Goal: Task Accomplishment & Management: Manage account settings

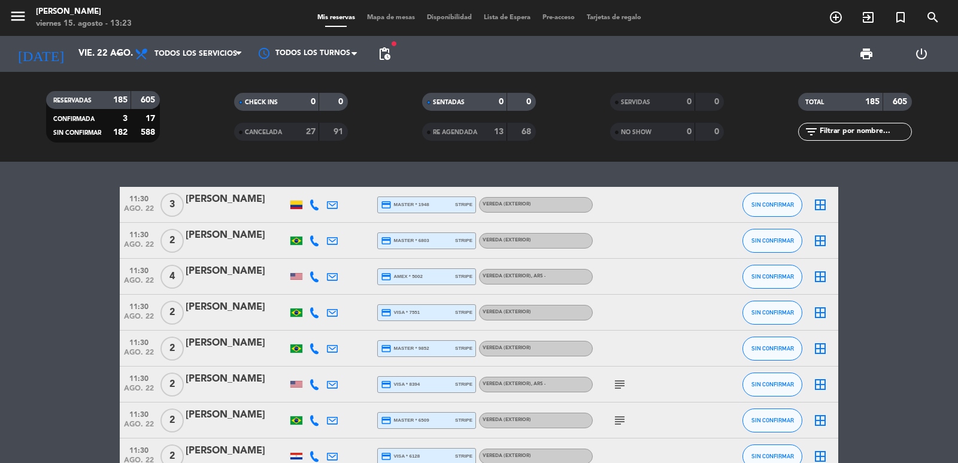
click at [379, 59] on span "pending_actions" at bounding box center [384, 54] width 14 height 14
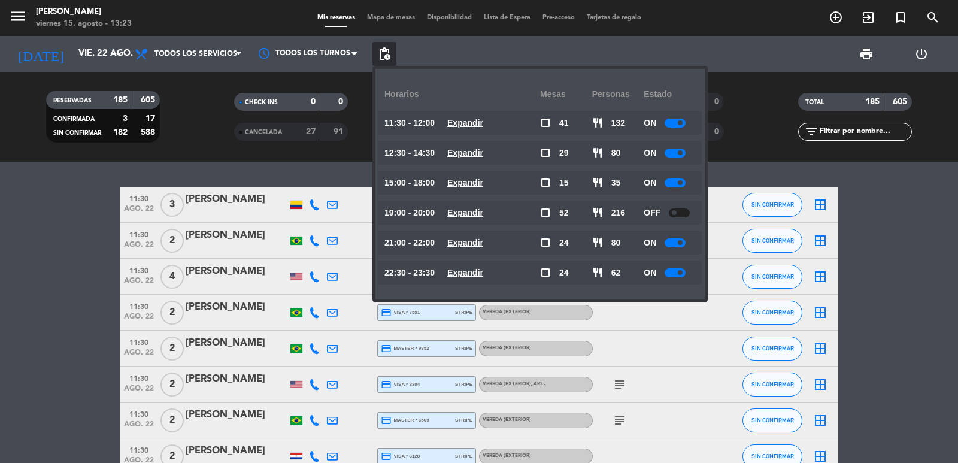
click at [486, 263] on div "22:30 - 23:30 Expandir" at bounding box center [462, 272] width 156 height 24
click at [483, 272] on u "Expandir" at bounding box center [465, 273] width 36 height 10
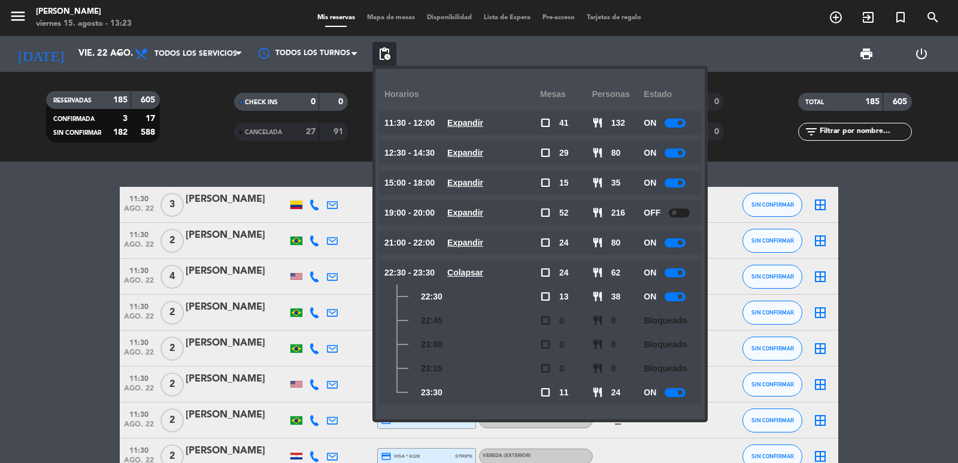
click at [483, 272] on u "Colapsar" at bounding box center [465, 273] width 36 height 10
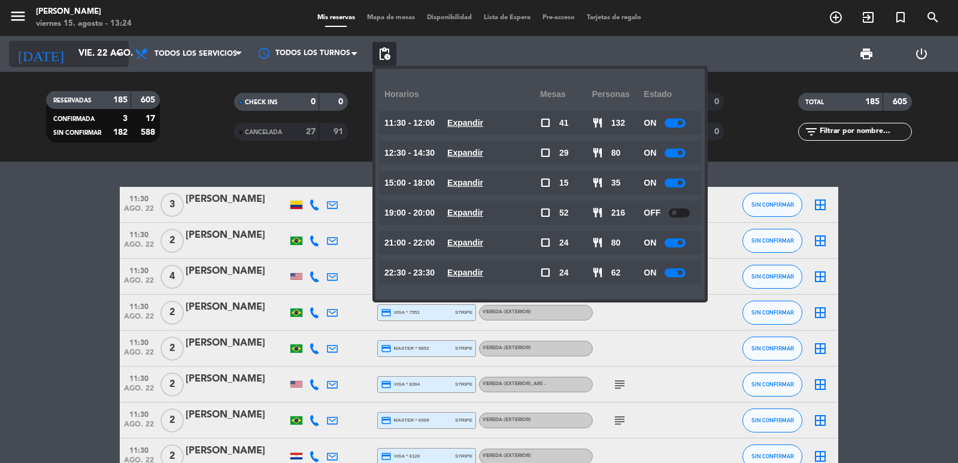
click at [90, 53] on input "vie. 22 ago." at bounding box center [130, 54] width 116 height 23
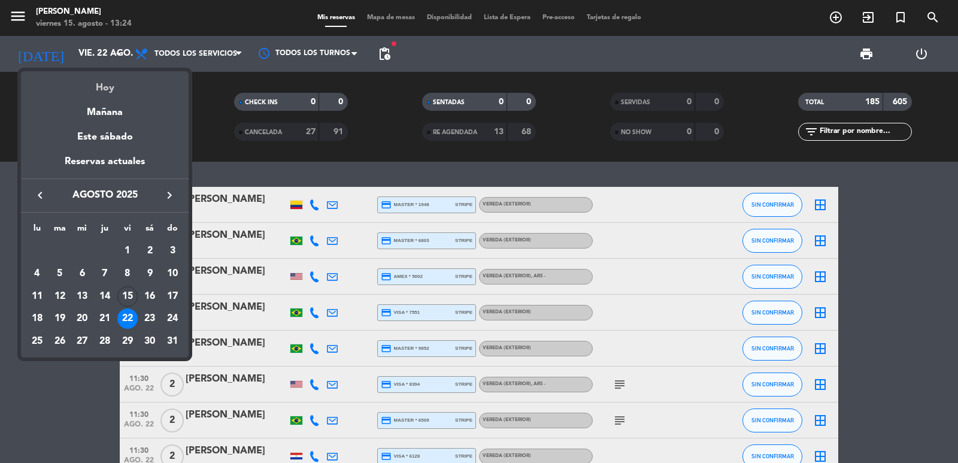
click at [96, 87] on div "Hoy" at bounding box center [105, 83] width 168 height 25
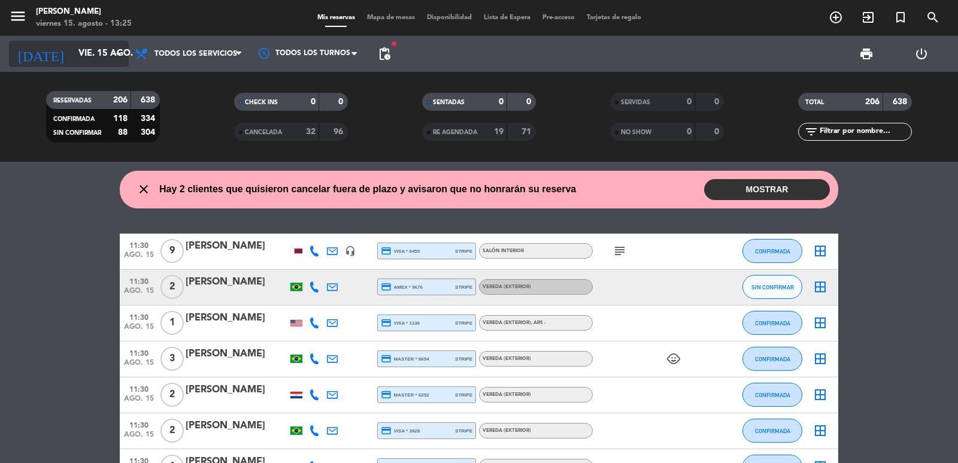
click at [72, 60] on input "vie. 15 ago." at bounding box center [130, 54] width 116 height 23
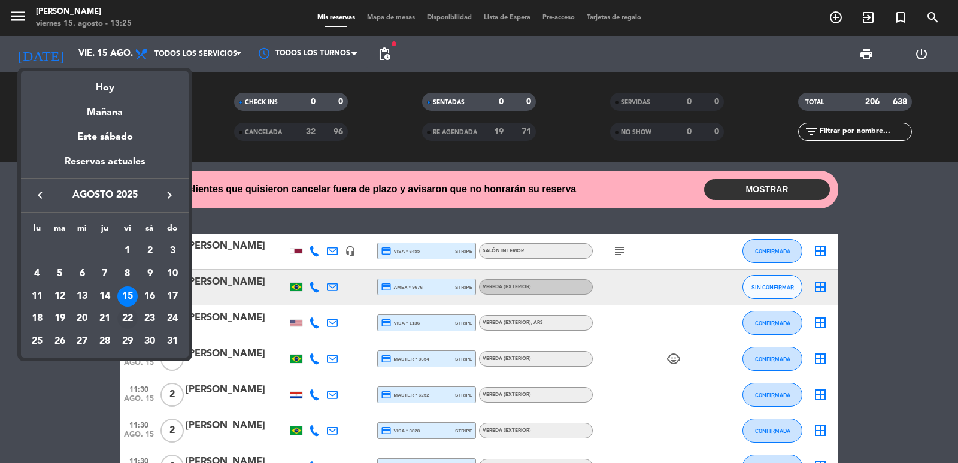
click at [134, 316] on div "22" at bounding box center [127, 318] width 20 height 20
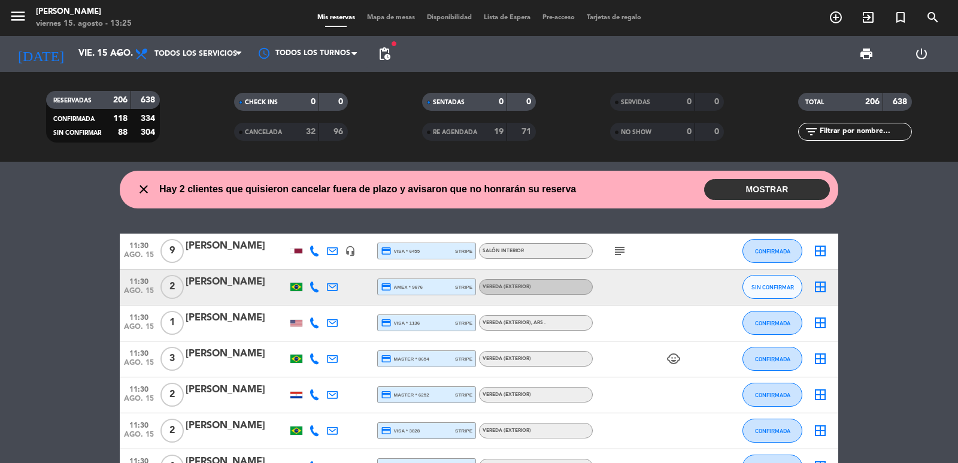
type input "vie. 22 ago."
click at [826, 124] on div "filter_list" at bounding box center [855, 132] width 114 height 18
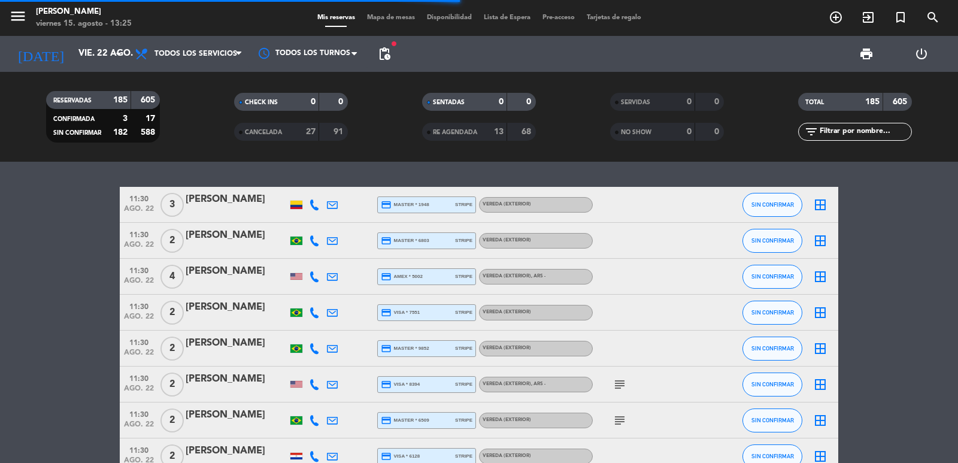
click at [854, 121] on div "TOTAL 185 605" at bounding box center [855, 108] width 188 height 30
click at [886, 131] on input "text" at bounding box center [865, 131] width 93 height 13
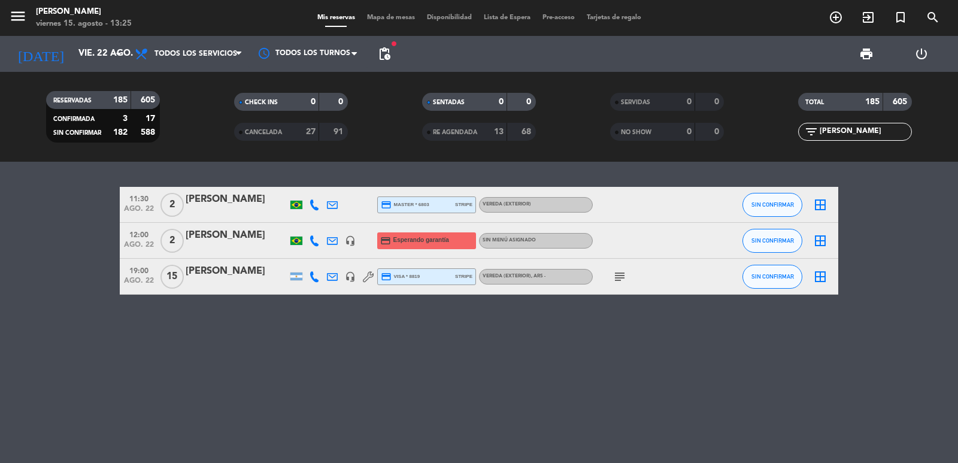
type input "antonio"
drag, startPoint x: 121, startPoint y: 193, endPoint x: 595, endPoint y: 208, distance: 473.9
click at [595, 208] on div "11:30 ago. 22 2 Antonio lima credit_card master * 6803 stripe Vereda (EXTERIOR)…" at bounding box center [479, 205] width 719 height 36
copy div "11:30 ago. 22 2 Antonio lima credit_card master * 6803 stripe Vereda (EXTERIOR)"
click at [833, 20] on icon "add_circle_outline" at bounding box center [836, 17] width 14 height 14
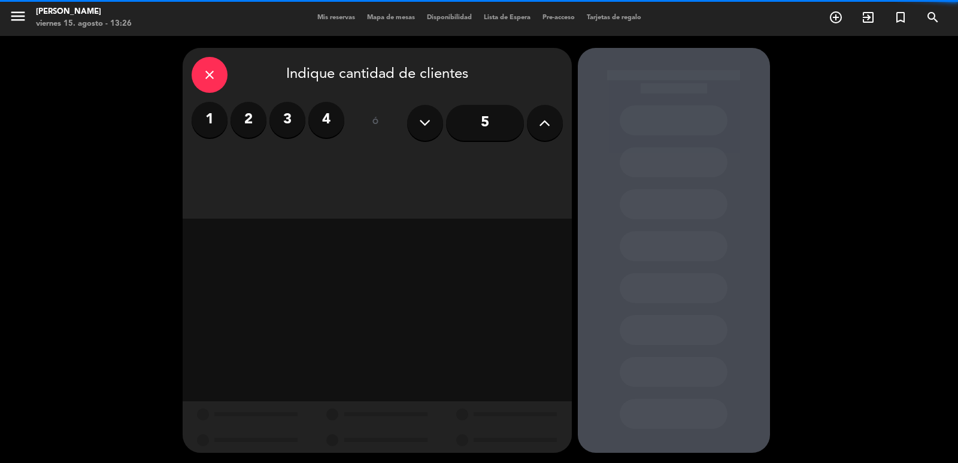
click at [288, 120] on label "3" at bounding box center [287, 120] width 36 height 36
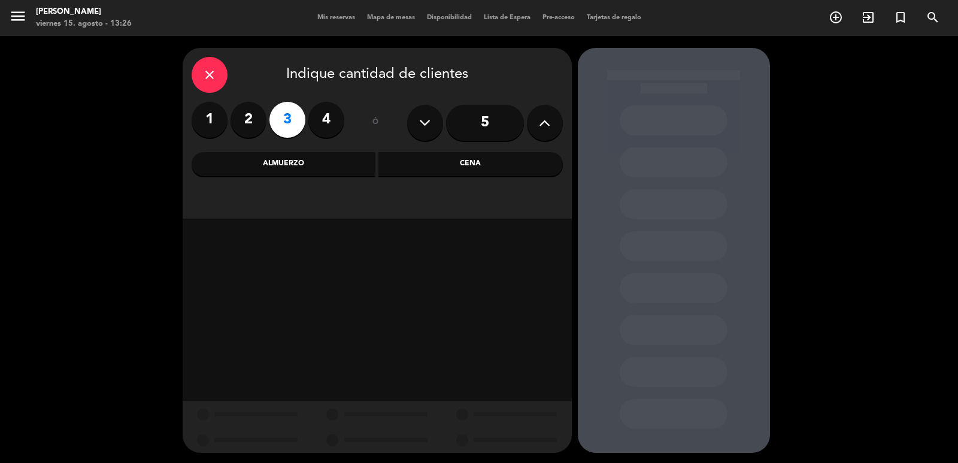
click at [299, 162] on div "Almuerzo" at bounding box center [284, 164] width 184 height 24
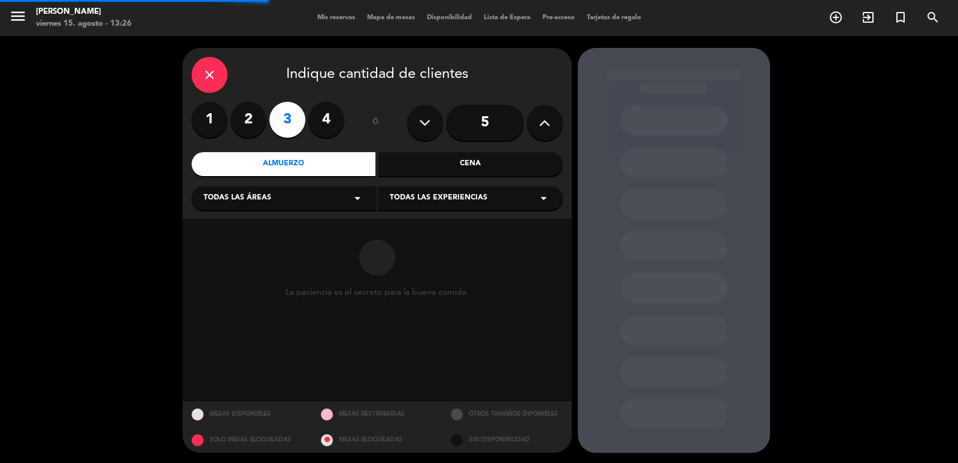
click at [289, 202] on div "Todas las áreas arrow_drop_down" at bounding box center [284, 198] width 185 height 24
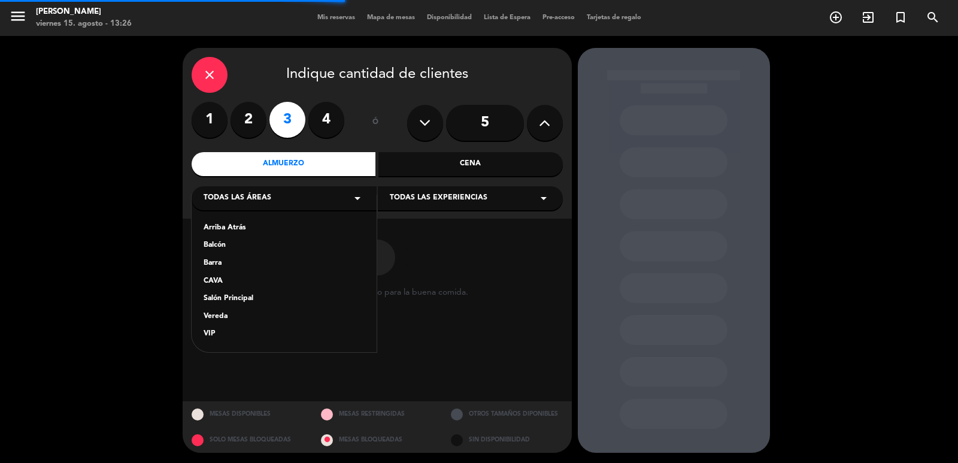
click at [263, 293] on div "Salón Principal" at bounding box center [284, 299] width 161 height 12
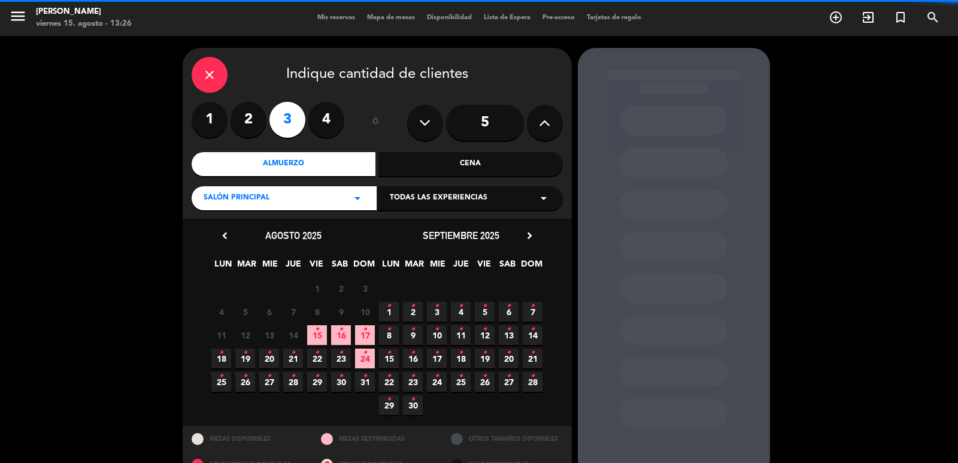
click at [463, 192] on div "Todas las experiencias arrow_drop_down" at bounding box center [470, 198] width 185 height 24
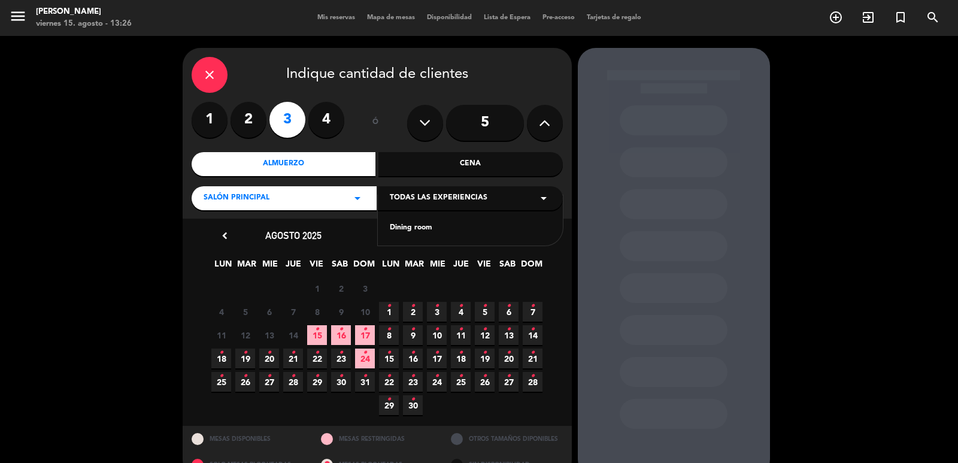
click at [446, 225] on div "Dining room" at bounding box center [470, 228] width 161 height 12
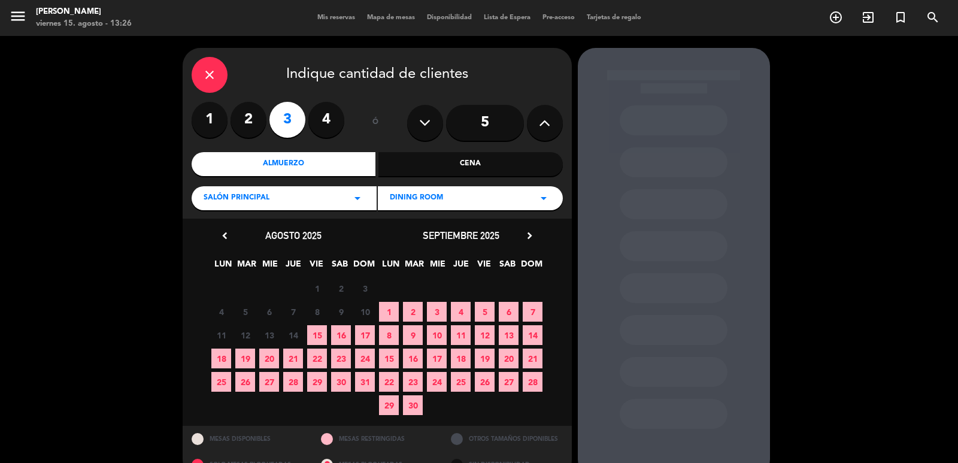
click at [343, 383] on span "30" at bounding box center [341, 382] width 20 height 20
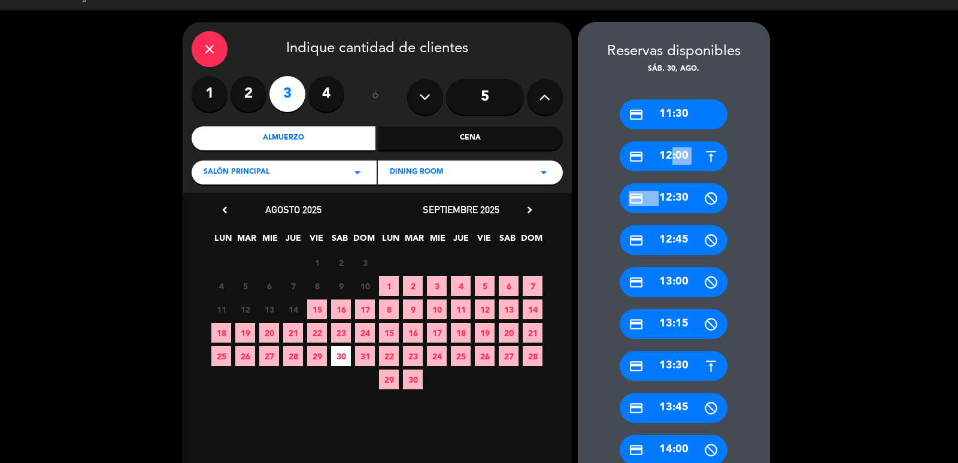
drag, startPoint x: 658, startPoint y: 189, endPoint x: 665, endPoint y: 155, distance: 34.2
click at [665, 155] on div "credit_card 11:30 credit_card 12:00 credit_card 12:30 credit_card 12:45 credit_…" at bounding box center [674, 464] width 192 height 778
click at [665, 155] on div "credit_card 12:00" at bounding box center [674, 156] width 108 height 30
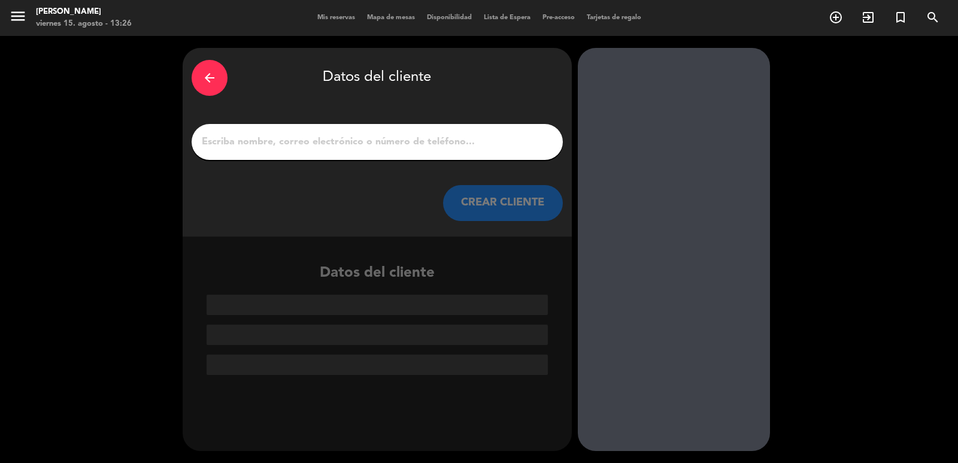
click at [371, 136] on input "1" at bounding box center [377, 142] width 353 height 17
paste input "Daniel Blauth danblauth@gmail.com +55 47 991309665"
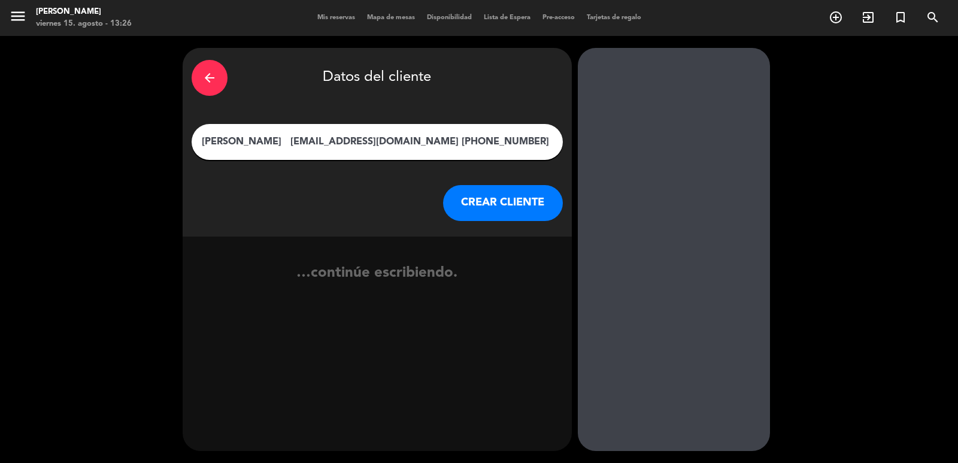
drag, startPoint x: 262, startPoint y: 147, endPoint x: 520, endPoint y: 165, distance: 258.7
click at [520, 165] on div "arrow_back Datos del cliente Daniel Blauth danblauth@gmail.com +55 47 991309665…" at bounding box center [377, 142] width 389 height 189
type input "Daniel Blauth"
click at [514, 214] on button "CREAR CLIENTE" at bounding box center [503, 203] width 120 height 36
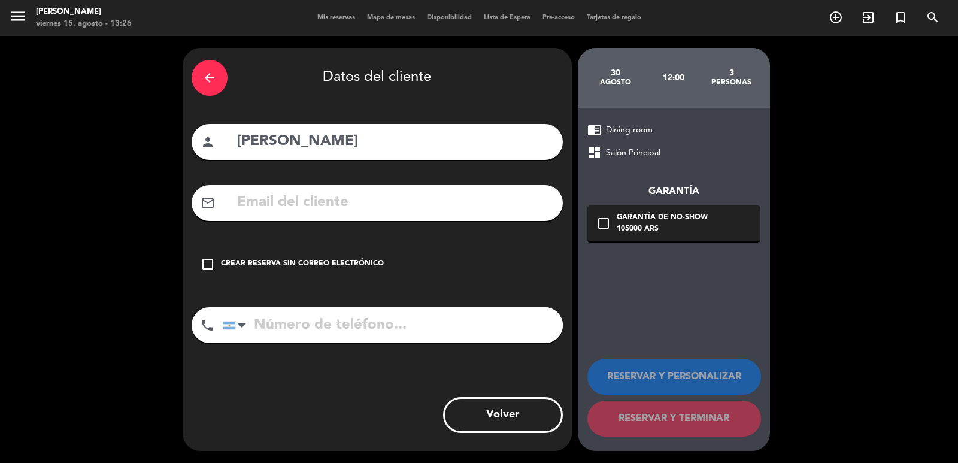
click at [393, 168] on div "arrow_back Datos del cliente person Daniel Blauth mail_outline check_box_outlin…" at bounding box center [377, 249] width 389 height 403
click at [419, 209] on input "text" at bounding box center [395, 202] width 318 height 25
paste input "danblauth@gmail.com +55 47 991309665"
drag, startPoint x: 390, startPoint y: 203, endPoint x: 646, endPoint y: 231, distance: 257.2
click at [647, 220] on div "arrow_back Datos del cliente person Daniel Blauth mail_outline danblauth@gmail.…" at bounding box center [479, 249] width 958 height 427
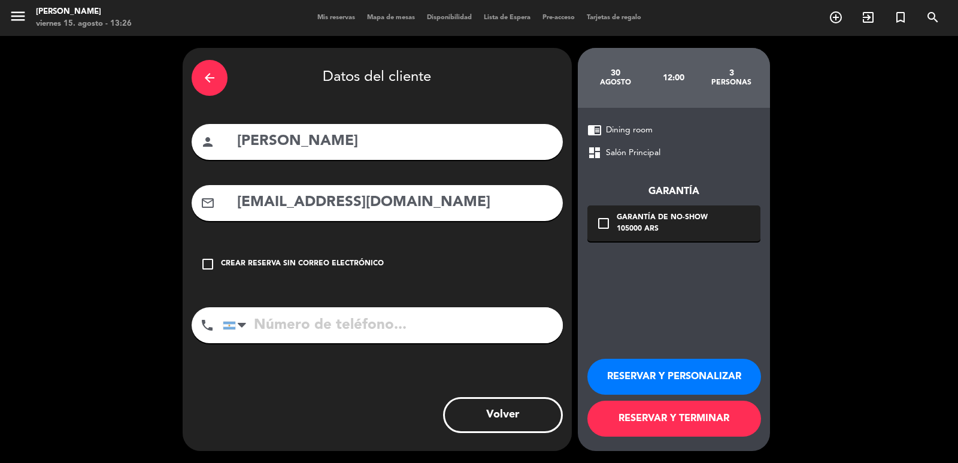
type input "danblauth@gmail.com"
click at [425, 337] on input "tel" at bounding box center [393, 325] width 340 height 36
paste input "+55 47 991309665"
type input "+55 47 991309665"
click at [637, 219] on div "Garantía de no-show" at bounding box center [662, 218] width 91 height 12
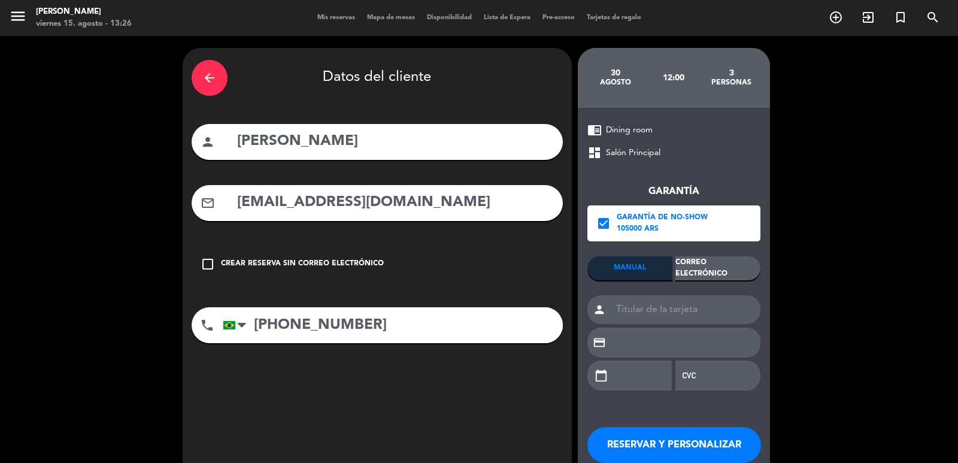
click at [699, 269] on div "Correo Electrónico" at bounding box center [717, 268] width 85 height 24
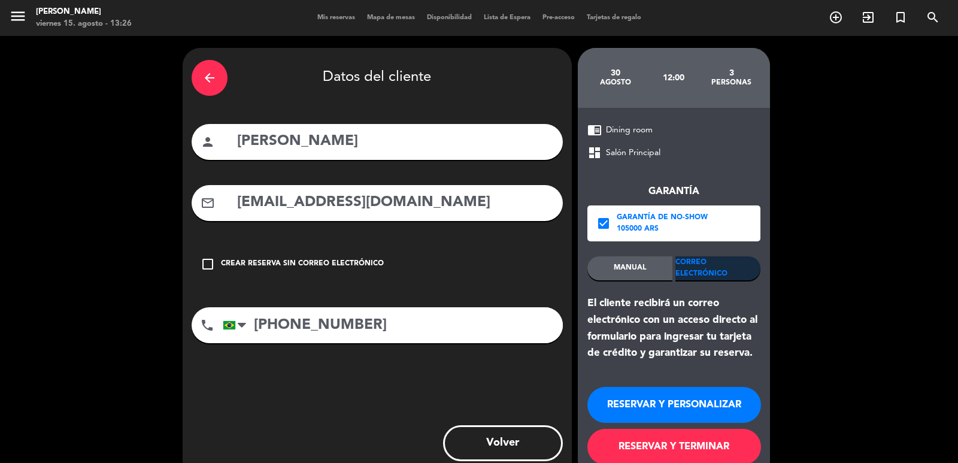
click at [710, 396] on button "RESERVAR Y PERSONALIZAR" at bounding box center [674, 405] width 174 height 36
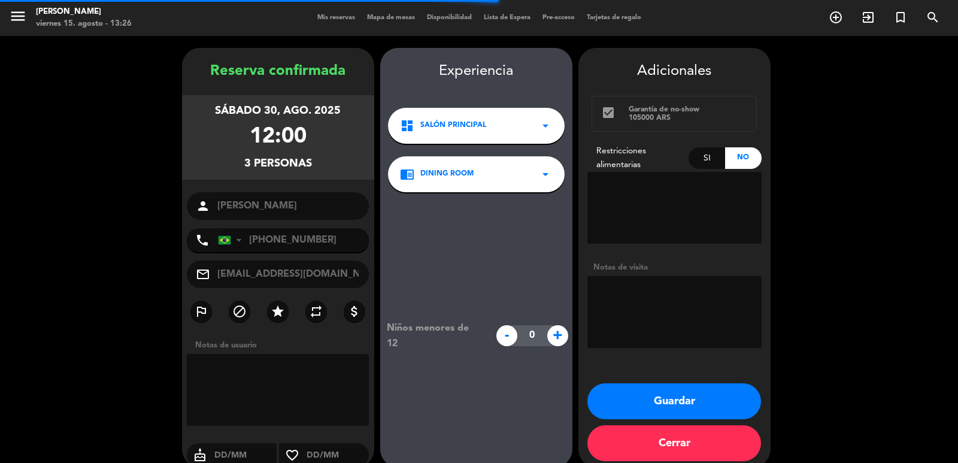
scroll to position [16, 0]
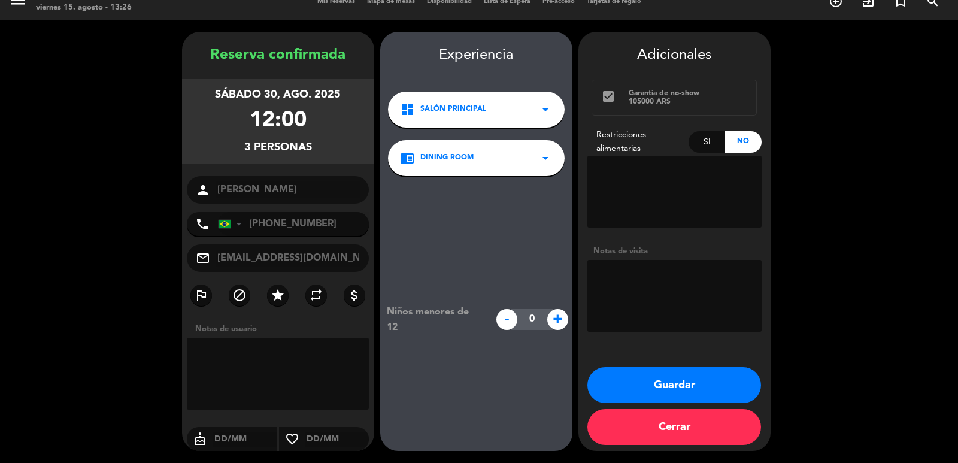
drag, startPoint x: 200, startPoint y: 93, endPoint x: 335, endPoint y: 141, distance: 143.4
click at [335, 141] on div "sábado 30, ago. 2025 12:00 3 personas" at bounding box center [278, 121] width 192 height 84
copy div "sábado 30, ago. 2025 12:00 3 personas"
click at [695, 390] on button "Guardar" at bounding box center [674, 385] width 174 height 36
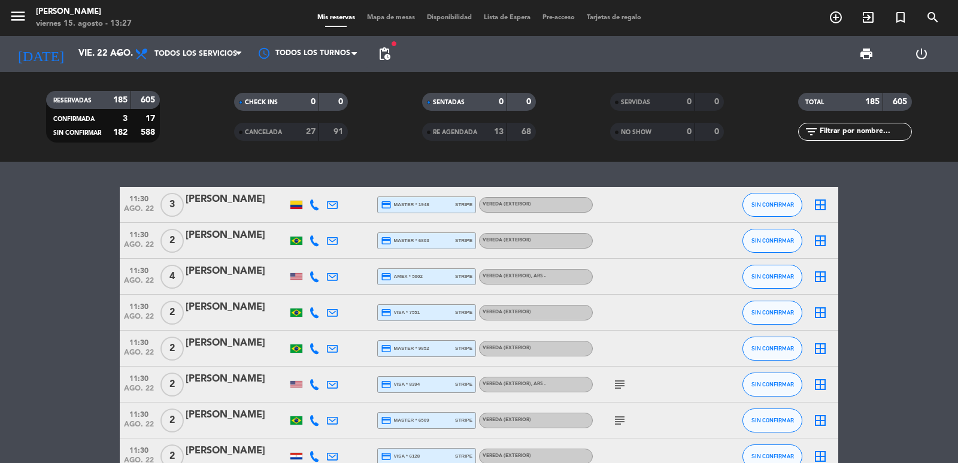
click at [841, 24] on icon "add_circle_outline" at bounding box center [836, 17] width 14 height 14
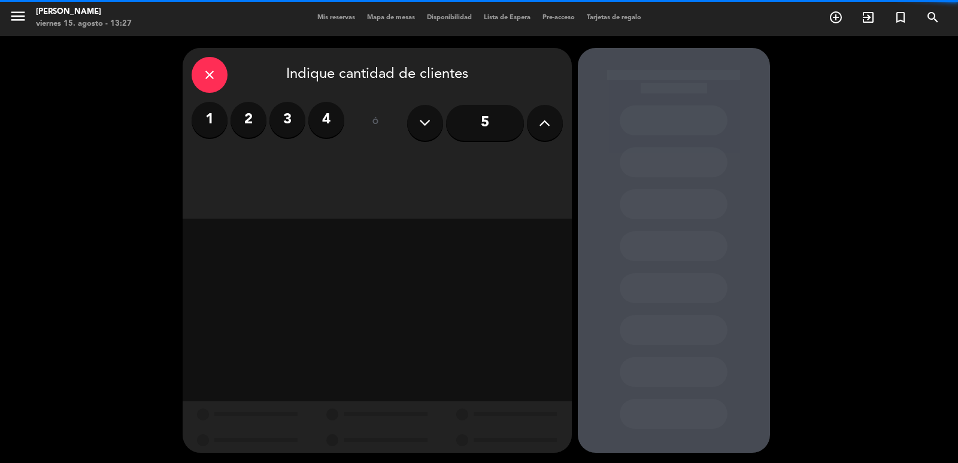
click at [562, 126] on button at bounding box center [545, 123] width 36 height 36
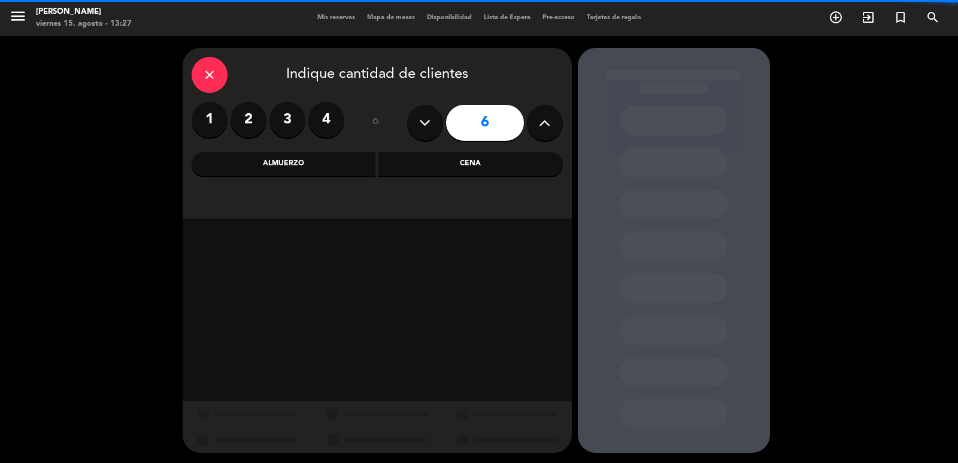
click at [559, 127] on button at bounding box center [545, 123] width 36 height 36
type input "7"
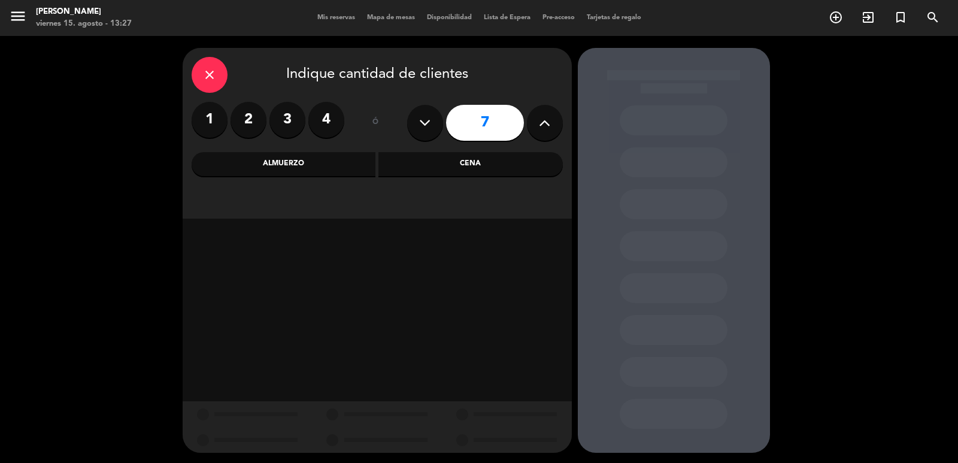
click at [433, 169] on div "Cena" at bounding box center [470, 164] width 184 height 24
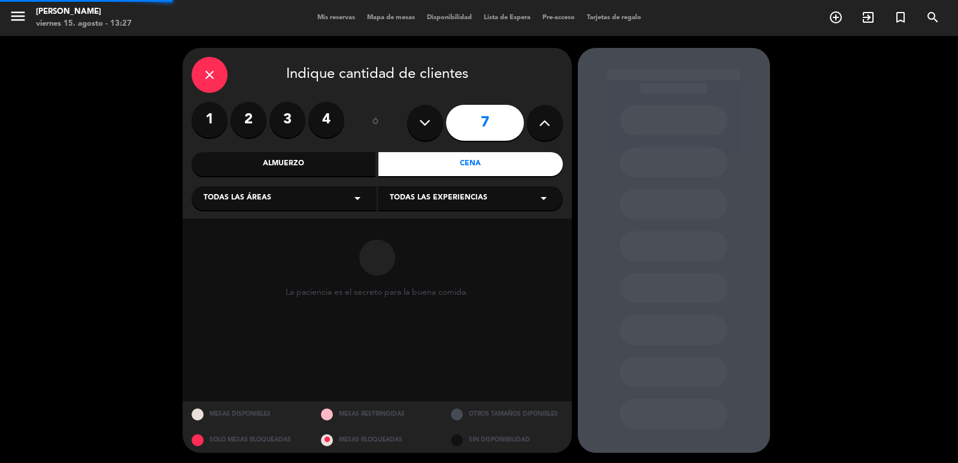
click at [366, 189] on div "Todas las áreas arrow_drop_down" at bounding box center [284, 198] width 185 height 24
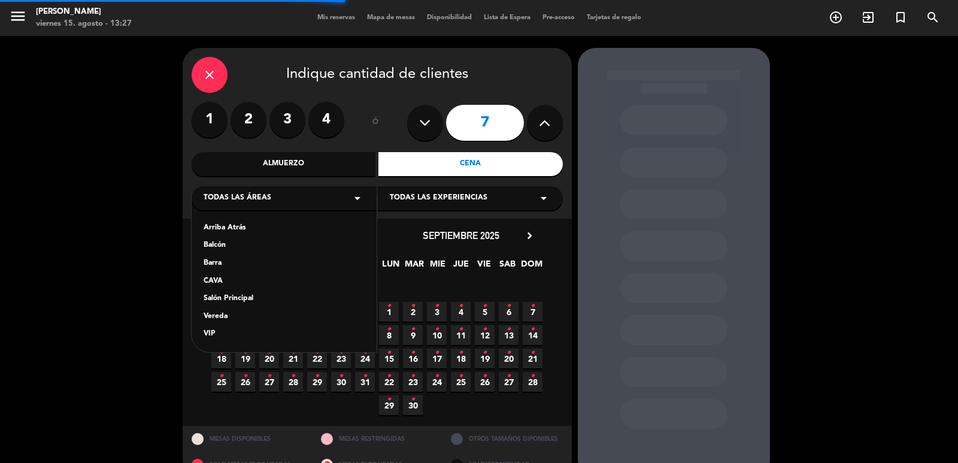
click at [224, 314] on div "Vereda" at bounding box center [284, 317] width 161 height 12
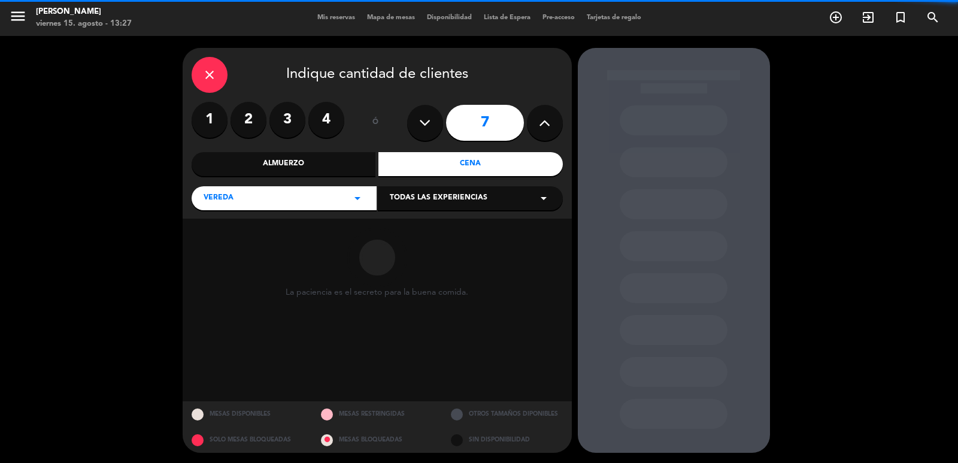
click at [420, 207] on div "Todas las experiencias arrow_drop_down" at bounding box center [470, 198] width 185 height 24
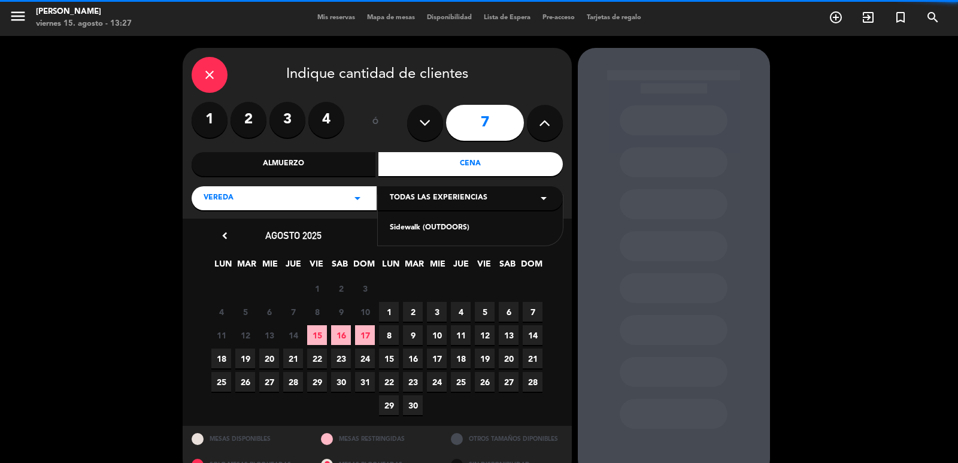
click at [390, 231] on div "Sidewalk (OUTDOORS)" at bounding box center [470, 228] width 161 height 12
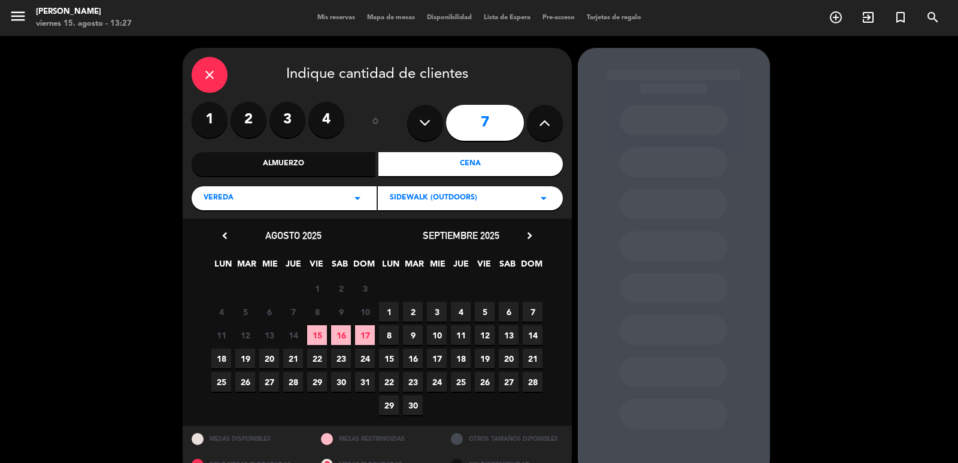
click at [535, 235] on icon "chevron_right" at bounding box center [529, 235] width 13 height 13
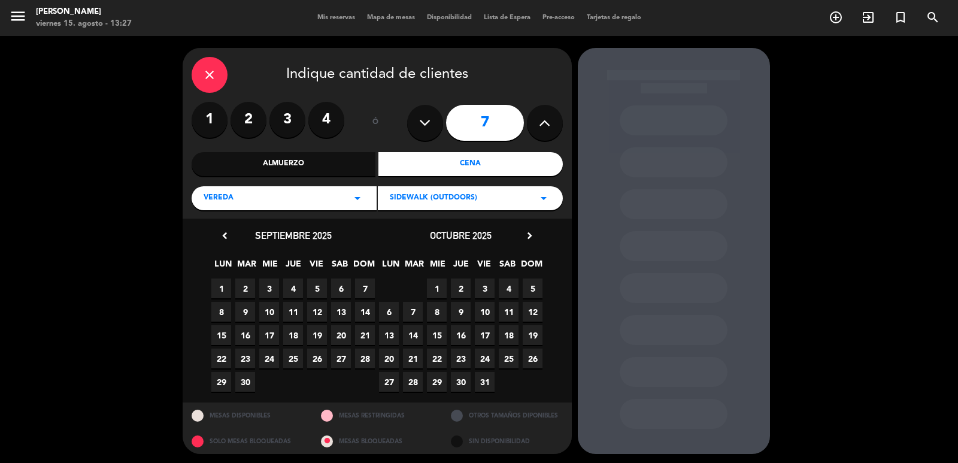
click at [535, 235] on icon "chevron_right" at bounding box center [529, 235] width 13 height 13
click at [489, 357] on span "21" at bounding box center [485, 358] width 20 height 20
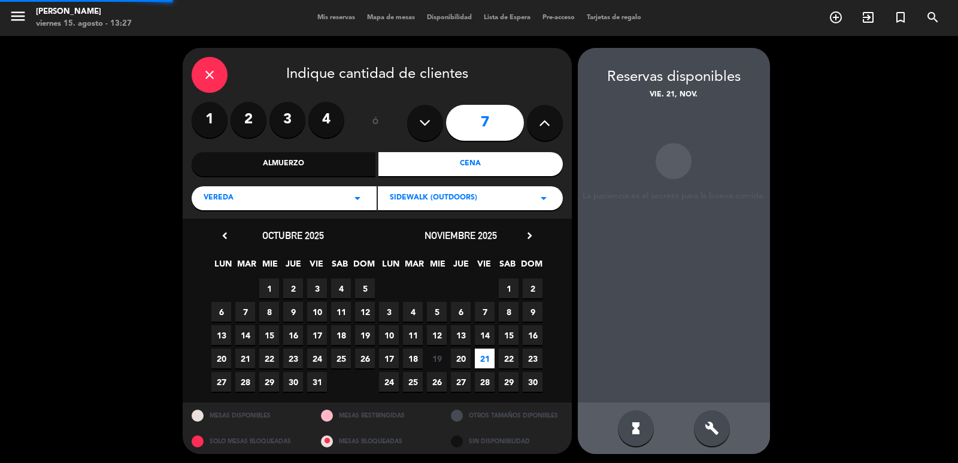
scroll to position [2, 0]
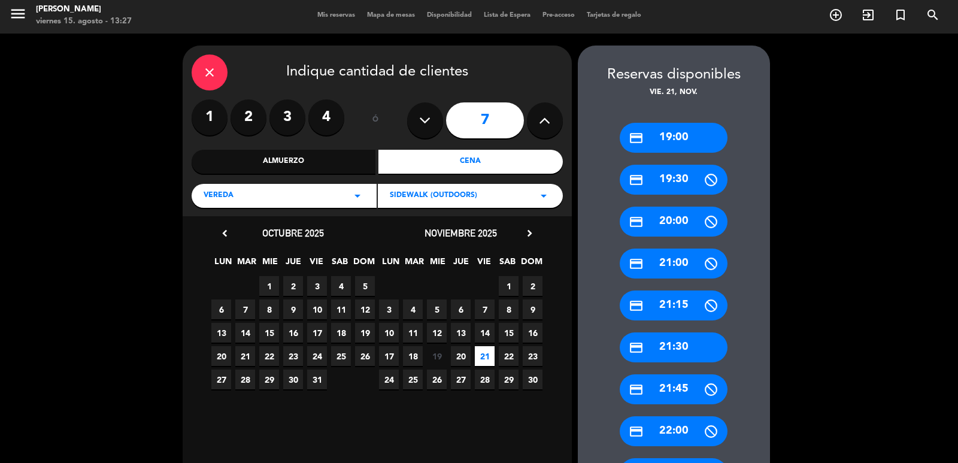
click at [691, 145] on div "credit_card 19:00" at bounding box center [674, 138] width 108 height 30
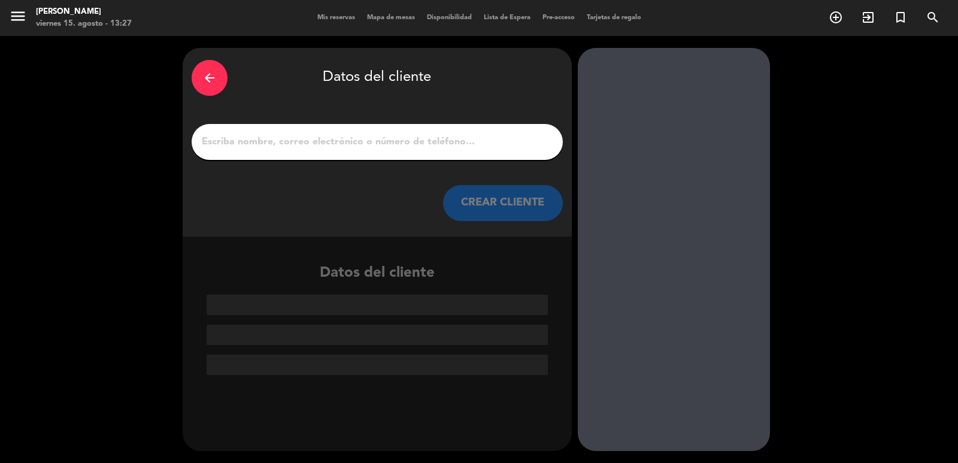
scroll to position [0, 0]
click at [497, 138] on input "1" at bounding box center [377, 142] width 353 height 17
paste input "Larissa Rangel"
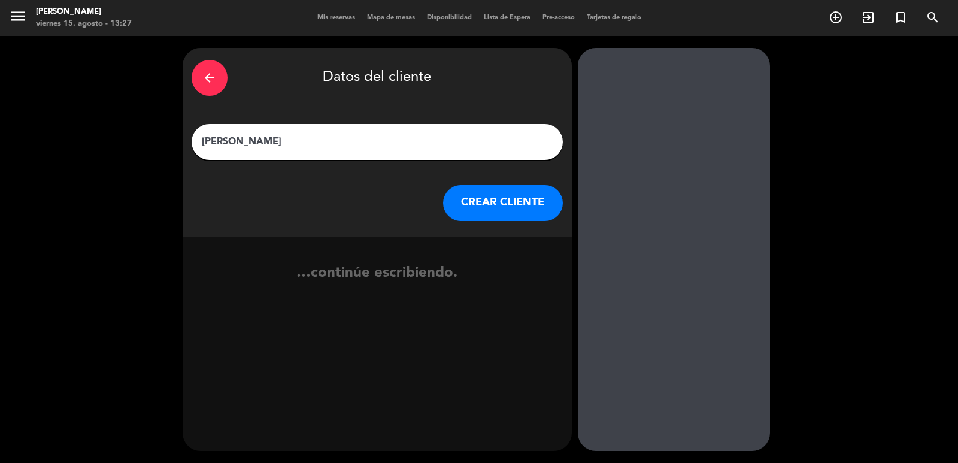
type input "Larissa Rangel"
click at [492, 189] on button "CREAR CLIENTE" at bounding box center [503, 203] width 120 height 36
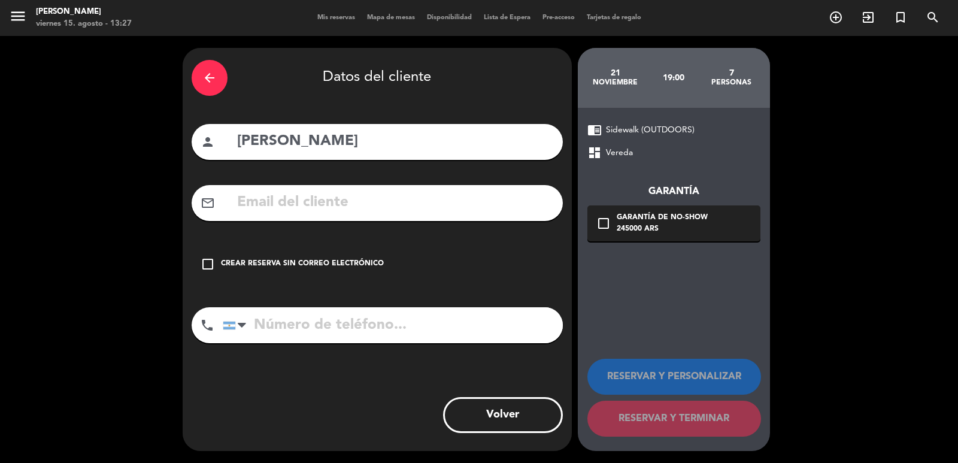
click at [514, 229] on div "arrow_back Datos del cliente person Larissa Rangel mail_outline check_box_outli…" at bounding box center [377, 249] width 389 height 403
click at [511, 199] on input "text" at bounding box center [395, 202] width 318 height 25
paste input "lalarcruz@gmail.com"
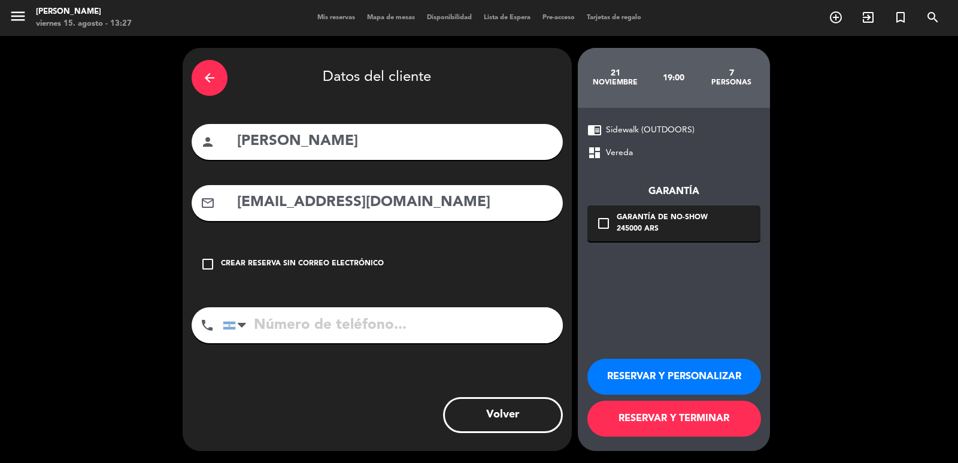
type input "lalarcruz@gmail.com"
click at [492, 344] on div "phone United States +1 United Kingdom +44 Peru (Perú) +51 Argentina +54 Brazil …" at bounding box center [377, 329] width 371 height 44
click at [574, 304] on booking-flow-client-selector "arrow_back Datos del cliente person Larissa Rangel mail_outline lalarcruz@gmail…" at bounding box center [380, 249] width 395 height 403
click at [522, 327] on input "tel" at bounding box center [393, 325] width 340 height 36
paste input "+55 22 998676260"
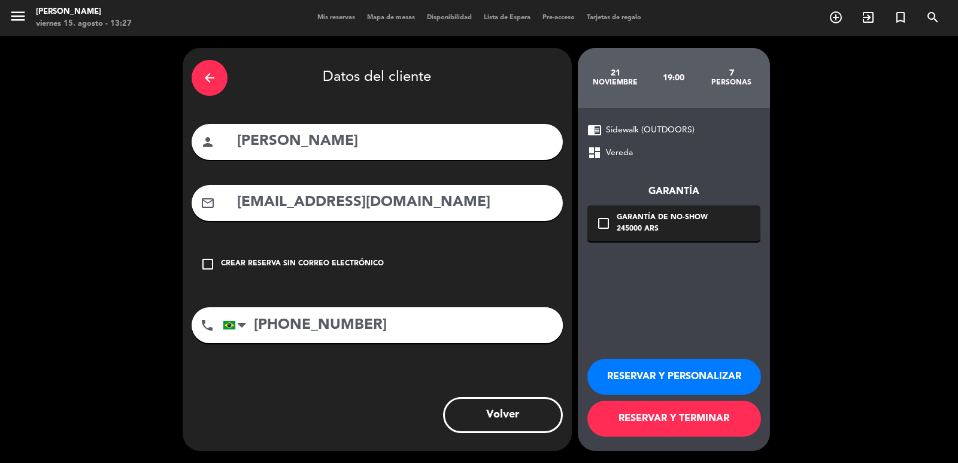
type input "+55 22 998676260"
click at [629, 225] on div "245000 ARS" at bounding box center [662, 229] width 91 height 12
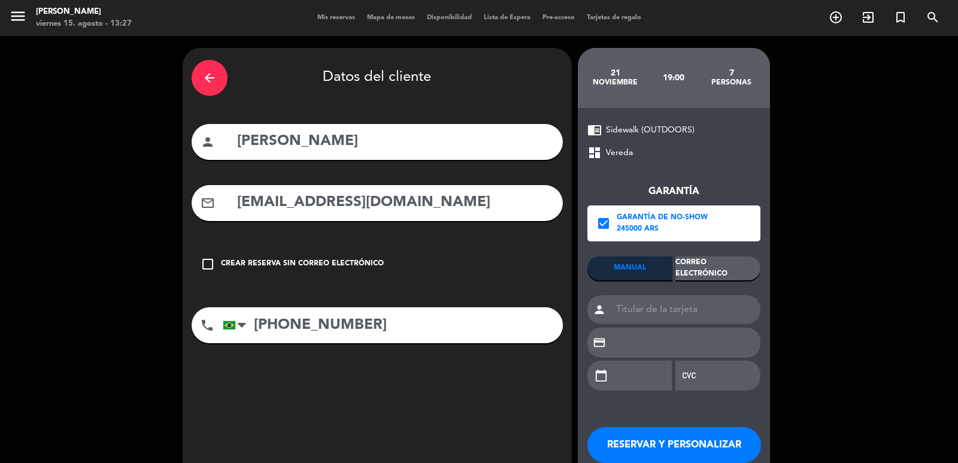
click at [704, 274] on div "Correo Electrónico" at bounding box center [717, 268] width 85 height 24
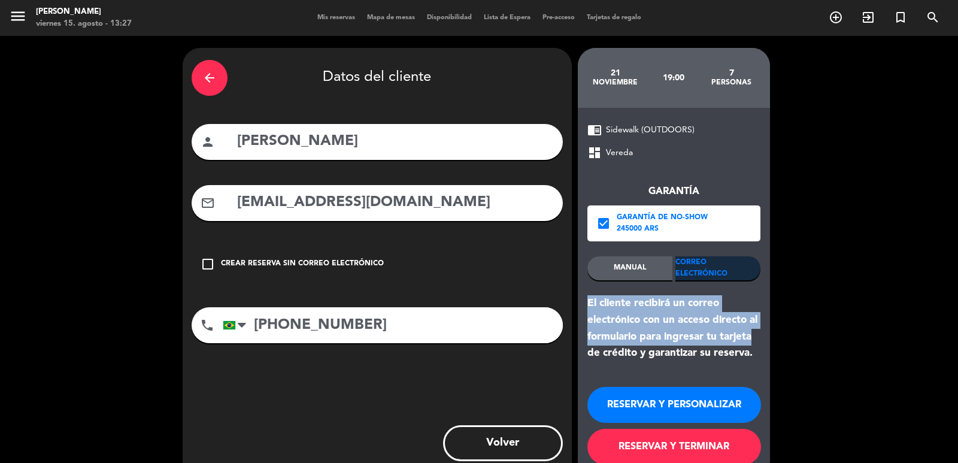
drag, startPoint x: 577, startPoint y: 298, endPoint x: 762, endPoint y: 353, distance: 192.9
click at [762, 349] on div "chrome_reader_mode Sidewalk (OUTDOORS) dashboard Vereda Garantía check_box Gara…" at bounding box center [674, 293] width 192 height 371
copy div "El cliente recibirá un correo electrónico con un acceso directo al formulario p…"
drag, startPoint x: 723, startPoint y: 410, endPoint x: 660, endPoint y: 353, distance: 85.2
click at [721, 408] on button "RESERVAR Y PERSONALIZAR" at bounding box center [674, 405] width 174 height 36
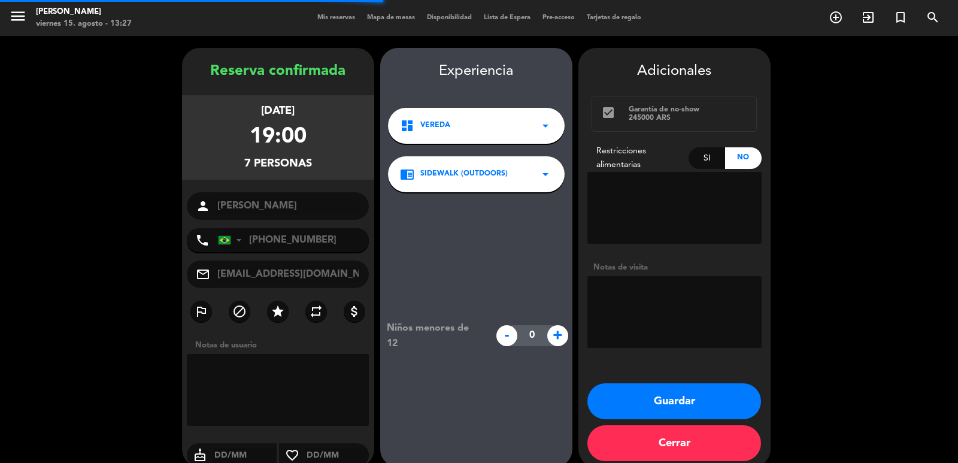
scroll to position [16, 0]
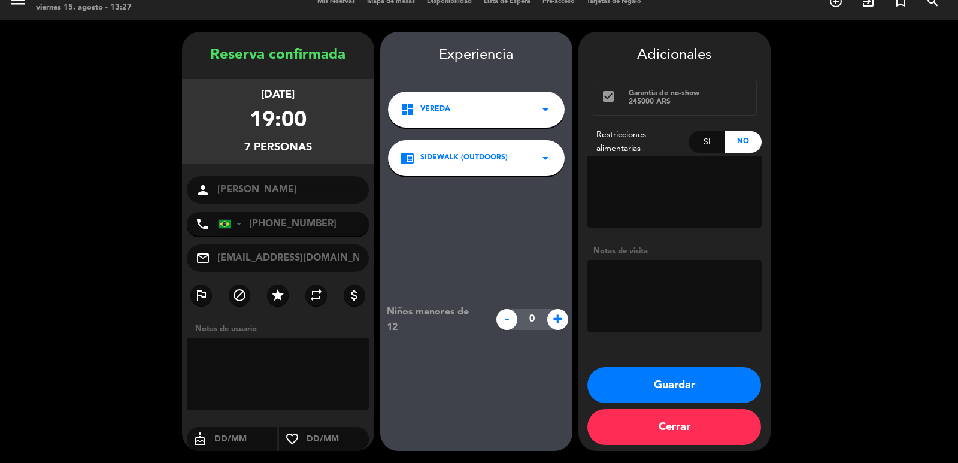
drag, startPoint x: 213, startPoint y: 90, endPoint x: 329, endPoint y: 142, distance: 127.1
click at [328, 142] on div "viernes 21, nov. 2025 19:00 7 personas" at bounding box center [278, 121] width 192 height 84
copy div "viernes 21, nov. 2025 19:00 7 personas"
drag, startPoint x: 640, startPoint y: 313, endPoint x: 646, endPoint y: 314, distance: 6.8
click at [638, 313] on textarea at bounding box center [674, 296] width 174 height 72
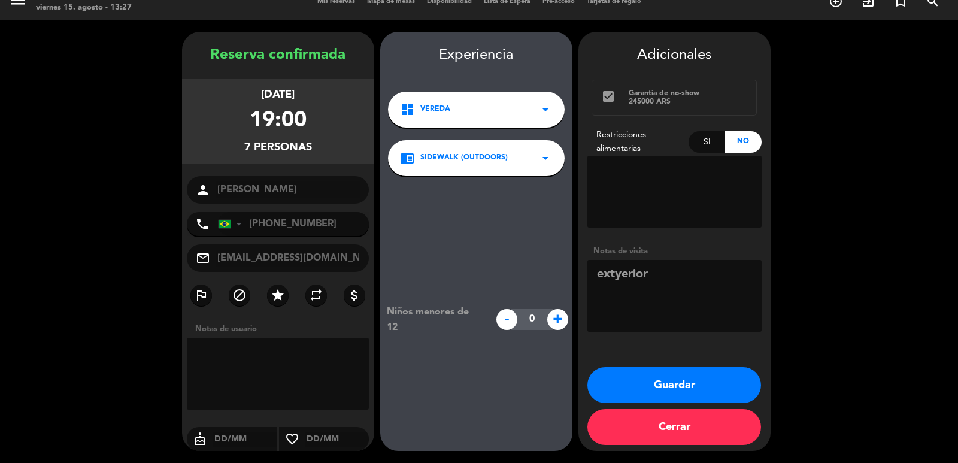
click at [619, 279] on textarea at bounding box center [674, 296] width 174 height 72
type textarea "exterior"
drag, startPoint x: 616, startPoint y: 378, endPoint x: 562, endPoint y: 141, distance: 242.6
click at [614, 375] on button "Guardar" at bounding box center [674, 385] width 174 height 36
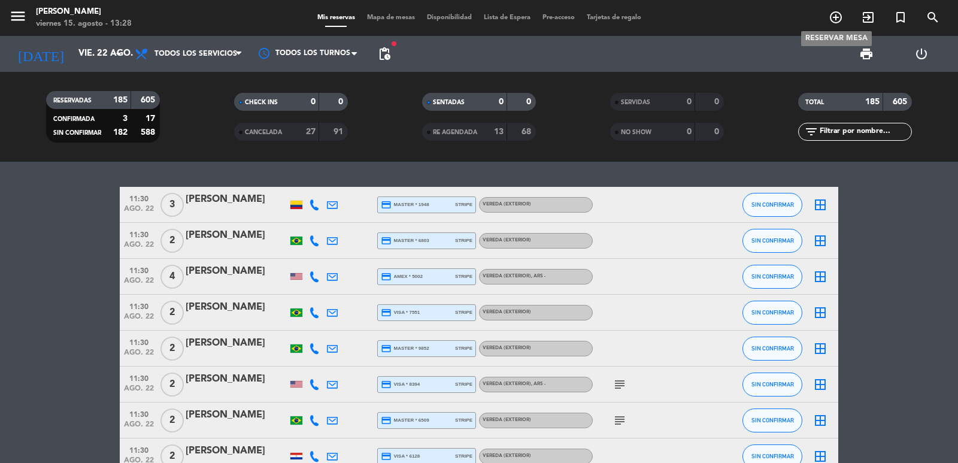
click at [835, 16] on icon "add_circle_outline" at bounding box center [836, 17] width 14 height 14
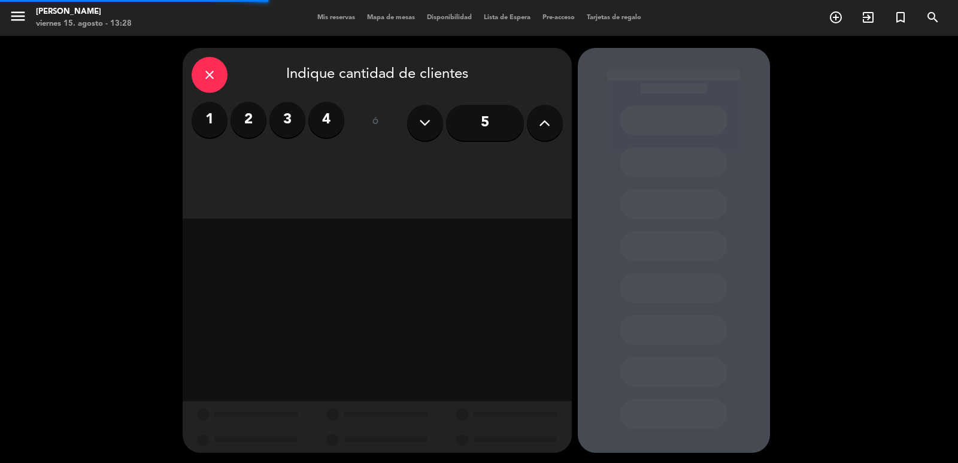
click at [472, 121] on input "5" at bounding box center [485, 123] width 78 height 36
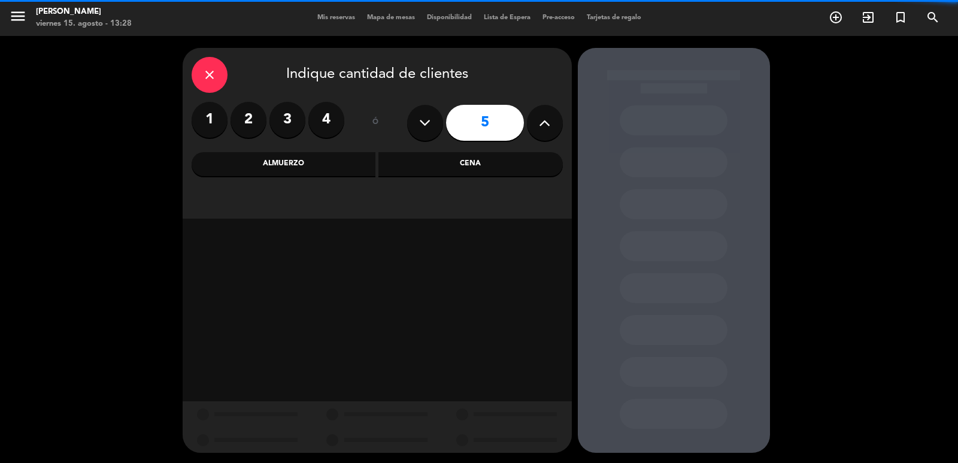
drag, startPoint x: 447, startPoint y: 156, endPoint x: 413, endPoint y: 174, distance: 37.8
click at [446, 157] on div "Cena" at bounding box center [470, 164] width 184 height 24
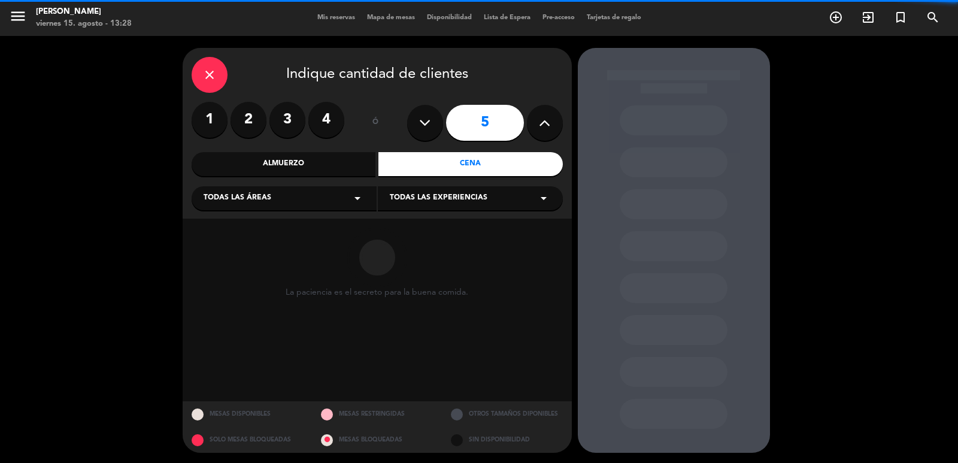
click at [324, 223] on div "La paciencia es el secreto para la buena comida." at bounding box center [377, 310] width 389 height 183
click at [320, 198] on div "Todas las áreas arrow_drop_down" at bounding box center [284, 198] width 185 height 24
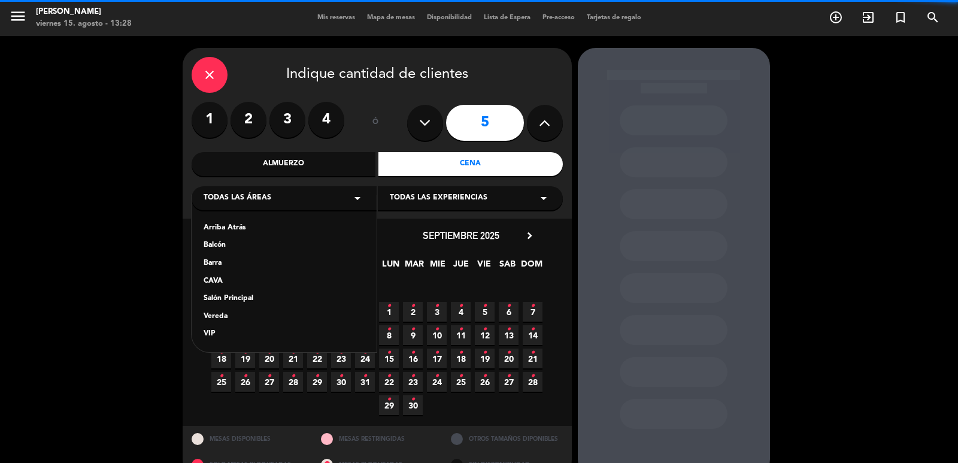
click at [238, 313] on div "Vereda" at bounding box center [284, 317] width 161 height 12
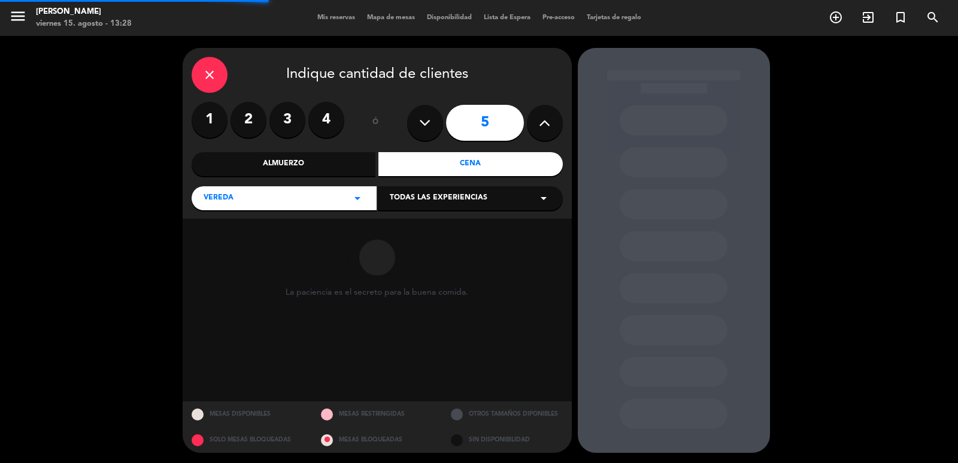
click at [441, 201] on span "Todas las experiencias" at bounding box center [439, 198] width 98 height 12
click at [431, 224] on div "Sidewalk (OUTDOORS)" at bounding box center [470, 228] width 161 height 12
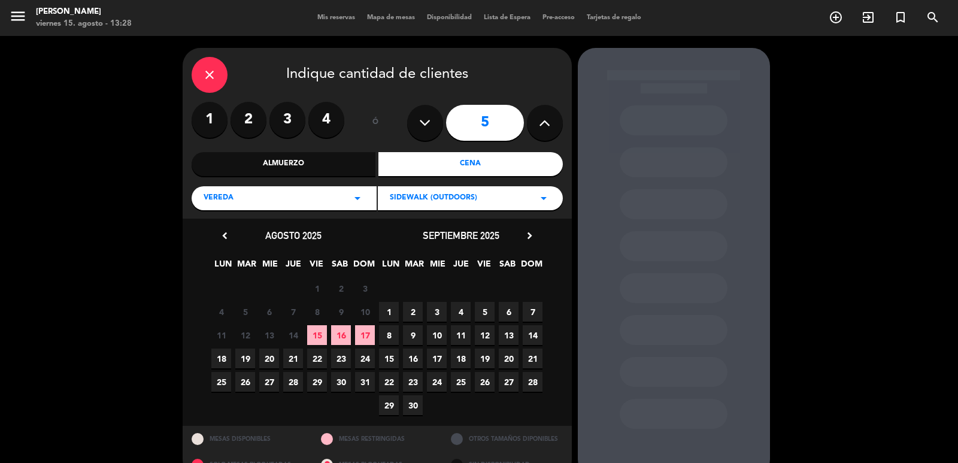
click at [531, 232] on icon "chevron_right" at bounding box center [529, 235] width 13 height 13
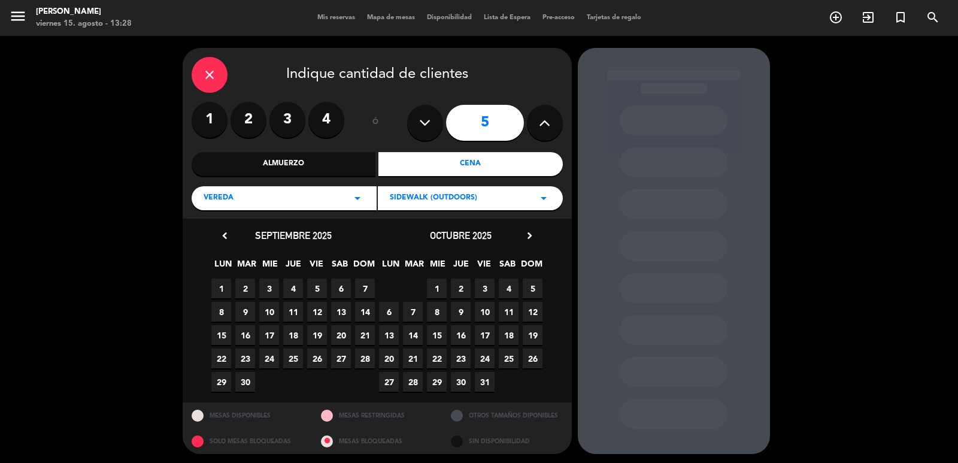
click at [531, 231] on icon "chevron_right" at bounding box center [529, 235] width 13 height 13
click at [491, 357] on span "21" at bounding box center [485, 358] width 20 height 20
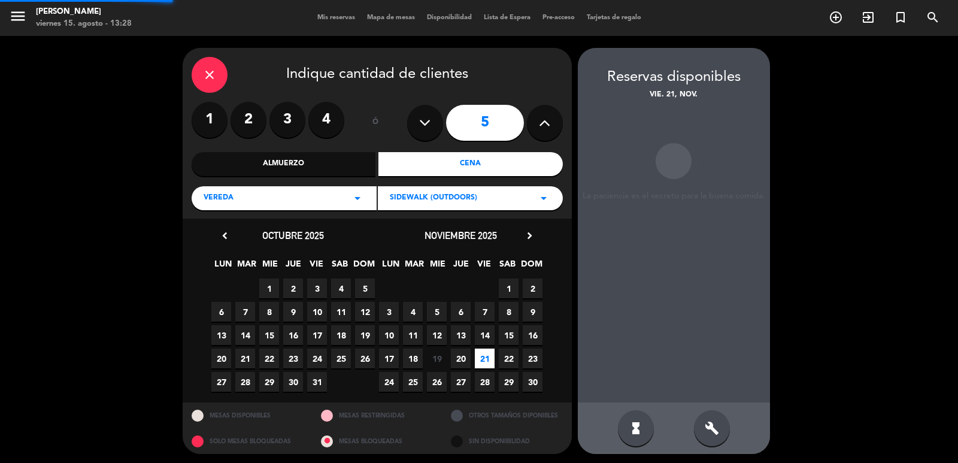
scroll to position [2, 0]
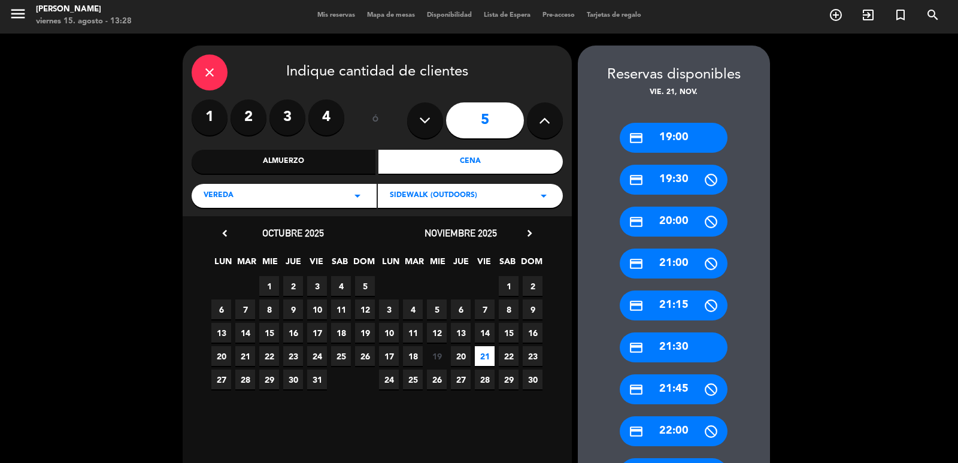
drag, startPoint x: 697, startPoint y: 126, endPoint x: 507, endPoint y: 125, distance: 189.8
click at [693, 126] on div "credit_card 19:00" at bounding box center [674, 138] width 108 height 30
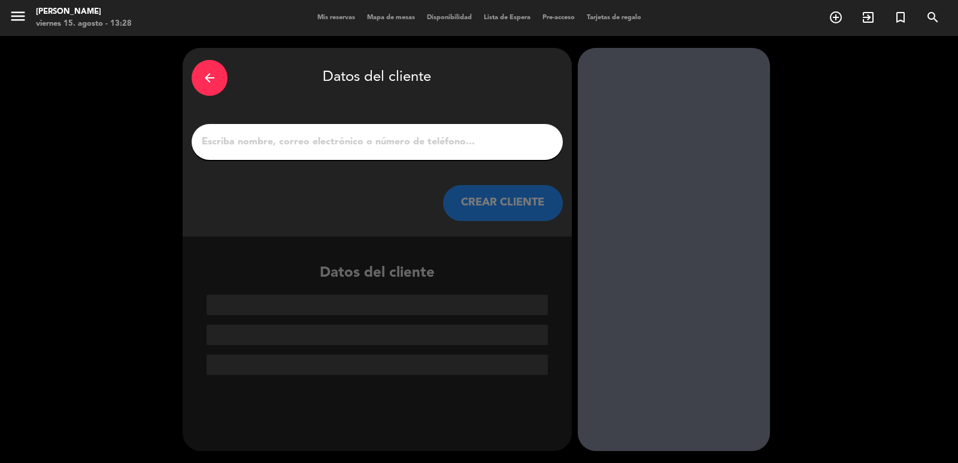
click at [460, 118] on div "arrow_back Datos del cliente CREAR CLIENTE" at bounding box center [377, 142] width 389 height 189
drag, startPoint x: 464, startPoint y: 135, endPoint x: 470, endPoint y: 142, distance: 9.4
click at [465, 135] on input "1" at bounding box center [377, 142] width 353 height 17
paste input "[PERSON_NAME]"
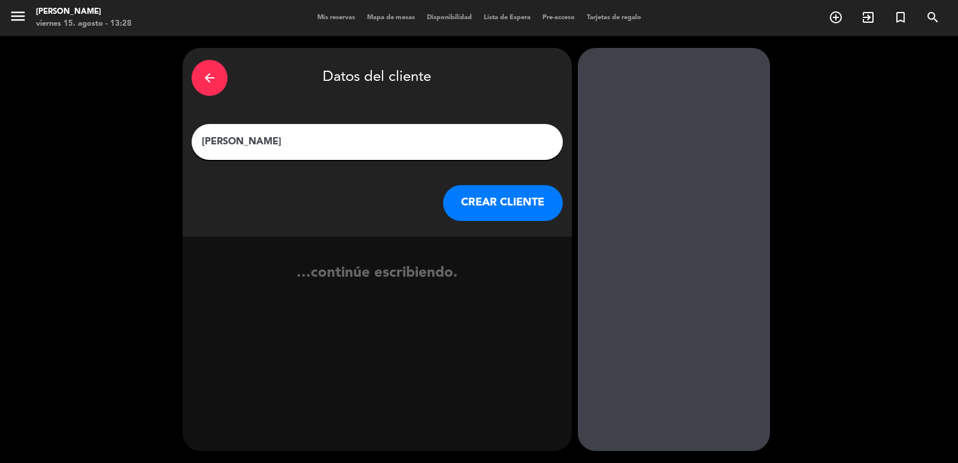
type input "[PERSON_NAME]"
click at [494, 209] on button "CREAR CLIENTE" at bounding box center [503, 203] width 120 height 36
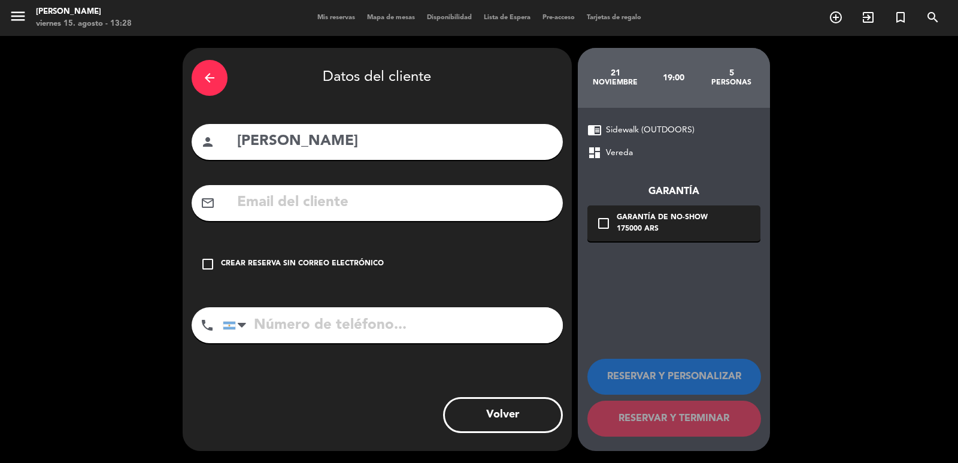
click at [456, 208] on input "text" at bounding box center [395, 202] width 318 height 25
paste input "[EMAIL_ADDRESS][DOMAIN_NAME]"
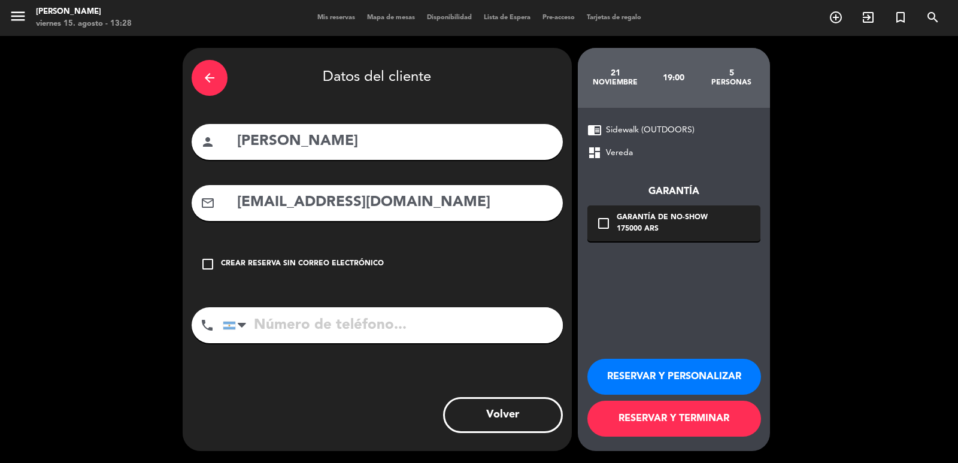
type input "[EMAIL_ADDRESS][DOMAIN_NAME]"
click at [451, 328] on input "tel" at bounding box center [393, 325] width 340 height 36
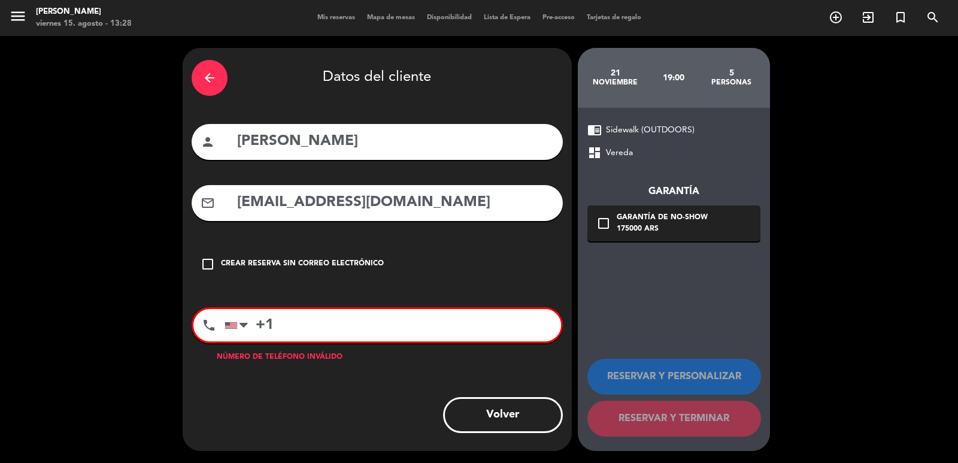
paste input "4152157416"
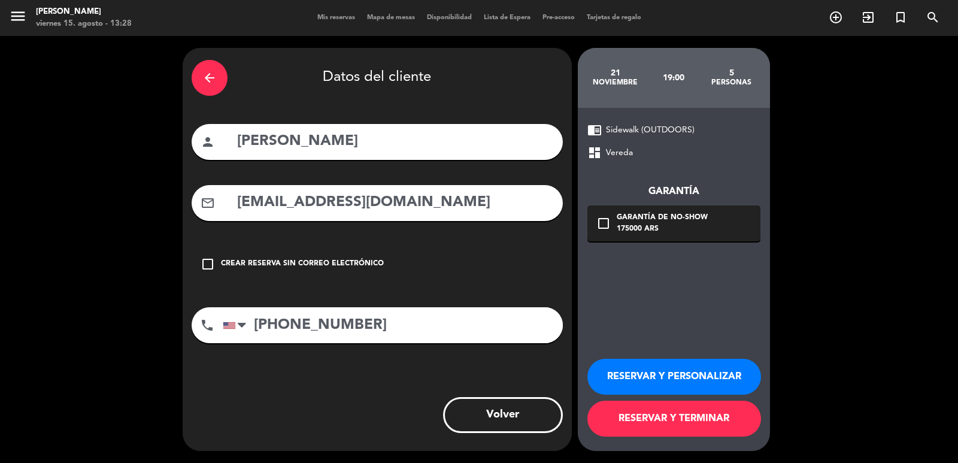
type input "[PHONE_NUMBER]"
click at [630, 236] on div "check_box_outline_blank Garantía de no-show 175000 ARS" at bounding box center [673, 223] width 173 height 36
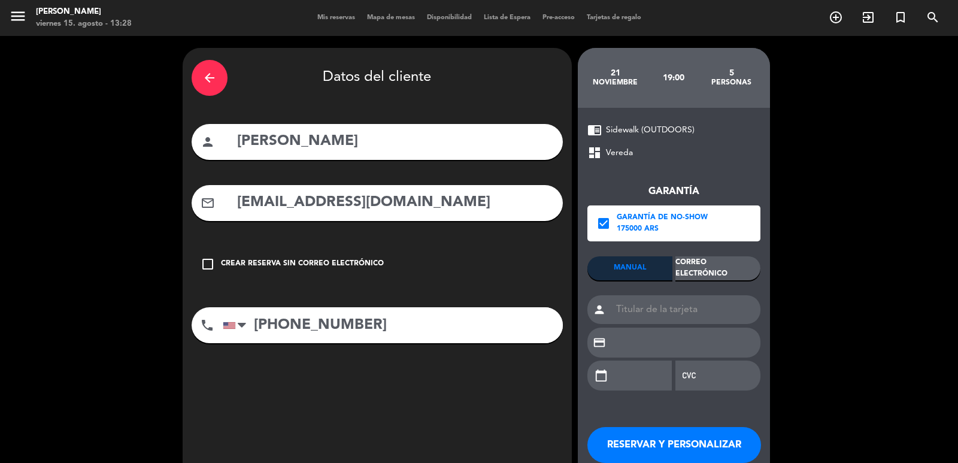
click at [690, 278] on div "Correo Electrónico" at bounding box center [717, 268] width 85 height 24
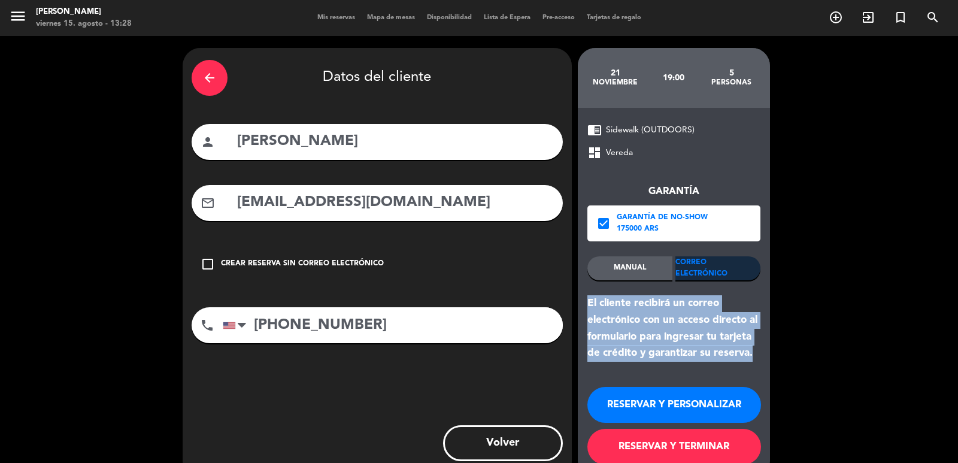
drag, startPoint x: 583, startPoint y: 304, endPoint x: 768, endPoint y: 348, distance: 190.8
click at [768, 349] on div "chrome_reader_mode Sidewalk (OUTDOORS) dashboard Vereda Garantía check_box Gara…" at bounding box center [674, 293] width 192 height 371
copy div "El cliente recibirá un correo electrónico con un acceso directo al formulario p…"
drag, startPoint x: 679, startPoint y: 417, endPoint x: 674, endPoint y: 410, distance: 8.5
click at [678, 415] on button "RESERVAR Y PERSONALIZAR" at bounding box center [674, 405] width 174 height 36
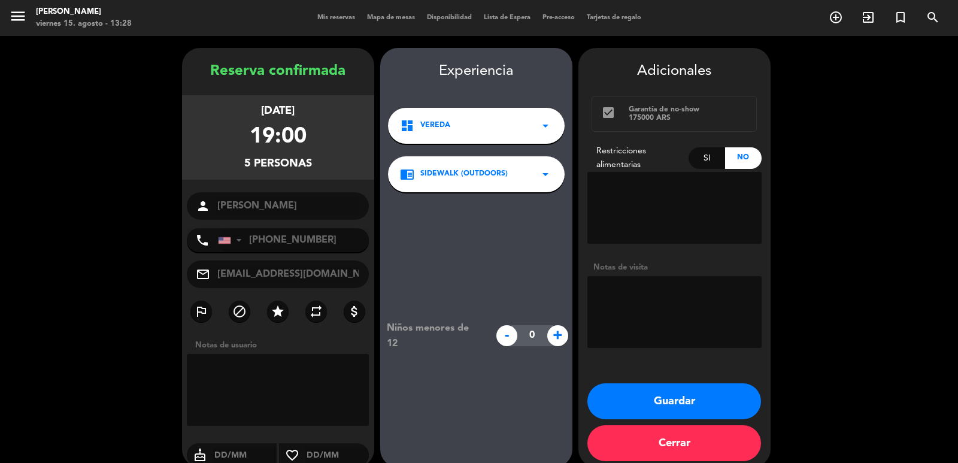
scroll to position [16, 0]
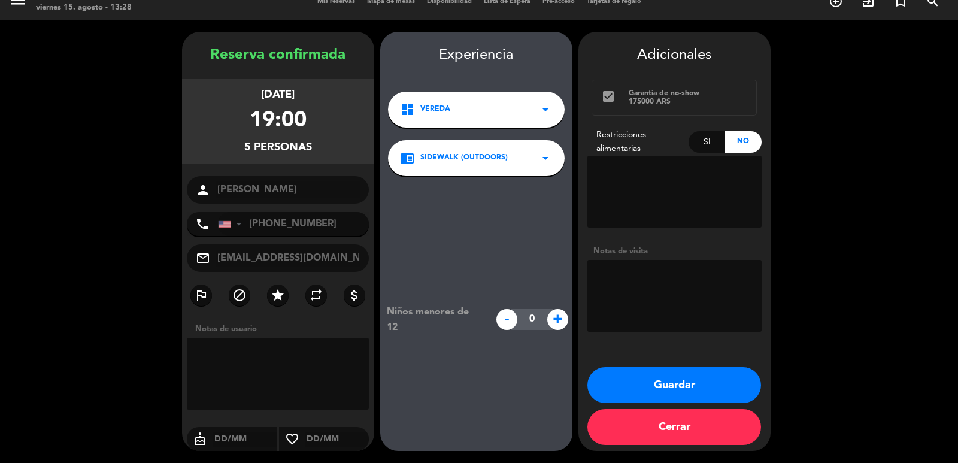
drag, startPoint x: 207, startPoint y: 90, endPoint x: 316, endPoint y: 143, distance: 121.1
click at [316, 143] on div "viernes 21, nov. 2025 19:00 5 personas" at bounding box center [278, 121] width 192 height 84
copy div "viernes 21, nov. 2025 19:00 5 personas"
click at [647, 296] on textarea at bounding box center [674, 296] width 174 height 72
type textarea "exterior"
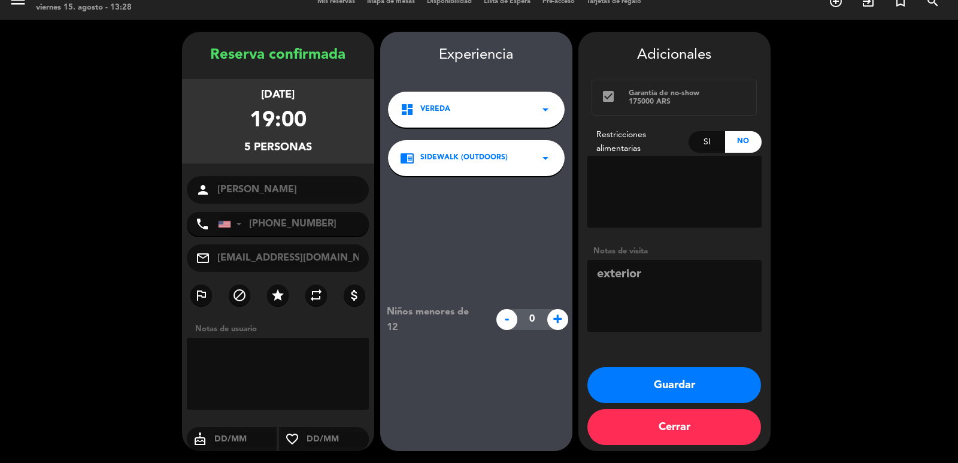
click at [654, 375] on button "Guardar" at bounding box center [674, 385] width 174 height 36
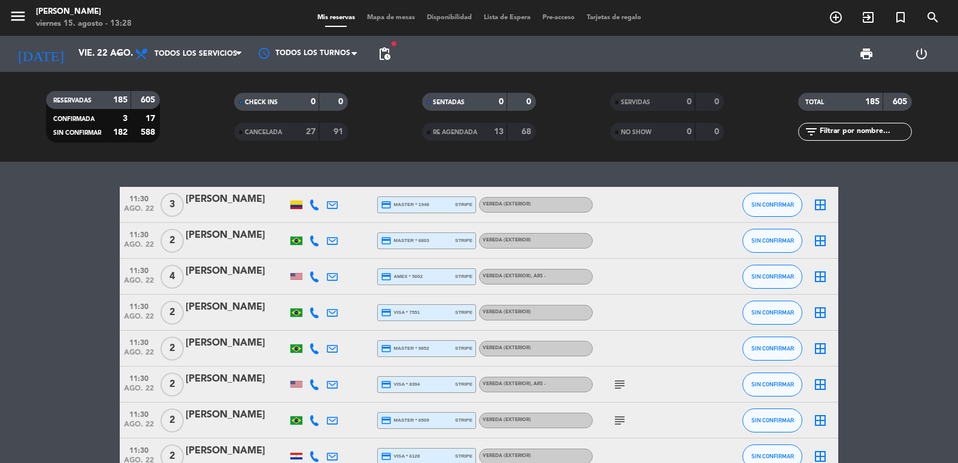
click at [826, 17] on span "add_circle_outline" at bounding box center [836, 17] width 32 height 20
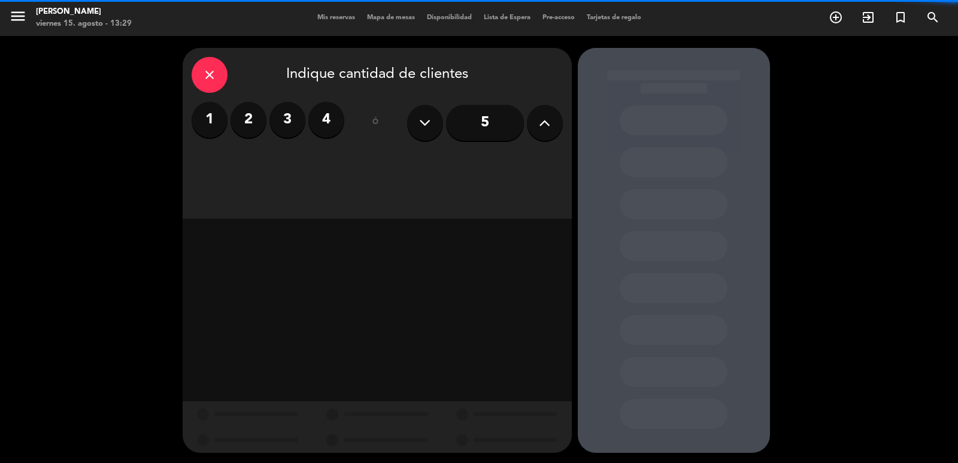
click at [247, 123] on label "2" at bounding box center [249, 120] width 36 height 36
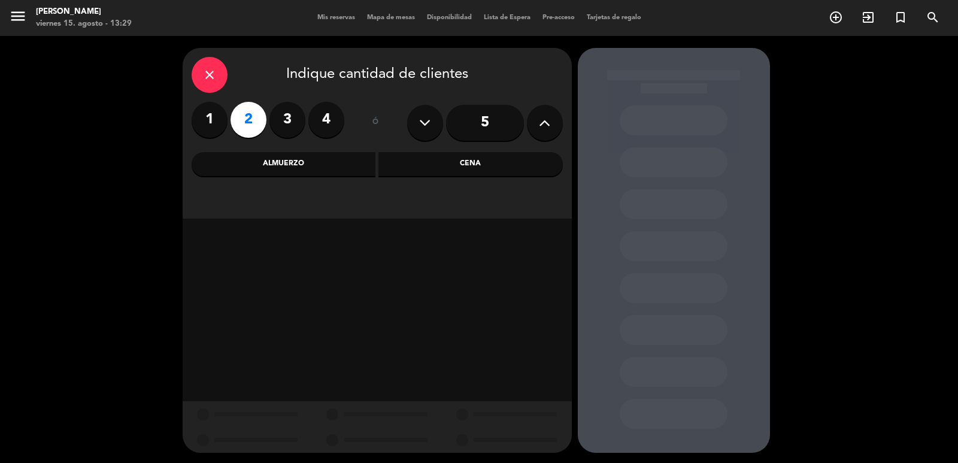
click at [260, 163] on div "Almuerzo" at bounding box center [284, 164] width 184 height 24
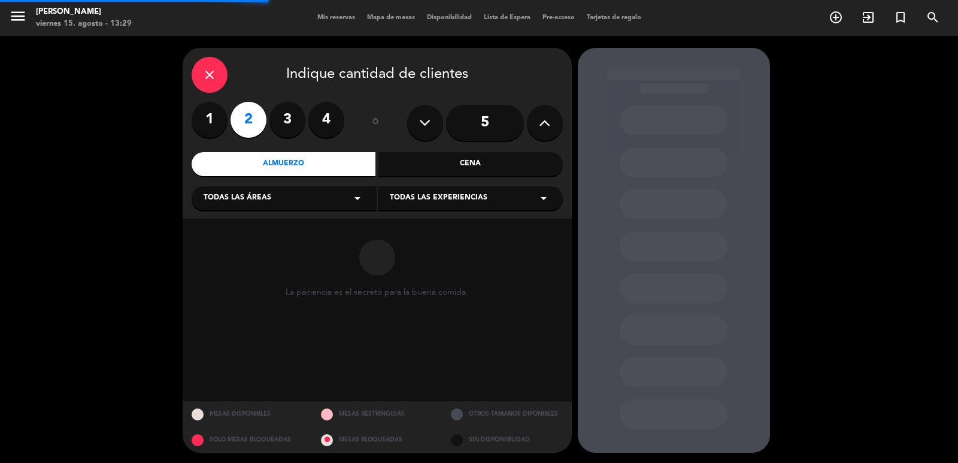
click at [265, 198] on span "Todas las áreas" at bounding box center [238, 198] width 68 height 12
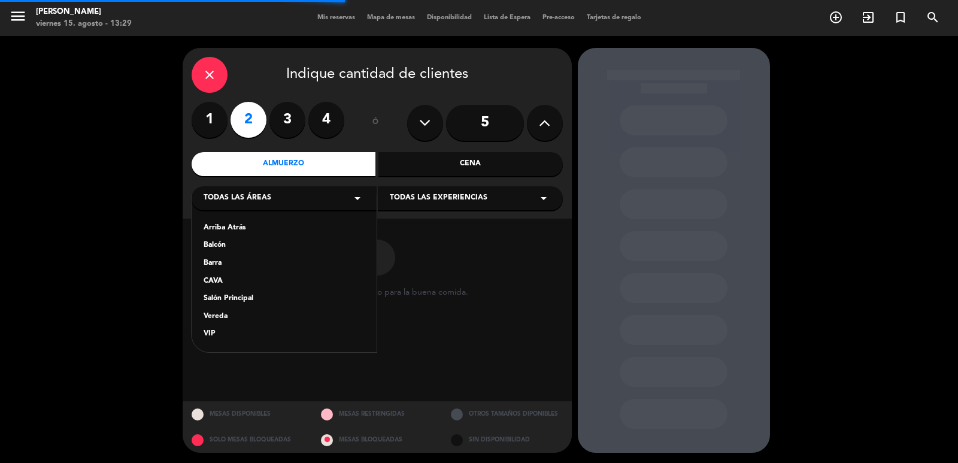
drag, startPoint x: 240, startPoint y: 298, endPoint x: 422, endPoint y: 209, distance: 203.3
click at [239, 298] on div "Salón Principal" at bounding box center [284, 299] width 161 height 12
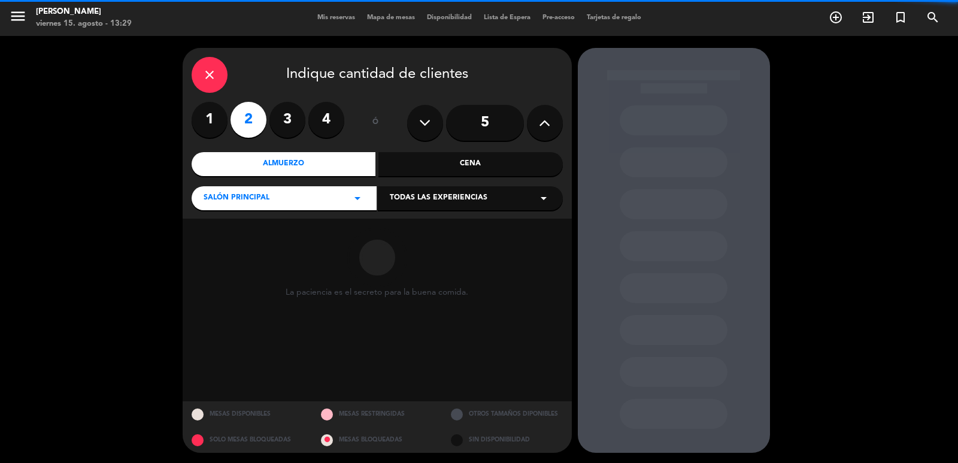
click at [436, 197] on span "Todas las experiencias" at bounding box center [439, 198] width 98 height 12
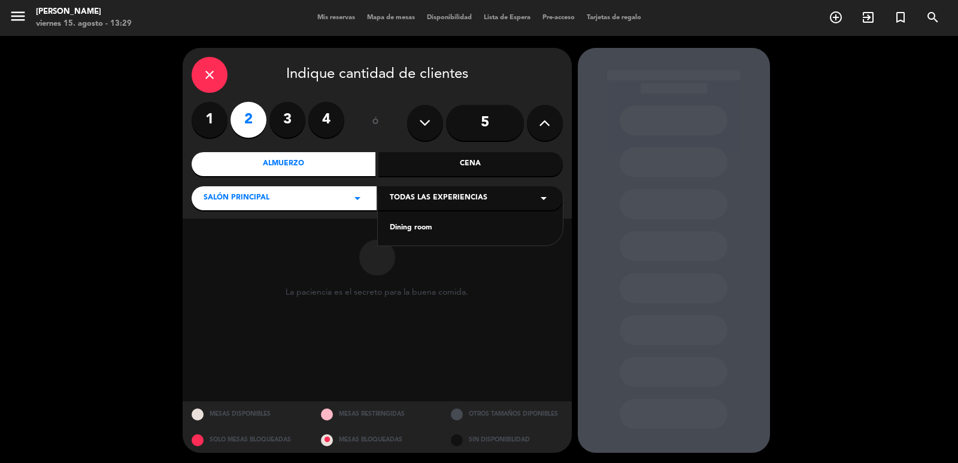
click at [410, 235] on div "Dining room" at bounding box center [470, 220] width 185 height 51
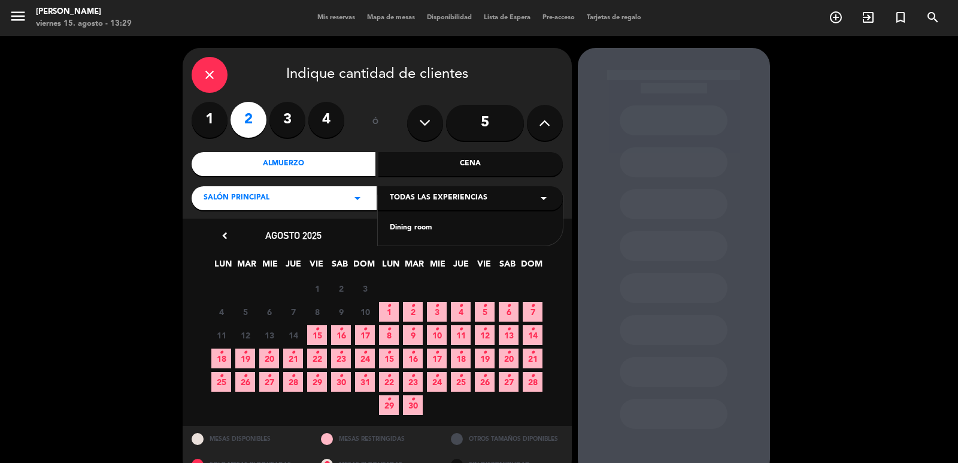
click at [418, 222] on div "Dining room" at bounding box center [470, 220] width 185 height 51
click at [429, 228] on div "Dining room" at bounding box center [470, 228] width 161 height 12
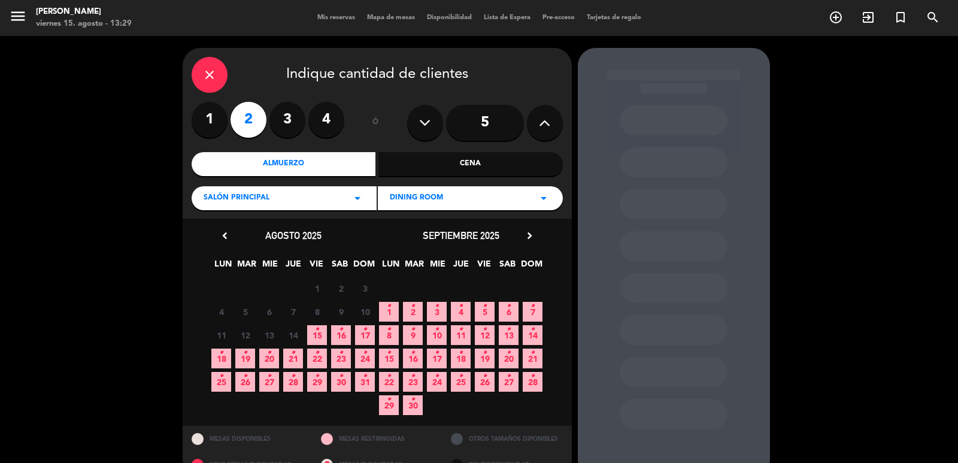
click at [520, 311] on div "1 • 2 • 3 • 4 • 5 • 6 • 7 •" at bounding box center [461, 311] width 168 height 23
click at [528, 311] on span "7 •" at bounding box center [533, 312] width 20 height 20
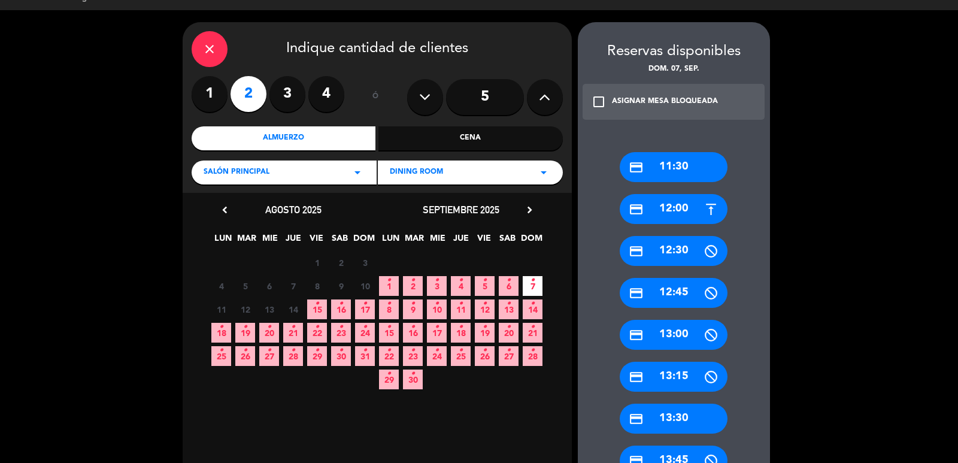
click at [690, 418] on div "credit_card 13:30" at bounding box center [674, 419] width 108 height 30
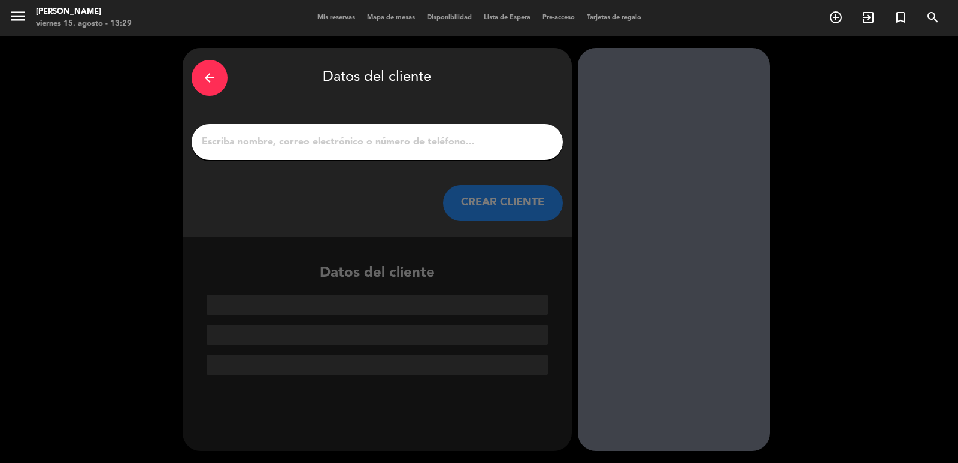
scroll to position [0, 0]
click at [351, 154] on div at bounding box center [377, 142] width 371 height 36
click at [355, 145] on input "1" at bounding box center [377, 142] width 353 height 17
paste input "[PERSON_NAME]"
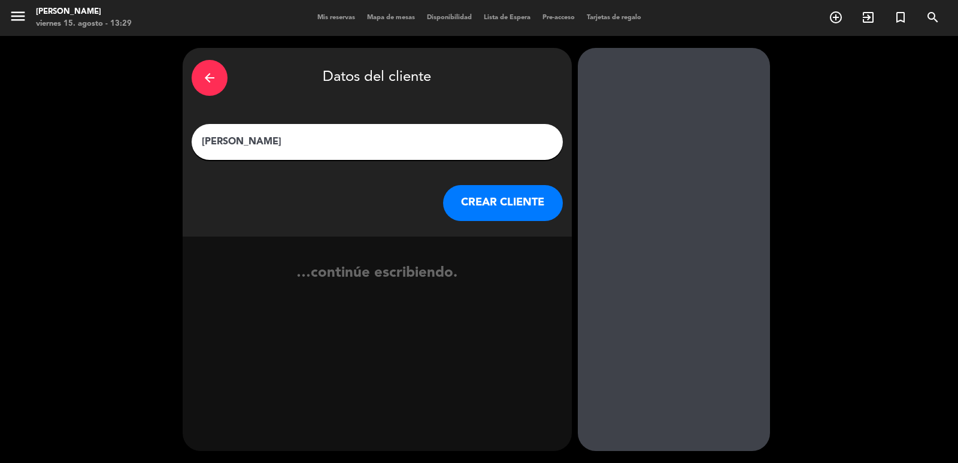
type input "[PERSON_NAME]"
click at [466, 201] on button "CREAR CLIENTE" at bounding box center [503, 203] width 120 height 36
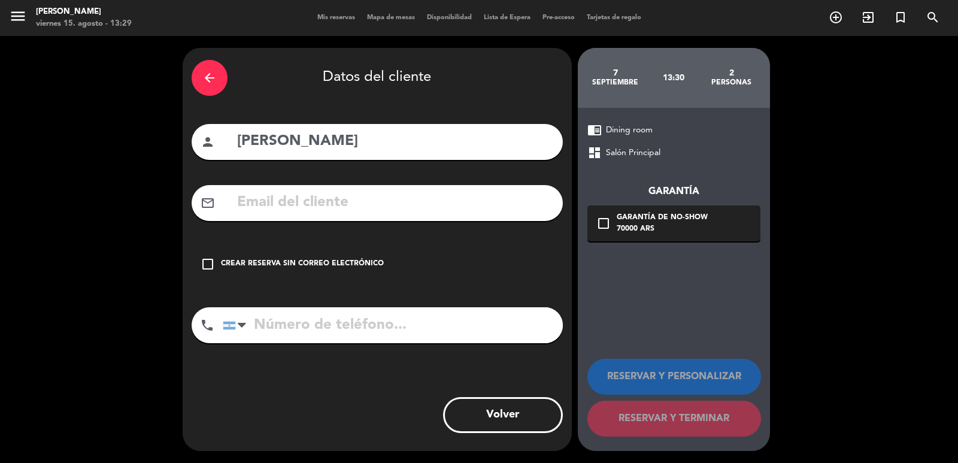
click at [451, 192] on input "text" at bounding box center [395, 202] width 318 height 25
paste input "[EMAIL_ADDRESS][DOMAIN_NAME]"
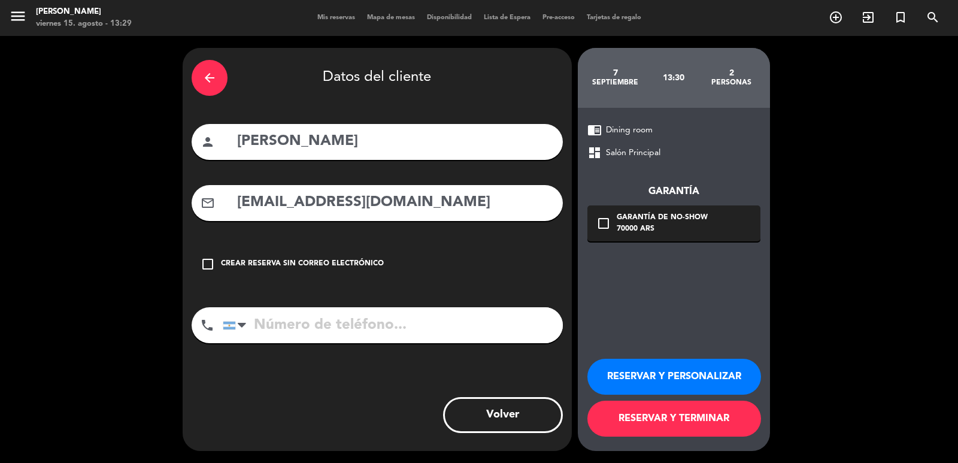
type input "[EMAIL_ADDRESS][DOMAIN_NAME]"
click at [447, 325] on input "tel" at bounding box center [393, 325] width 340 height 36
paste input "1126628352"
type input "1126628352"
click at [654, 229] on div "70000 ARS" at bounding box center [662, 229] width 91 height 12
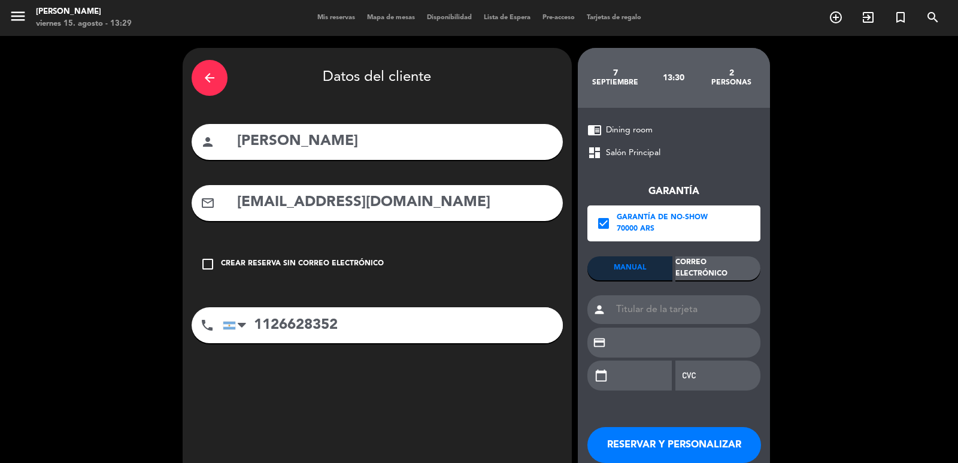
click at [689, 263] on div "Correo Electrónico" at bounding box center [717, 268] width 85 height 24
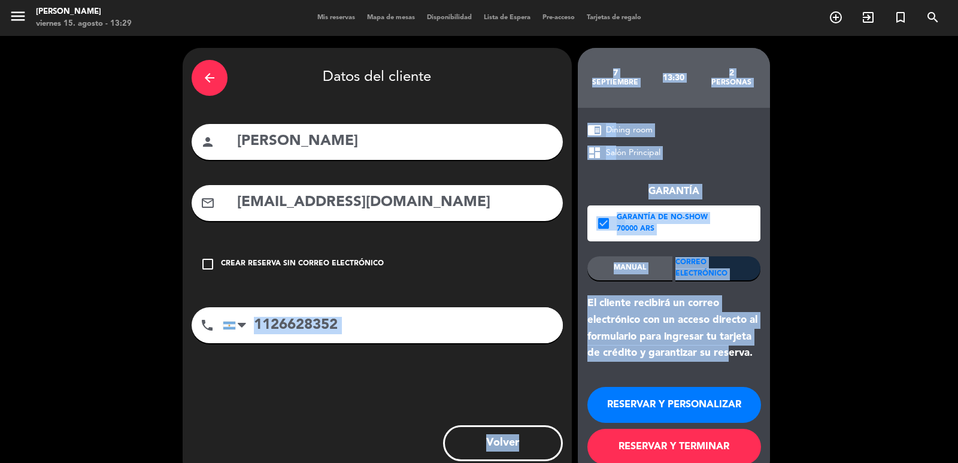
drag, startPoint x: 577, startPoint y: 299, endPoint x: 732, endPoint y: 348, distance: 162.7
click at [729, 347] on div "arrow_back Datos del cliente person Valeria Molina mail_outline molinavale1@gma…" at bounding box center [479, 263] width 958 height 455
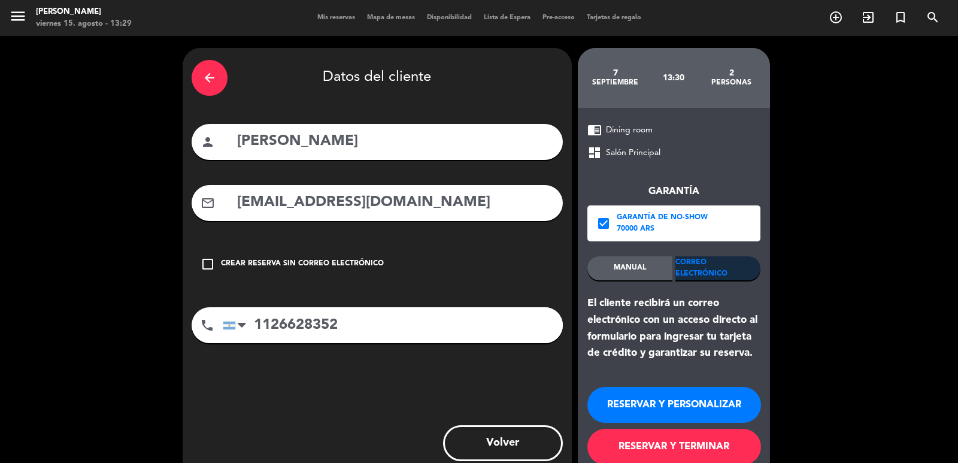
click at [732, 348] on div "El cliente recibirá un correo electrónico con un acceso directo al formulario p…" at bounding box center [673, 328] width 173 height 66
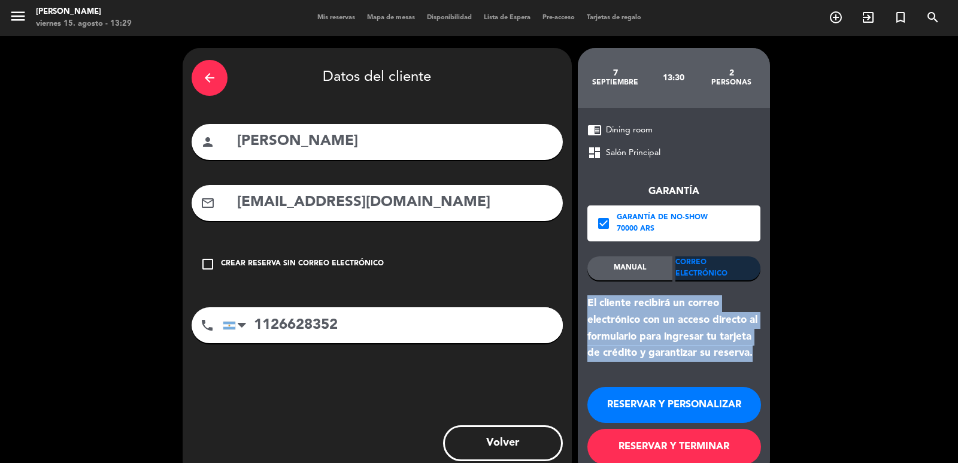
drag, startPoint x: 757, startPoint y: 351, endPoint x: 586, endPoint y: 296, distance: 180.1
click at [583, 296] on div "chrome_reader_mode Dining room dashboard Salón Principal Garantía check_box Gar…" at bounding box center [674, 293] width 192 height 371
copy div "El cliente recibirá un correo electrónico con un acceso directo al formulario p…"
drag, startPoint x: 665, startPoint y: 401, endPoint x: 440, endPoint y: 60, distance: 408.2
click at [665, 400] on button "RESERVAR Y PERSONALIZAR" at bounding box center [674, 405] width 174 height 36
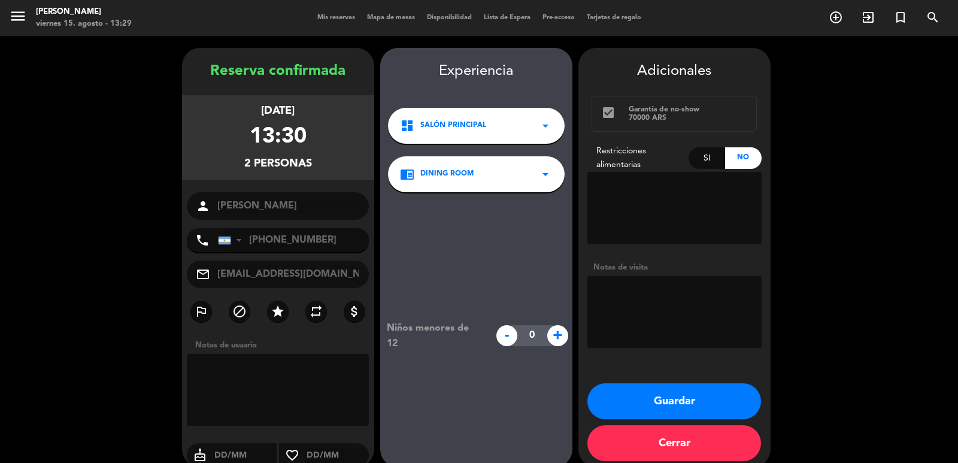
scroll to position [16, 0]
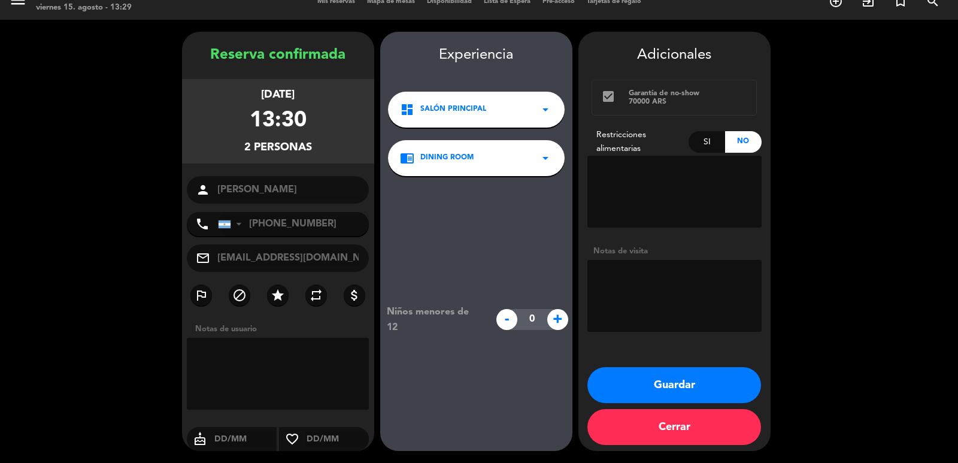
drag, startPoint x: 225, startPoint y: 90, endPoint x: 351, endPoint y: 144, distance: 137.6
click at [351, 144] on div "domingo 7, sep. 2025 13:30 2 personas" at bounding box center [278, 121] width 192 height 84
copy div "domingo 7, sep. 2025 13:30 2 personas"
click at [699, 398] on button "Guardar" at bounding box center [674, 385] width 174 height 36
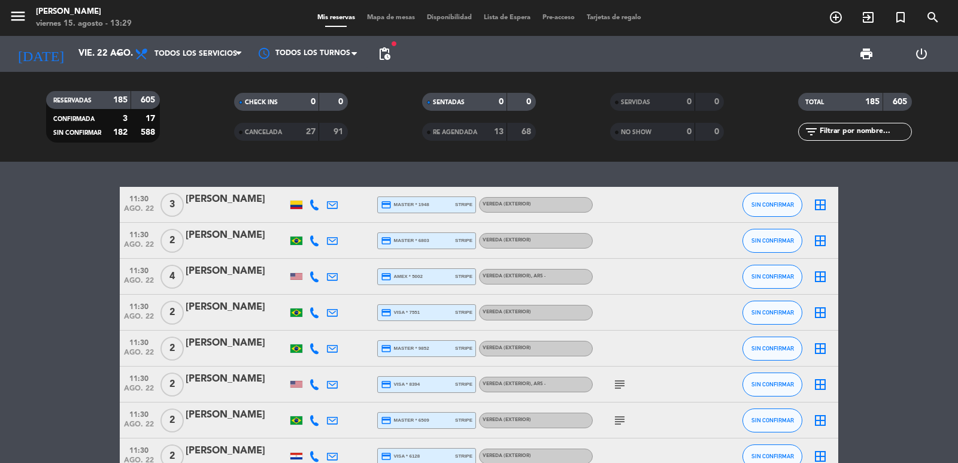
click at [842, 14] on icon "add_circle_outline" at bounding box center [836, 17] width 14 height 14
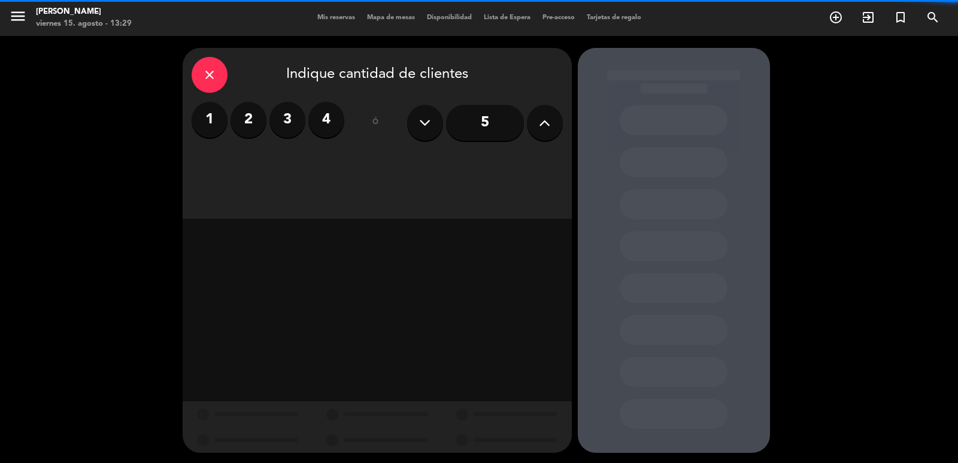
click at [560, 123] on button at bounding box center [545, 123] width 36 height 36
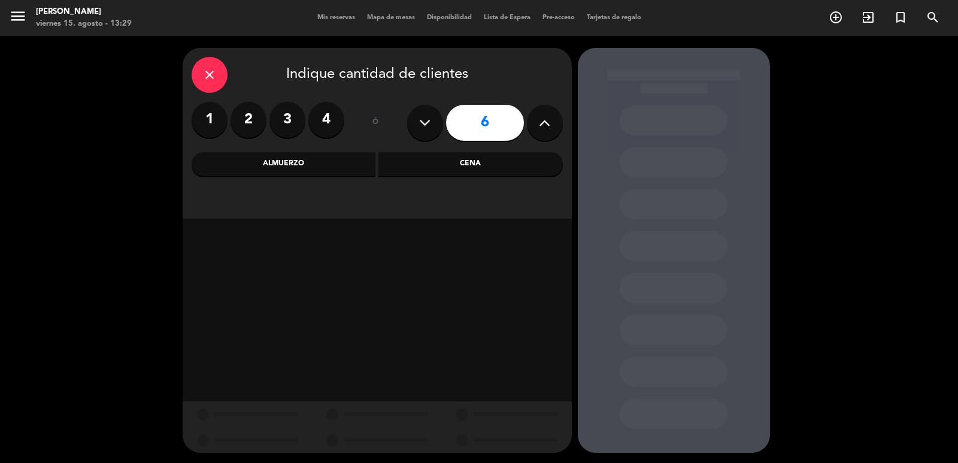
click at [554, 123] on button at bounding box center [545, 123] width 36 height 36
click at [553, 123] on button at bounding box center [545, 123] width 36 height 36
type input "8"
click at [309, 173] on div "Almuerzo" at bounding box center [284, 164] width 184 height 24
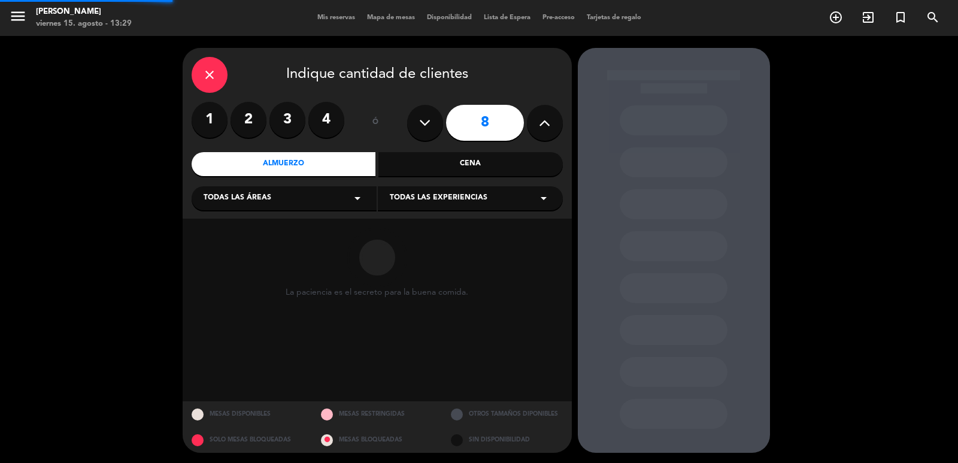
click at [281, 193] on div "Todas las áreas arrow_drop_down" at bounding box center [284, 198] width 185 height 24
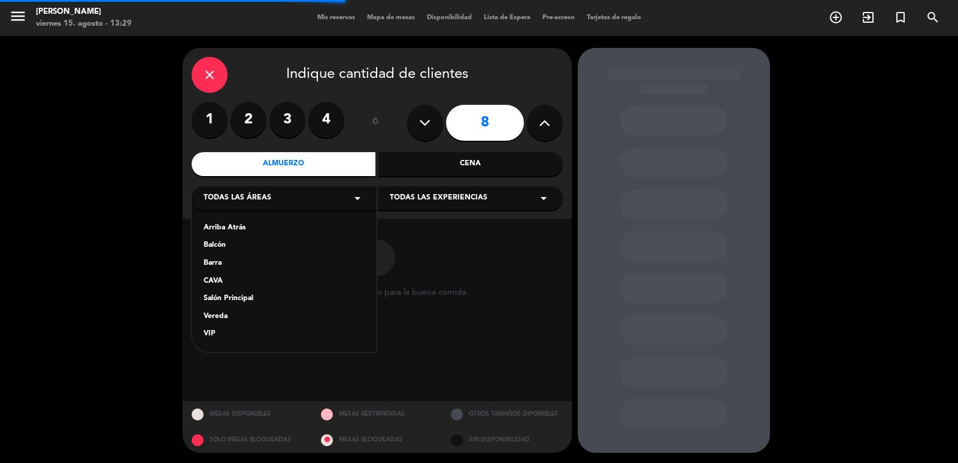
click at [219, 318] on div "Vereda" at bounding box center [284, 317] width 161 height 12
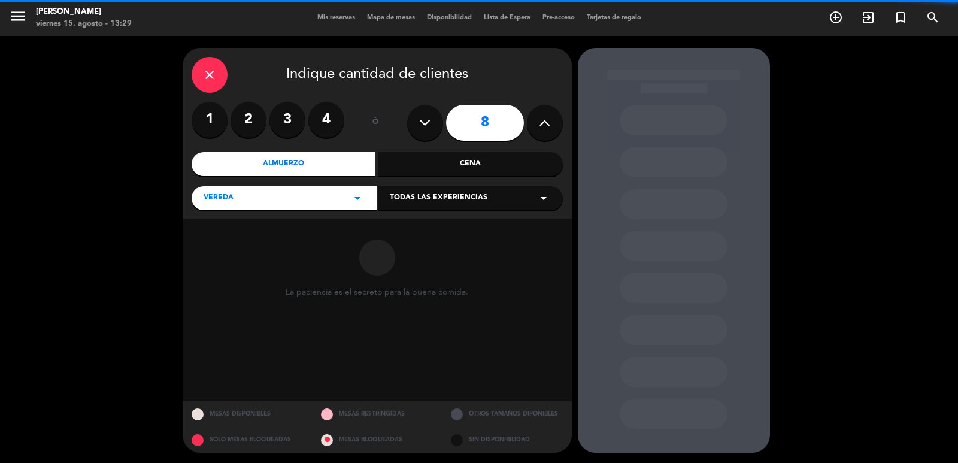
click at [449, 196] on span "Todas las experiencias" at bounding box center [439, 198] width 98 height 12
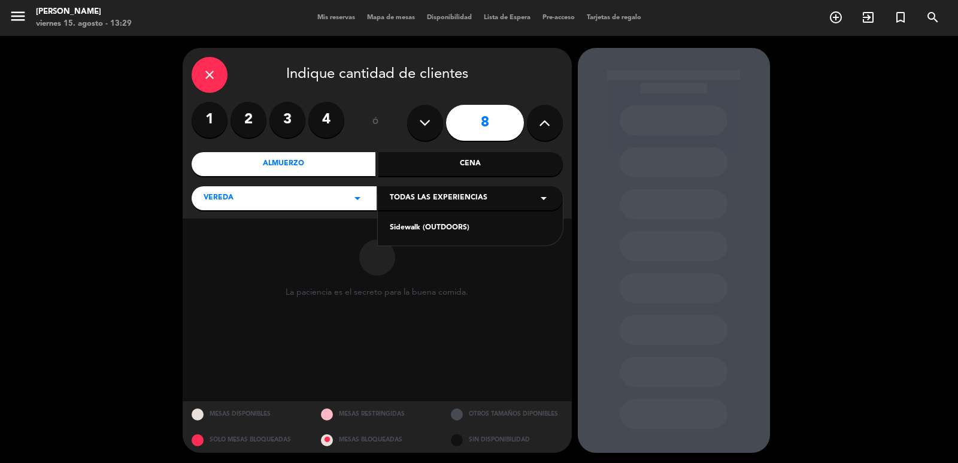
click at [423, 238] on div "Sidewalk (OUTDOORS)" at bounding box center [470, 220] width 185 height 51
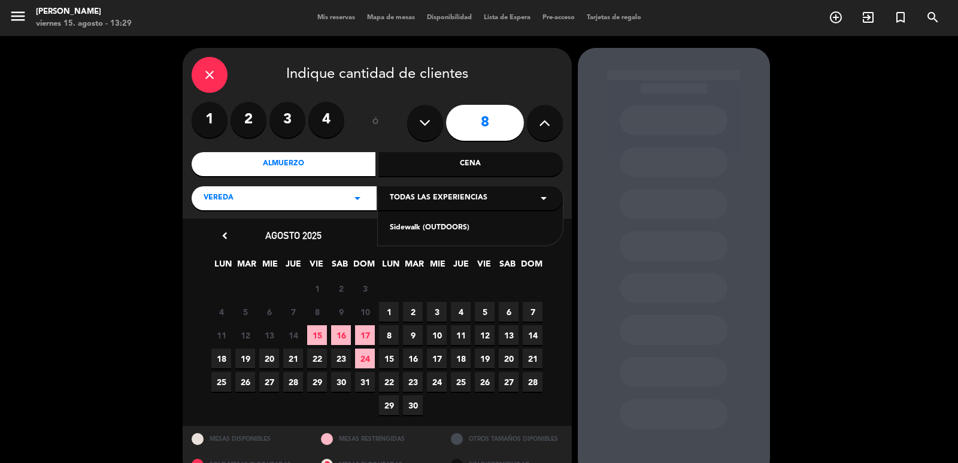
click at [419, 225] on div "Sidewalk (OUTDOORS)" at bounding box center [470, 228] width 161 height 12
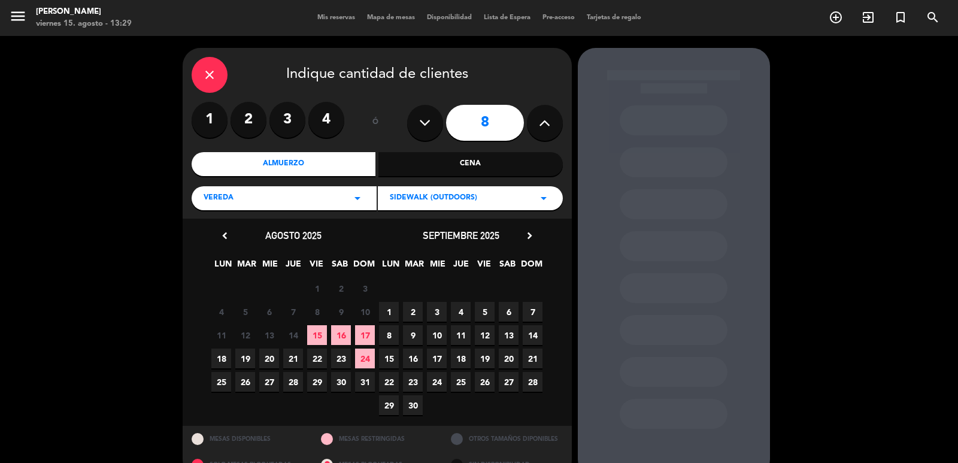
click at [293, 357] on span "21" at bounding box center [293, 358] width 20 height 20
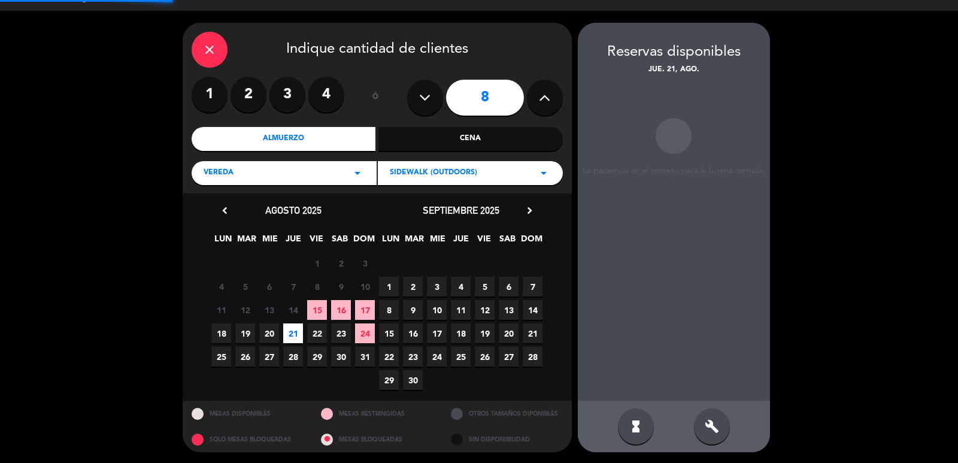
scroll to position [26, 0]
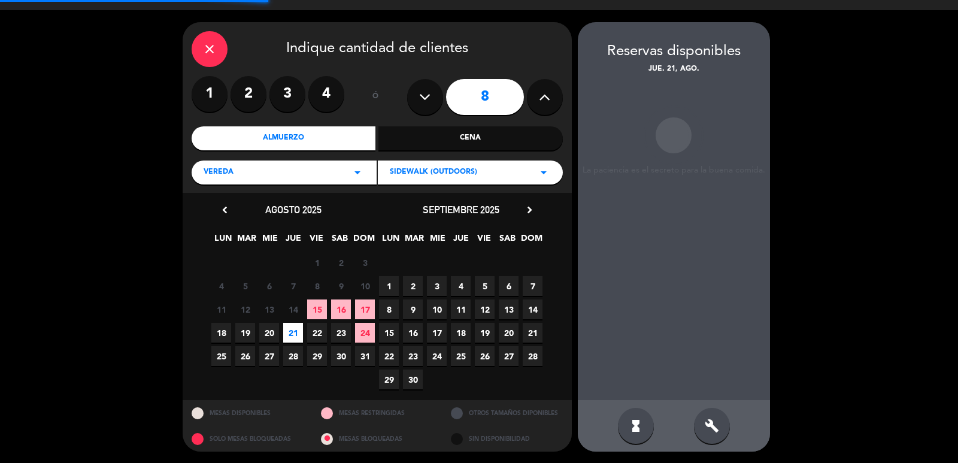
click at [695, 423] on div "build" at bounding box center [712, 426] width 36 height 36
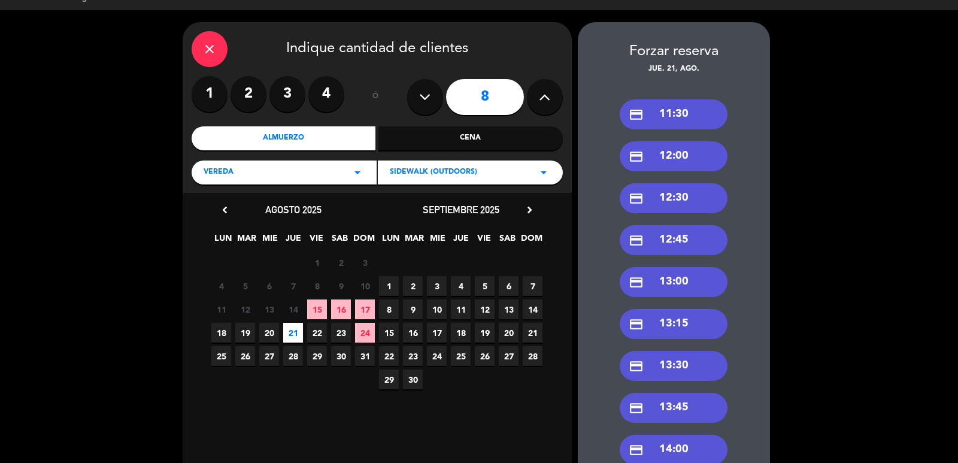
click at [662, 153] on div "credit_card 12:00" at bounding box center [674, 156] width 108 height 30
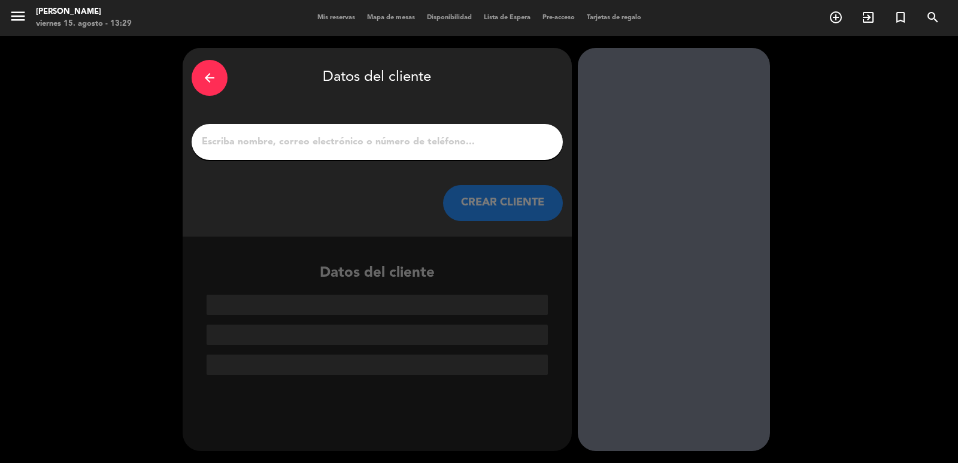
scroll to position [0, 0]
click at [443, 137] on input "1" at bounding box center [377, 142] width 353 height 17
paste input "Maria Gabriela Arcaro"
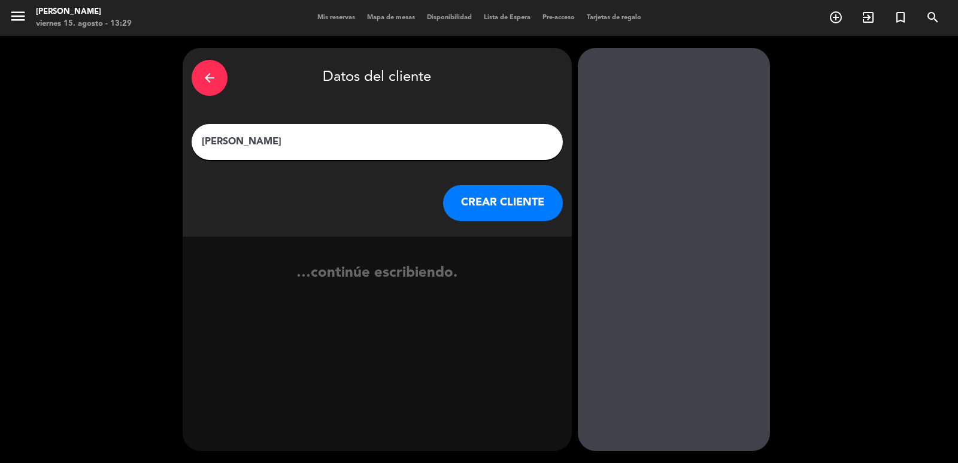
type input "Maria Gabriela Arcaro"
click at [495, 187] on button "CREAR CLIENTE" at bounding box center [503, 203] width 120 height 36
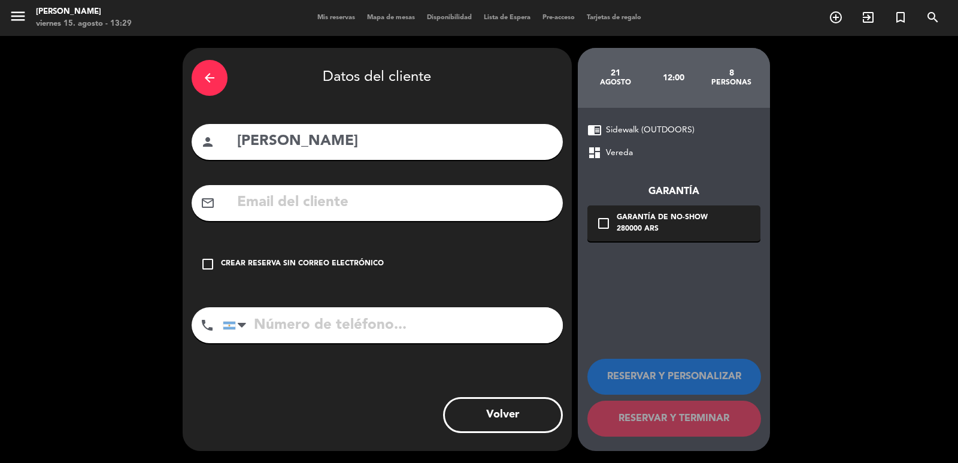
click at [453, 191] on input "text" at bounding box center [395, 202] width 318 height 25
paste input "mgcarcaro@gmail.com"
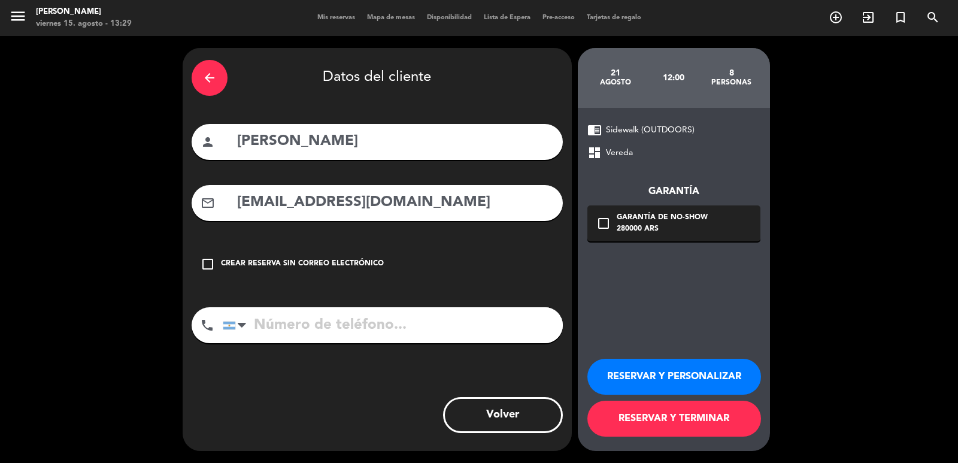
type input "mgcarcaro@gmail.com"
click at [451, 336] on input "tel" at bounding box center [393, 325] width 340 height 36
paste input "+55 (11)971702794"
type input "+55 (11)971702794"
click at [656, 231] on div "280000 ARS" at bounding box center [662, 229] width 91 height 12
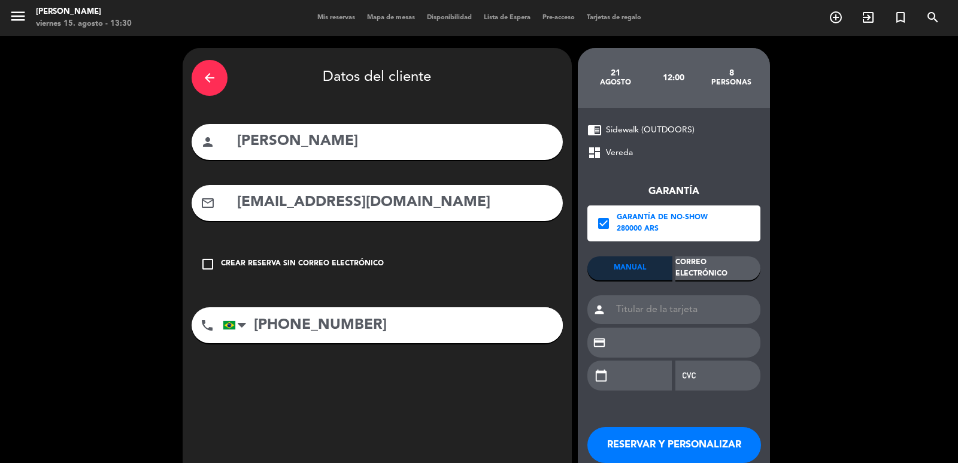
click at [682, 263] on div "Correo Electrónico" at bounding box center [717, 268] width 85 height 24
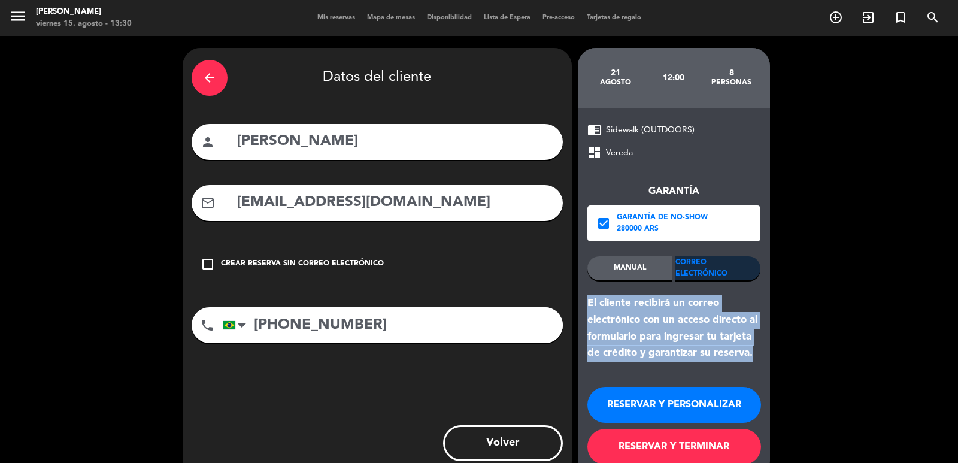
drag, startPoint x: 583, startPoint y: 303, endPoint x: 760, endPoint y: 355, distance: 184.7
click at [760, 355] on div "chrome_reader_mode Sidewalk (OUTDOORS) dashboard Vereda Garantía check_box Gara…" at bounding box center [674, 293] width 192 height 371
copy div "El cliente recibirá un correo electrónico con un acceso directo al formulario p…"
drag, startPoint x: 707, startPoint y: 415, endPoint x: 668, endPoint y: 358, distance: 68.9
click at [705, 413] on button "RESERVAR Y PERSONALIZAR" at bounding box center [674, 405] width 174 height 36
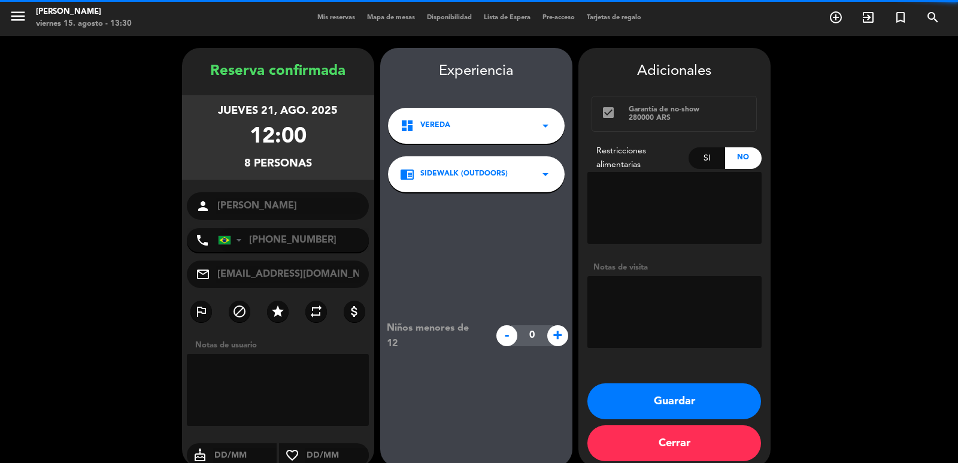
scroll to position [16, 0]
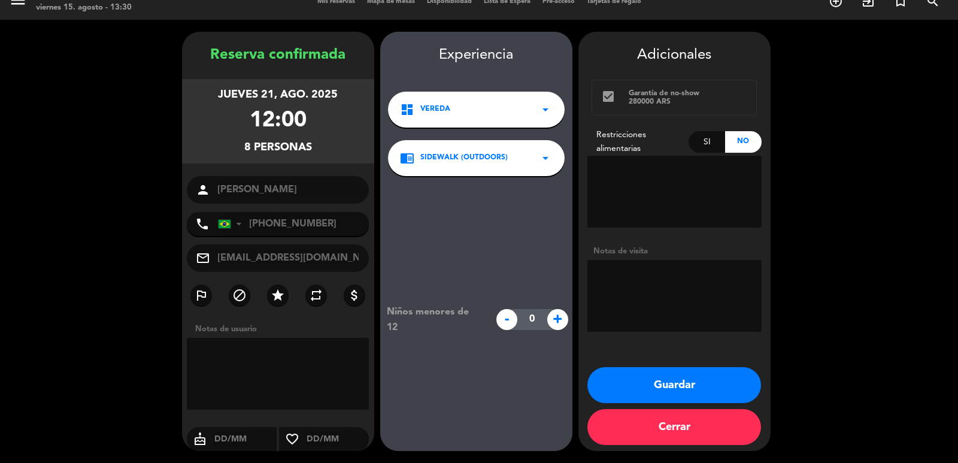
drag, startPoint x: 646, startPoint y: 331, endPoint x: 643, endPoint y: 318, distance: 13.5
click at [646, 328] on textarea at bounding box center [674, 296] width 174 height 72
click at [643, 304] on textarea at bounding box center [674, 296] width 174 height 72
type textarea "exterior"
drag, startPoint x: 206, startPoint y: 96, endPoint x: 328, endPoint y: 159, distance: 136.9
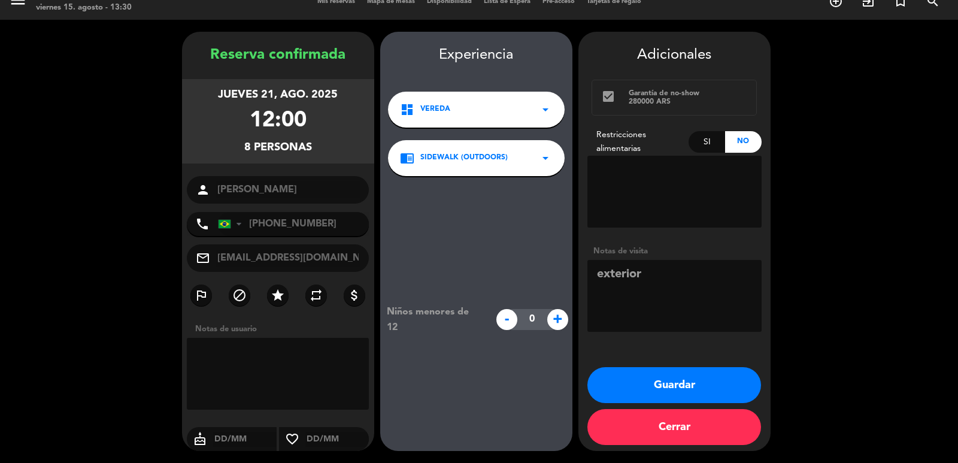
click at [328, 159] on div "jueves 21, ago. 2025 12:00 8 personas" at bounding box center [278, 121] width 192 height 84
copy div "jueves 21, ago. 2025 12:00 8 personas"
drag, startPoint x: 704, startPoint y: 390, endPoint x: 480, endPoint y: 21, distance: 431.7
click at [704, 389] on button "Guardar" at bounding box center [674, 385] width 174 height 36
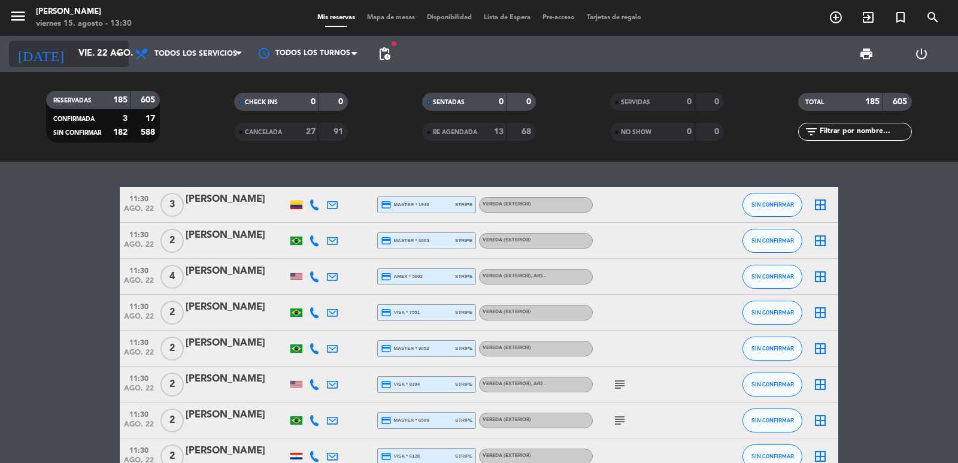
click at [102, 67] on div "[DATE] [DATE] arrow_drop_down" at bounding box center [69, 54] width 120 height 36
click at [101, 61] on input "vie. 22 ago." at bounding box center [130, 54] width 116 height 23
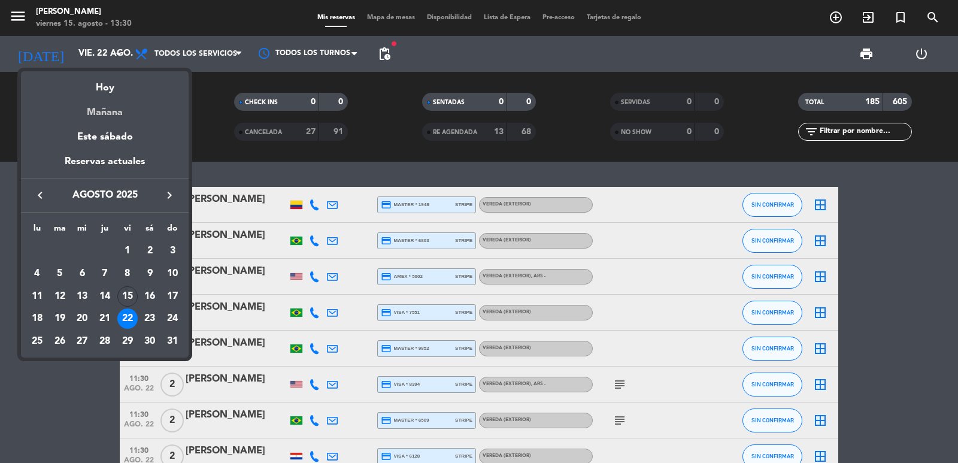
click at [98, 119] on div "Mañana" at bounding box center [105, 108] width 168 height 25
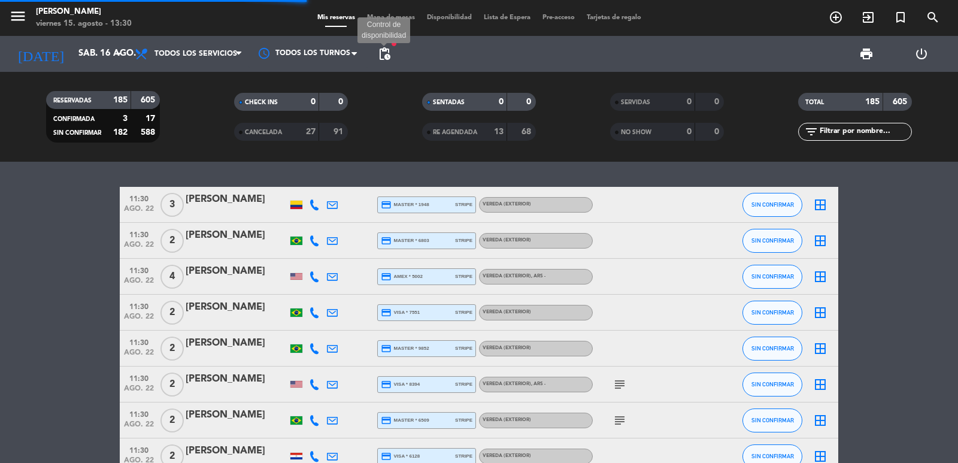
click at [389, 53] on span "pending_actions" at bounding box center [384, 54] width 14 height 14
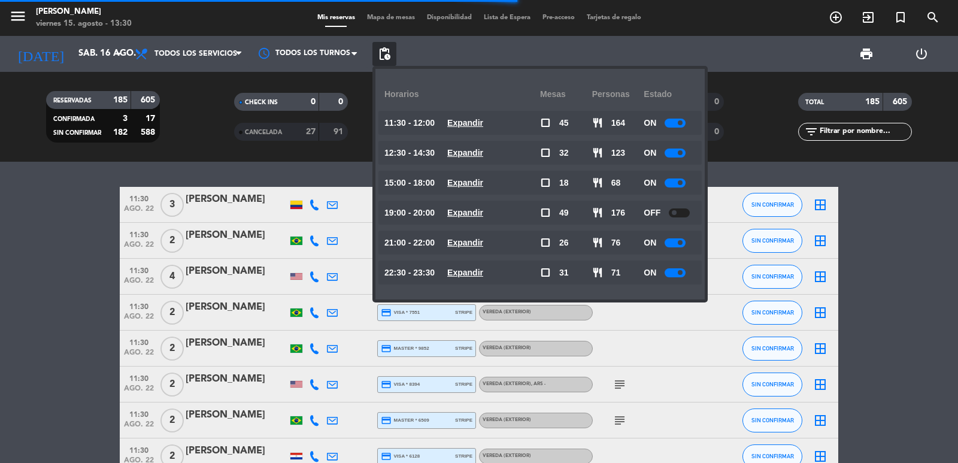
click at [674, 182] on div at bounding box center [675, 182] width 21 height 9
click at [669, 157] on div "ON" at bounding box center [670, 153] width 52 height 24
click at [676, 144] on div "ON" at bounding box center [670, 153] width 52 height 24
click at [672, 156] on div at bounding box center [675, 153] width 21 height 9
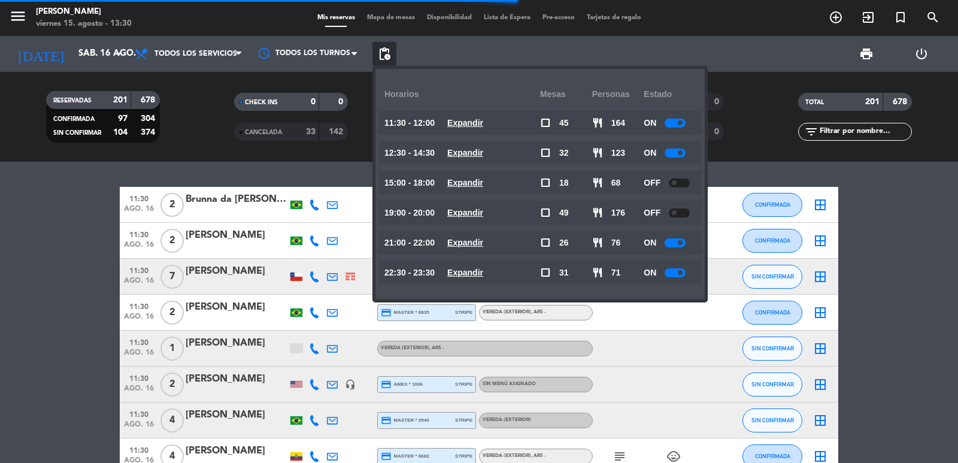
click at [674, 120] on div at bounding box center [675, 123] width 21 height 9
click at [671, 151] on div at bounding box center [675, 153] width 21 height 9
click at [683, 117] on div "ON" at bounding box center [670, 123] width 52 height 24
click at [677, 151] on div at bounding box center [675, 153] width 21 height 9
click at [681, 157] on div at bounding box center [675, 153] width 21 height 9
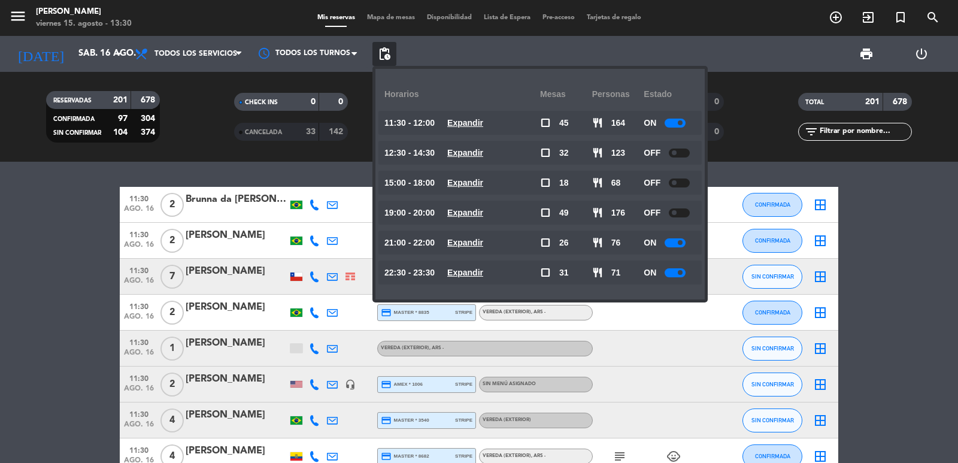
click at [678, 124] on div at bounding box center [675, 123] width 21 height 9
click at [675, 117] on div "ON" at bounding box center [670, 123] width 52 height 24
click at [681, 126] on div at bounding box center [675, 123] width 21 height 9
click at [679, 126] on div at bounding box center [679, 123] width 21 height 9
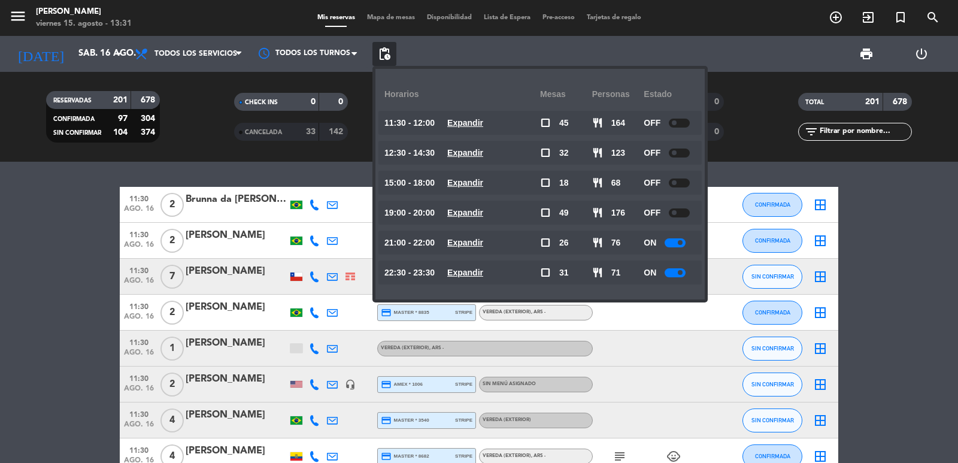
click at [114, 48] on icon "arrow_drop_down" at bounding box center [118, 54] width 14 height 14
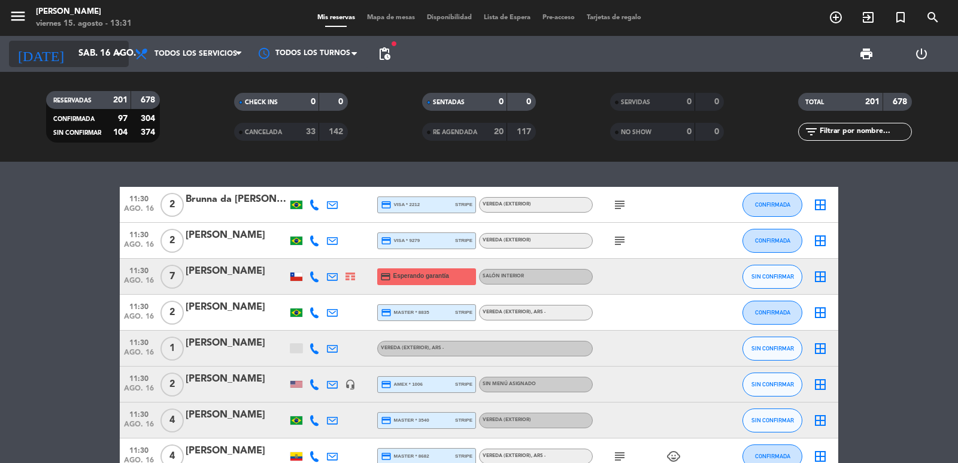
click at [87, 47] on input "sáb. 16 ago." at bounding box center [130, 54] width 116 height 23
click at [120, 57] on icon "arrow_drop_down" at bounding box center [118, 54] width 14 height 14
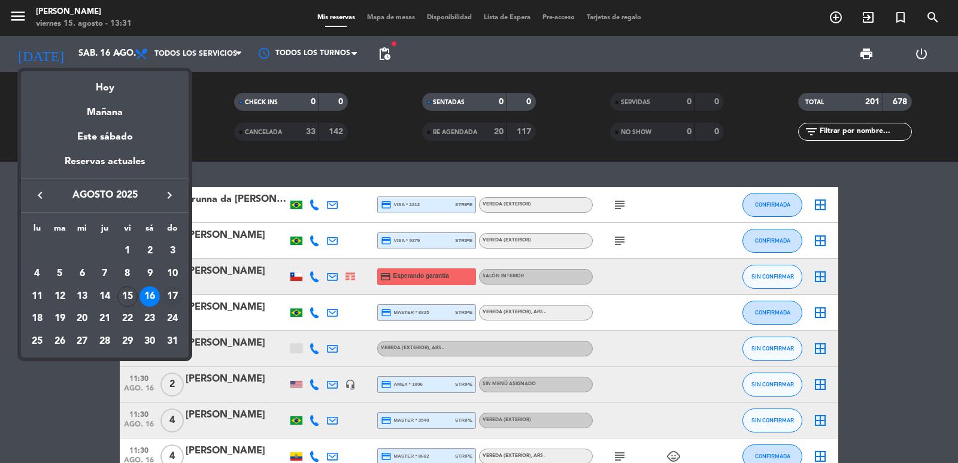
click at [178, 294] on div "17" at bounding box center [172, 296] width 20 height 20
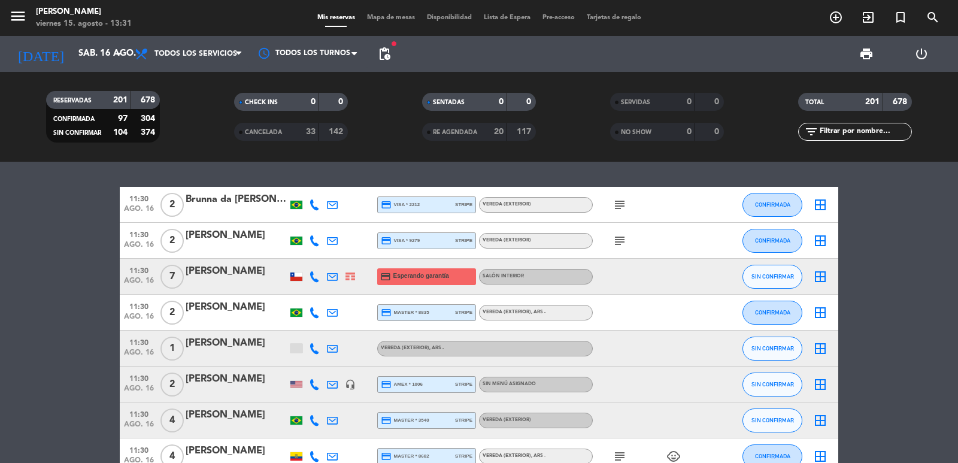
type input "dom. 17 ago."
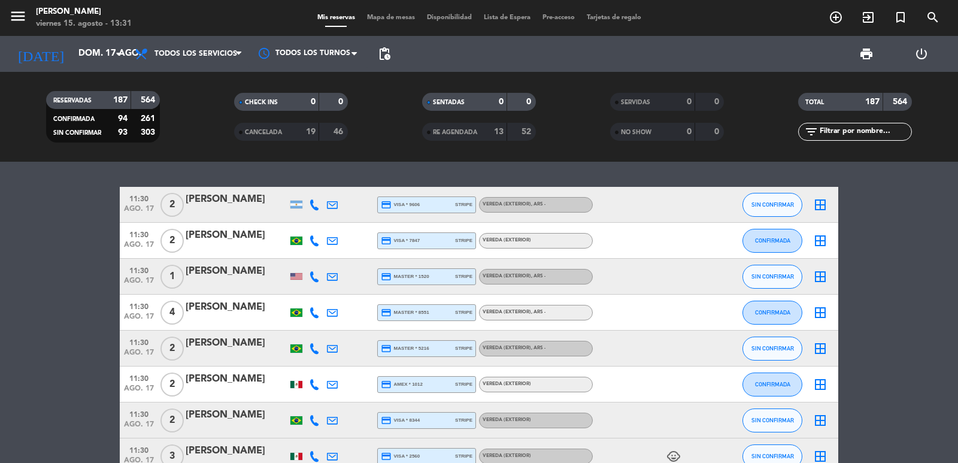
click at [383, 47] on span "pending_actions" at bounding box center [384, 54] width 14 height 14
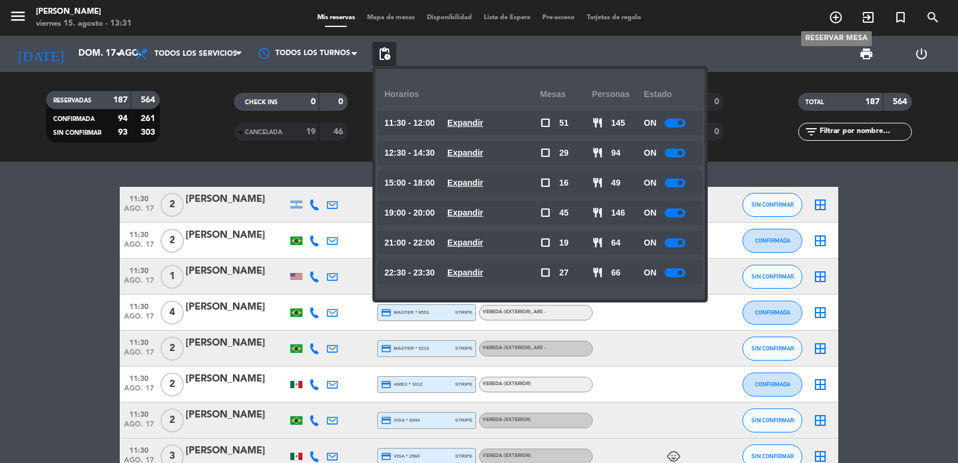
click at [831, 22] on icon "add_circle_outline" at bounding box center [836, 17] width 14 height 14
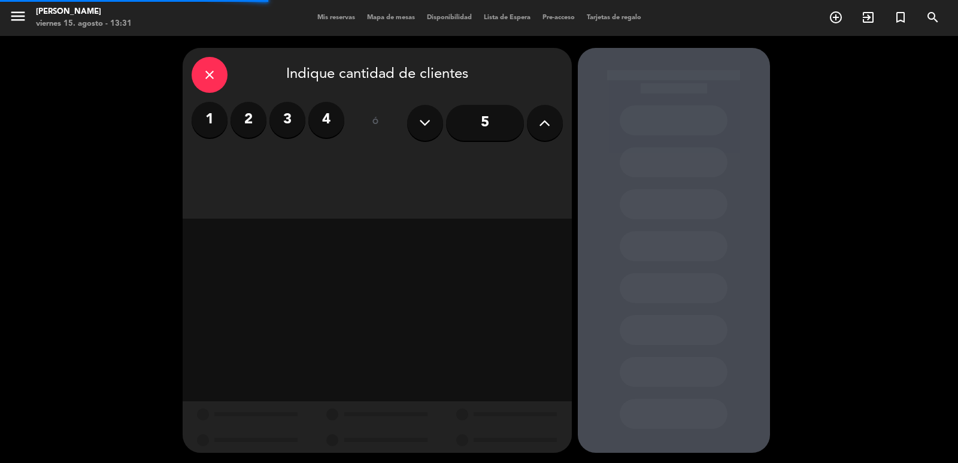
click at [526, 126] on div "5" at bounding box center [485, 123] width 156 height 42
click at [539, 121] on icon at bounding box center [544, 123] width 11 height 18
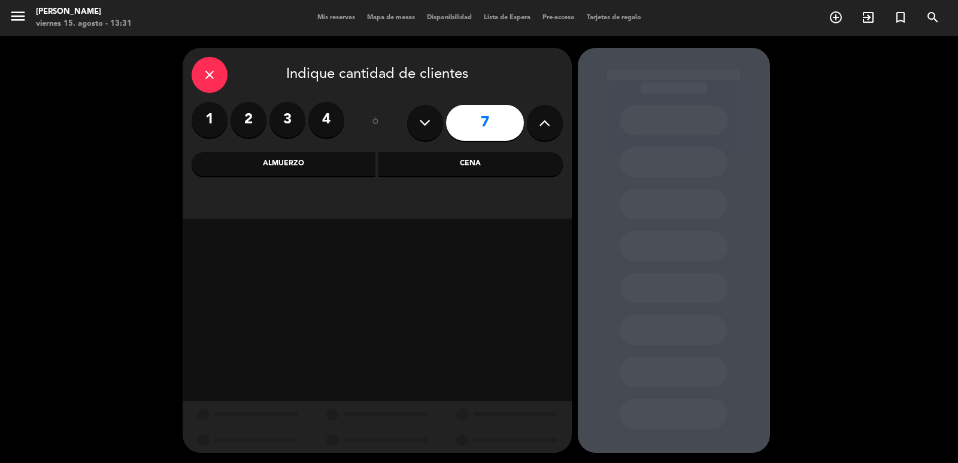
click at [539, 121] on icon at bounding box center [544, 123] width 11 height 18
type input "8"
drag, startPoint x: 487, startPoint y: 174, endPoint x: 434, endPoint y: 181, distance: 53.9
click at [487, 173] on div "Cena" at bounding box center [470, 164] width 184 height 24
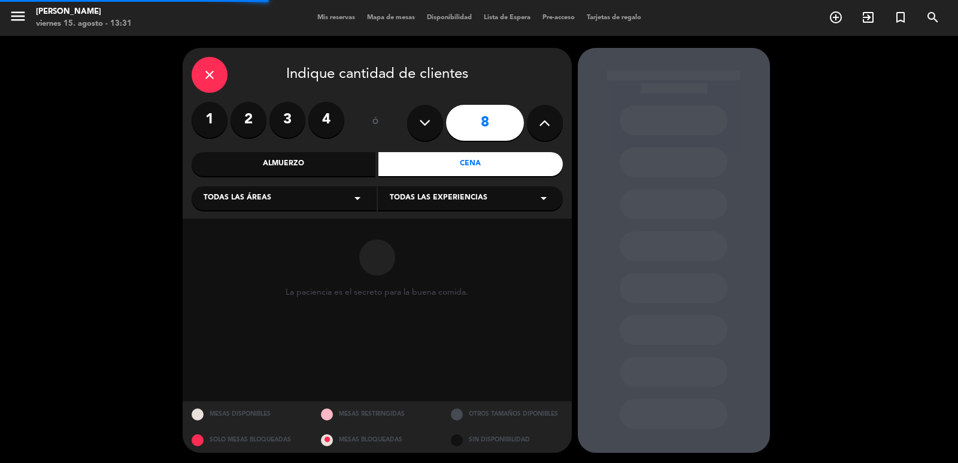
click at [338, 202] on div "Todas las áreas arrow_drop_down" at bounding box center [284, 198] width 185 height 24
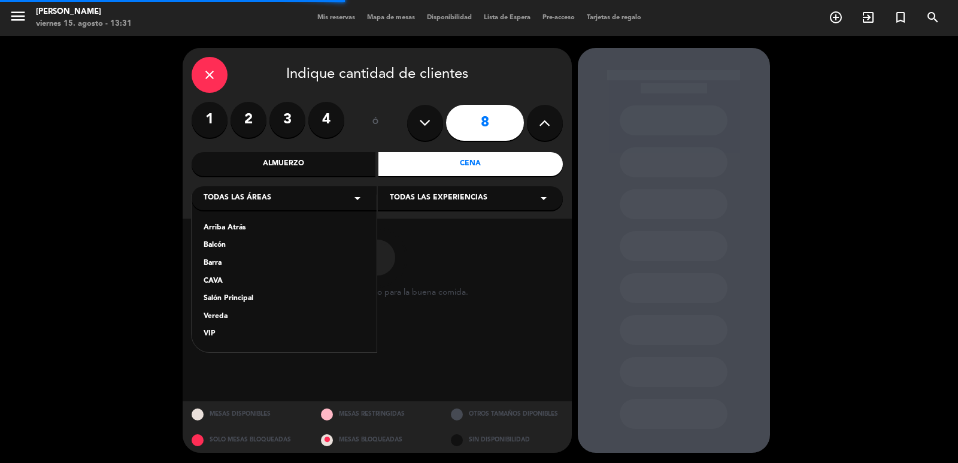
click at [212, 319] on div "Vereda" at bounding box center [284, 317] width 161 height 12
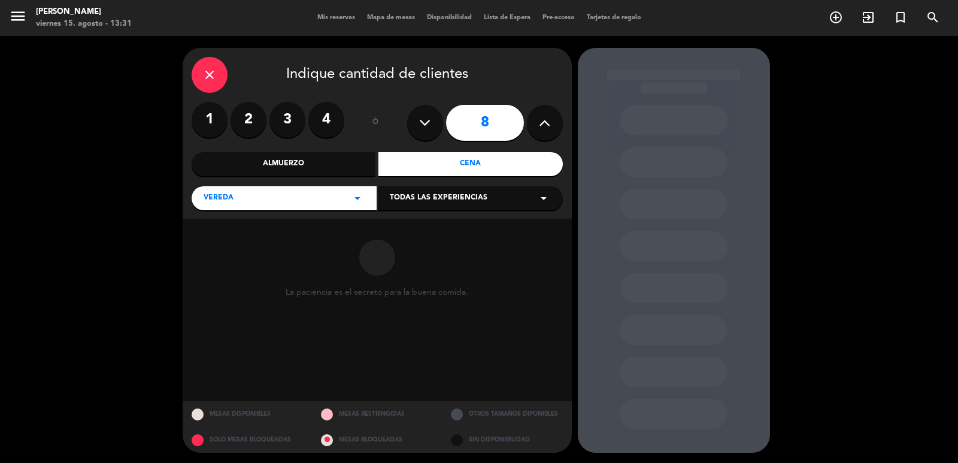
click at [486, 206] on div "Todas las experiencias arrow_drop_down" at bounding box center [470, 198] width 185 height 24
click at [471, 224] on div "Sidewalk (OUTDOORS)" at bounding box center [470, 228] width 161 height 12
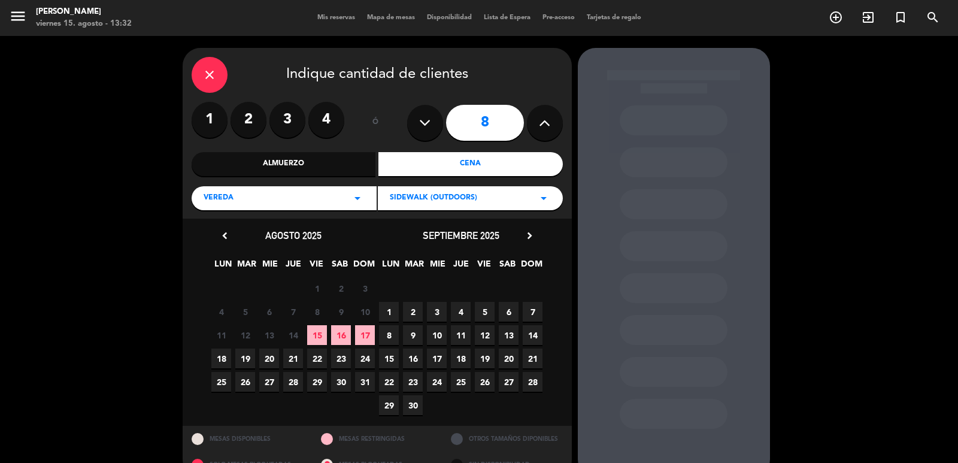
click at [392, 379] on span "22" at bounding box center [389, 382] width 20 height 20
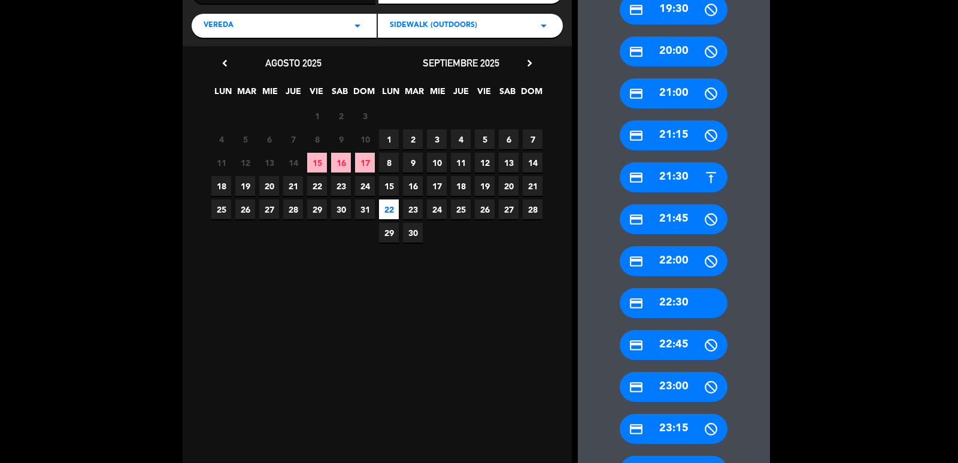
scroll to position [265, 0]
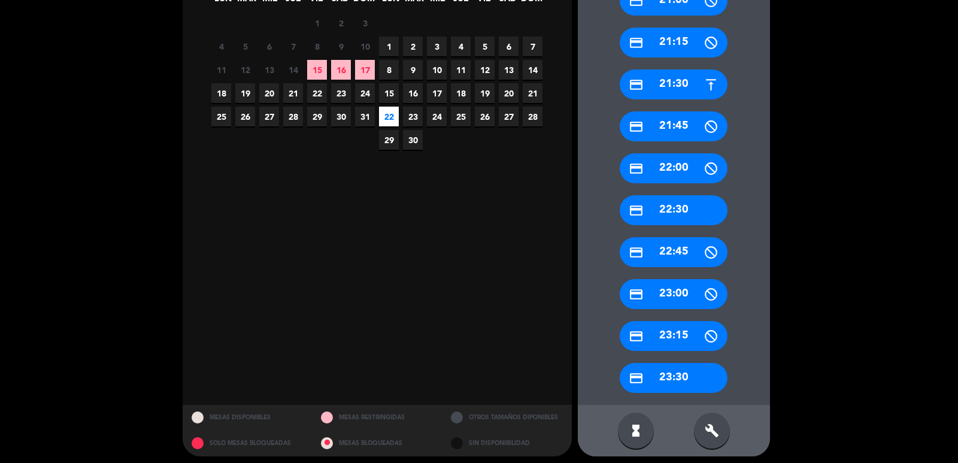
click at [695, 219] on div "credit_card 22:30" at bounding box center [674, 210] width 108 height 30
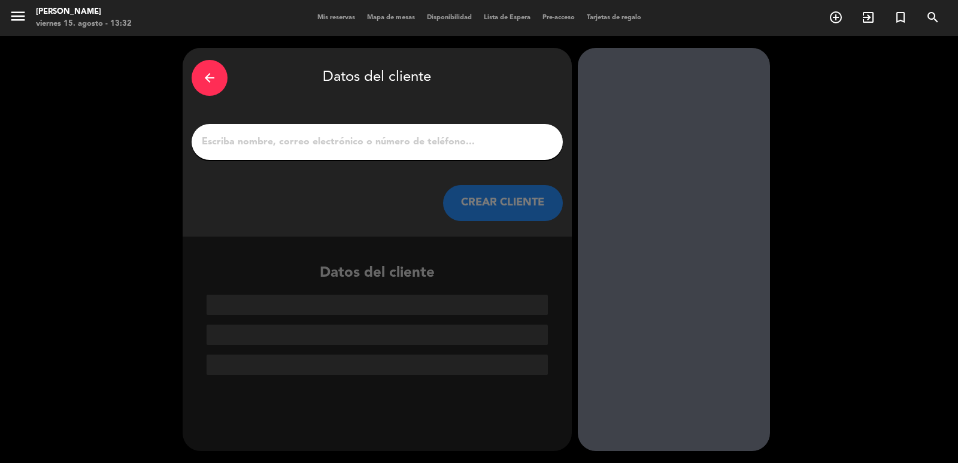
scroll to position [0, 0]
click at [345, 142] on input "1" at bounding box center [377, 142] width 353 height 17
paste input "Ferrosider Sa Catalina Cascio"
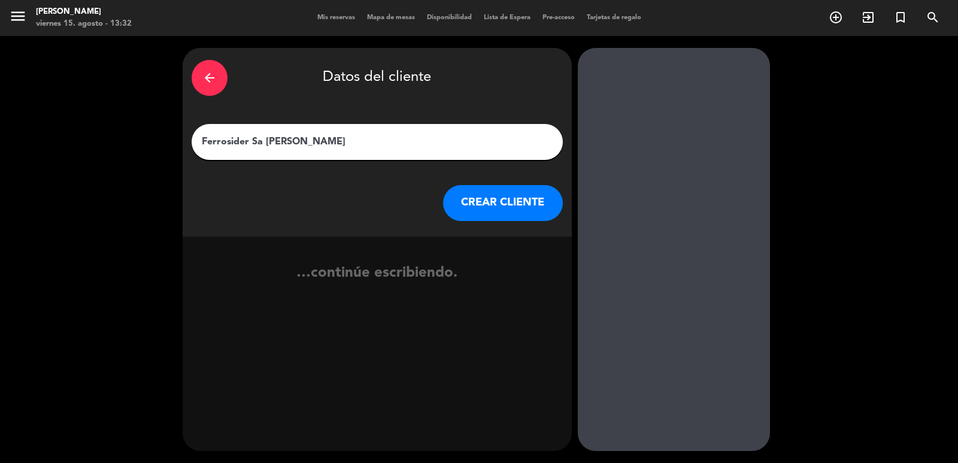
type input "Ferrosider Sa Catalina Cascio"
click at [504, 199] on button "CREAR CLIENTE" at bounding box center [503, 203] width 120 height 36
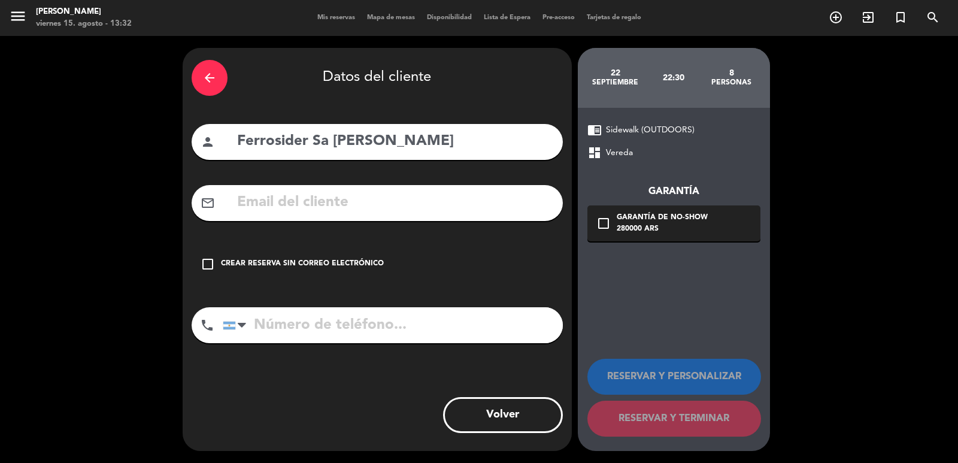
click at [426, 190] on div "mail_outline" at bounding box center [377, 203] width 371 height 36
click at [434, 182] on div "arrow_back Datos del cliente person Ferrosider Sa Catalina Cascio mail_outline …" at bounding box center [377, 249] width 389 height 403
click at [426, 202] on input "text" at bounding box center [395, 202] width 318 height 25
paste input "pvaamonde@ferrosider.com.ar"
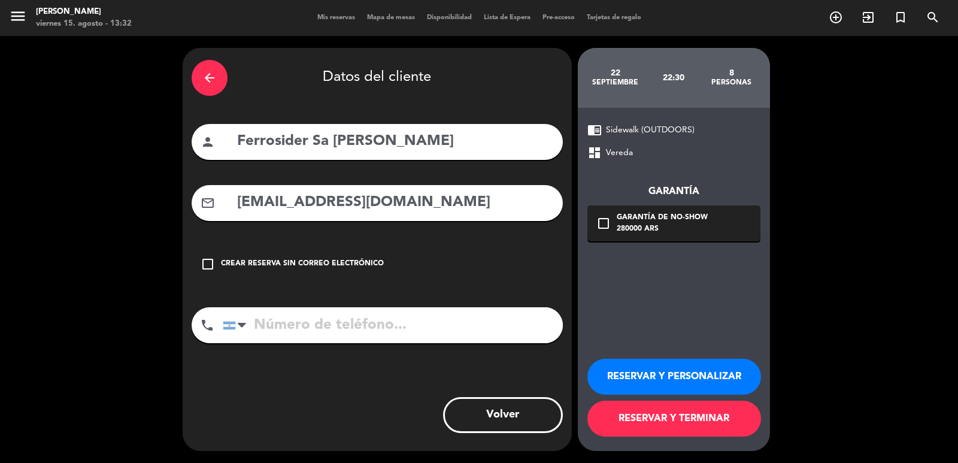
type input "pvaamonde@ferrosider.com.ar"
click at [453, 330] on input "tel" at bounding box center [393, 325] width 340 height 36
paste input "1136927470"
type input "1136927470"
click at [656, 254] on div "chrome_reader_mode Sidewalk (OUTDOORS) dashboard Vereda Garantía check_box_outl…" at bounding box center [674, 279] width 192 height 343
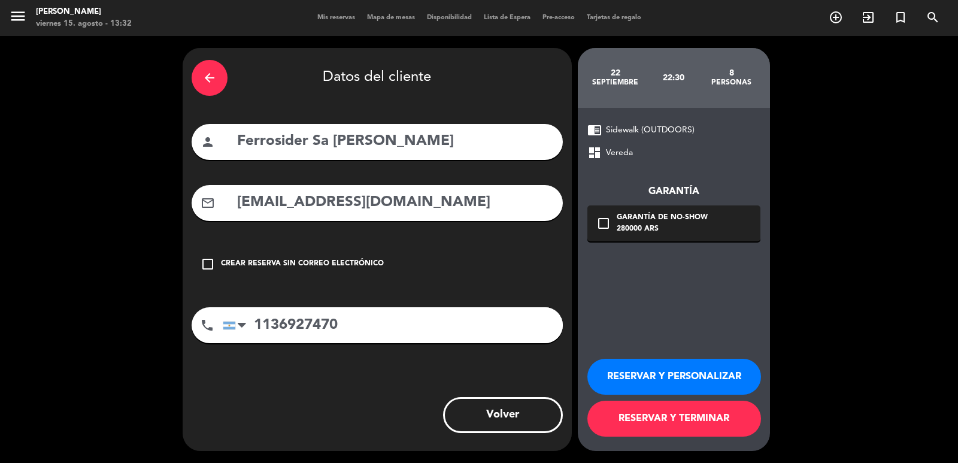
click at [676, 237] on div "check_box_outline_blank Garantía de no-show 280000 ARS" at bounding box center [673, 223] width 173 height 36
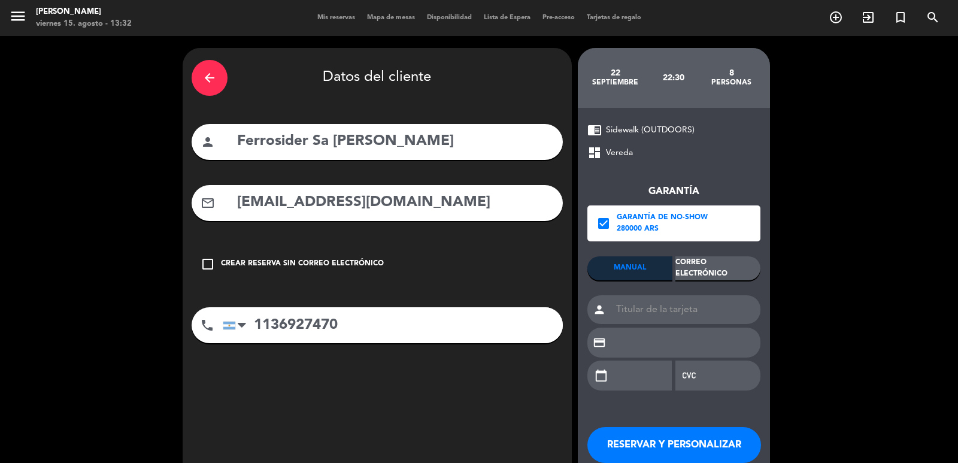
click at [704, 257] on div "Correo Electrónico" at bounding box center [717, 268] width 85 height 24
click at [710, 271] on div "Correo Electrónico" at bounding box center [717, 268] width 85 height 24
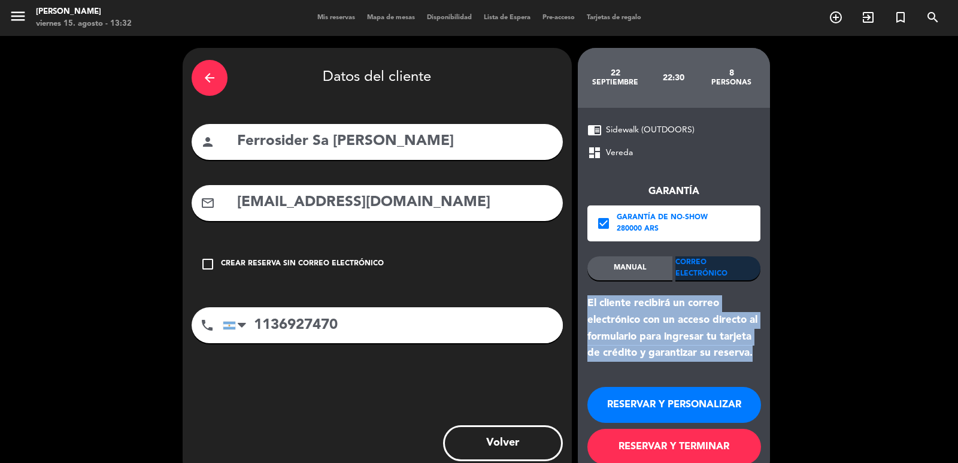
drag, startPoint x: 581, startPoint y: 301, endPoint x: 750, endPoint y: 360, distance: 179.5
click at [760, 348] on div "chrome_reader_mode Sidewalk (OUTDOORS) dashboard Vereda Garantía check_box Gara…" at bounding box center [674, 293] width 192 height 371
click at [715, 396] on button "RESERVAR Y PERSONALIZAR" at bounding box center [674, 405] width 174 height 36
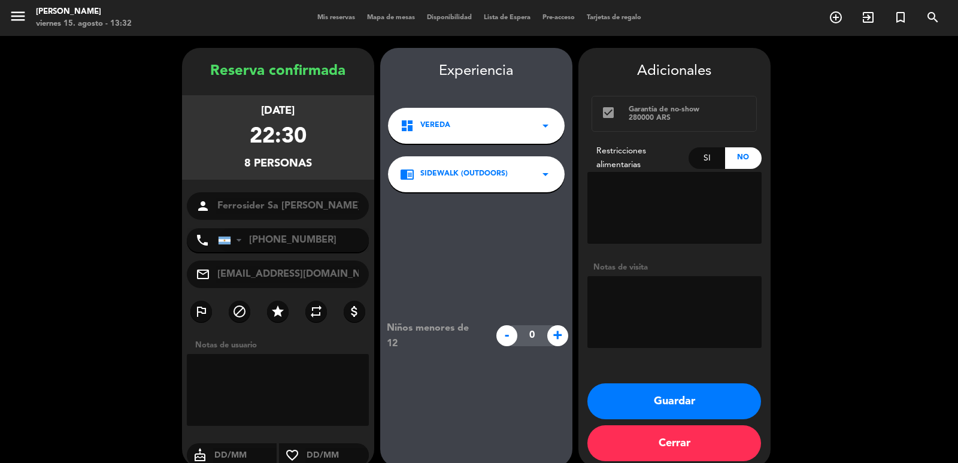
scroll to position [16, 0]
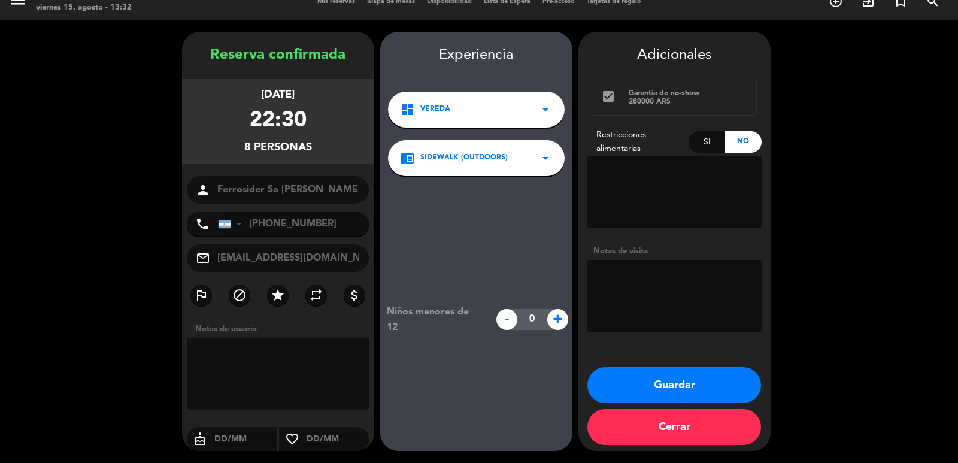
drag, startPoint x: 210, startPoint y: 92, endPoint x: 330, endPoint y: 143, distance: 130.1
click at [330, 143] on div "lunes 22, sep. 2025 22:30 8 personas" at bounding box center [278, 121] width 192 height 84
click at [642, 290] on textarea at bounding box center [674, 296] width 174 height 72
type textarea "exterior"
drag, startPoint x: 614, startPoint y: 376, endPoint x: 512, endPoint y: 147, distance: 251.2
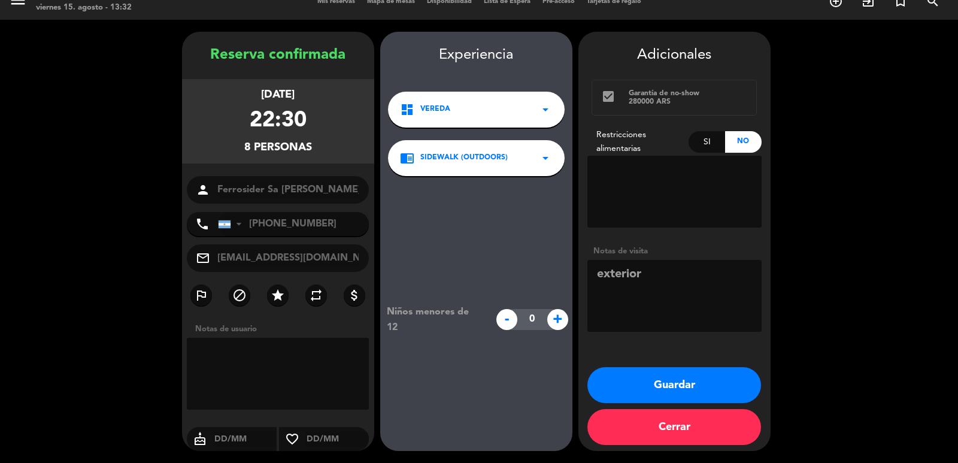
click at [611, 370] on button "Guardar" at bounding box center [674, 385] width 174 height 36
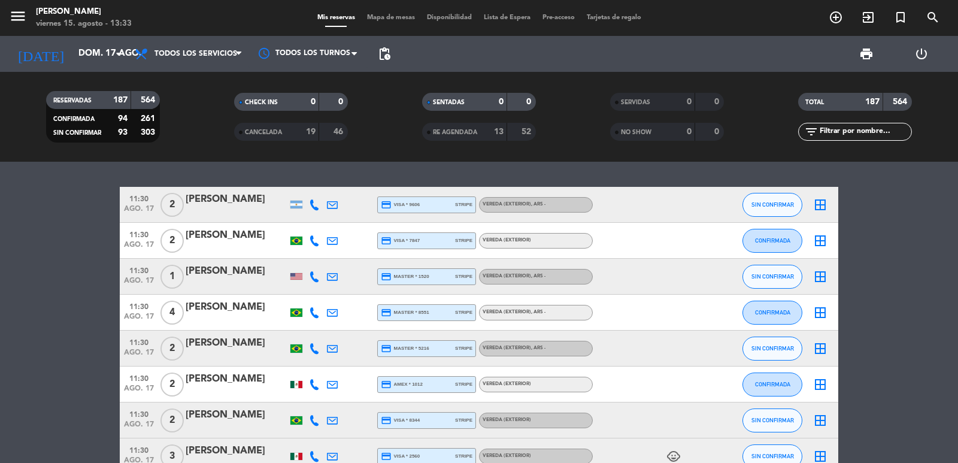
click at [825, 18] on span "add_circle_outline" at bounding box center [836, 17] width 32 height 20
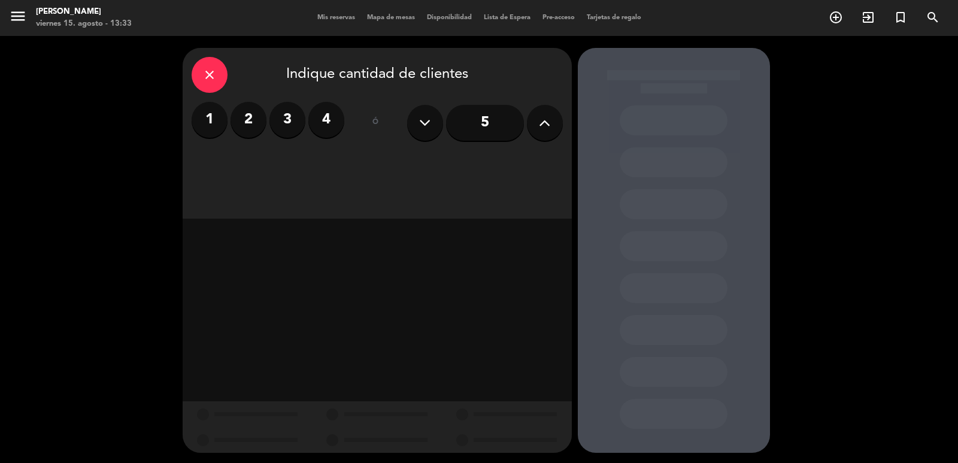
click at [533, 137] on button at bounding box center [545, 123] width 36 height 36
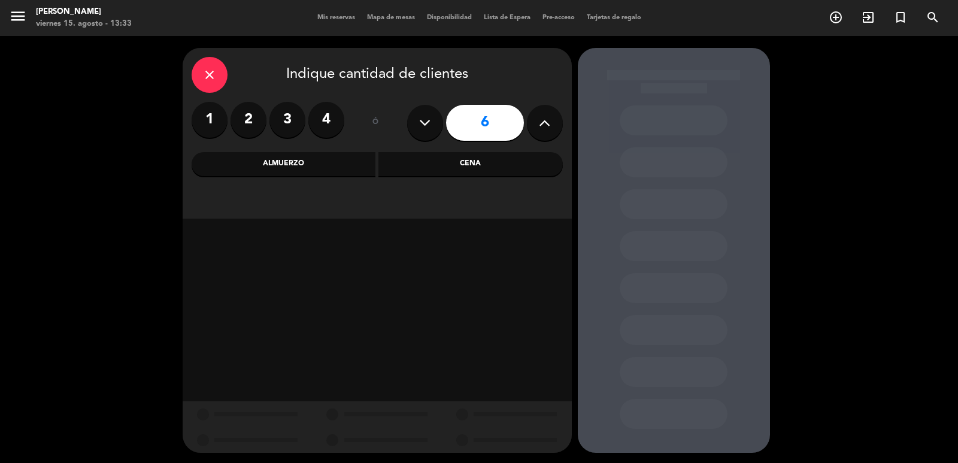
click at [550, 123] on icon at bounding box center [544, 123] width 11 height 18
type input "10"
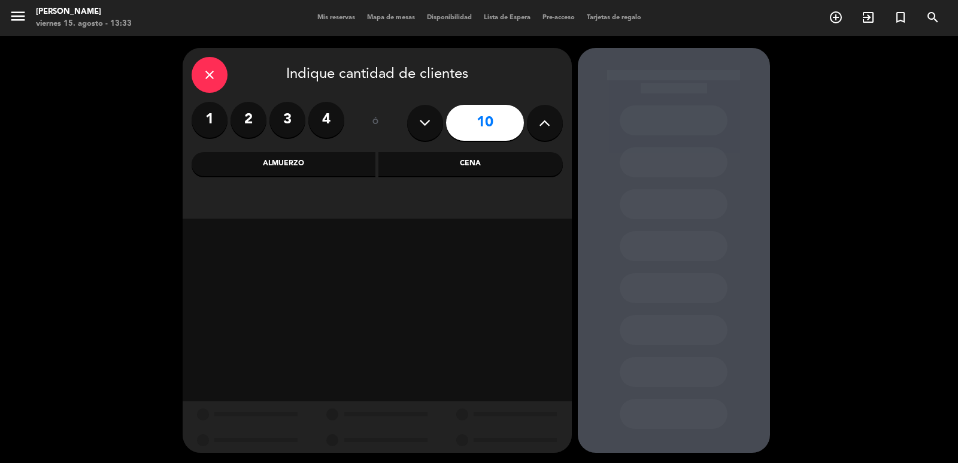
click at [284, 163] on div "Almuerzo" at bounding box center [284, 164] width 184 height 24
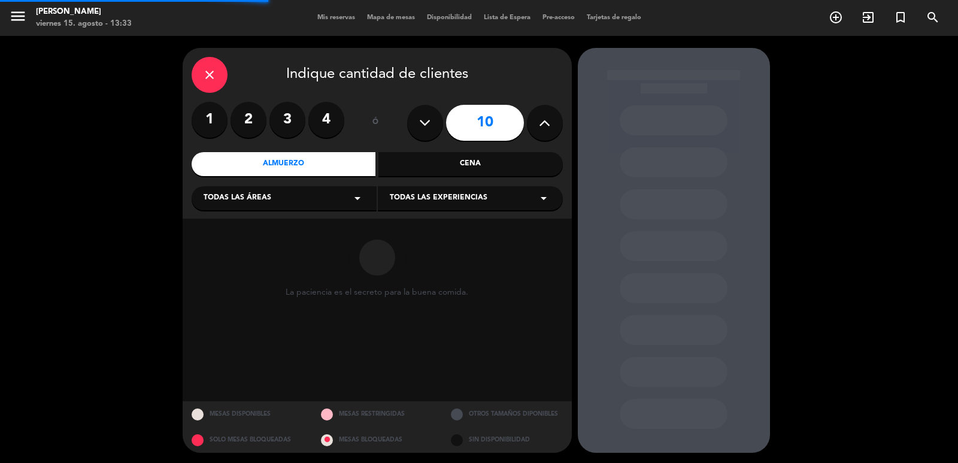
click at [276, 201] on div "Todas las áreas arrow_drop_down" at bounding box center [284, 198] width 185 height 24
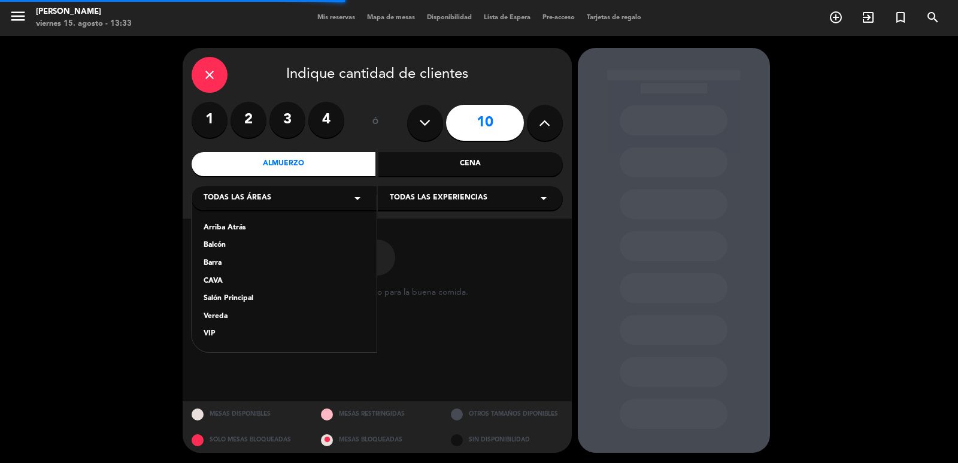
click at [228, 322] on div "Vereda" at bounding box center [284, 317] width 161 height 12
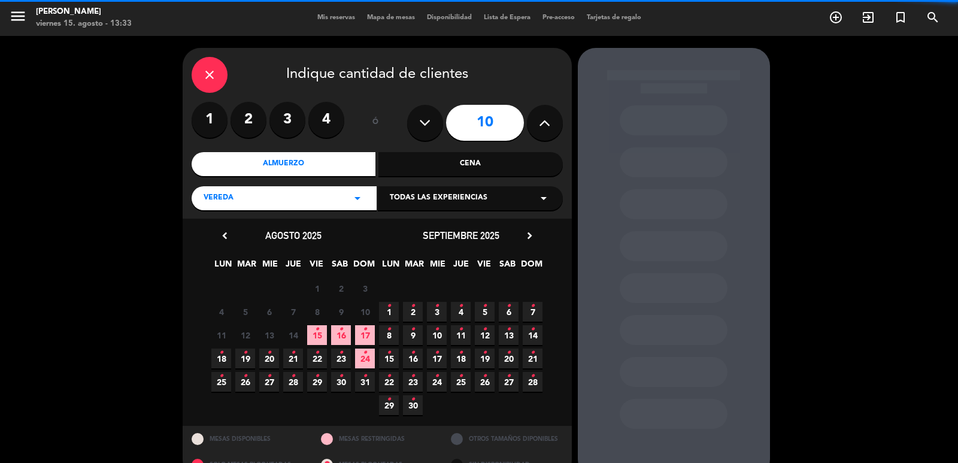
drag, startPoint x: 422, startPoint y: 189, endPoint x: 423, endPoint y: 208, distance: 19.2
click at [423, 189] on div "Todas las experiencias arrow_drop_down" at bounding box center [470, 198] width 185 height 24
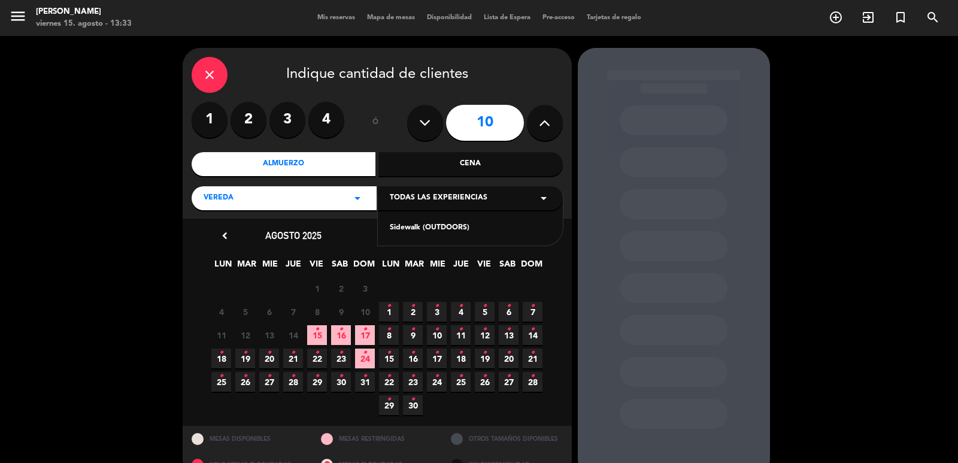
click at [417, 223] on div "Sidewalk (OUTDOORS)" at bounding box center [470, 228] width 161 height 12
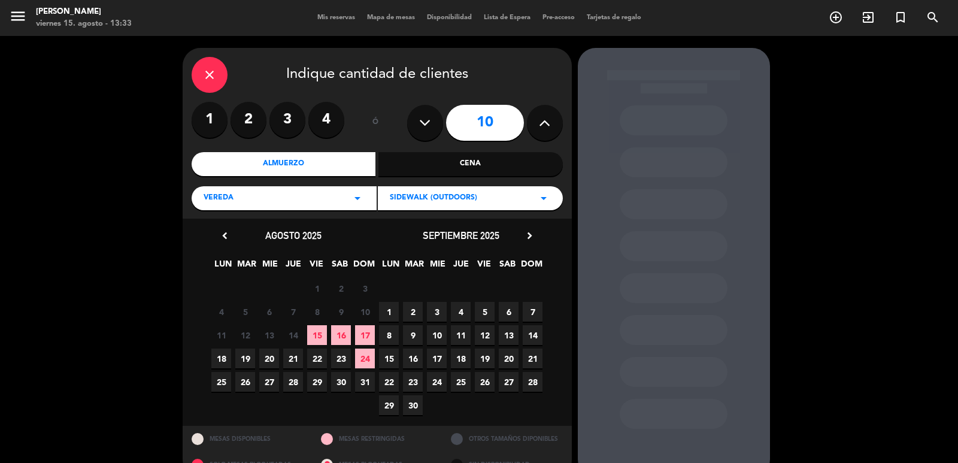
click at [415, 308] on span "2" at bounding box center [413, 312] width 20 height 20
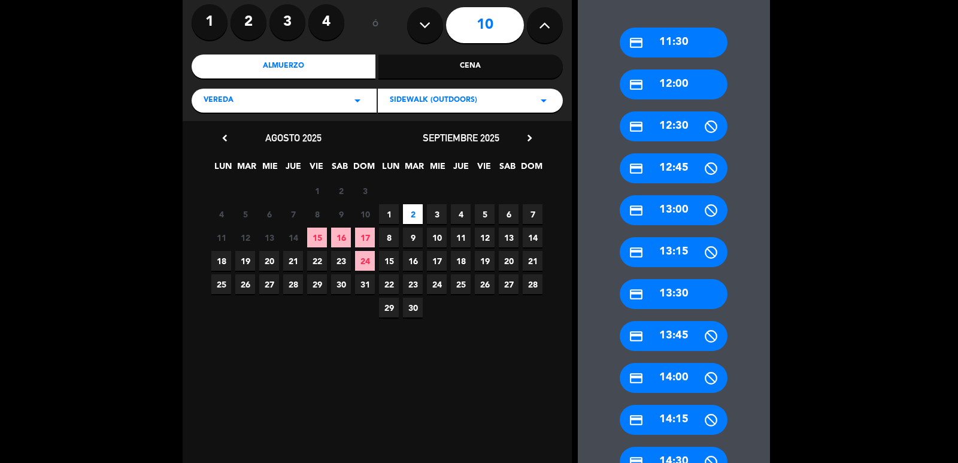
scroll to position [146, 0]
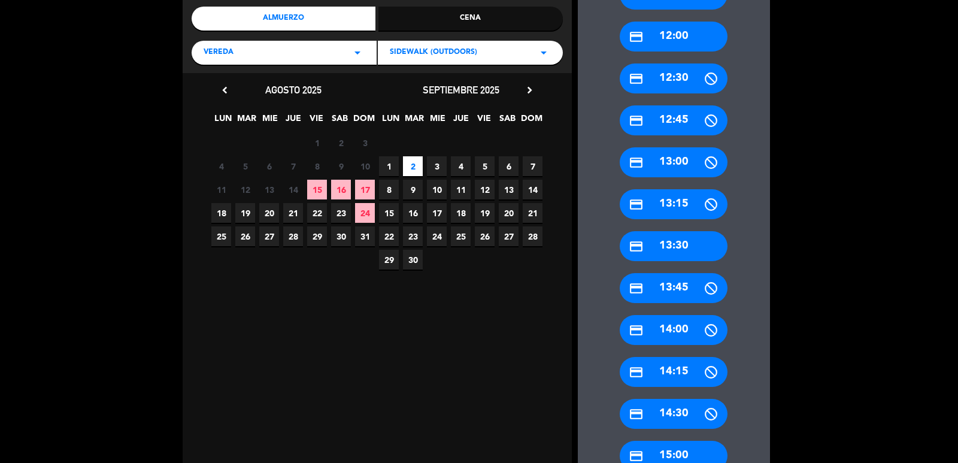
click at [697, 452] on div "credit_card 15:00" at bounding box center [674, 456] width 108 height 30
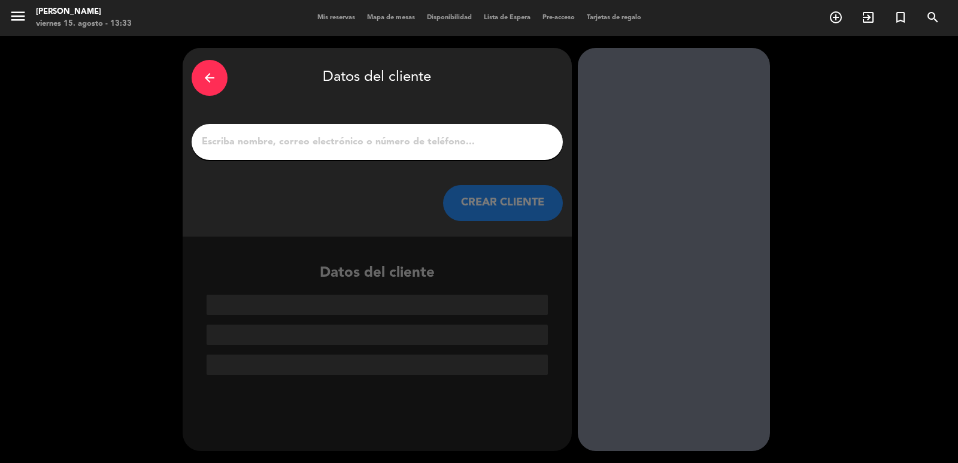
click at [335, 146] on input "1" at bounding box center [377, 142] width 353 height 17
paste input "ANA CRISTINA BIANCO"
type input "ANA CRISTINA BIANCO"
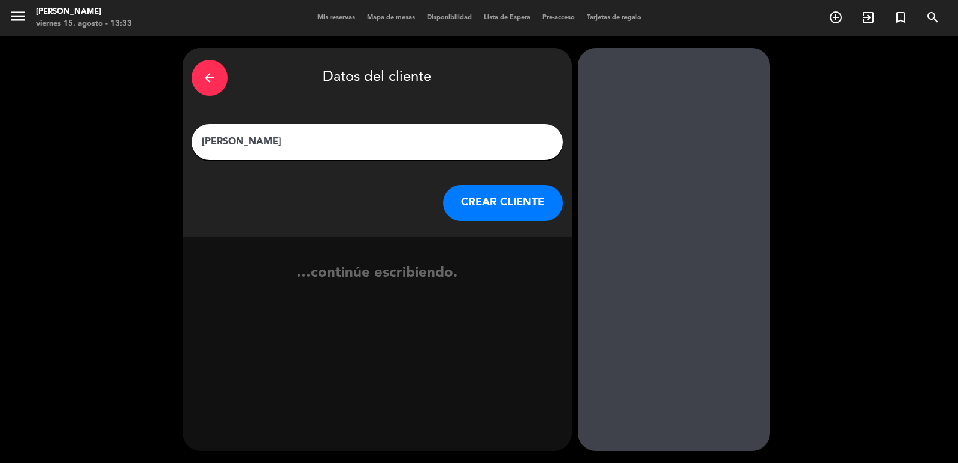
click at [450, 189] on button "CREAR CLIENTE" at bounding box center [503, 203] width 120 height 36
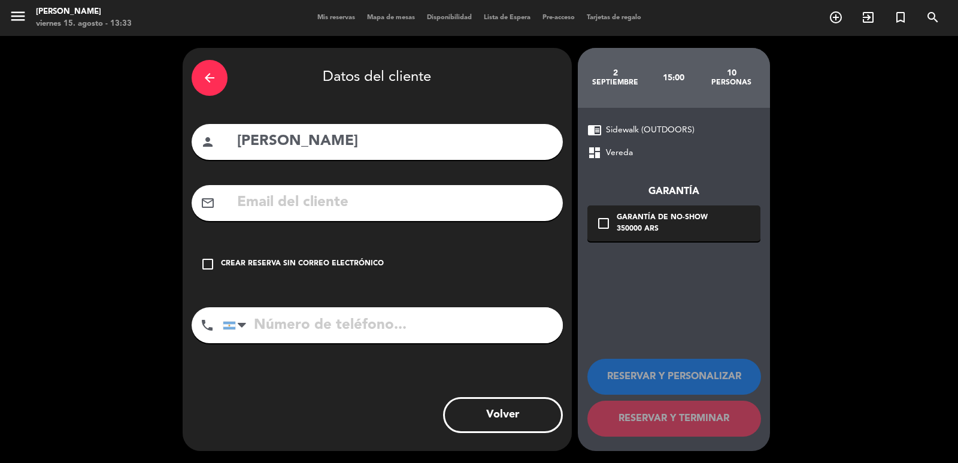
click at [465, 207] on input "text" at bounding box center [395, 202] width 318 height 25
paste input "Viajandocomanabianco@gmail.com"
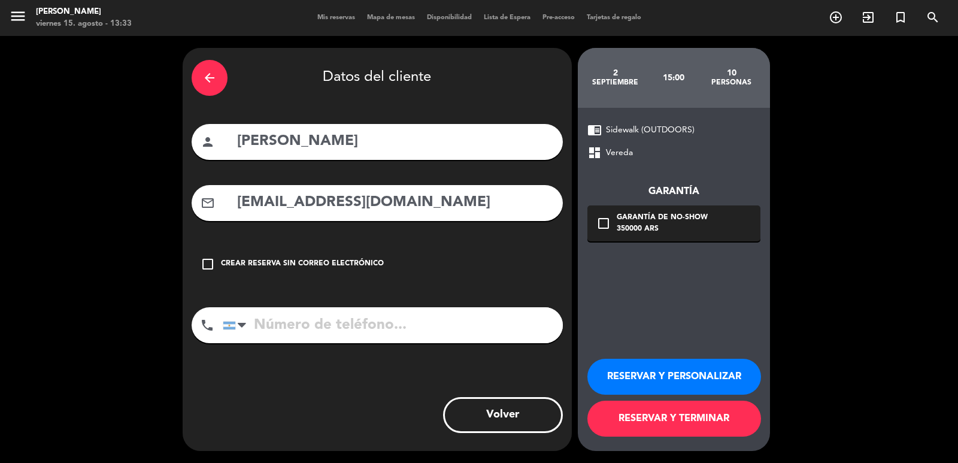
type input "Viajandocomanabianco@gmail.com"
click at [413, 342] on input "tel" at bounding box center [393, 325] width 340 height 36
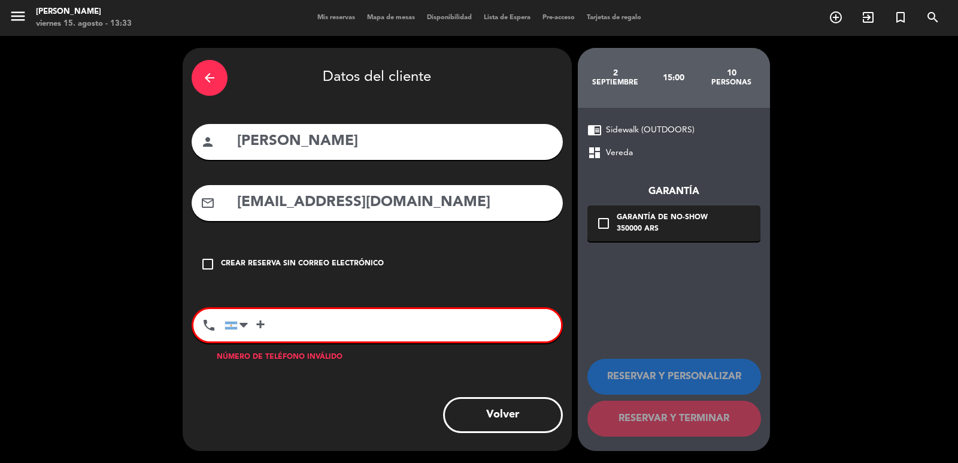
paste input "55 41 99974 3020"
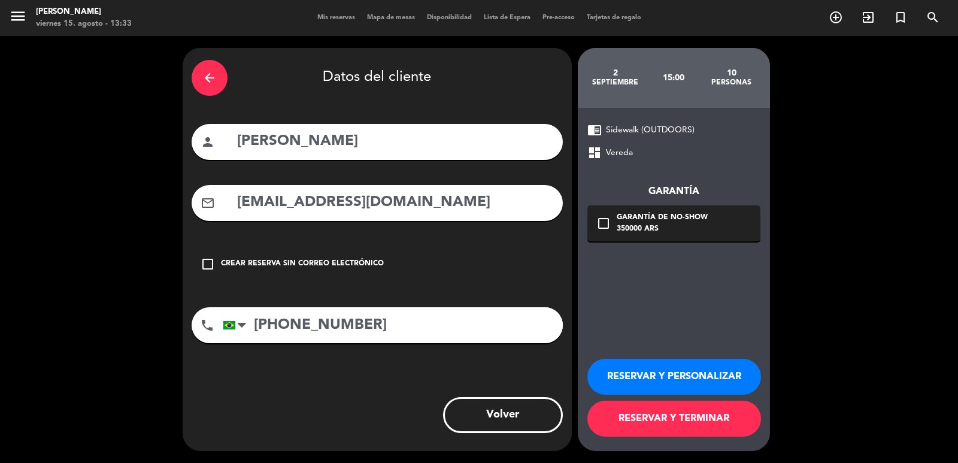
type input "+55 41 99974 3020"
click at [774, 228] on booking-flow-guarantee-sidebar "2 septiembre 15:00 10 personas chrome_reader_mode Sidewalk (OUTDOORS) dashboard…" at bounding box center [677, 249] width 198 height 403
click at [650, 226] on div "350000 ARS" at bounding box center [662, 229] width 91 height 12
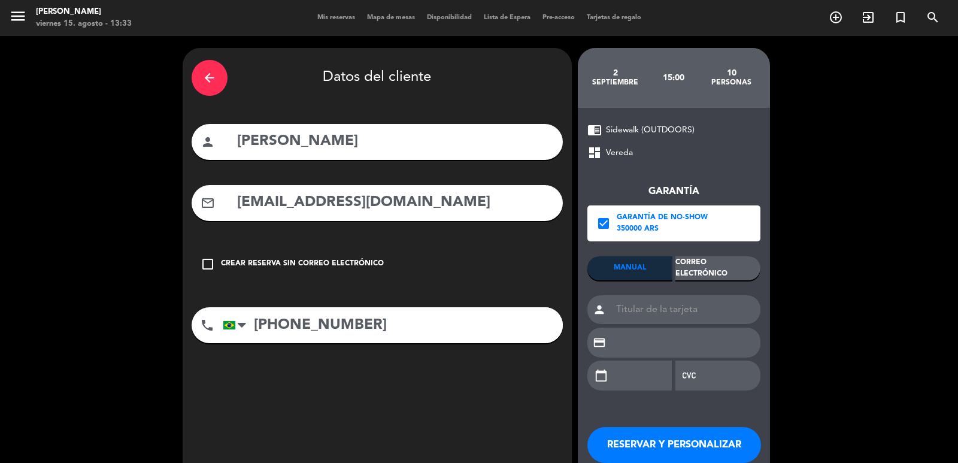
click at [698, 264] on div "Correo Electrónico" at bounding box center [717, 268] width 85 height 24
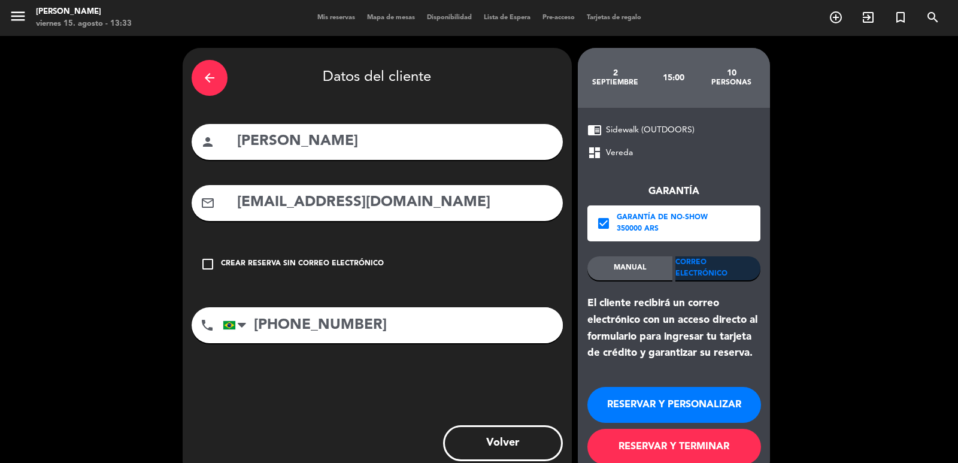
click at [591, 302] on div "El cliente recibirá un correo electrónico con un acceso directo al formulario p…" at bounding box center [673, 328] width 173 height 66
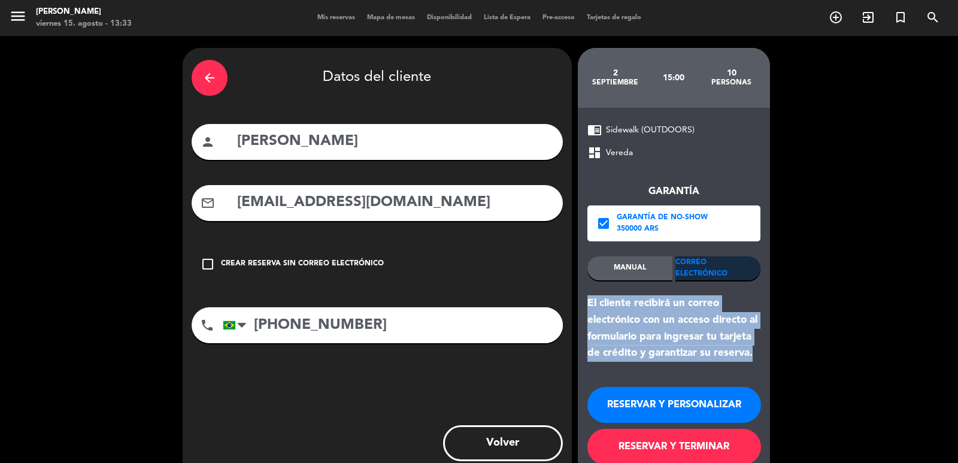
drag, startPoint x: 584, startPoint y: 304, endPoint x: 751, endPoint y: 347, distance: 172.5
click at [751, 346] on div "chrome_reader_mode Sidewalk (OUTDOORS) dashboard Vereda Garantía check_box Gara…" at bounding box center [674, 293] width 192 height 371
drag, startPoint x: 635, startPoint y: 402, endPoint x: 879, endPoint y: 459, distance: 250.1
click at [637, 402] on button "RESERVAR Y PERSONALIZAR" at bounding box center [674, 405] width 174 height 36
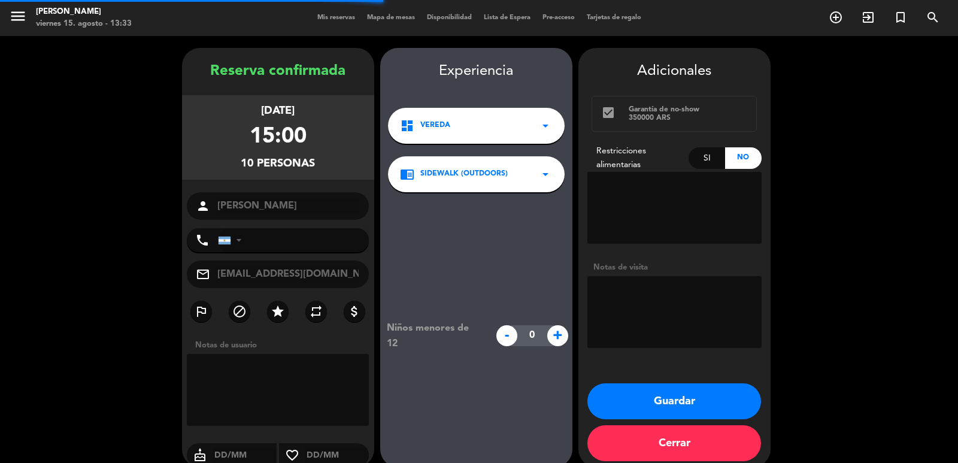
type input "+5541999743020"
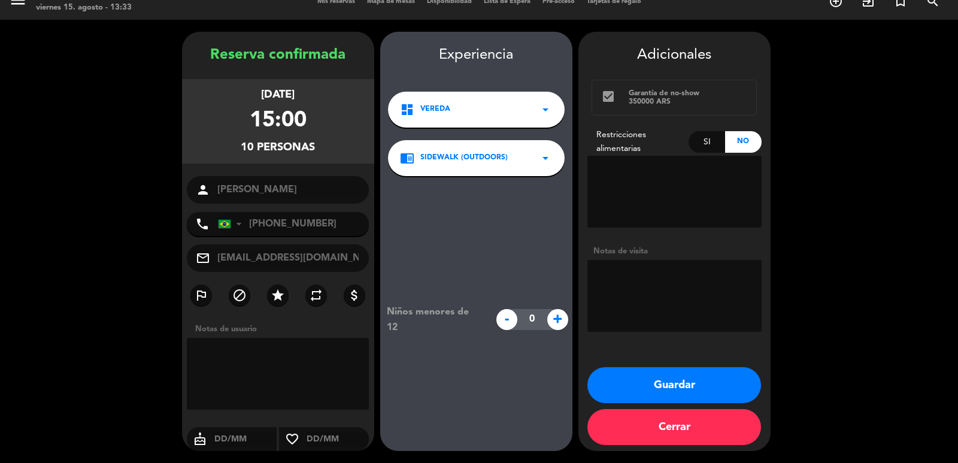
drag, startPoint x: 199, startPoint y: 93, endPoint x: 350, endPoint y: 143, distance: 159.3
click at [344, 150] on div "martes 2, sep. 2025 15:00 10 personas" at bounding box center [278, 121] width 192 height 84
drag, startPoint x: 644, startPoint y: 307, endPoint x: 653, endPoint y: 293, distance: 16.1
click at [644, 307] on textarea at bounding box center [674, 296] width 174 height 72
type textarea "exterior"
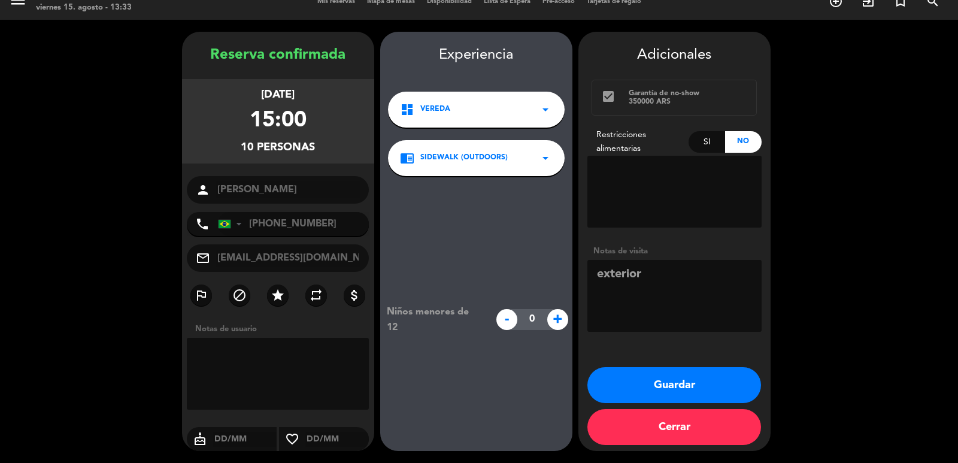
click at [647, 383] on button "Guardar" at bounding box center [674, 385] width 174 height 36
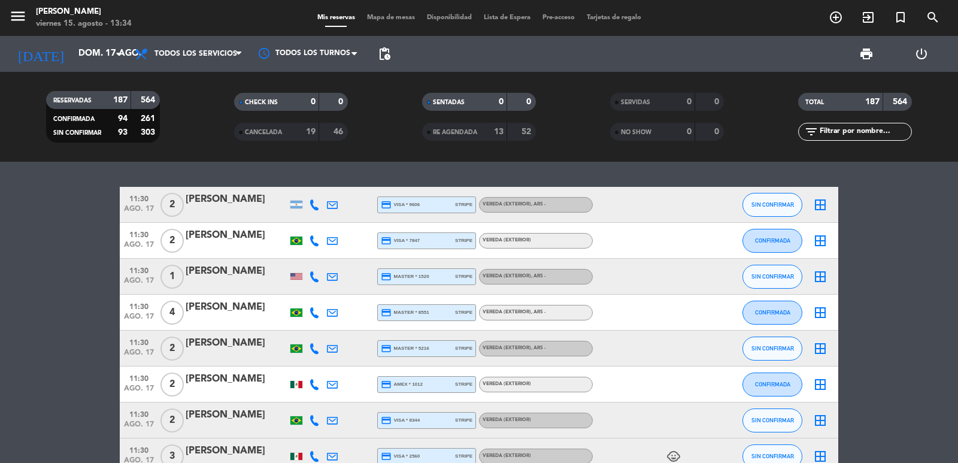
click at [934, 26] on span "search" at bounding box center [933, 17] width 32 height 20
type input "rita_fedorczuk@yahoo.com.ar"
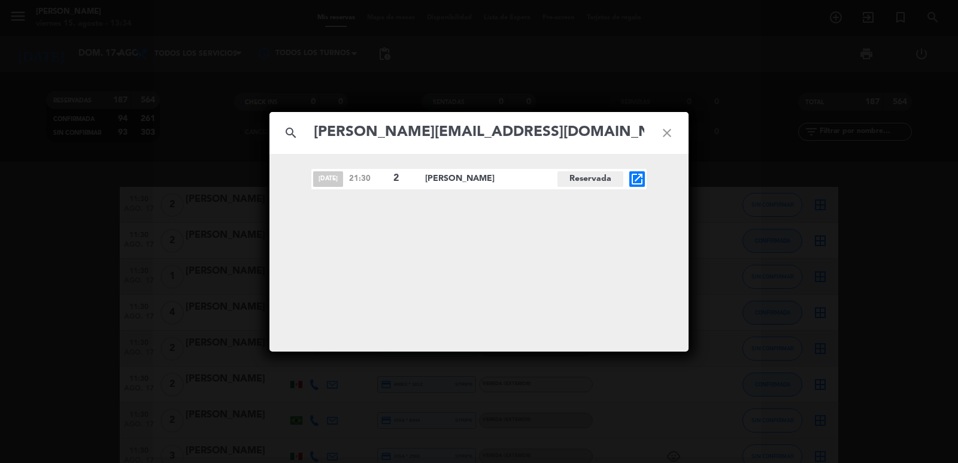
click at [641, 176] on icon "open_in_new" at bounding box center [637, 179] width 14 height 14
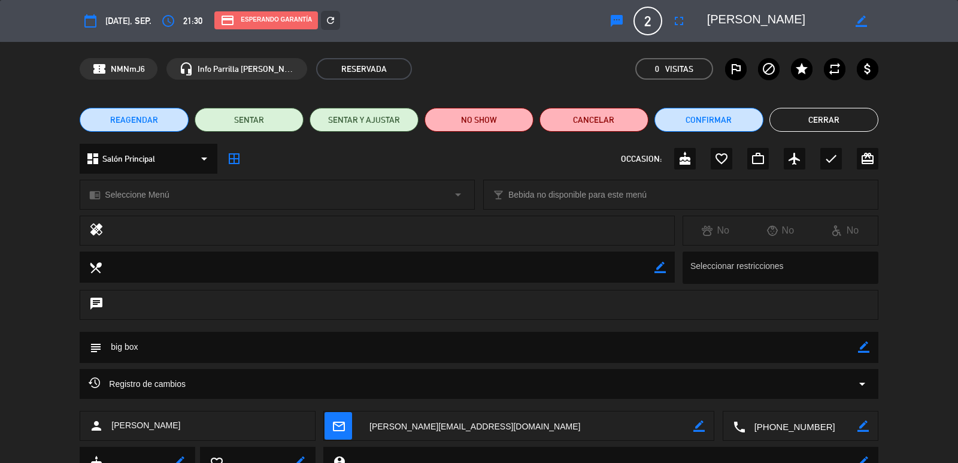
click at [140, 120] on span "REAGENDAR" at bounding box center [134, 120] width 48 height 13
click at [177, 136] on div "REAGENDAR 21:30 PM sep., 30 2 Rita Fedorczuk Después de reagendar esta reserva,…" at bounding box center [479, 231] width 958 height 463
click at [169, 123] on div "REAGENDAR 21:30 PM sep., 30 2 Rita Fedorczuk Después de reagendar esta reserva,…" at bounding box center [479, 231] width 958 height 463
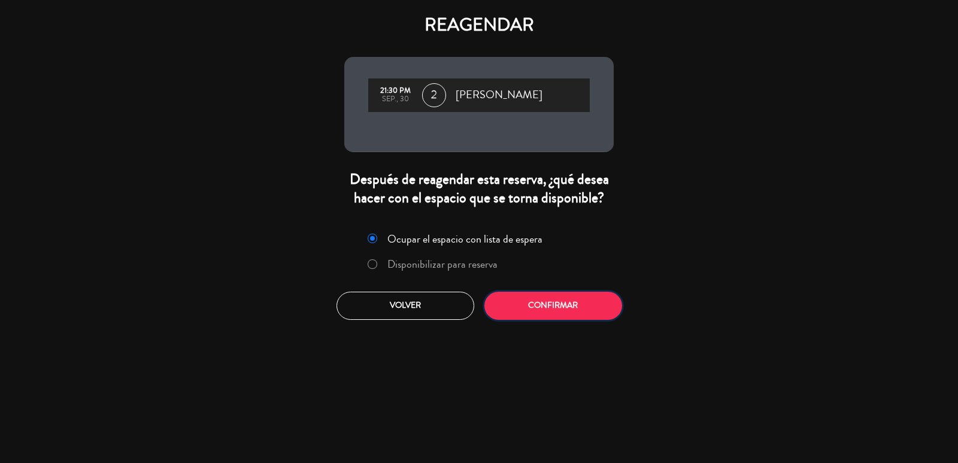
click at [532, 317] on button "Confirmar" at bounding box center [553, 306] width 138 height 28
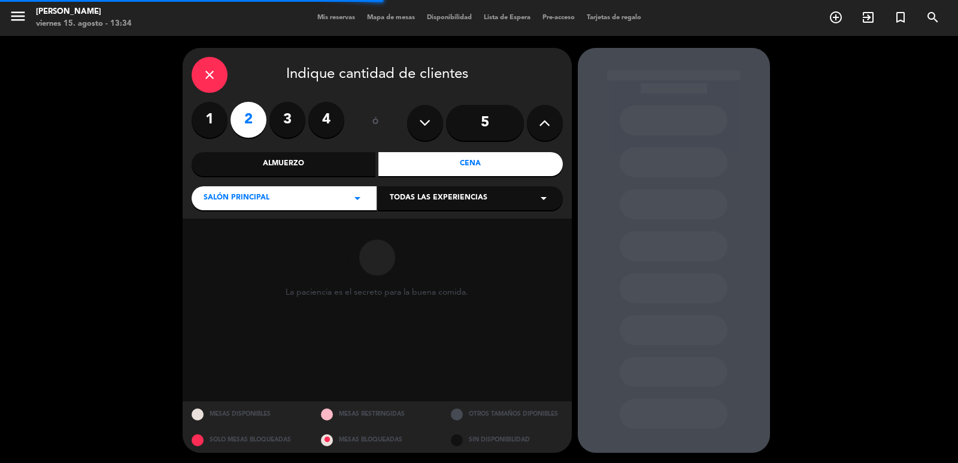
click at [419, 202] on span "Todas las experiencias" at bounding box center [439, 198] width 98 height 12
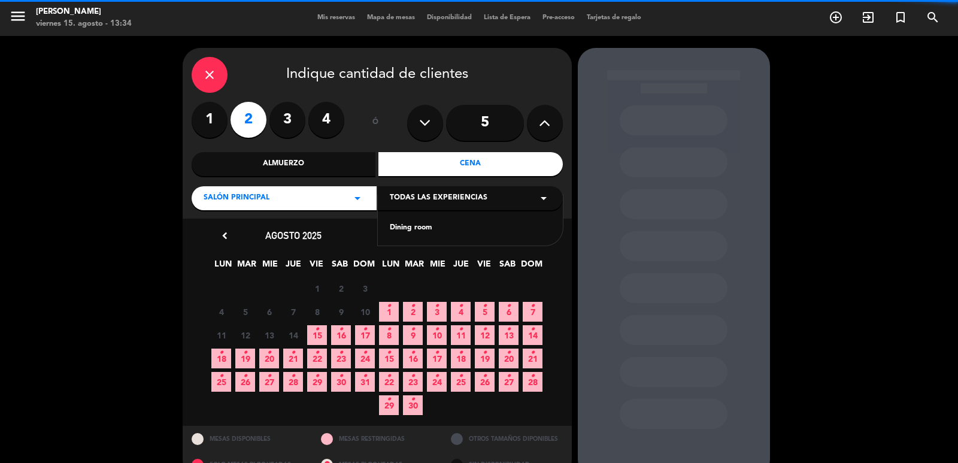
click at [421, 228] on div "Dining room" at bounding box center [470, 228] width 161 height 12
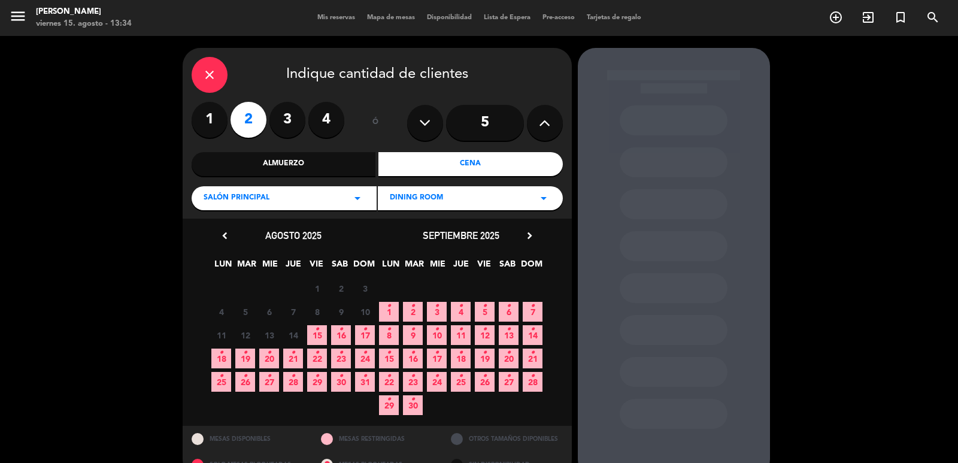
click at [338, 385] on span "30 •" at bounding box center [341, 382] width 20 height 20
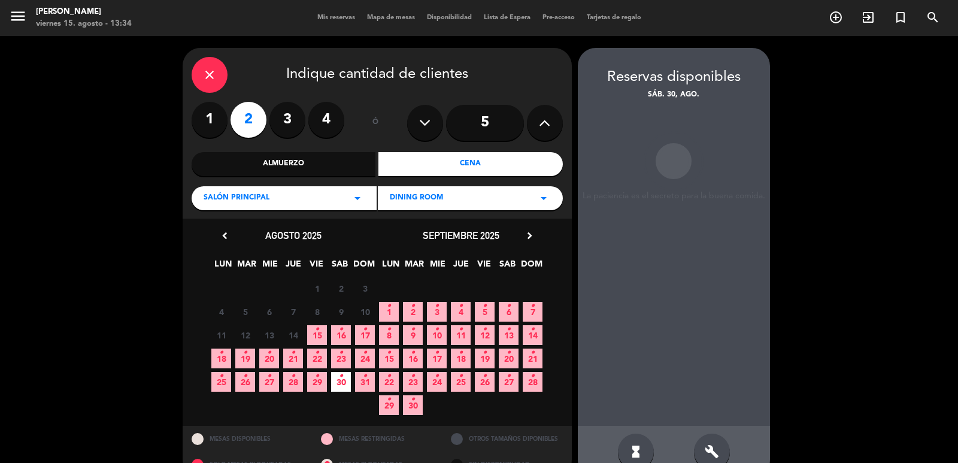
scroll to position [26, 0]
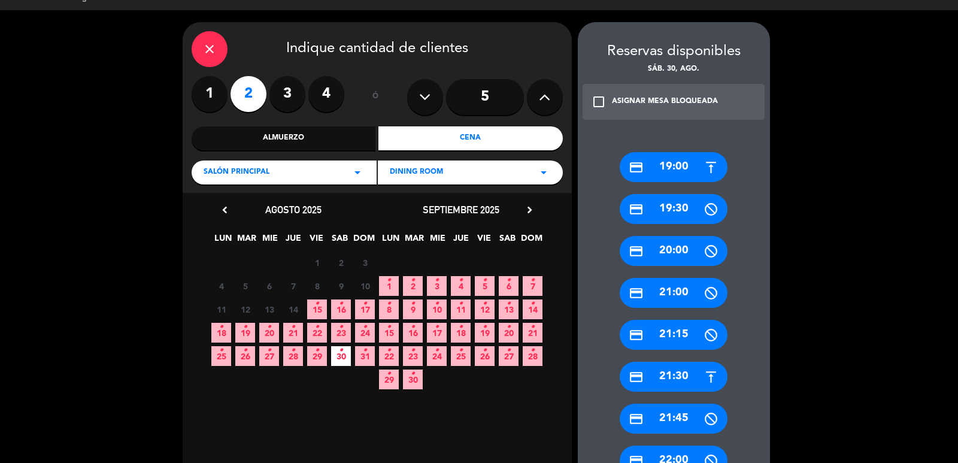
click at [688, 377] on div "credit_card 21:30" at bounding box center [674, 377] width 108 height 30
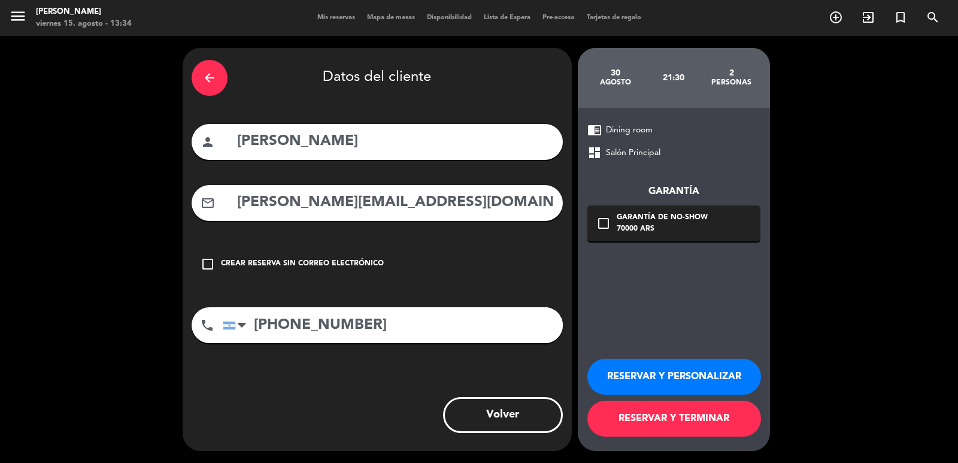
click at [632, 222] on div "Garantía de no-show" at bounding box center [662, 218] width 91 height 12
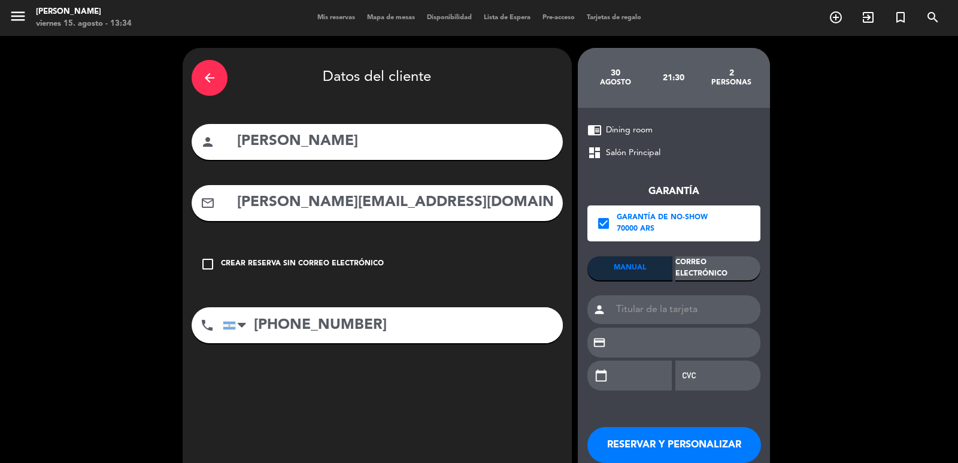
click at [739, 271] on div "Correo Electrónico" at bounding box center [717, 268] width 85 height 24
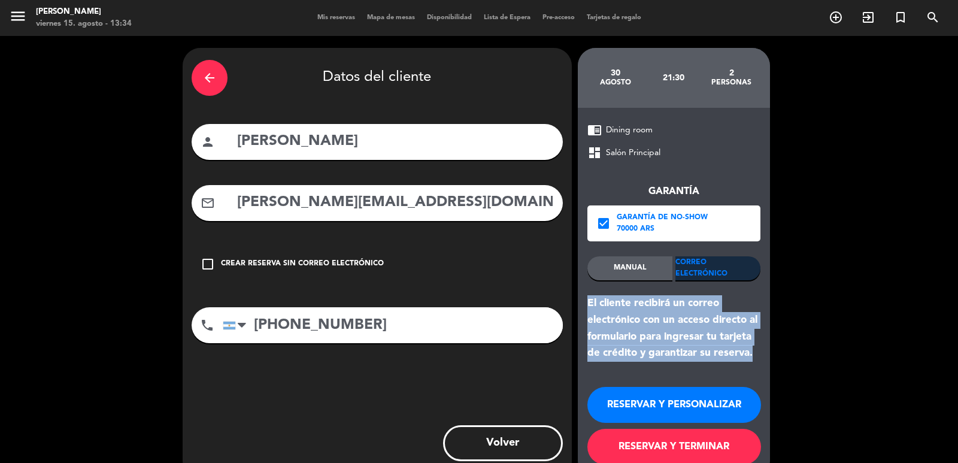
drag, startPoint x: 655, startPoint y: 322, endPoint x: 768, endPoint y: 362, distance: 120.3
click at [765, 359] on div "chrome_reader_mode Dining room dashboard Salón Principal Garantía check_box Gar…" at bounding box center [674, 293] width 192 height 371
drag, startPoint x: 748, startPoint y: 396, endPoint x: 504, endPoint y: 39, distance: 432.5
click at [747, 396] on button "RESERVAR Y PERSONALIZAR" at bounding box center [674, 405] width 174 height 36
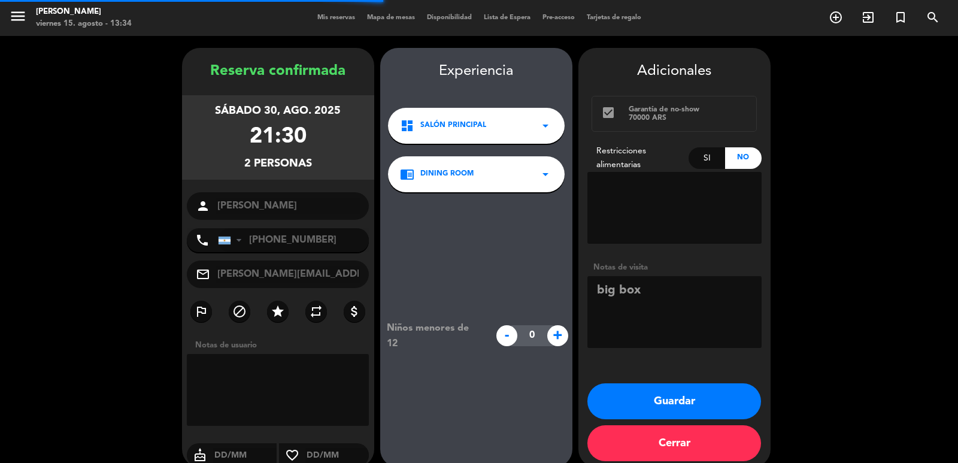
scroll to position [16, 0]
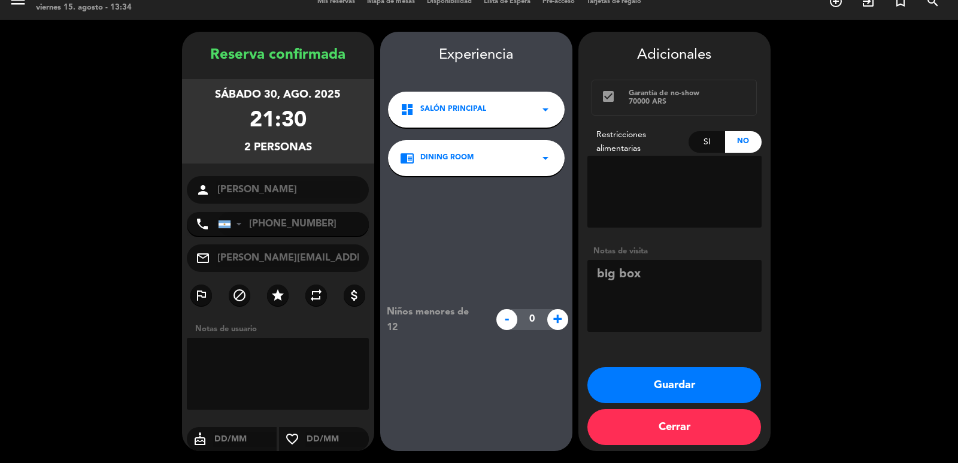
drag, startPoint x: 208, startPoint y: 88, endPoint x: 345, endPoint y: 146, distance: 148.1
click at [345, 146] on div "sábado 30, ago. 2025 21:30 2 personas" at bounding box center [278, 121] width 192 height 84
drag, startPoint x: 698, startPoint y: 389, endPoint x: 446, endPoint y: 21, distance: 446.3
click at [696, 387] on button "Guardar" at bounding box center [674, 385] width 174 height 36
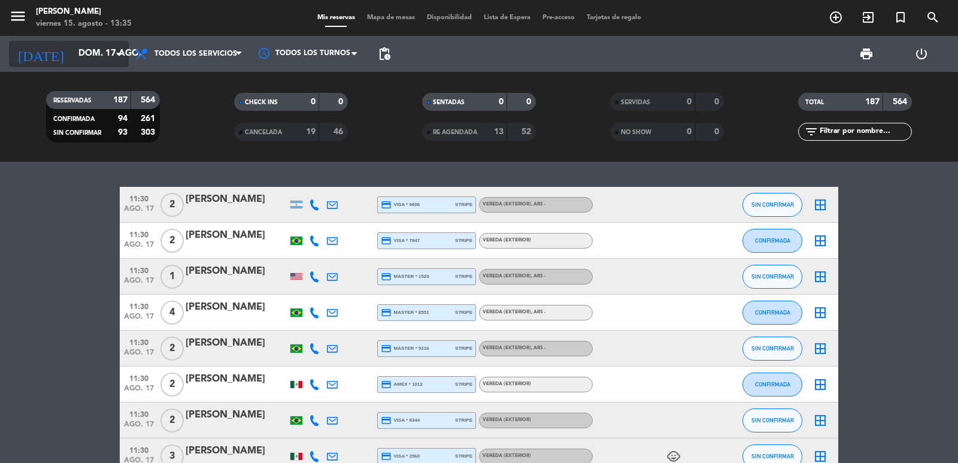
click at [102, 51] on input "dom. 17 ago." at bounding box center [130, 54] width 116 height 23
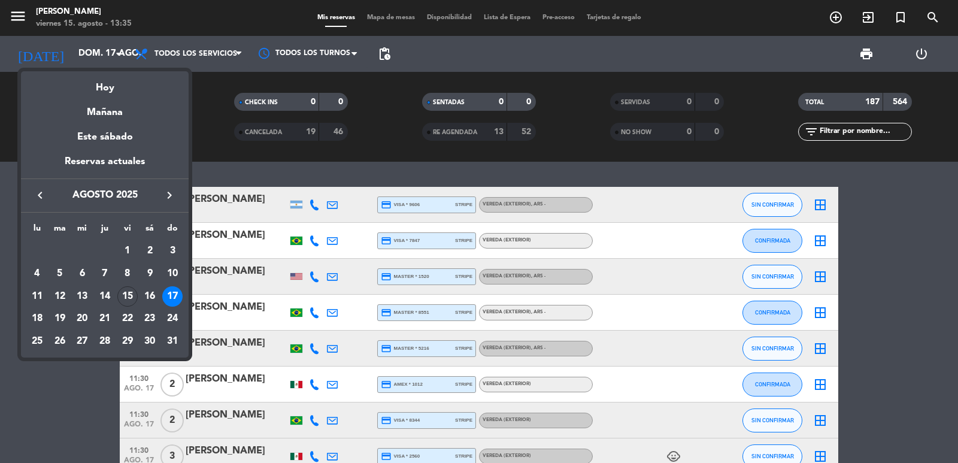
click at [172, 193] on icon "keyboard_arrow_right" at bounding box center [169, 195] width 14 height 14
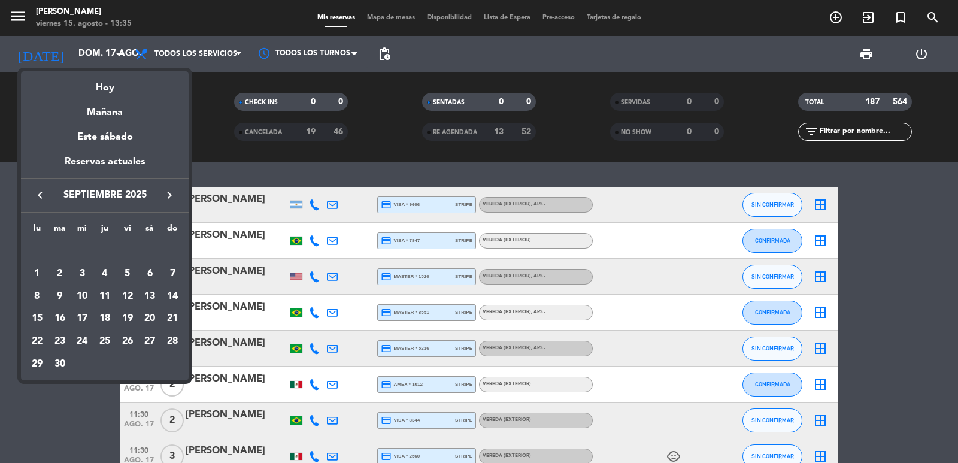
click at [107, 274] on div "4" at bounding box center [105, 273] width 20 height 20
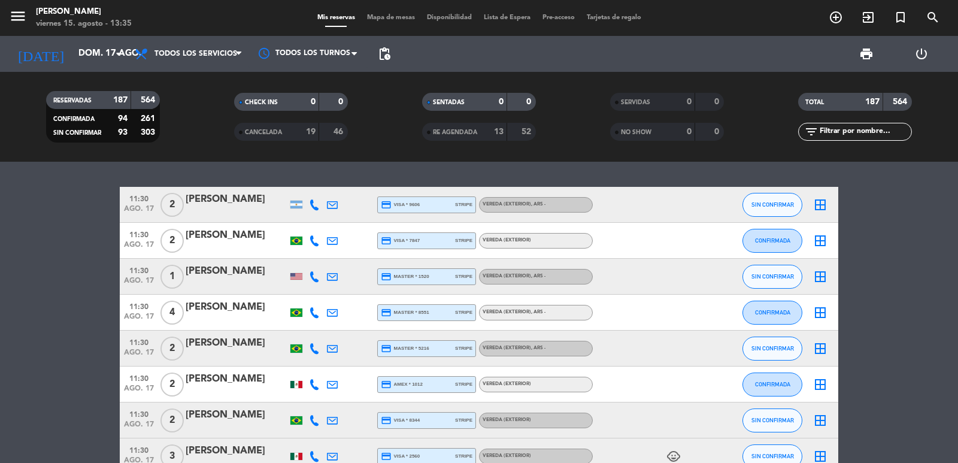
type input "[DEMOGRAPHIC_DATA][DATE]"
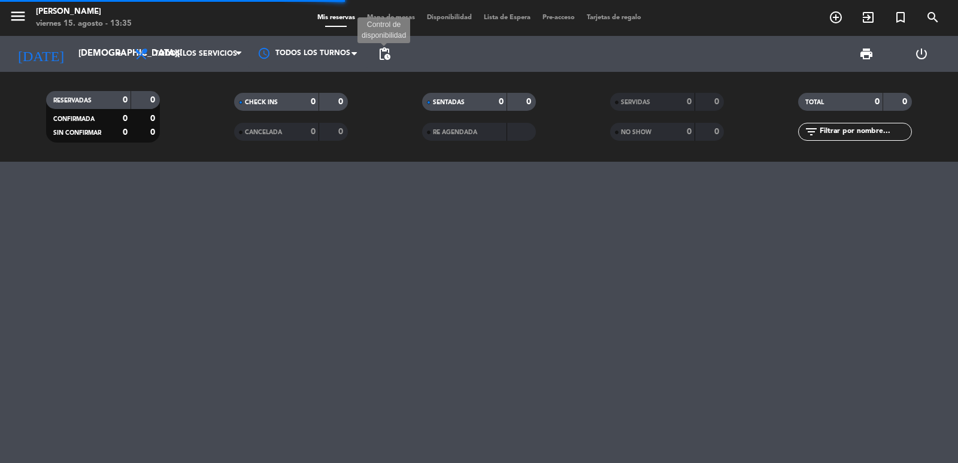
click at [388, 60] on span "pending_actions" at bounding box center [384, 54] width 14 height 14
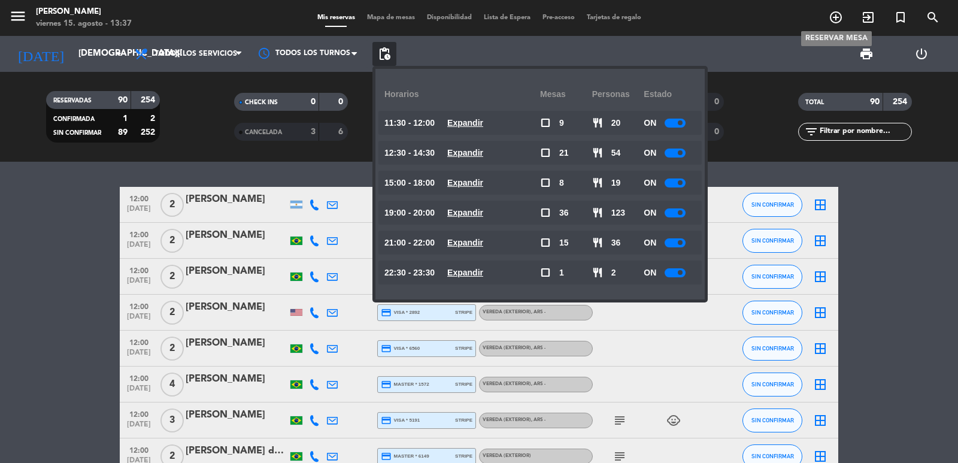
click at [843, 25] on span "add_circle_outline" at bounding box center [836, 17] width 32 height 20
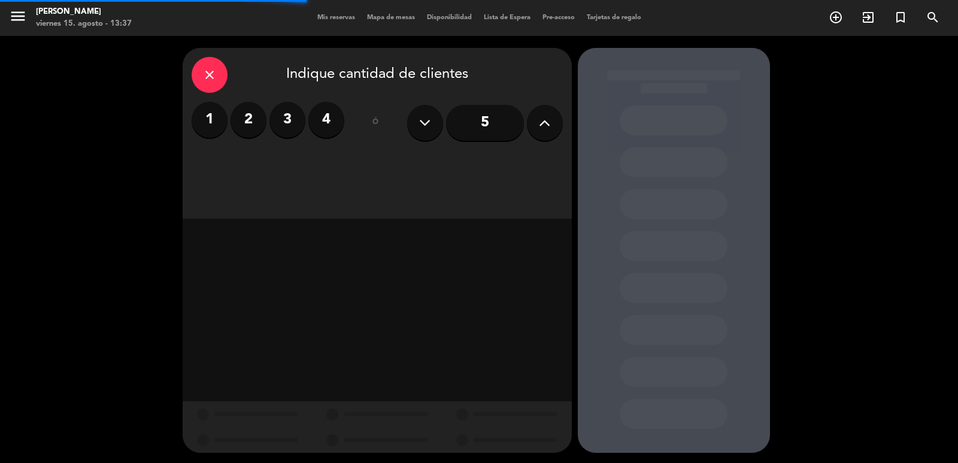
drag, startPoint x: 538, startPoint y: 125, endPoint x: 525, endPoint y: 126, distance: 12.7
click at [537, 125] on button at bounding box center [545, 123] width 36 height 36
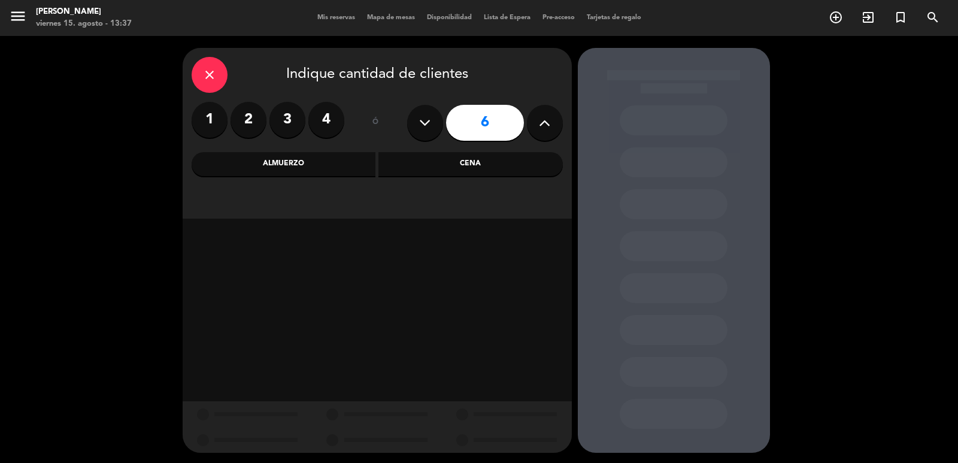
drag, startPoint x: 340, startPoint y: 169, endPoint x: 360, endPoint y: 137, distance: 38.7
click at [339, 169] on div "Almuerzo" at bounding box center [284, 164] width 184 height 24
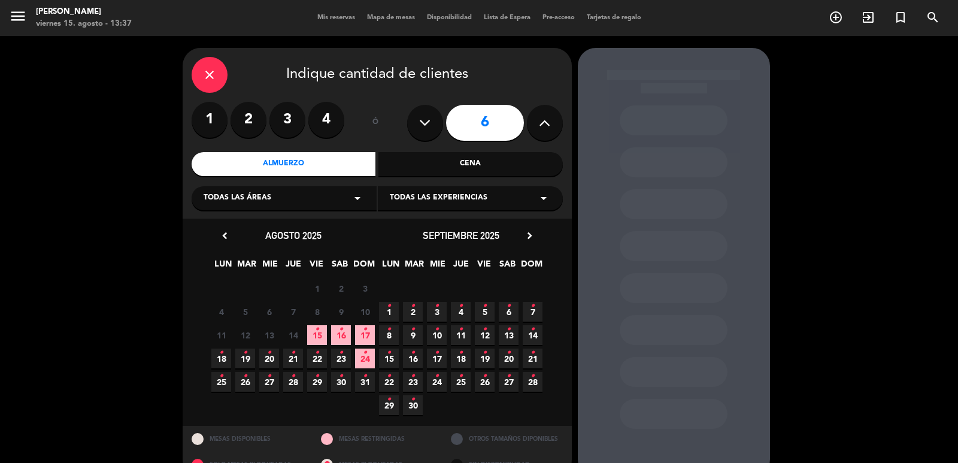
click at [311, 204] on div "Todas las áreas arrow_drop_down" at bounding box center [284, 198] width 185 height 24
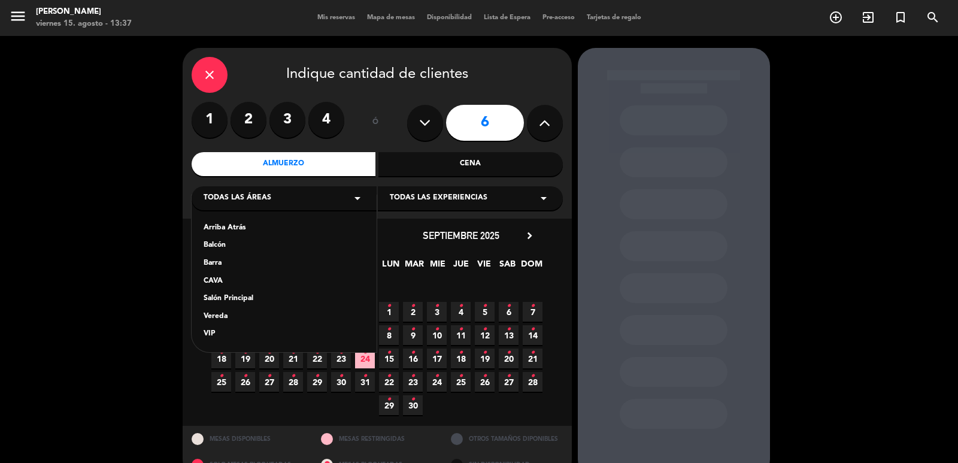
click at [241, 315] on div "Vereda" at bounding box center [284, 317] width 161 height 12
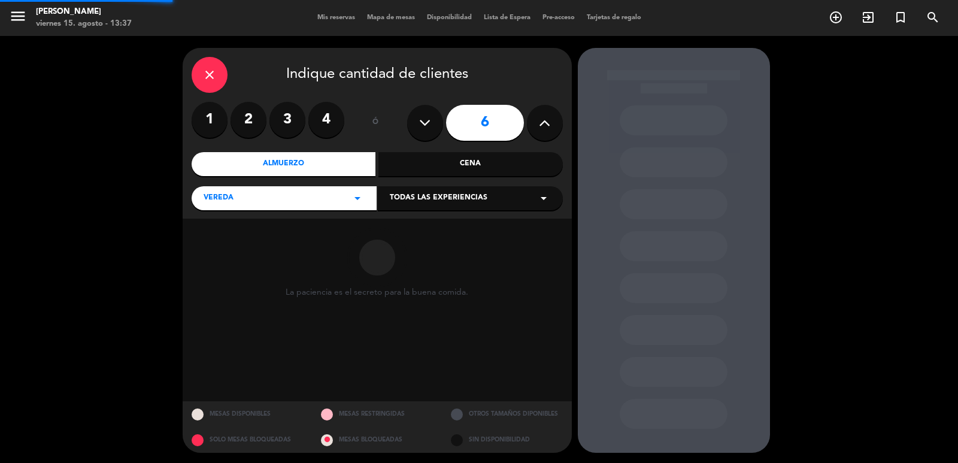
click at [463, 188] on div "Todas las experiencias arrow_drop_down" at bounding box center [470, 198] width 185 height 24
click at [452, 228] on div "Sidewalk (OUTDOORS)" at bounding box center [470, 228] width 161 height 12
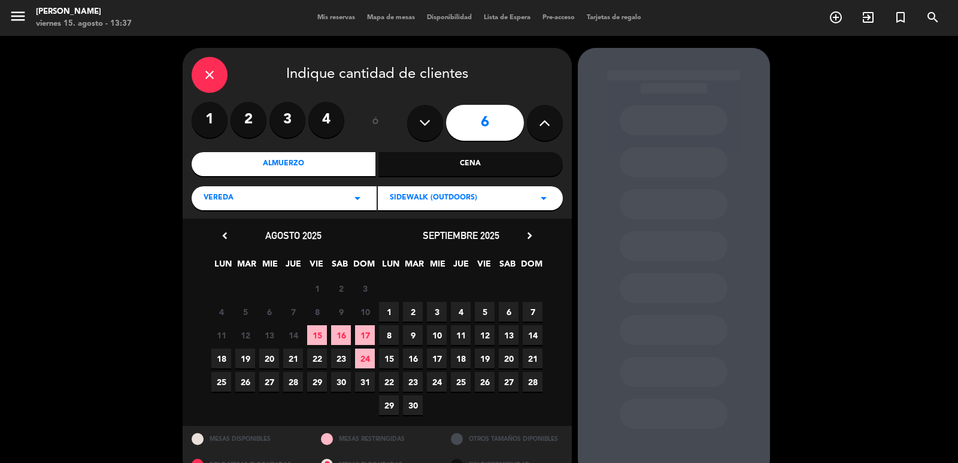
click at [458, 342] on span "11" at bounding box center [461, 335] width 20 height 20
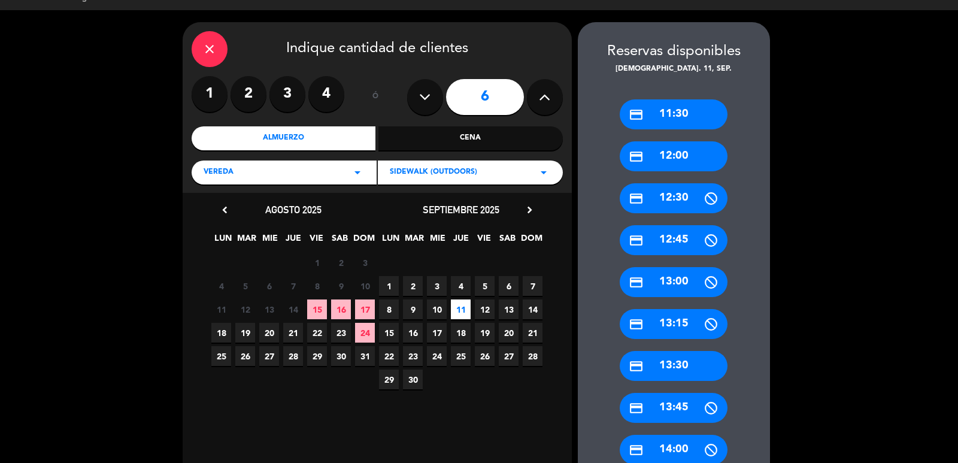
click at [690, 371] on div "credit_card 13:30" at bounding box center [674, 366] width 108 height 30
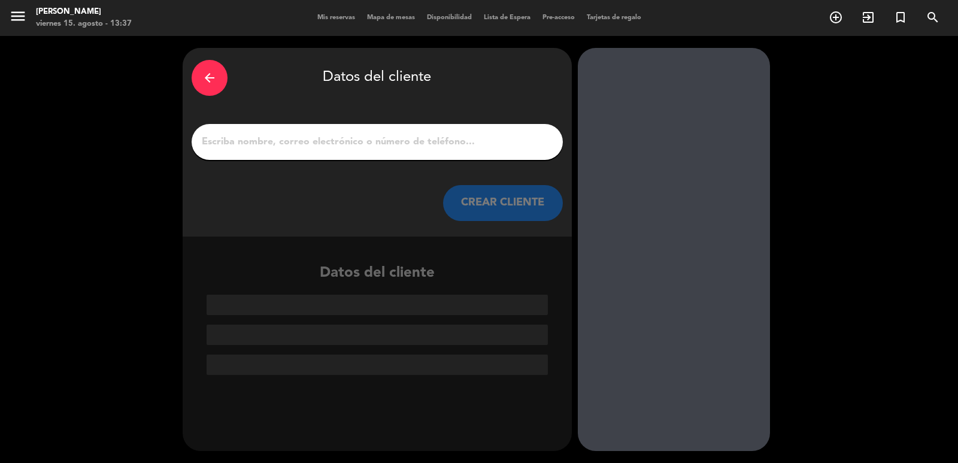
click at [420, 119] on div "arrow_back Datos del cliente CREAR CLIENTE" at bounding box center [377, 142] width 389 height 189
click at [428, 131] on div at bounding box center [377, 142] width 371 height 36
click at [429, 132] on div at bounding box center [377, 142] width 371 height 36
click at [431, 138] on input "1" at bounding box center [377, 142] width 353 height 17
paste input "[PERSON_NAME] [PERSON_NAME]"
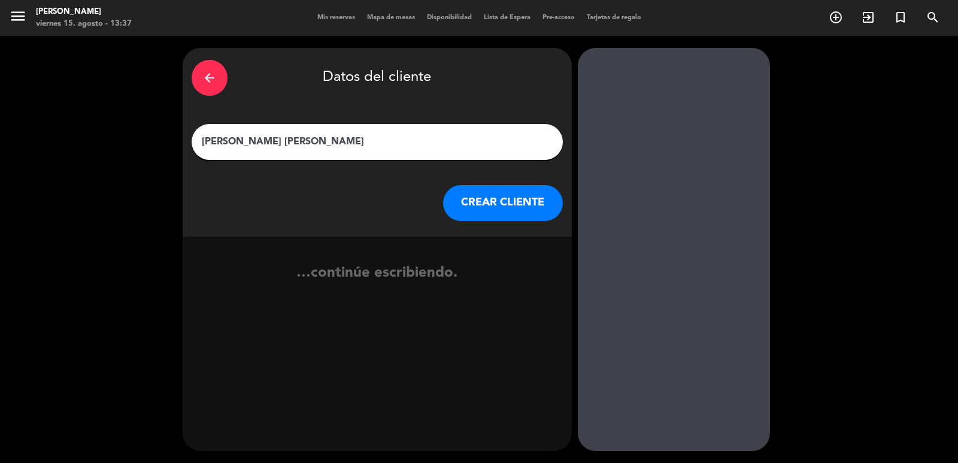
type input "[PERSON_NAME] [PERSON_NAME]"
click at [490, 195] on button "CREAR CLIENTE" at bounding box center [503, 203] width 120 height 36
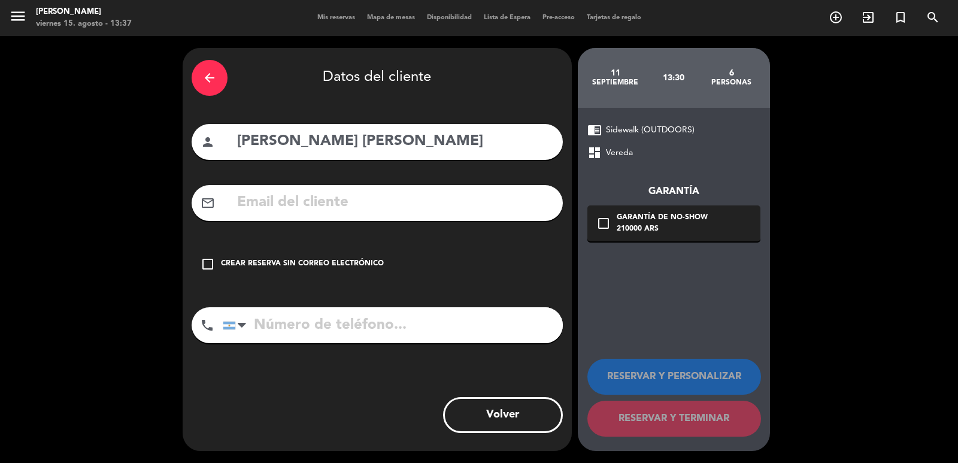
click at [428, 206] on input "text" at bounding box center [395, 202] width 318 height 25
paste input "[EMAIL_ADDRESS][DOMAIN_NAME]"
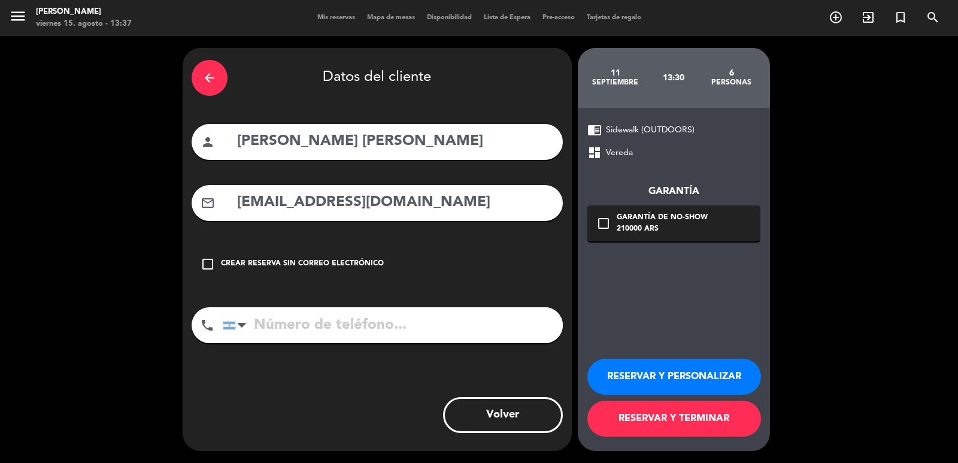
type input "[EMAIL_ADDRESS][DOMAIN_NAME]"
click at [505, 333] on input "tel" at bounding box center [393, 325] width 340 height 36
paste input "[PHONE_NUMBER]"
type input "[PHONE_NUMBER]"
click at [650, 228] on div "210000 ARS" at bounding box center [662, 229] width 91 height 12
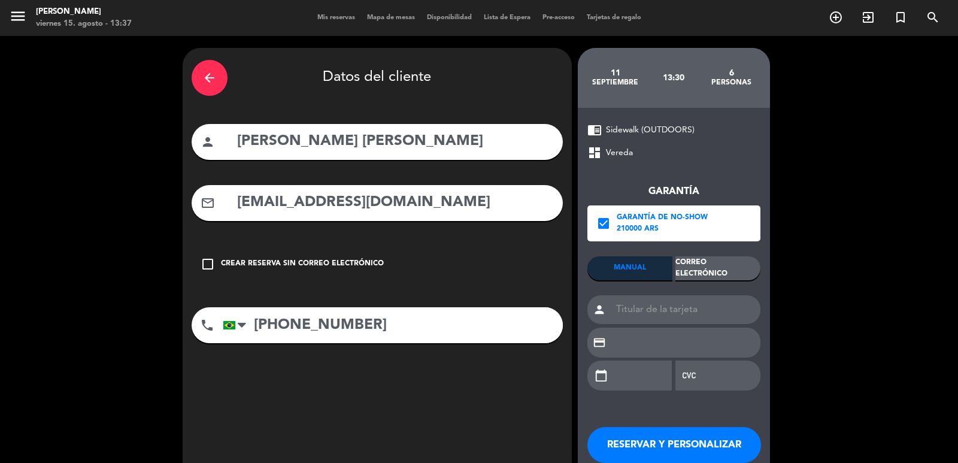
click at [698, 253] on div "Garantía check_box Garantía de no-show 210000 ARS MANUAL Correo Electrónico per…" at bounding box center [673, 281] width 173 height 242
click at [702, 266] on div "Correo Electrónico" at bounding box center [717, 268] width 85 height 24
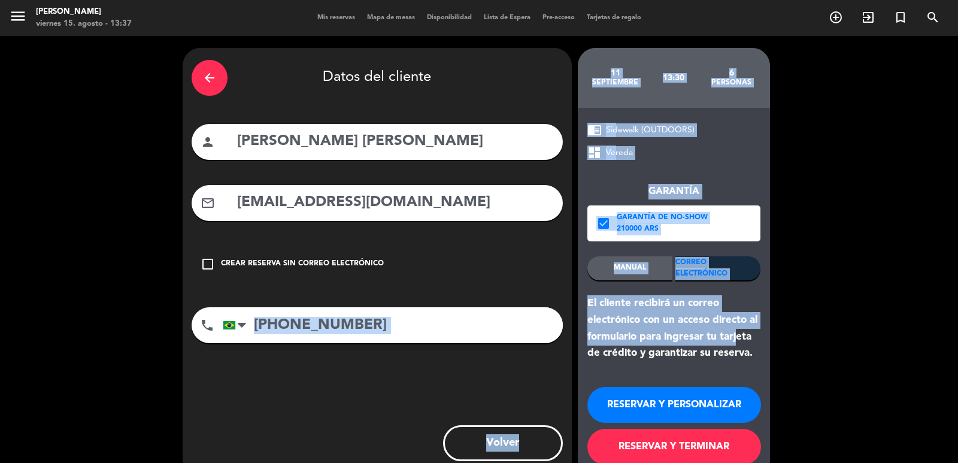
drag, startPoint x: 580, startPoint y: 304, endPoint x: 741, endPoint y: 350, distance: 167.7
click at [739, 345] on div "arrow_back Datos del cliente person [PERSON_NAME] [PERSON_NAME] mail_outline [E…" at bounding box center [479, 263] width 958 height 455
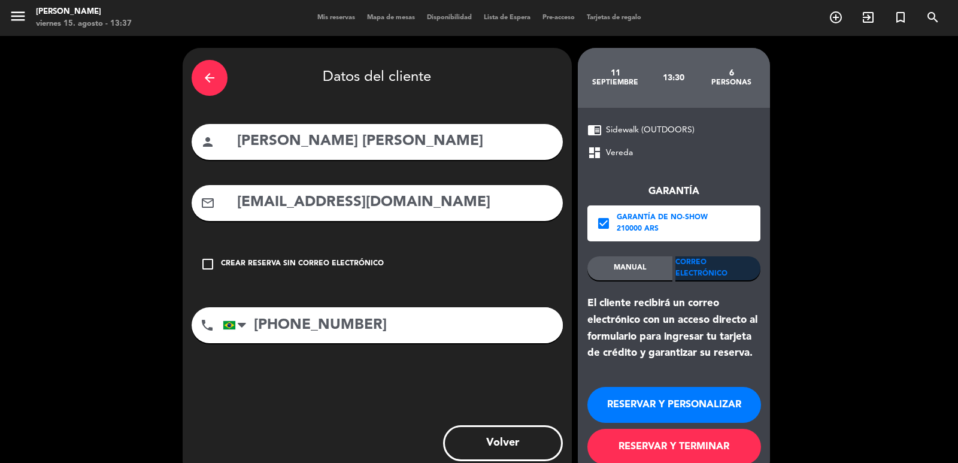
click at [743, 351] on div "El cliente recibirá un correo electrónico con un acceso directo al formulario p…" at bounding box center [673, 328] width 173 height 66
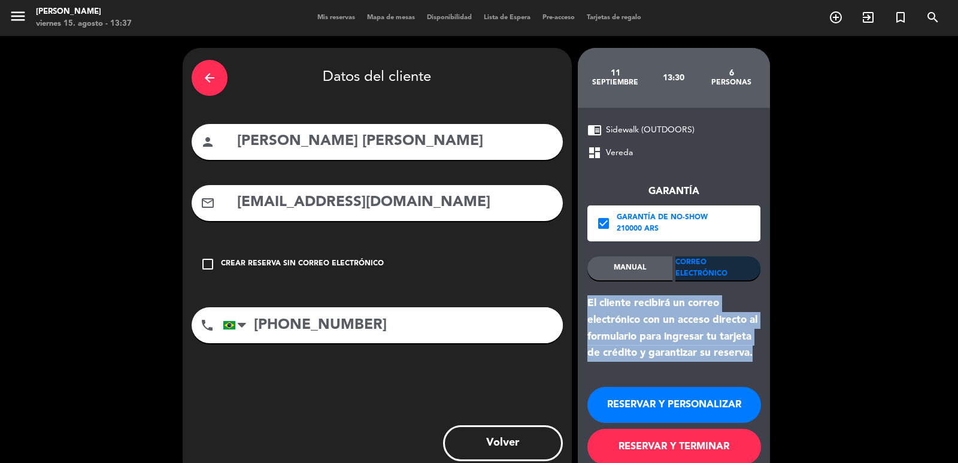
drag, startPoint x: 754, startPoint y: 353, endPoint x: 577, endPoint y: 302, distance: 183.8
click at [578, 302] on div "chrome_reader_mode Sidewalk (OUTDOORS) dashboard Vereda Garantía check_box Gara…" at bounding box center [674, 293] width 192 height 371
copy div "El cliente recibirá un correo electrónico con un acceso directo al formulario p…"
click at [644, 407] on button "RESERVAR Y PERSONALIZAR" at bounding box center [674, 405] width 174 height 36
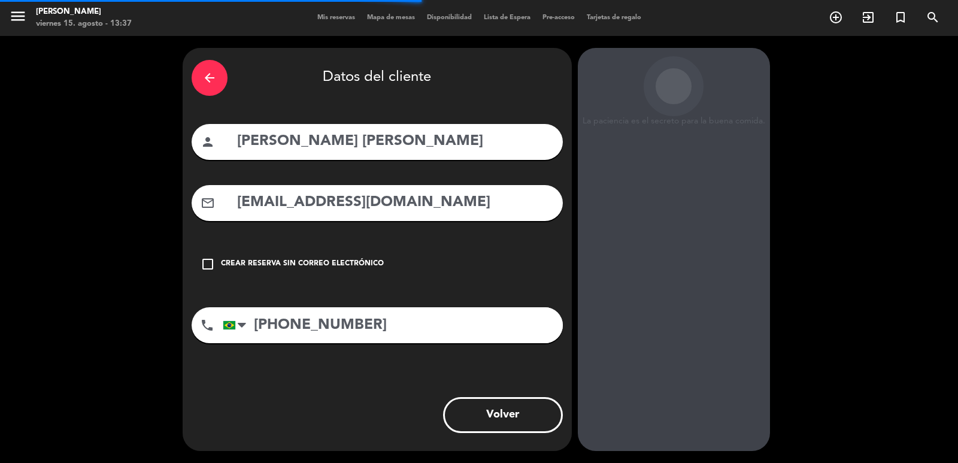
scroll to position [16, 0]
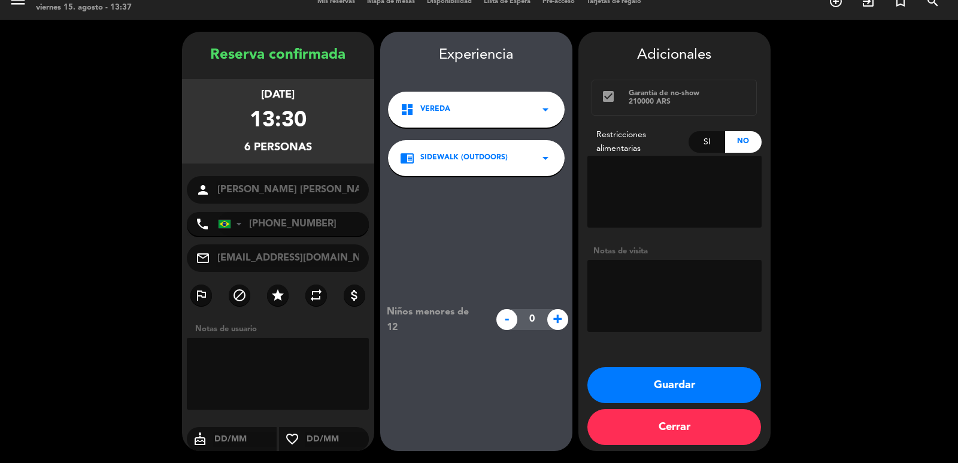
drag, startPoint x: 211, startPoint y: 96, endPoint x: 341, endPoint y: 155, distance: 143.4
click at [341, 155] on div "[DATE] 13:30 6 personas" at bounding box center [278, 121] width 192 height 84
copy div "[DATE] 13:30 6 personas"
drag, startPoint x: 665, startPoint y: 312, endPoint x: 673, endPoint y: 285, distance: 28.0
click at [666, 313] on textarea at bounding box center [674, 296] width 174 height 72
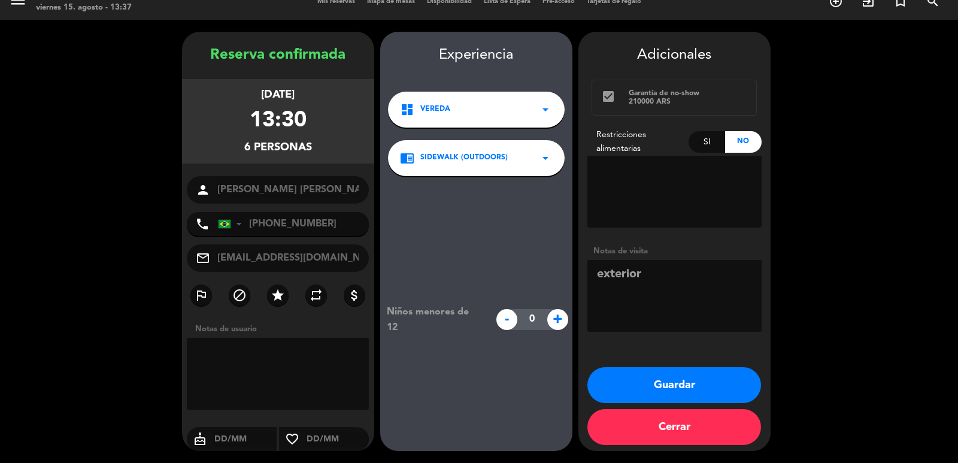
type textarea "exterior"
click at [639, 393] on button "Guardar" at bounding box center [674, 385] width 174 height 36
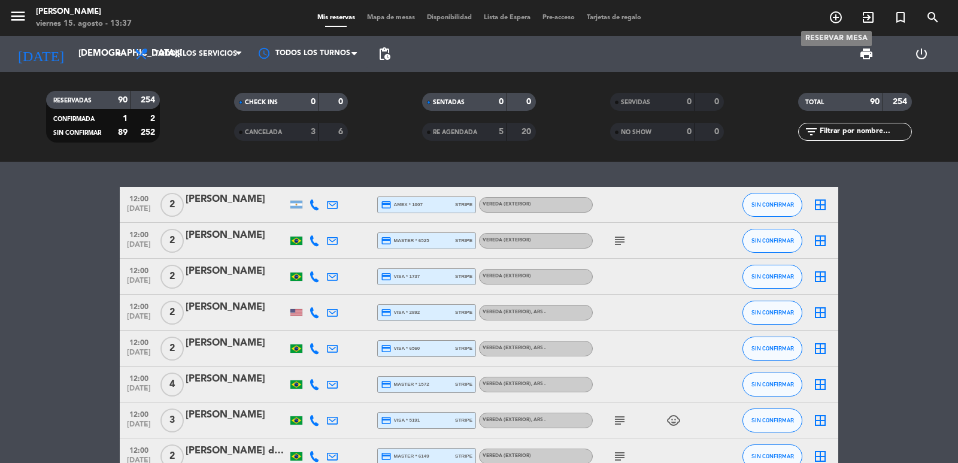
click at [837, 19] on icon "add_circle_outline" at bounding box center [836, 17] width 14 height 14
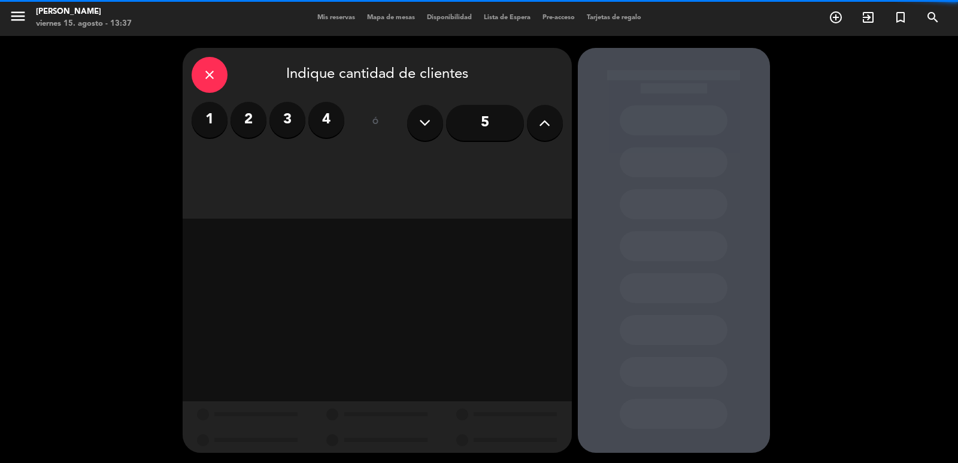
click at [346, 121] on div "1 2 3 4 ó 5" at bounding box center [377, 123] width 371 height 42
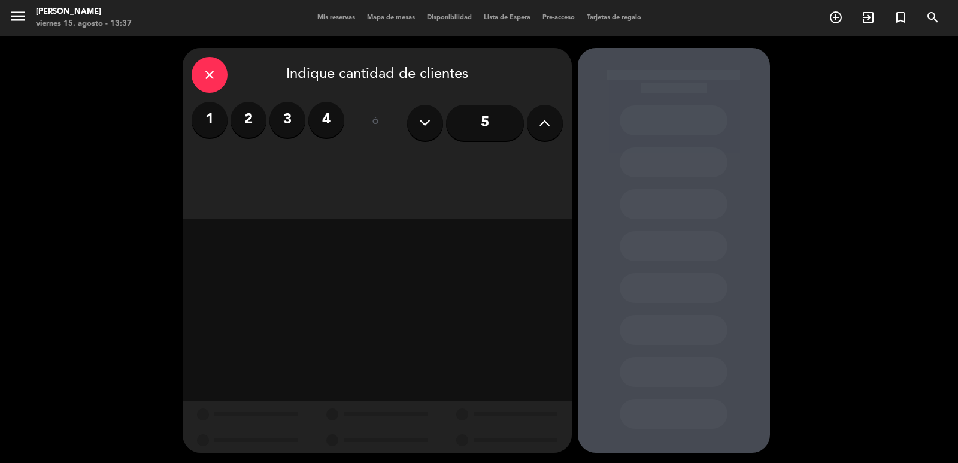
click at [340, 125] on label "4" at bounding box center [326, 120] width 36 height 36
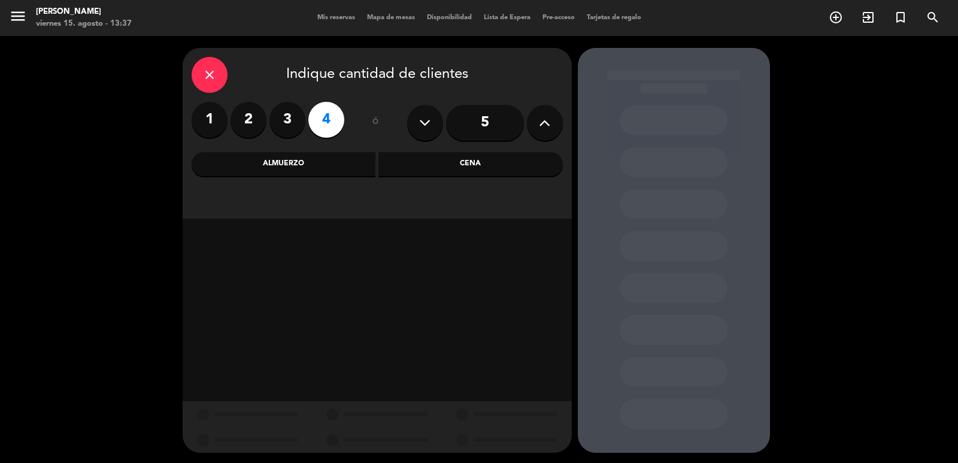
click at [441, 151] on div "close Indique cantidad de clientes 1 2 3 4 ó 5 Almuerzo Cena" at bounding box center [377, 133] width 389 height 171
click at [410, 174] on div "Cena" at bounding box center [470, 164] width 184 height 24
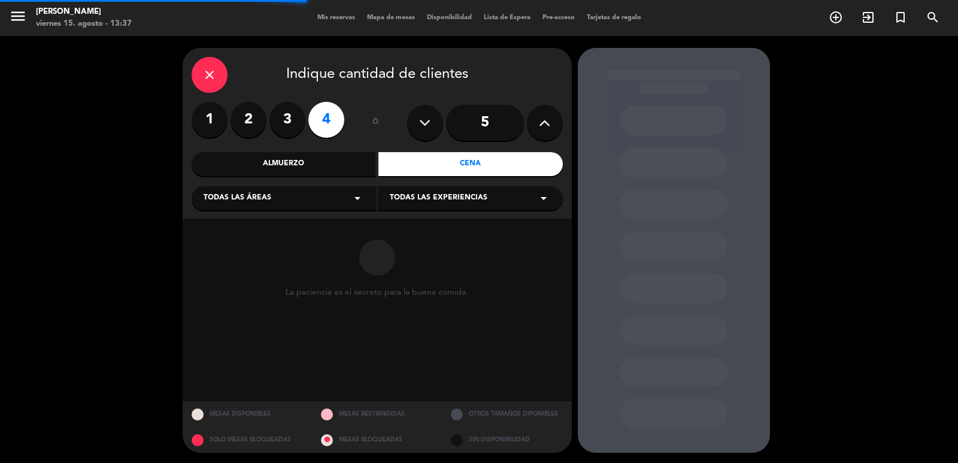
click at [350, 194] on icon "arrow_drop_down" at bounding box center [357, 198] width 14 height 14
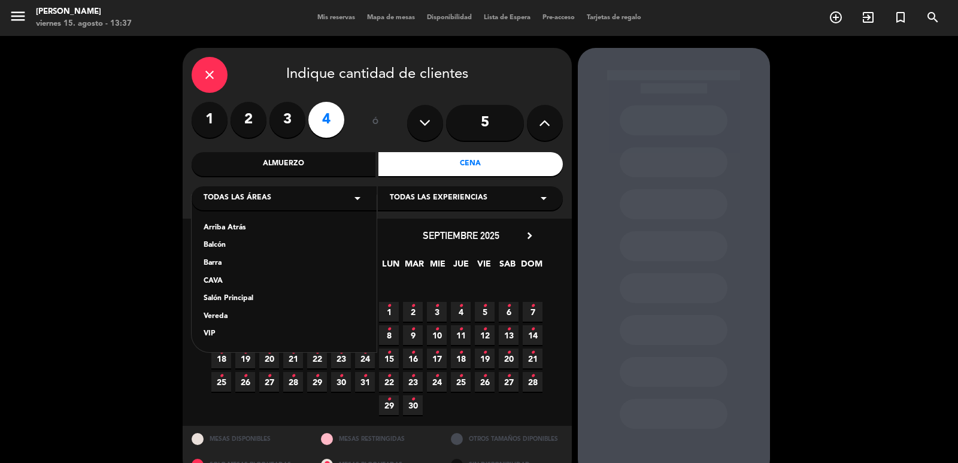
click at [239, 301] on div "Salón Principal" at bounding box center [284, 299] width 161 height 12
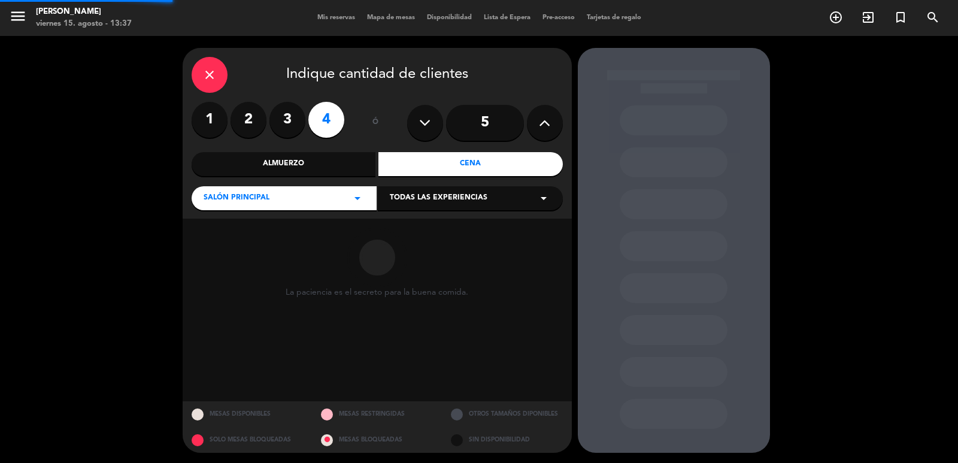
click at [437, 202] on span "Todas las experiencias" at bounding box center [439, 198] width 98 height 12
click at [429, 226] on div "Dining room" at bounding box center [470, 228] width 161 height 12
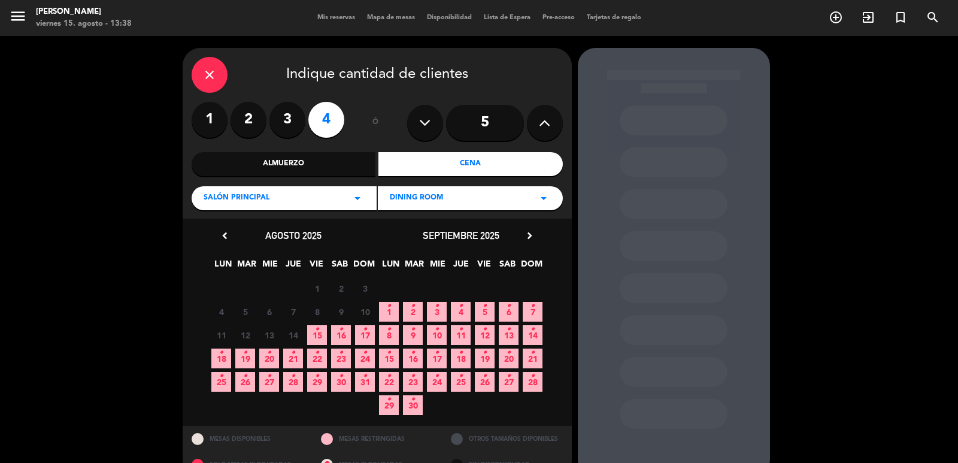
click at [219, 350] on span "18 •" at bounding box center [221, 358] width 20 height 20
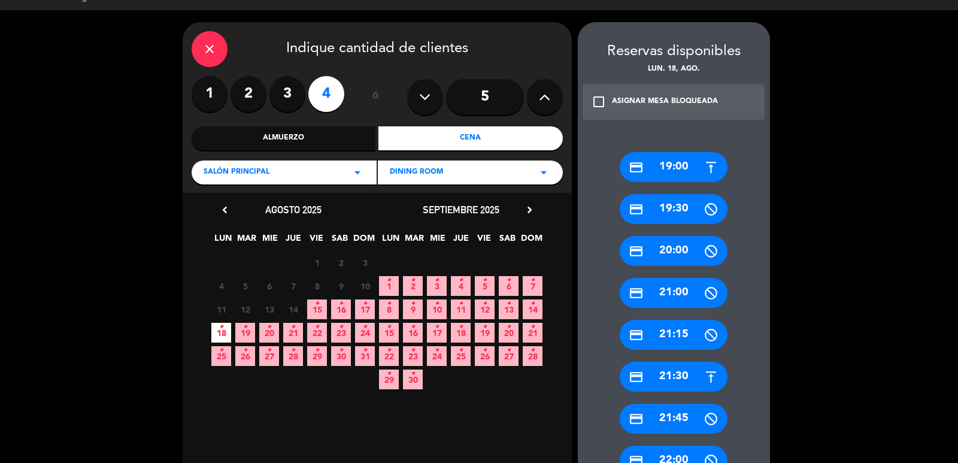
scroll to position [146, 0]
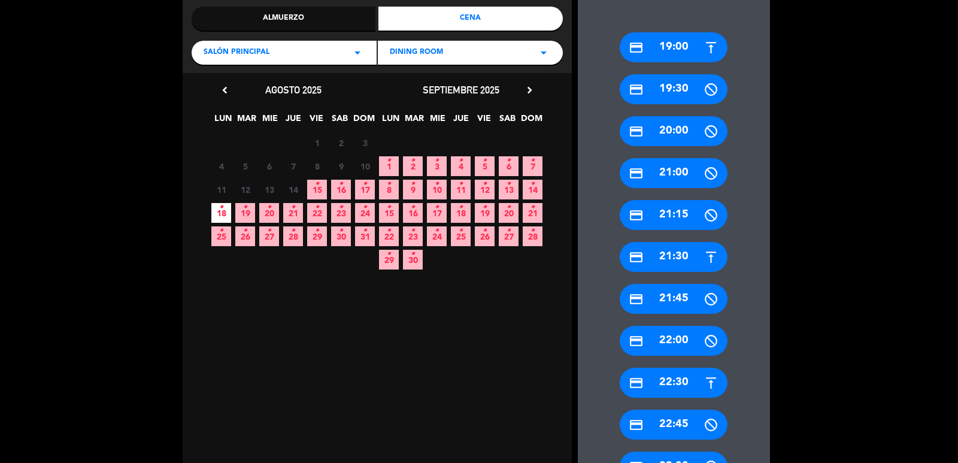
click at [664, 372] on div "credit_card 22:30" at bounding box center [674, 383] width 108 height 30
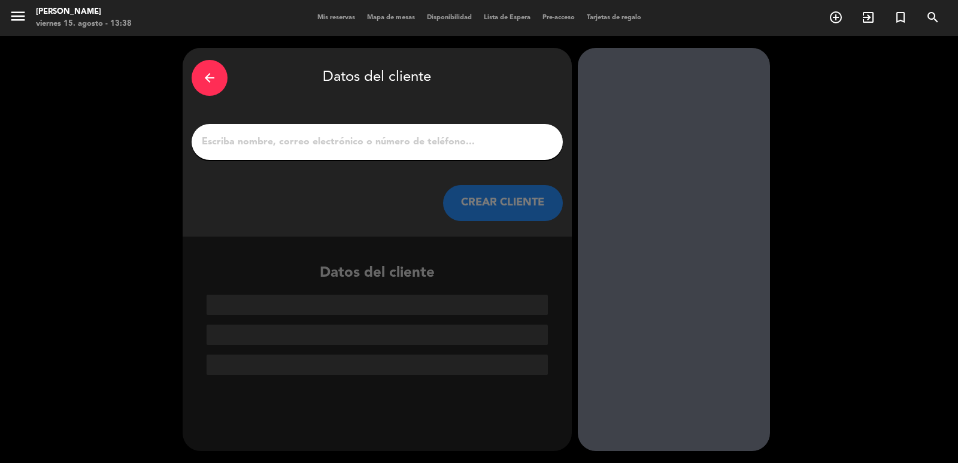
scroll to position [0, 0]
click at [442, 143] on input "1" at bounding box center [377, 142] width 353 height 17
paste input "[PERSON_NAME]"
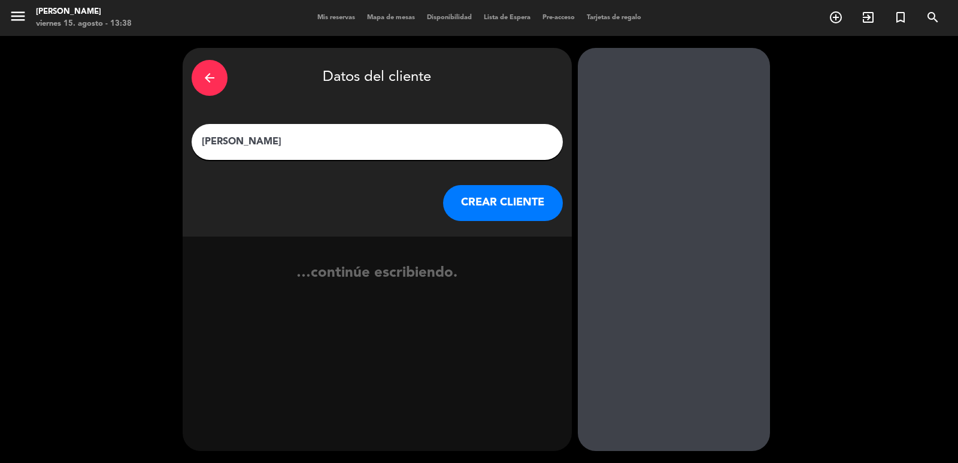
type input "[PERSON_NAME]"
click at [483, 208] on button "CREAR CLIENTE" at bounding box center [503, 203] width 120 height 36
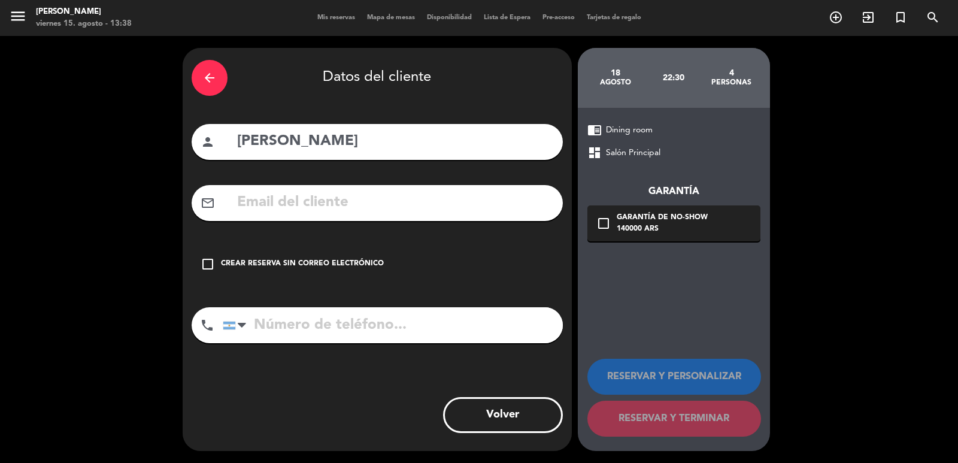
drag, startPoint x: 488, startPoint y: 179, endPoint x: 486, endPoint y: 205, distance: 25.8
click at [490, 190] on div "arrow_back Datos del cliente person [PERSON_NAME] mail_outline check_box_outlin…" at bounding box center [377, 249] width 389 height 403
click at [486, 205] on input "text" at bounding box center [395, 202] width 318 height 25
paste input "[PERSON_NAME][EMAIL_ADDRESS][PERSON_NAME][DOMAIN_NAME]"
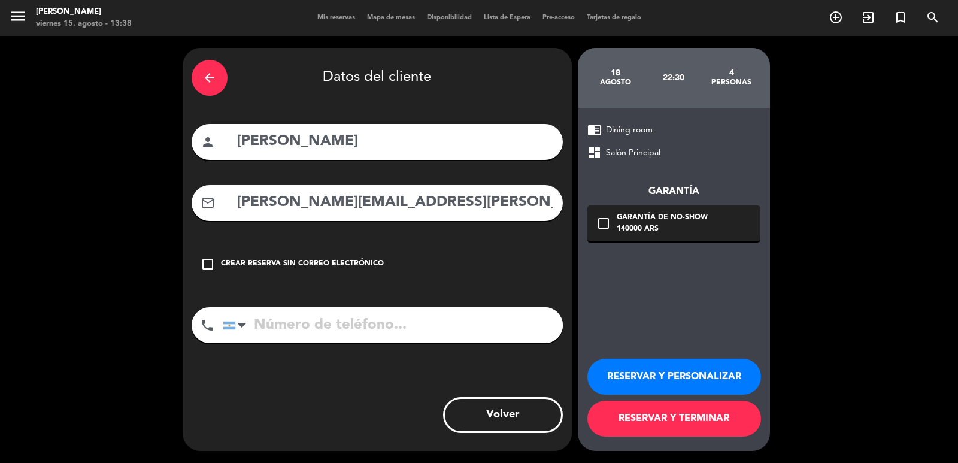
type input "[PERSON_NAME][EMAIL_ADDRESS][PERSON_NAME][DOMAIN_NAME]"
drag, startPoint x: 480, startPoint y: 322, endPoint x: 492, endPoint y: 318, distance: 12.7
click at [480, 322] on input "tel" at bounding box center [393, 325] width 340 height 36
paste input "[PHONE_NUMBER]"
type input "[PHONE_NUMBER]"
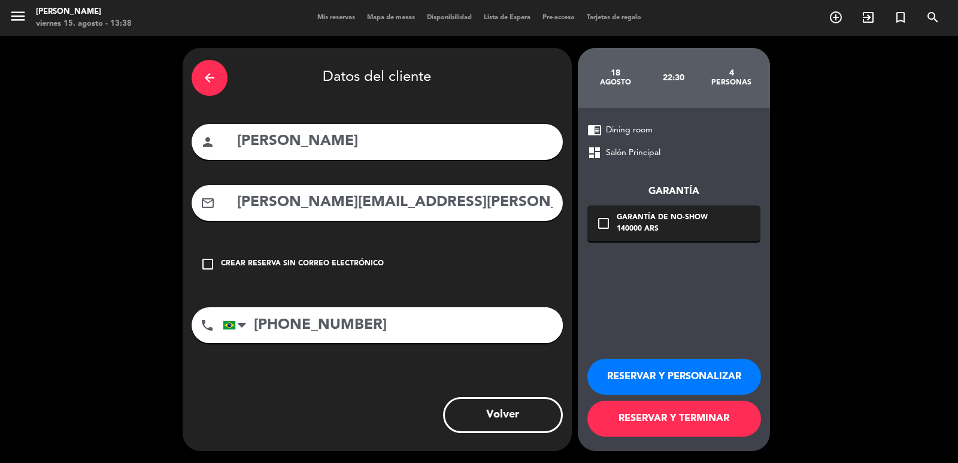
click at [643, 231] on div "140000 ARS" at bounding box center [662, 229] width 91 height 12
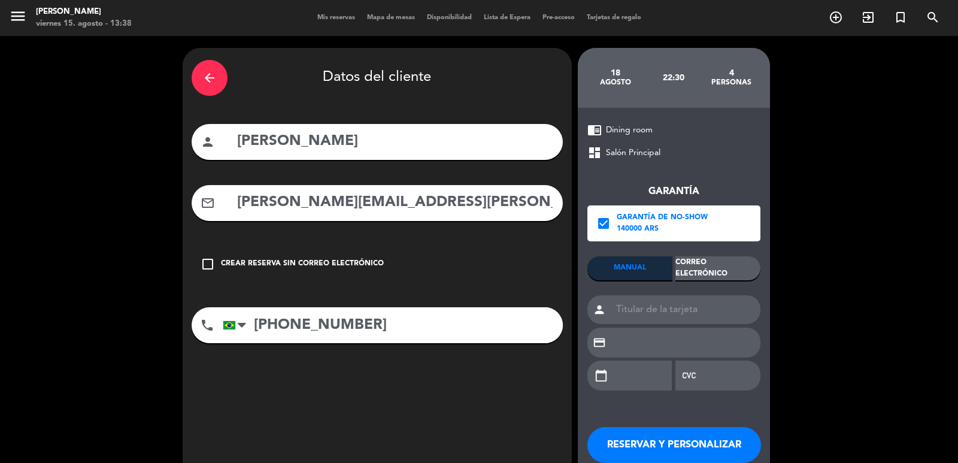
click at [716, 264] on div "Correo Electrónico" at bounding box center [717, 268] width 85 height 24
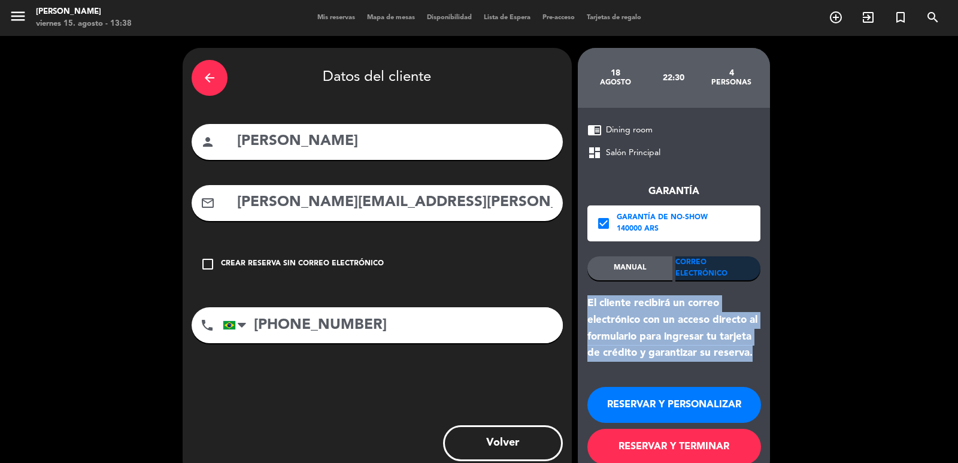
drag, startPoint x: 581, startPoint y: 297, endPoint x: 755, endPoint y: 348, distance: 181.7
click at [755, 348] on div "chrome_reader_mode Dining room dashboard Salón Principal Garantía check_box Gar…" at bounding box center [674, 293] width 192 height 371
copy div "El cliente recibirá un correo electrónico con un acceso directo al formulario p…"
drag, startPoint x: 729, startPoint y: 403, endPoint x: 720, endPoint y: 393, distance: 14.0
click at [728, 403] on button "RESERVAR Y PERSONALIZAR" at bounding box center [674, 405] width 174 height 36
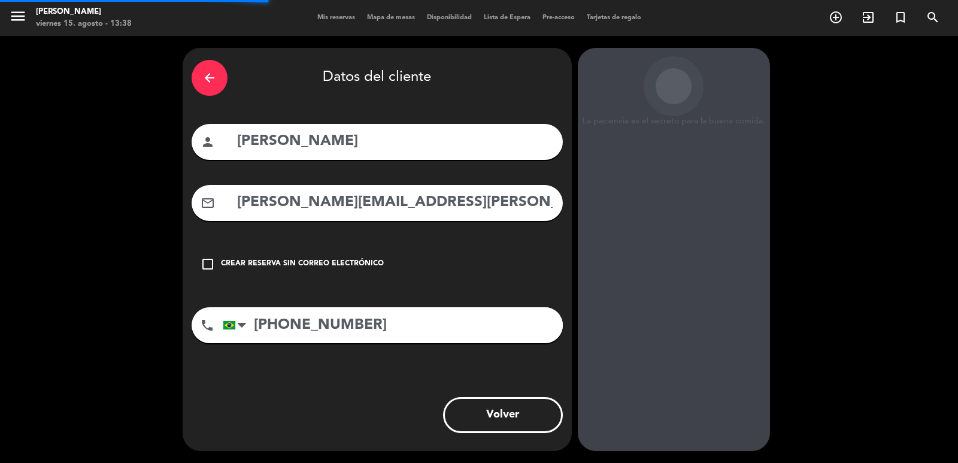
scroll to position [16, 0]
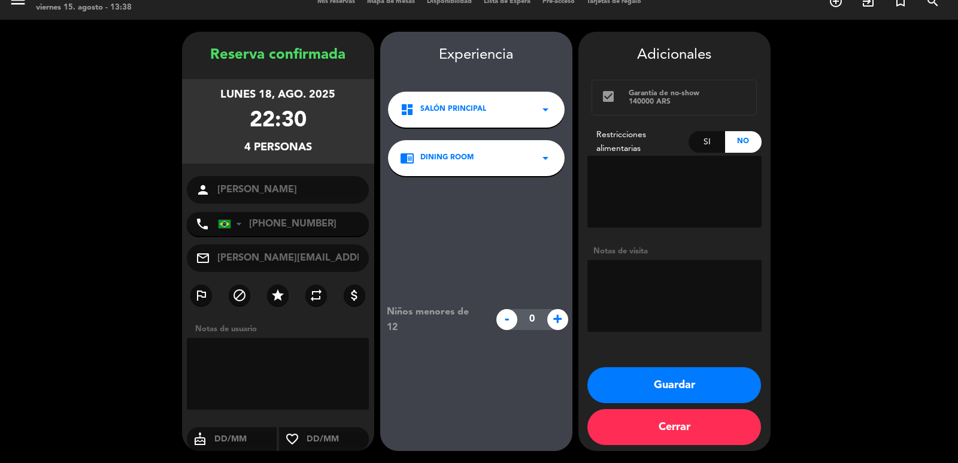
drag, startPoint x: 222, startPoint y: 91, endPoint x: 333, endPoint y: 134, distance: 118.7
click at [333, 134] on div "[DATE] 22:30 4 personas" at bounding box center [278, 121] width 192 height 84
copy div "[DATE] 22:30 4 personas"
drag, startPoint x: 683, startPoint y: 397, endPoint x: 626, endPoint y: 314, distance: 101.2
click at [683, 396] on button "Guardar" at bounding box center [674, 385] width 174 height 36
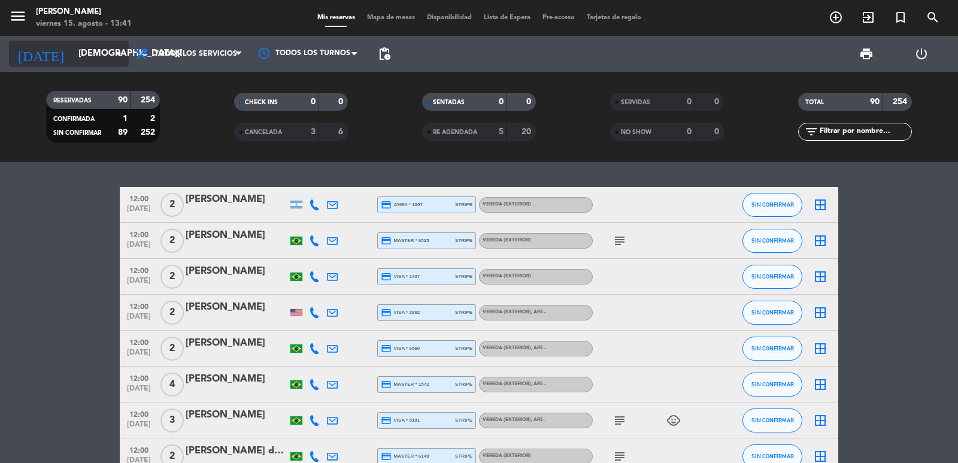
click at [72, 60] on input "[DEMOGRAPHIC_DATA][DATE]" at bounding box center [130, 54] width 116 height 23
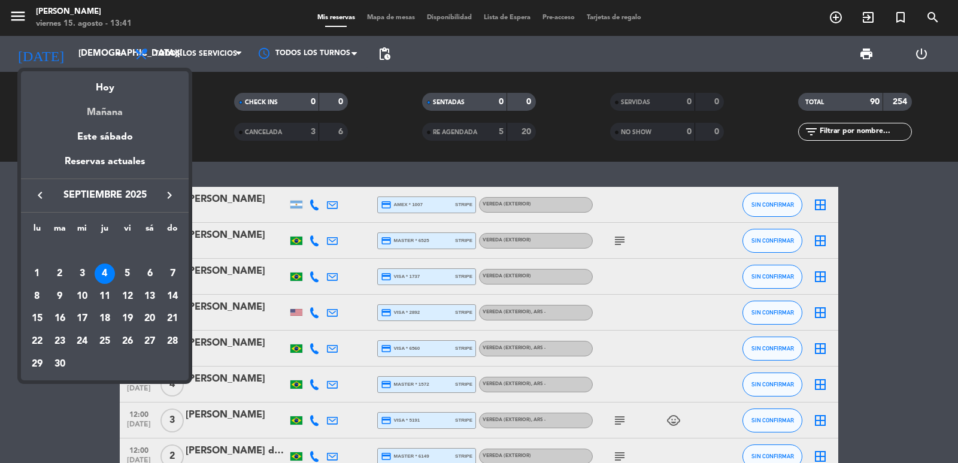
click at [108, 118] on div "semana que viene esta semana semana previa misma semana del año anterior [DATE]…" at bounding box center [105, 141] width 168 height 141
click at [108, 116] on div "Mañana" at bounding box center [105, 108] width 168 height 25
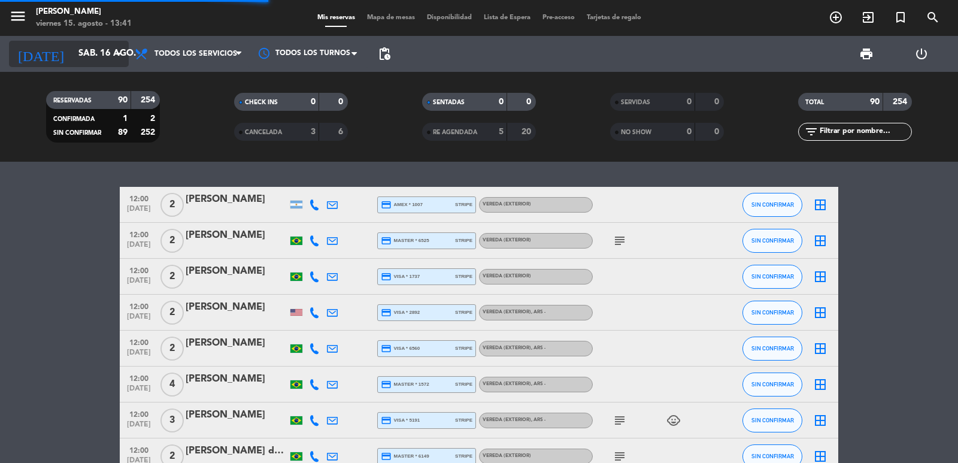
click at [116, 50] on icon "arrow_drop_down" at bounding box center [118, 54] width 14 height 14
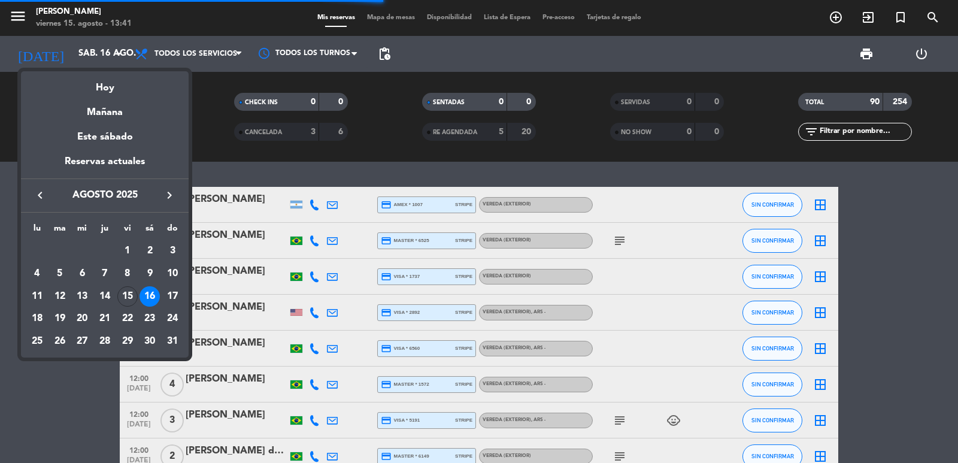
click at [371, 57] on div at bounding box center [479, 231] width 958 height 463
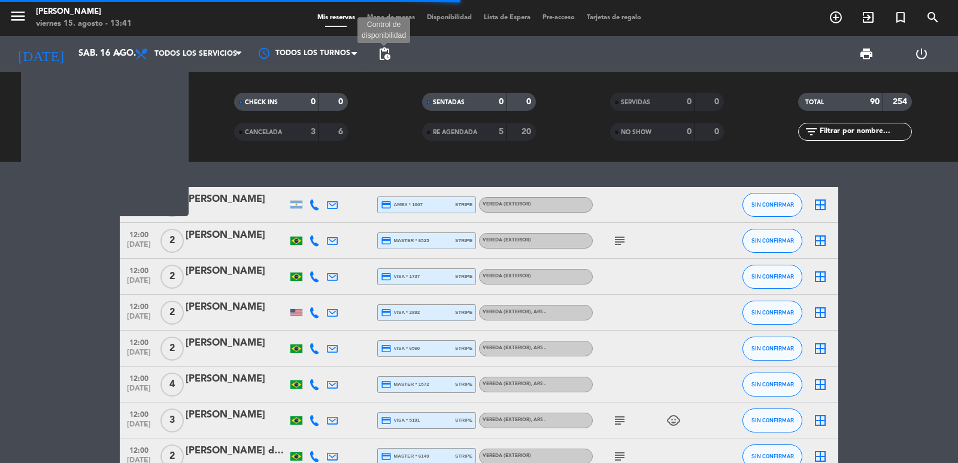
click at [384, 55] on span "pending_actions" at bounding box center [384, 54] width 14 height 14
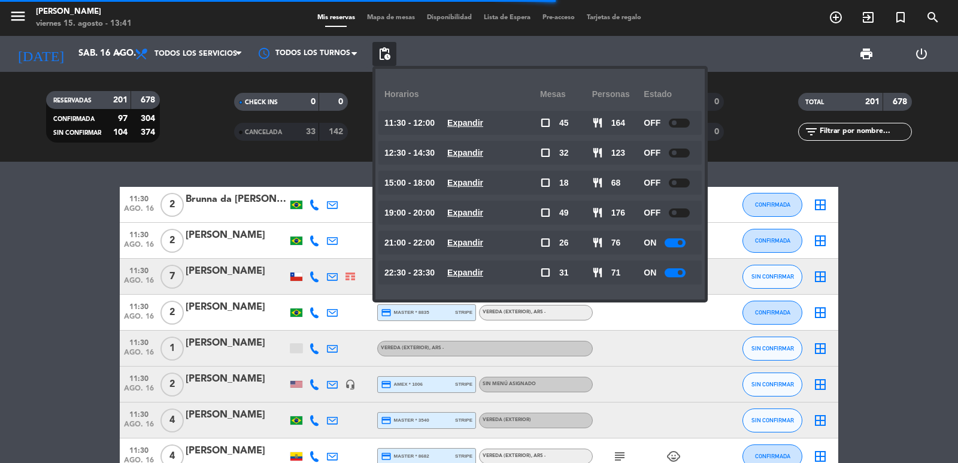
click at [460, 280] on div "22:30 - 23:30 Expandir" at bounding box center [462, 272] width 156 height 24
click at [465, 276] on u "Expandir" at bounding box center [465, 273] width 36 height 10
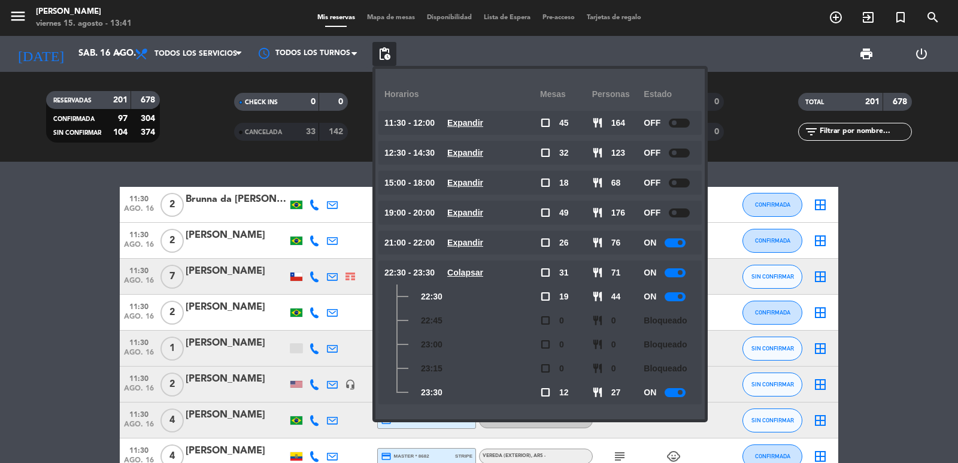
click at [465, 276] on u "Colapsar" at bounding box center [465, 273] width 36 height 10
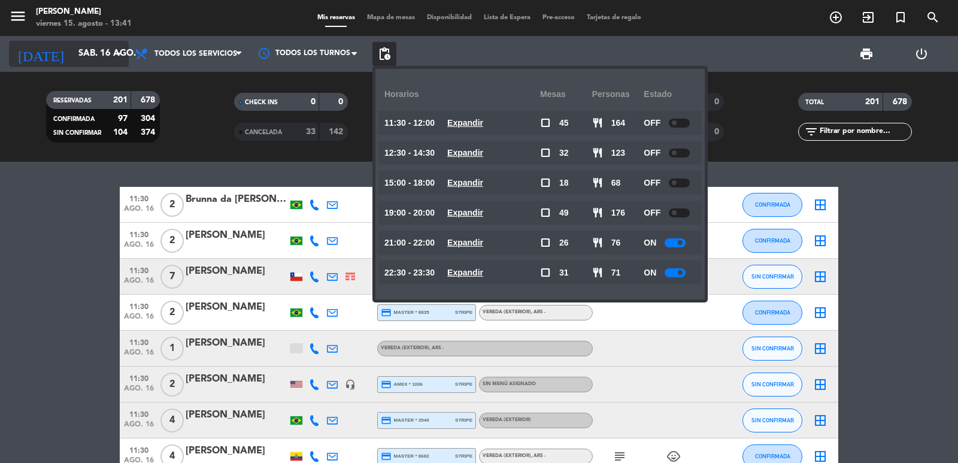
click at [101, 46] on input "sáb. 16 ago." at bounding box center [130, 54] width 116 height 23
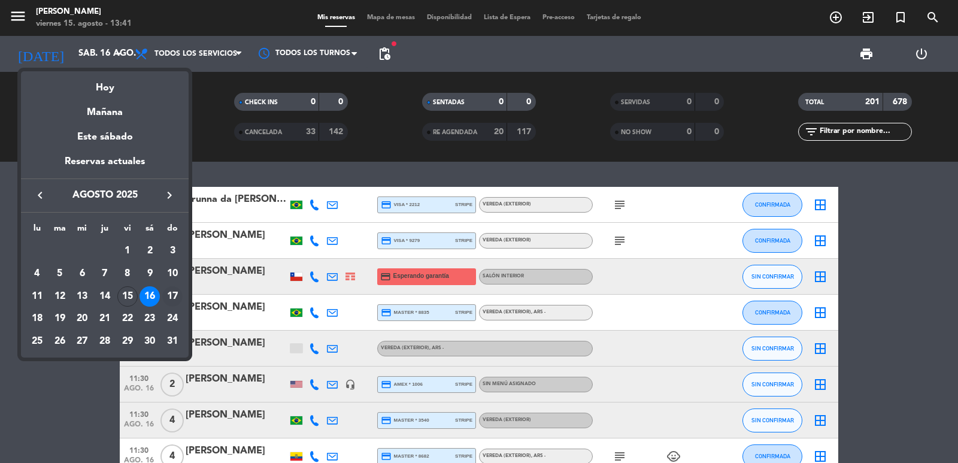
click at [169, 288] on div "17" at bounding box center [172, 296] width 20 height 20
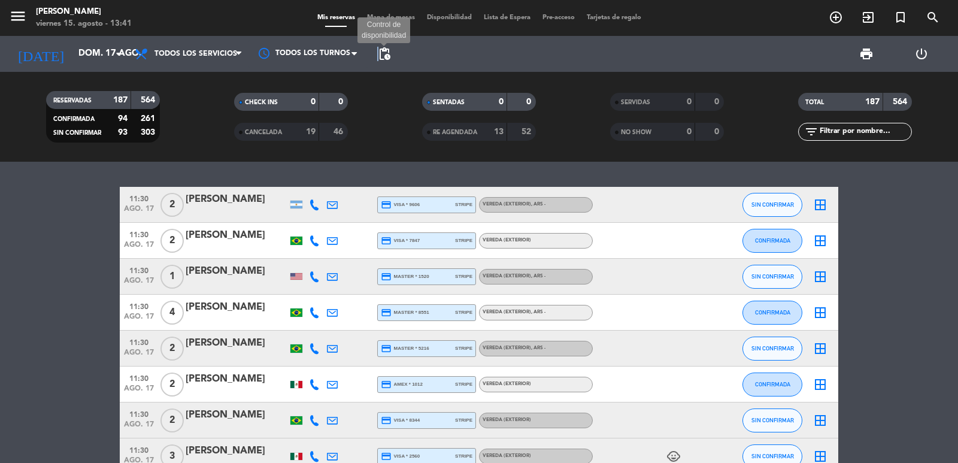
click at [379, 56] on span "pending_actions" at bounding box center [384, 54] width 14 height 14
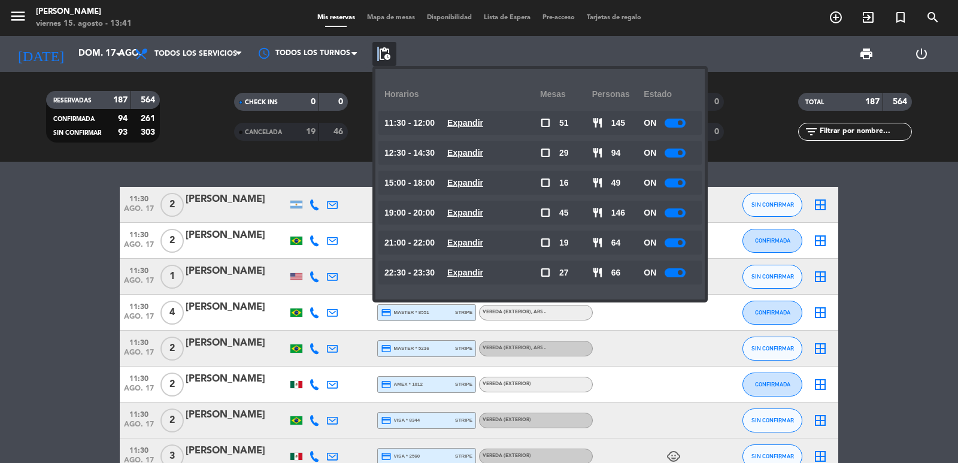
click at [476, 260] on availability-row "21:00 - 22:00 Expandir check_box_outline_blank 19 restaurant 64 ON" at bounding box center [539, 246] width 305 height 30
click at [479, 272] on u "Expandir" at bounding box center [465, 273] width 36 height 10
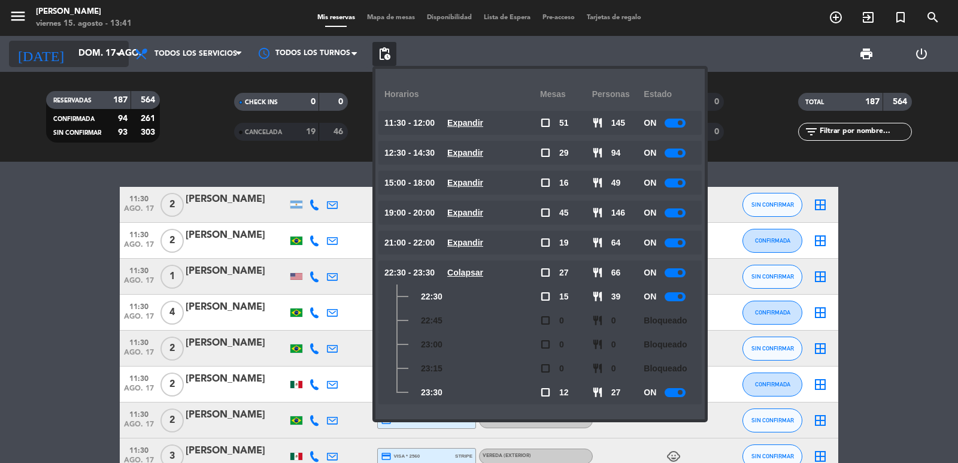
click at [90, 57] on input "dom. 17 ago." at bounding box center [130, 54] width 116 height 23
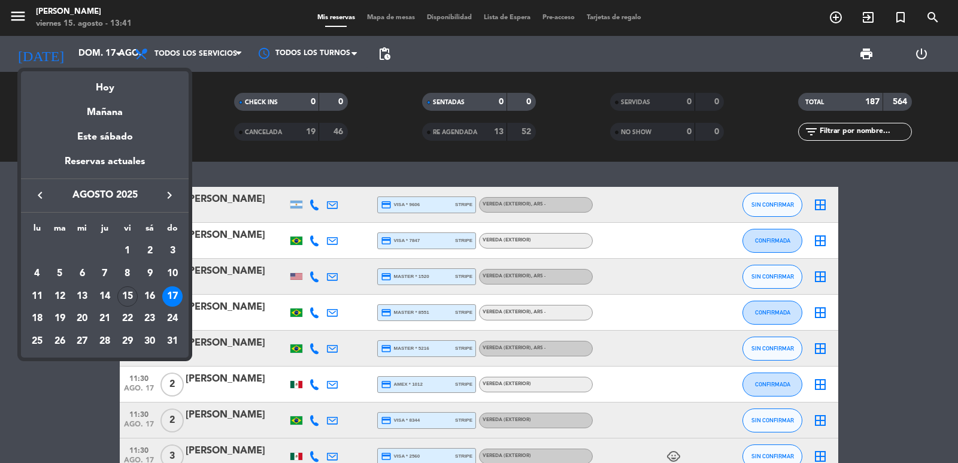
click at [41, 316] on div "18" at bounding box center [37, 318] width 20 height 20
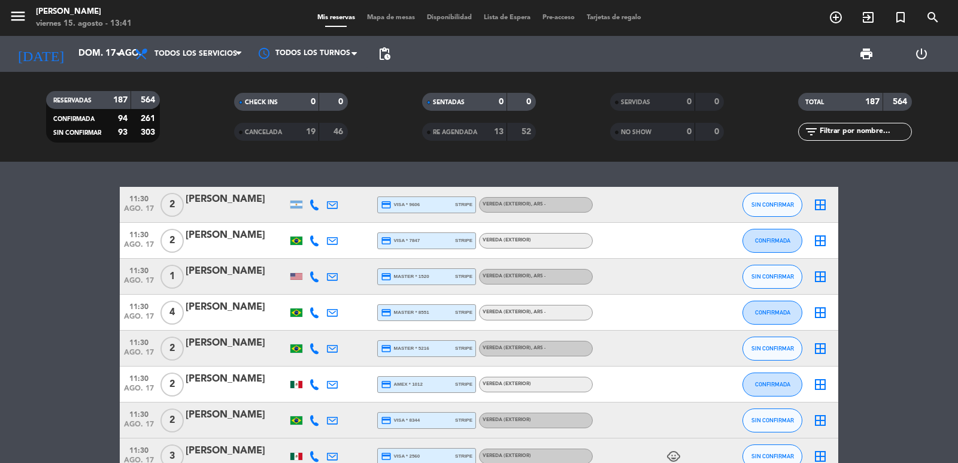
type input "lun. 18 ago."
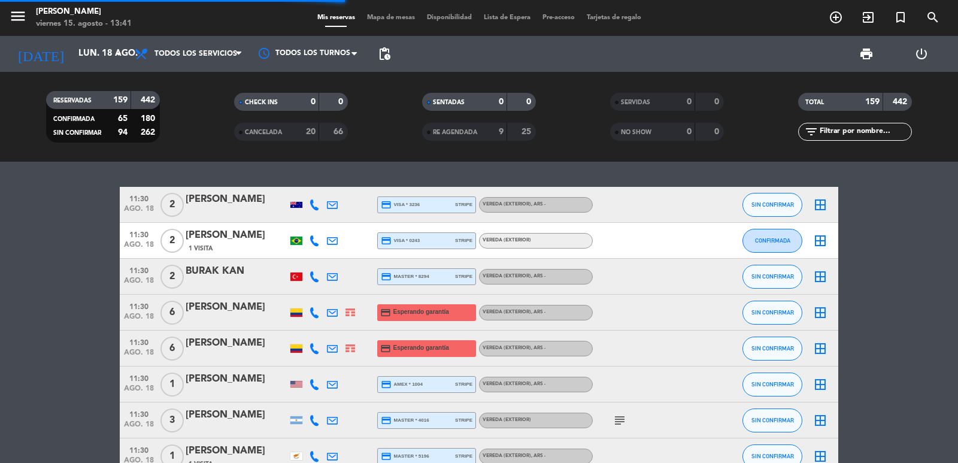
click at [383, 56] on span "pending_actions" at bounding box center [384, 54] width 14 height 14
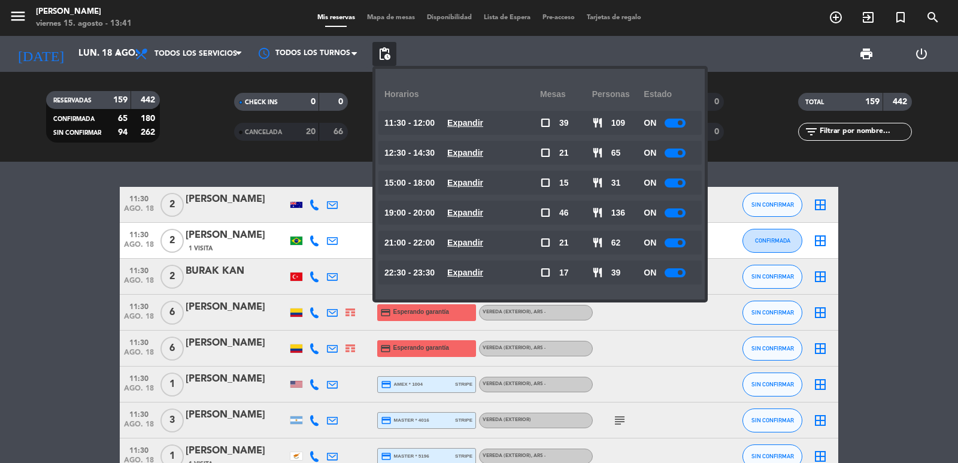
click at [679, 185] on div at bounding box center [675, 182] width 21 height 9
click at [839, 17] on icon "add_circle_outline" at bounding box center [836, 17] width 14 height 14
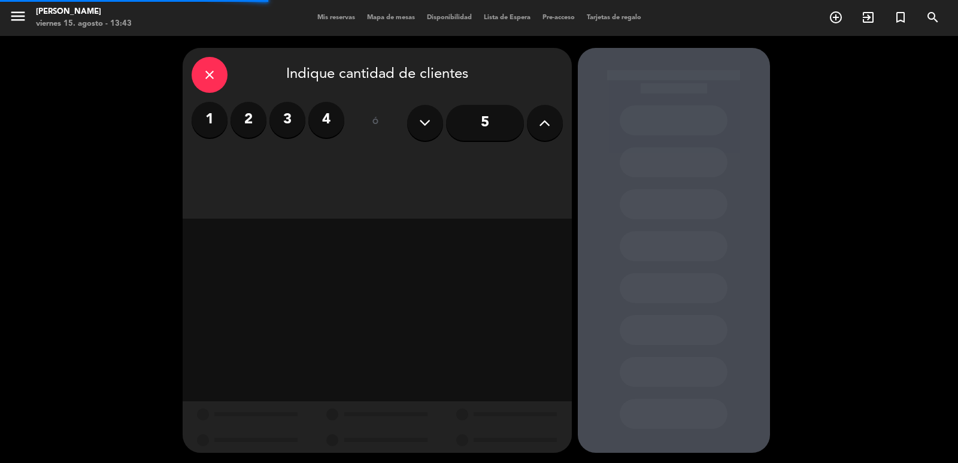
click at [251, 119] on label "2" at bounding box center [249, 120] width 36 height 36
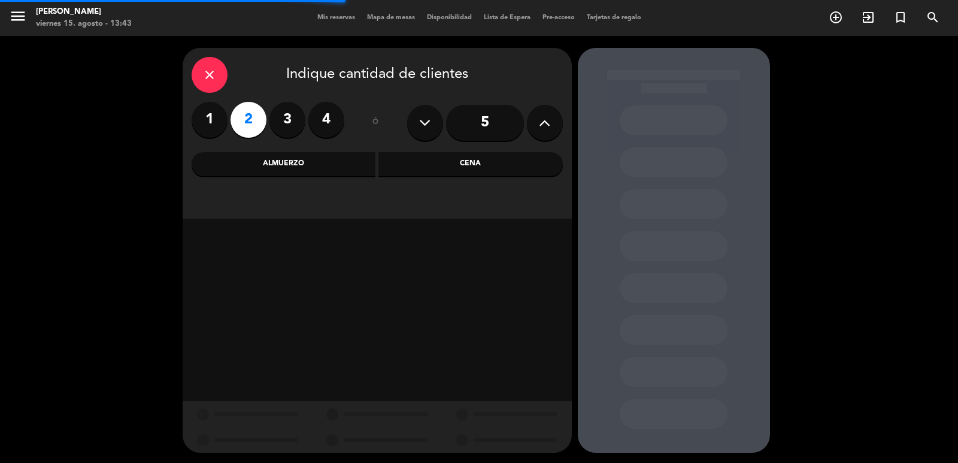
drag, startPoint x: 447, startPoint y: 174, endPoint x: 456, endPoint y: 172, distance: 9.2
click at [455, 174] on div "Cena" at bounding box center [470, 164] width 184 height 24
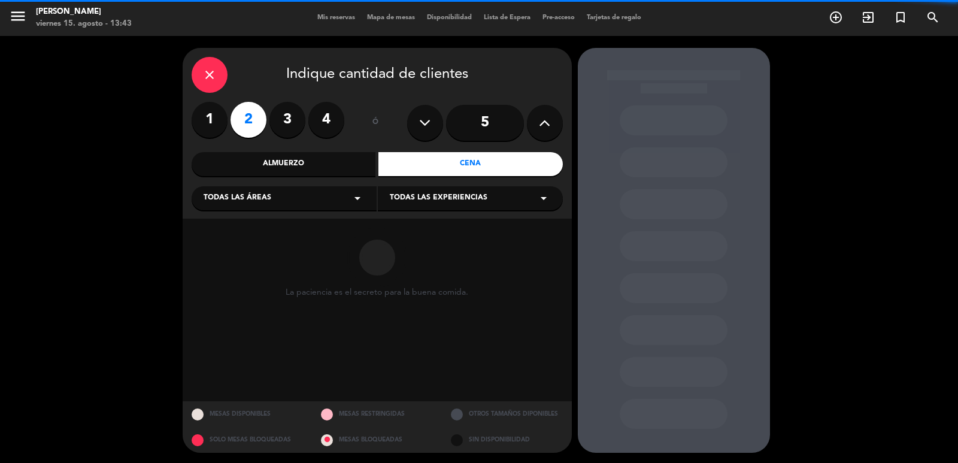
click at [317, 200] on div "Todas las áreas arrow_drop_down" at bounding box center [284, 198] width 185 height 24
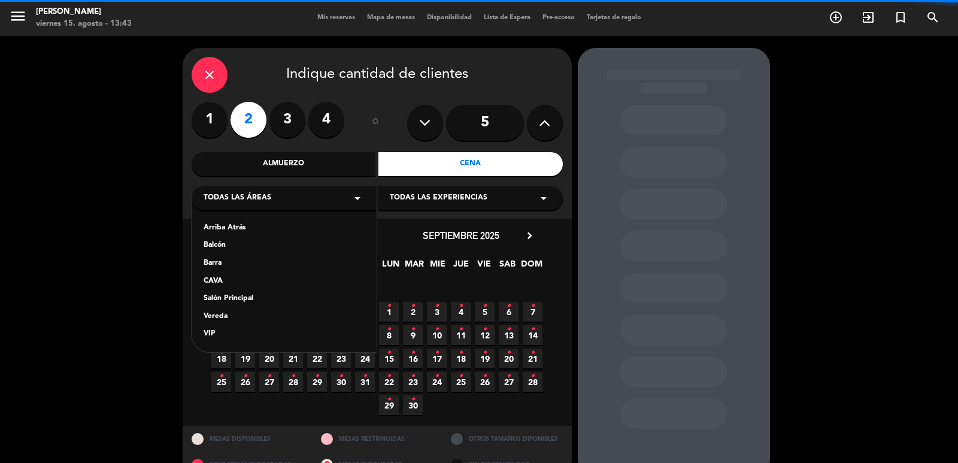
click at [228, 299] on div "Salón Principal" at bounding box center [284, 299] width 161 height 12
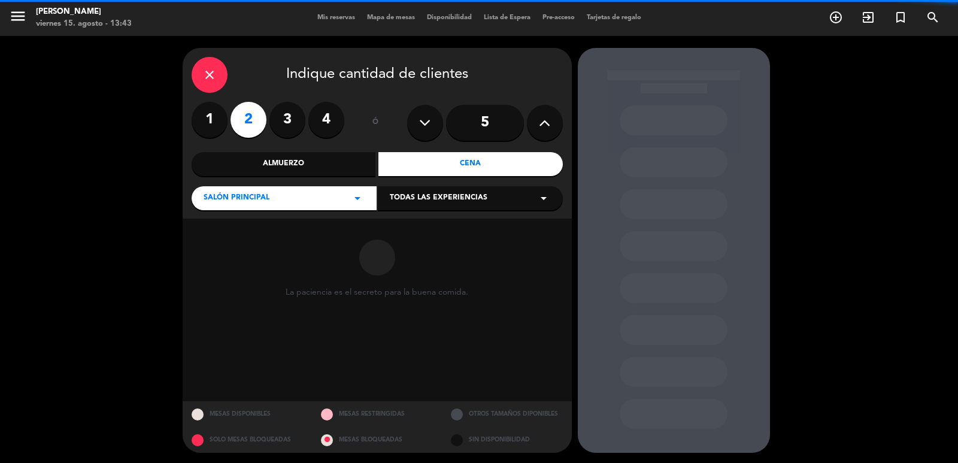
click at [431, 207] on div "Todas las experiencias arrow_drop_down" at bounding box center [470, 198] width 185 height 24
click at [406, 229] on div "Dining room" at bounding box center [470, 228] width 161 height 12
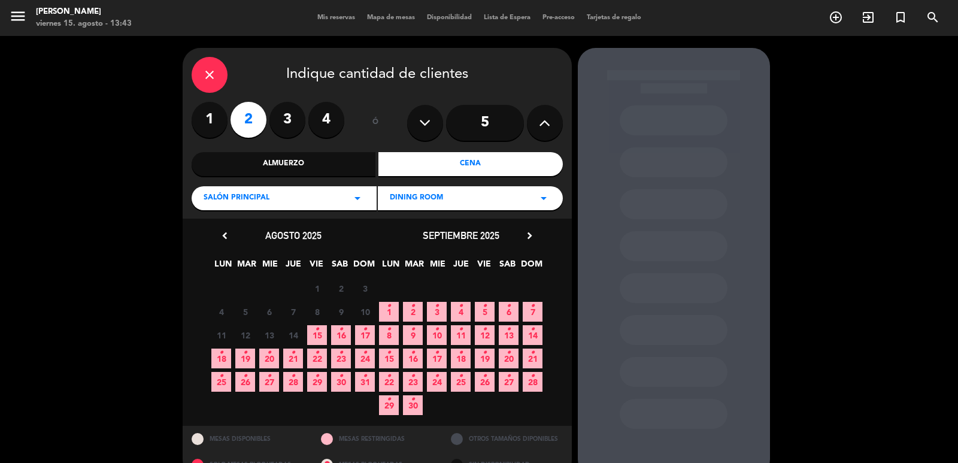
click at [529, 235] on icon "chevron_right" at bounding box center [529, 235] width 13 height 13
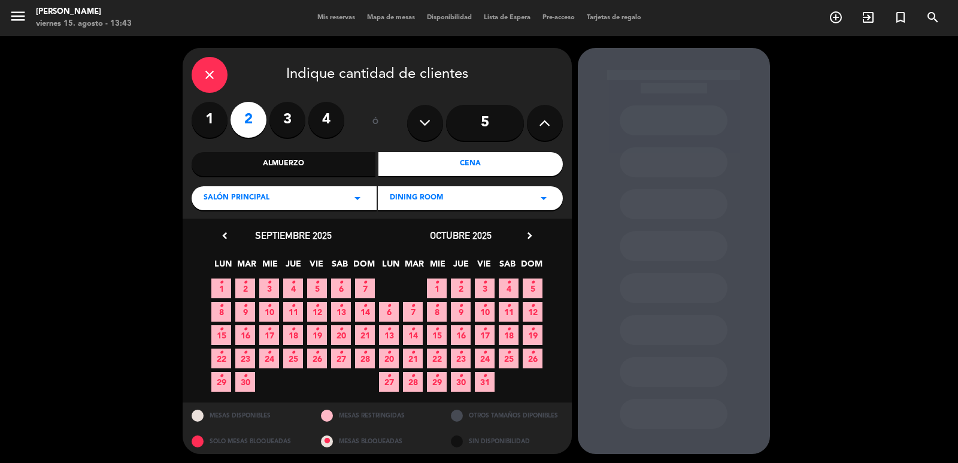
click at [529, 237] on icon "chevron_right" at bounding box center [529, 235] width 13 height 13
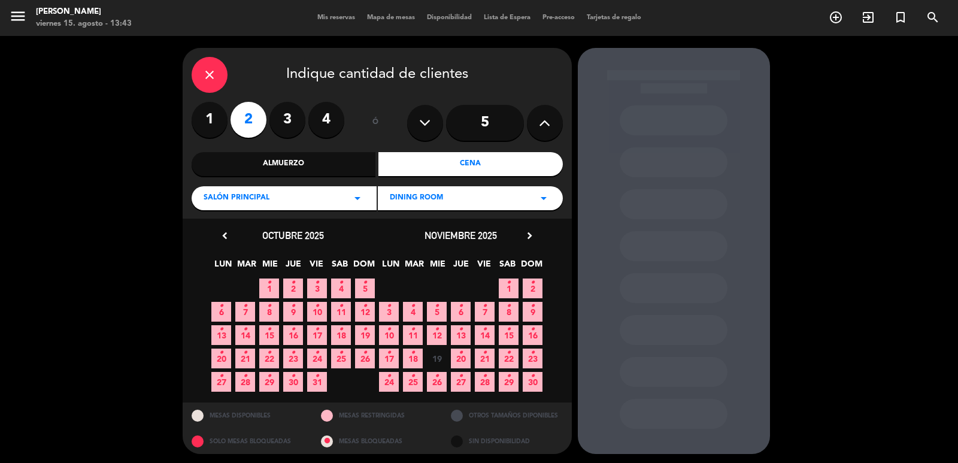
click at [507, 325] on icon "•" at bounding box center [509, 329] width 4 height 19
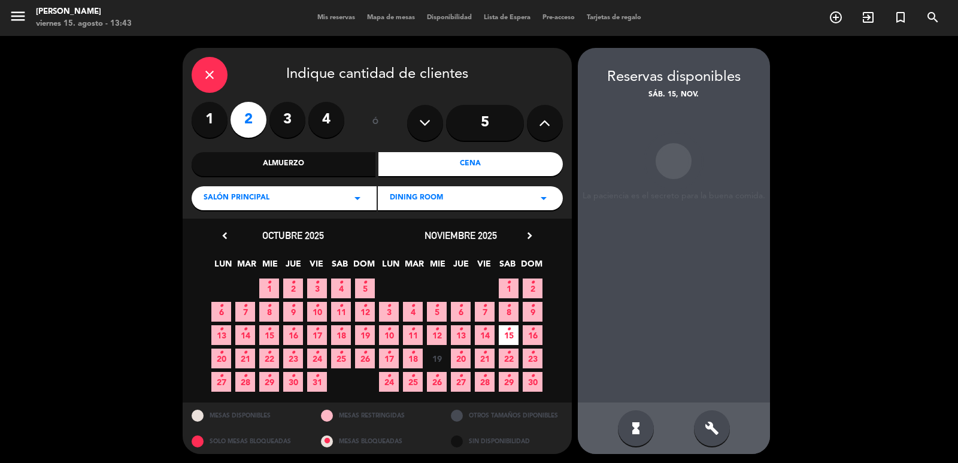
scroll to position [2, 0]
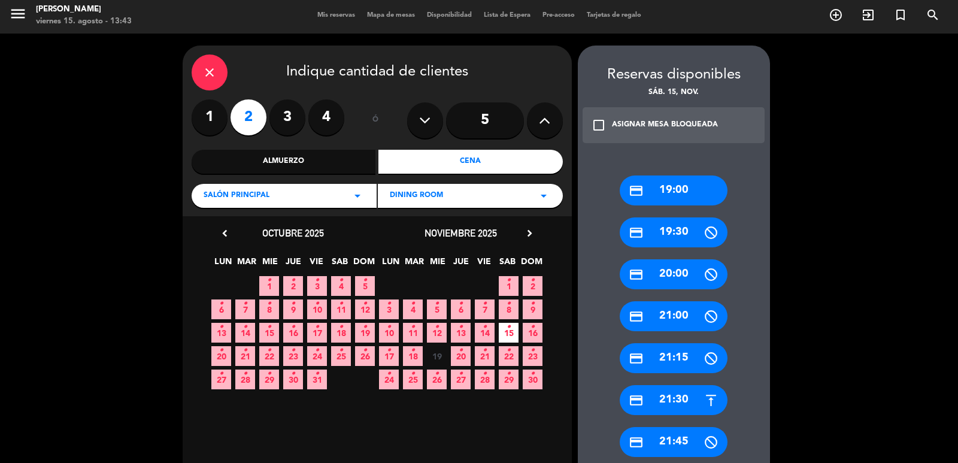
drag, startPoint x: 699, startPoint y: 172, endPoint x: 692, endPoint y: 186, distance: 15.0
click at [698, 173] on div "credit_card 19:00 credit_card 19:30 credit_card 20:00 credit_card 21:00 credit_…" at bounding box center [674, 435] width 192 height 569
drag, startPoint x: 692, startPoint y: 186, endPoint x: 606, endPoint y: 184, distance: 86.2
click at [690, 186] on div "credit_card 19:00" at bounding box center [674, 190] width 108 height 30
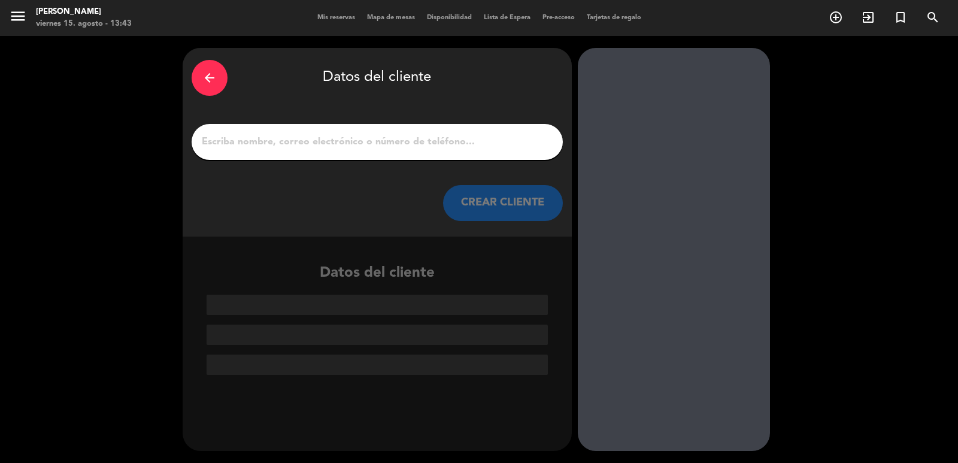
drag, startPoint x: 500, startPoint y: 137, endPoint x: 501, endPoint y: 144, distance: 7.2
click at [499, 136] on input "1" at bounding box center [377, 142] width 353 height 17
paste input "[PERSON_NAME]"
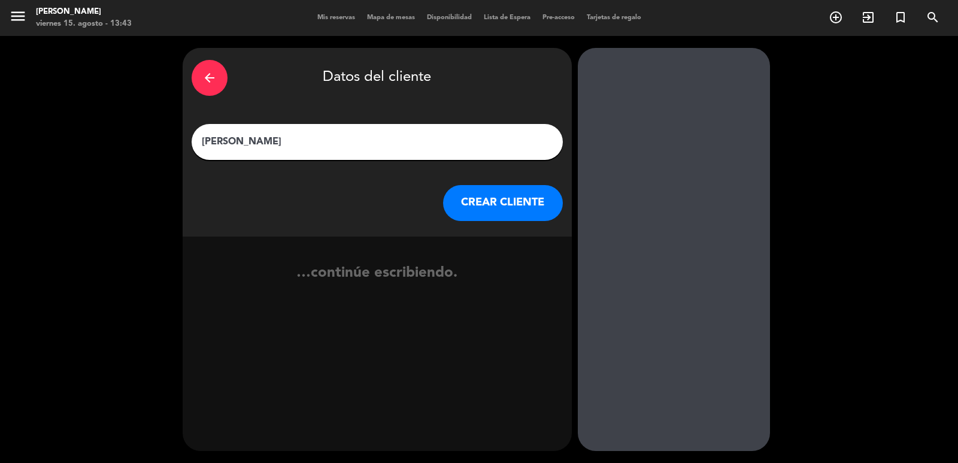
type input "[PERSON_NAME]"
click at [505, 205] on button "CREAR CLIENTE" at bounding box center [503, 203] width 120 height 36
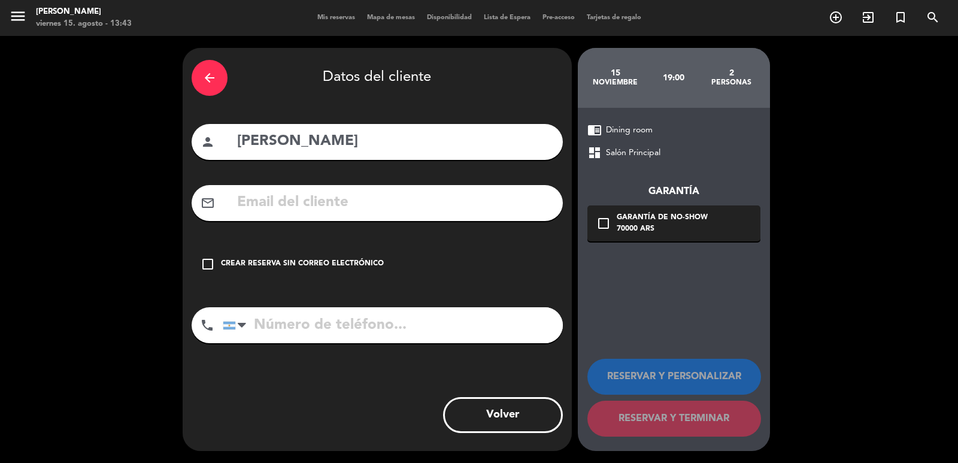
click at [465, 203] on input "text" at bounding box center [395, 202] width 318 height 25
paste input "[EMAIL_ADDRESS][DOMAIN_NAME]"
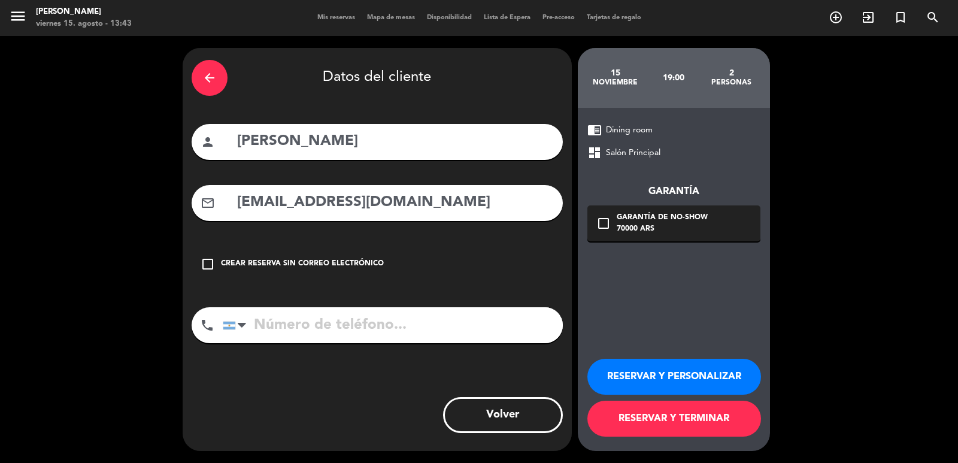
type input "[EMAIL_ADDRESS][DOMAIN_NAME]"
click at [429, 308] on input "tel" at bounding box center [393, 325] width 340 height 36
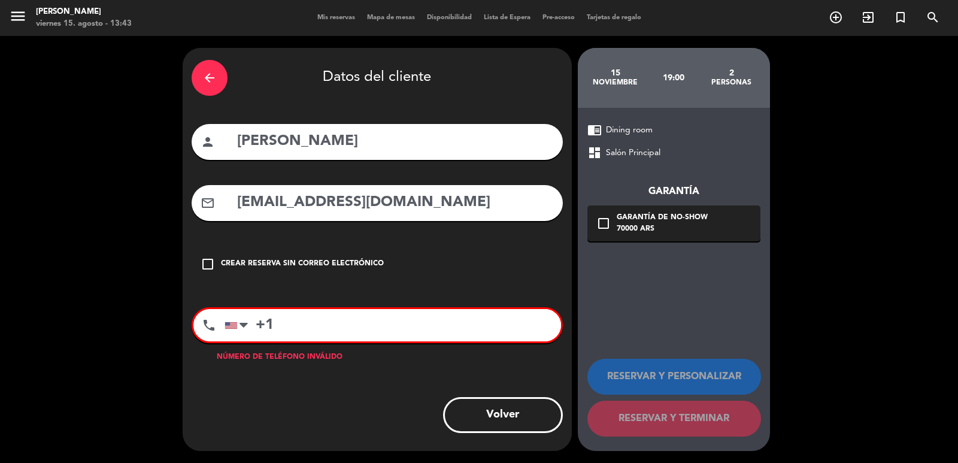
paste input "[PHONE_NUMBER]"
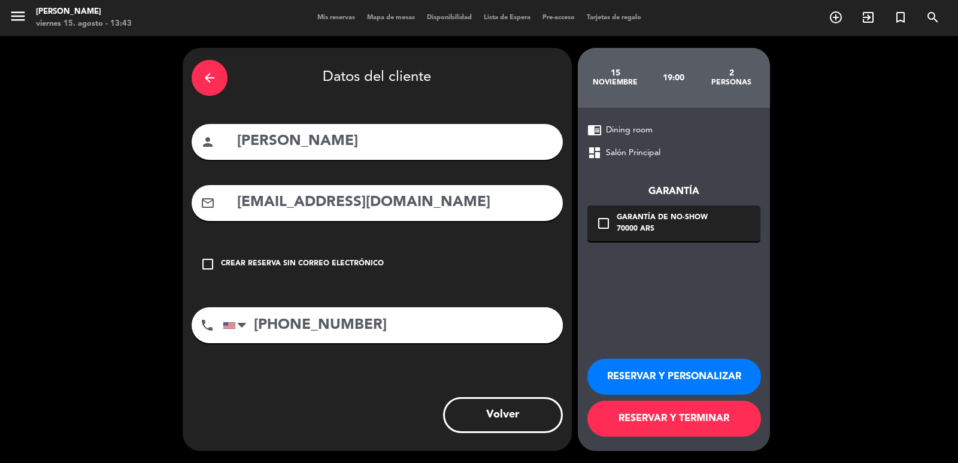
type input "[PHONE_NUMBER]"
click at [665, 233] on div "70000 ARS" at bounding box center [662, 229] width 91 height 12
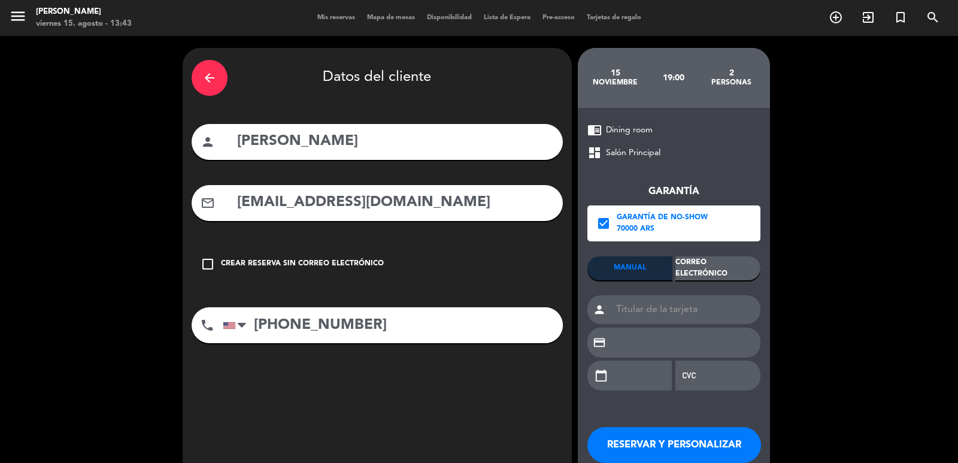
drag, startPoint x: 706, startPoint y: 257, endPoint x: 702, endPoint y: 283, distance: 25.4
click at [707, 257] on div "Correo Electrónico" at bounding box center [717, 268] width 85 height 24
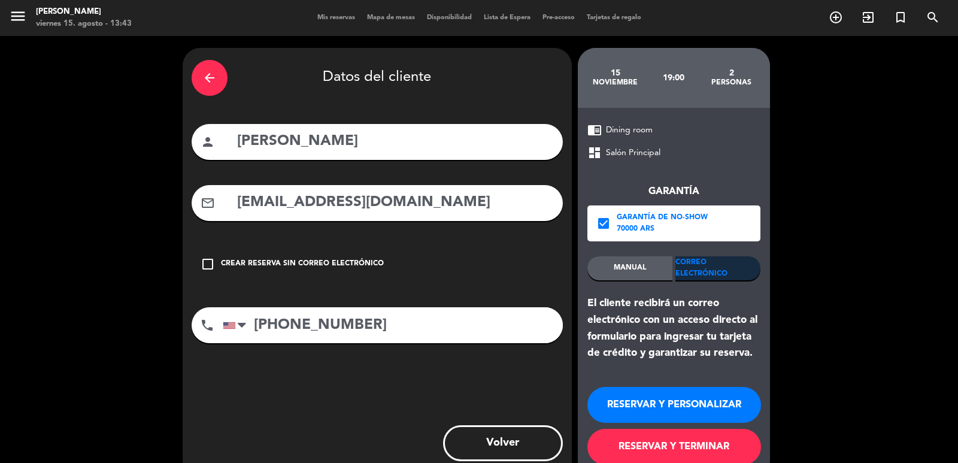
click at [713, 401] on button "RESERVAR Y PERSONALIZAR" at bounding box center [674, 405] width 174 height 36
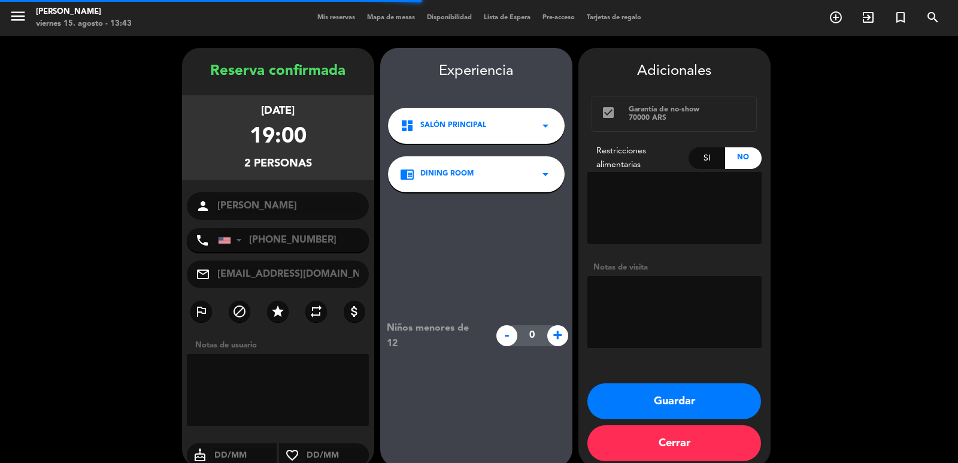
scroll to position [16, 0]
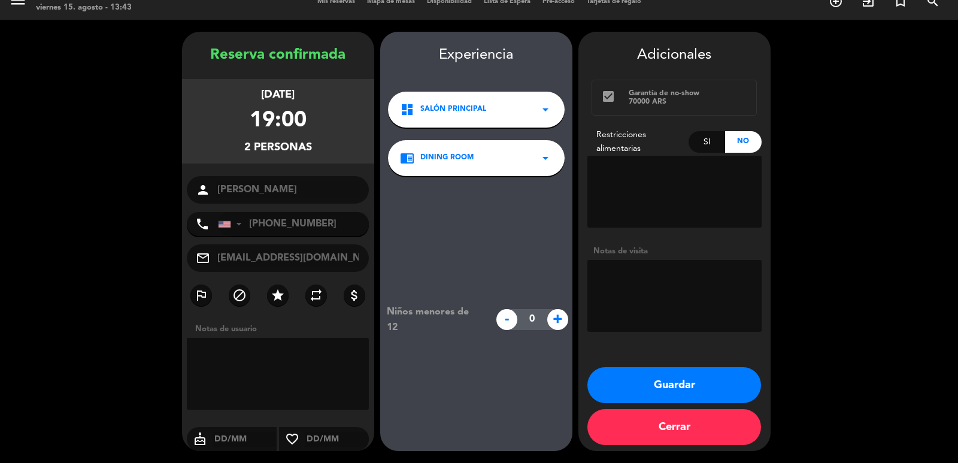
drag, startPoint x: 201, startPoint y: 90, endPoint x: 338, endPoint y: 147, distance: 147.9
click at [338, 147] on div "[DATE] 19:00 2 personas" at bounding box center [278, 121] width 192 height 84
copy div "[DATE] 19:00 2 personas"
drag, startPoint x: 680, startPoint y: 387, endPoint x: 487, endPoint y: 22, distance: 412.7
click at [680, 387] on button "Guardar" at bounding box center [674, 385] width 174 height 36
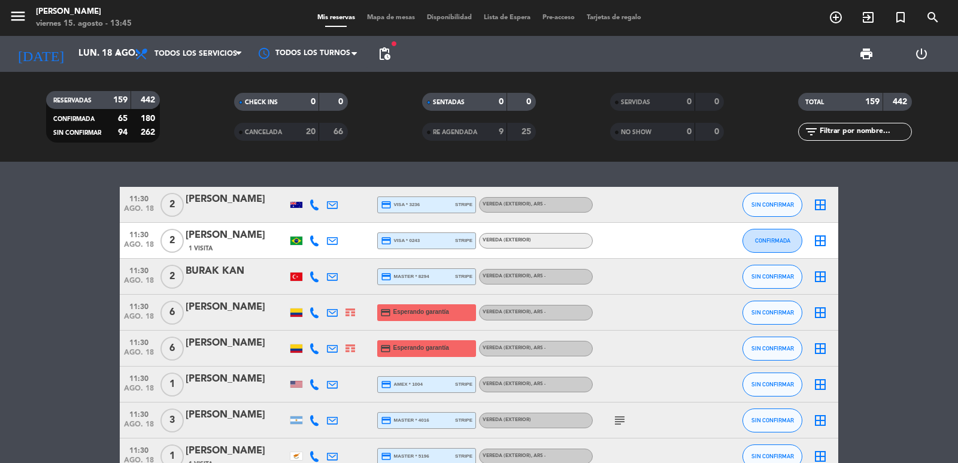
click at [829, 14] on icon "add_circle_outline" at bounding box center [836, 17] width 14 height 14
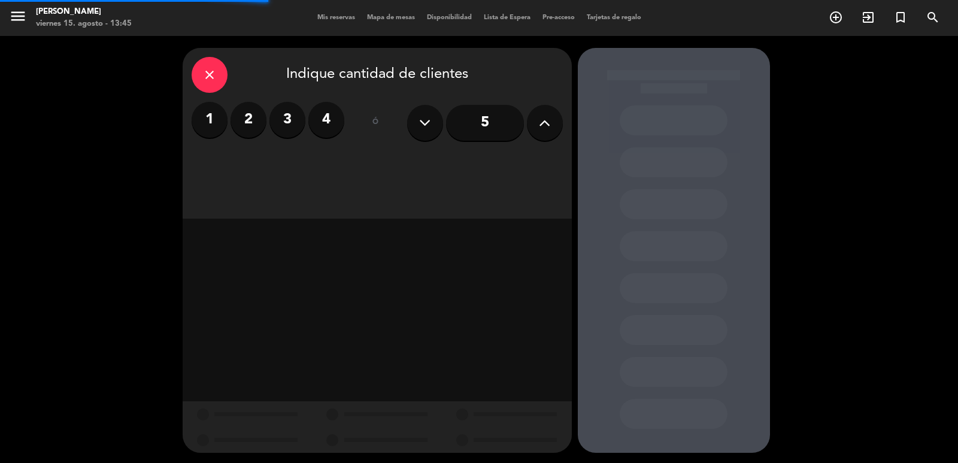
click at [557, 128] on button at bounding box center [545, 123] width 36 height 36
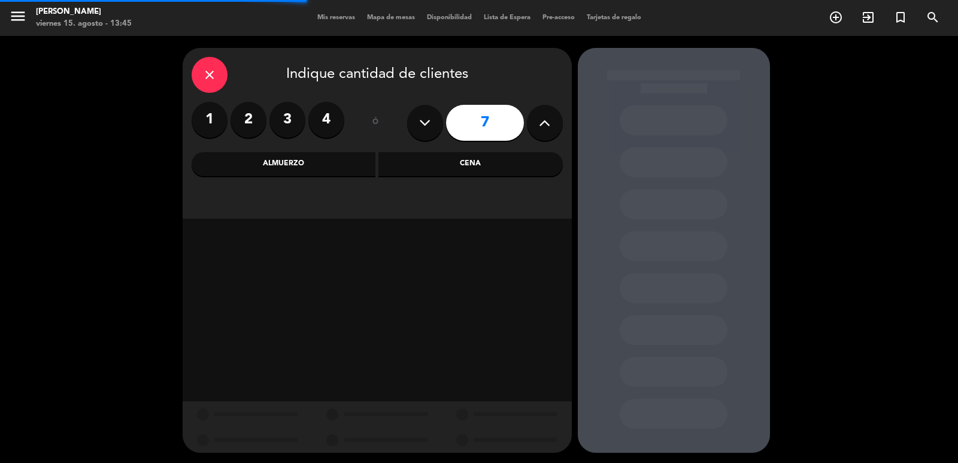
click at [556, 128] on button at bounding box center [545, 123] width 36 height 36
click at [556, 129] on button at bounding box center [545, 123] width 36 height 36
type input "9"
click at [285, 164] on div "Almuerzo" at bounding box center [284, 164] width 184 height 24
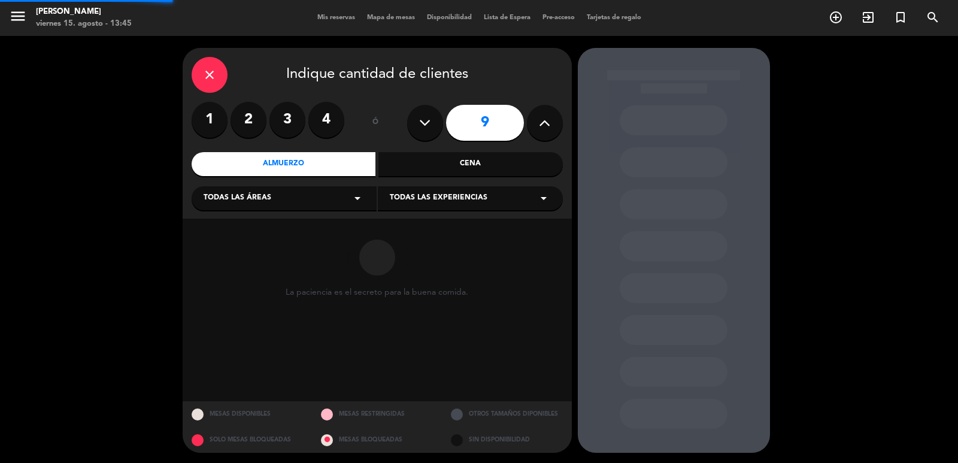
click at [265, 202] on span "Todas las áreas" at bounding box center [238, 198] width 68 height 12
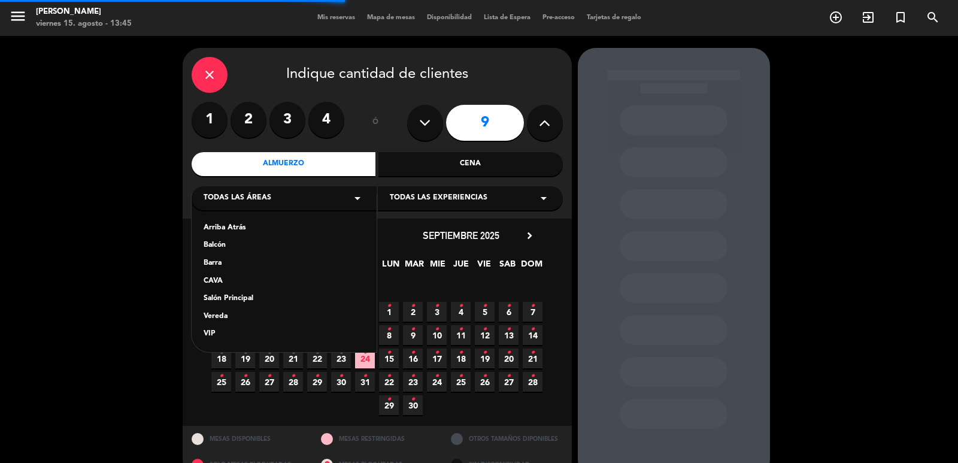
click at [228, 311] on div "Vereda" at bounding box center [284, 317] width 161 height 12
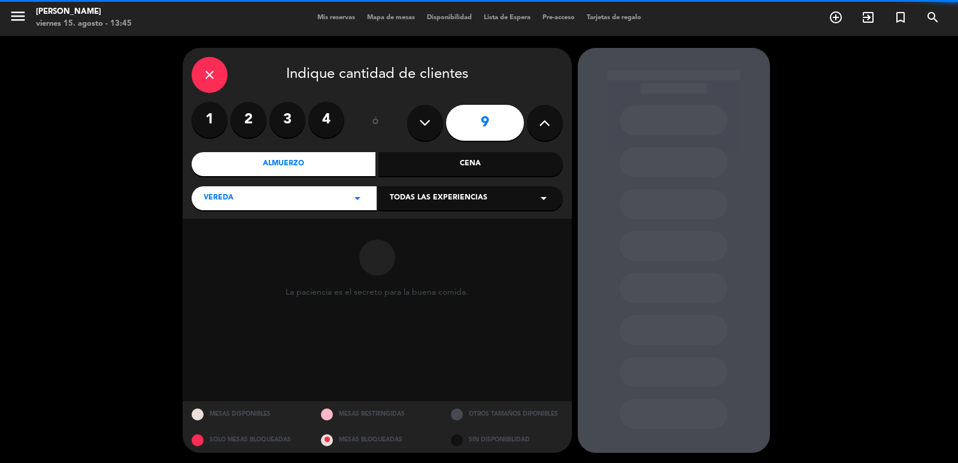
click at [457, 191] on div "Todas las experiencias arrow_drop_down" at bounding box center [470, 198] width 185 height 24
click at [439, 226] on div "Sidewalk (OUTDOORS)" at bounding box center [470, 228] width 161 height 12
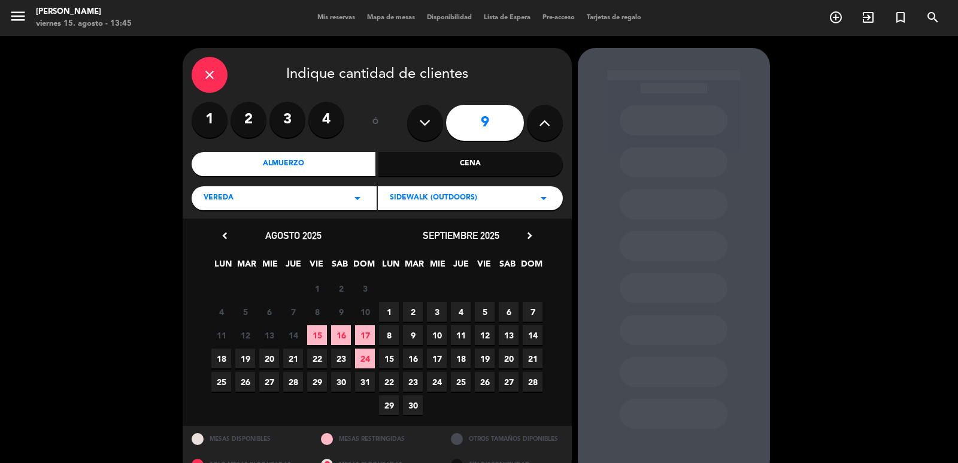
click at [250, 378] on span "26" at bounding box center [245, 382] width 20 height 20
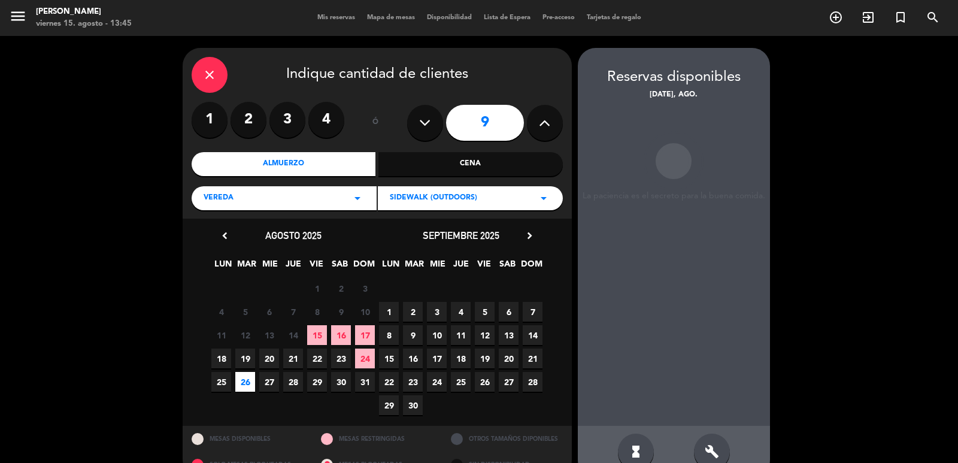
scroll to position [26, 0]
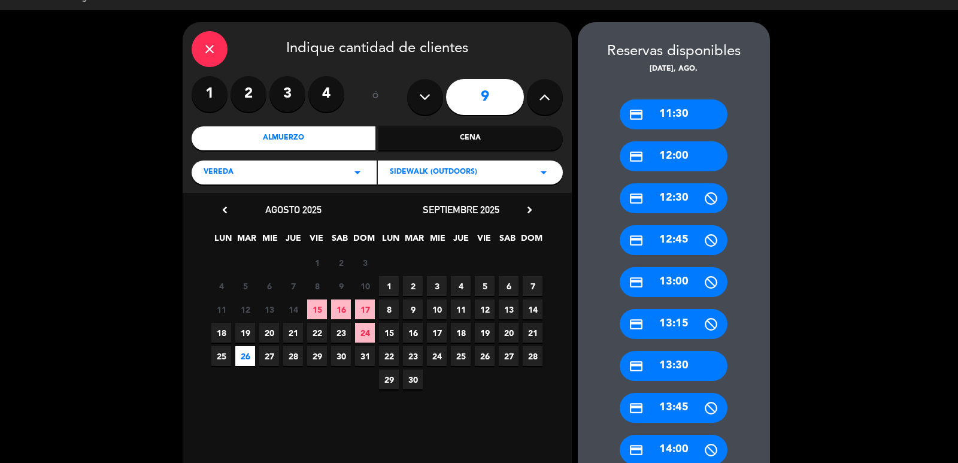
click at [666, 138] on div "credit_card 11:30 credit_card 12:00 credit_card 12:30 credit_card 12:45 credit_…" at bounding box center [674, 464] width 192 height 778
click at [669, 112] on div "credit_card 11:30" at bounding box center [674, 114] width 108 height 30
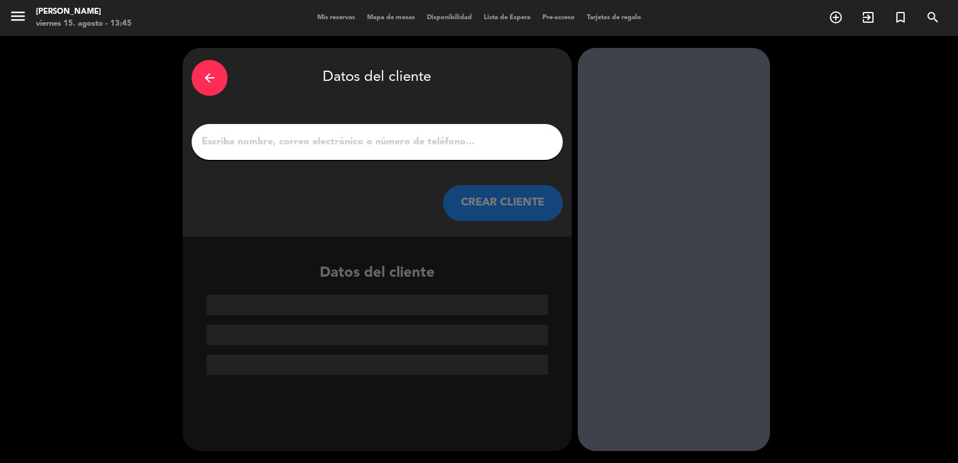
scroll to position [0, 0]
click at [442, 145] on input "1" at bounding box center [377, 142] width 353 height 17
paste input "[PERSON_NAME] [PERSON_NAME]"
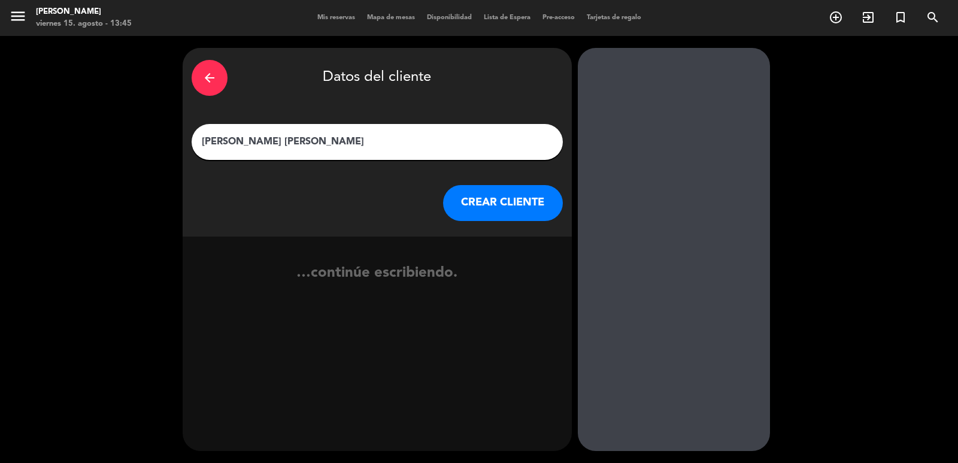
type input "[PERSON_NAME] [PERSON_NAME]"
click at [501, 198] on button "CREAR CLIENTE" at bounding box center [503, 203] width 120 height 36
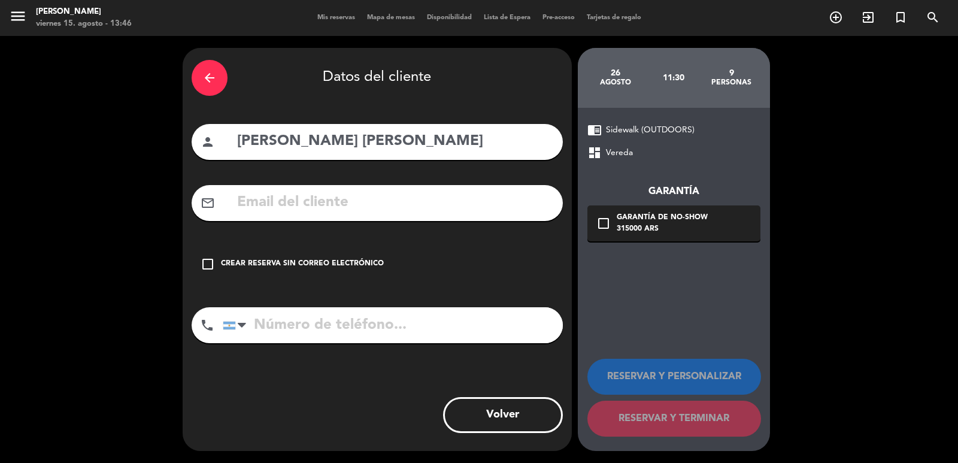
click at [371, 210] on input "text" at bounding box center [395, 202] width 318 height 25
paste input "[EMAIL_ADDRESS][DOMAIN_NAME]"
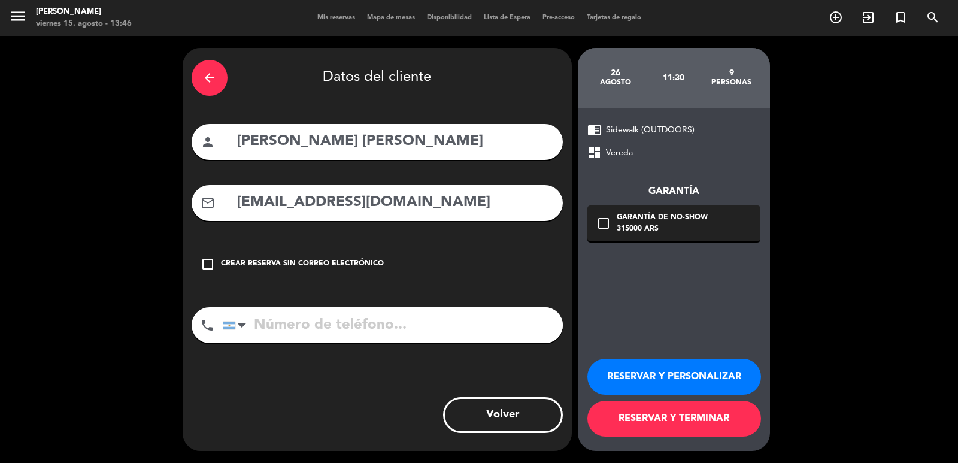
type input "[EMAIL_ADDRESS][DOMAIN_NAME]"
click at [493, 325] on input "tel" at bounding box center [393, 325] width 340 height 36
paste input "[PHONE_NUMBER]"
type input "[PHONE_NUMBER]"
click at [641, 226] on div "315000 ARS" at bounding box center [662, 229] width 91 height 12
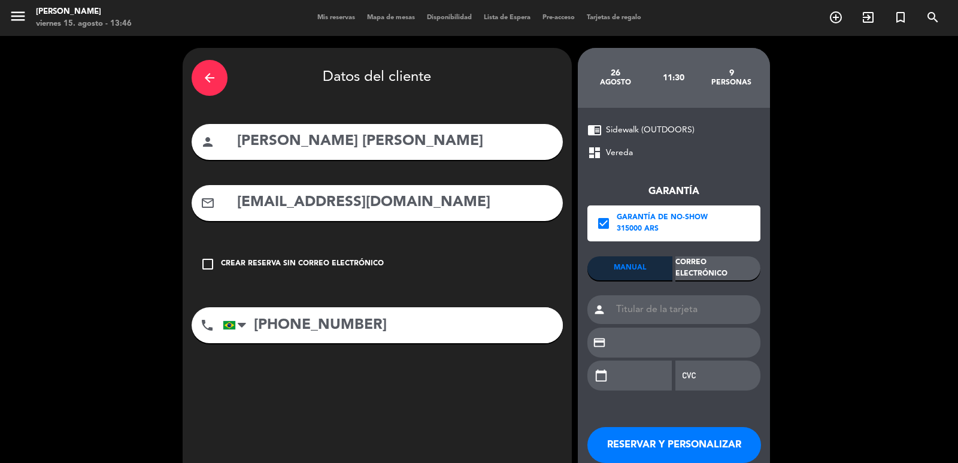
click at [699, 260] on div "Correo Electrónico" at bounding box center [717, 268] width 85 height 24
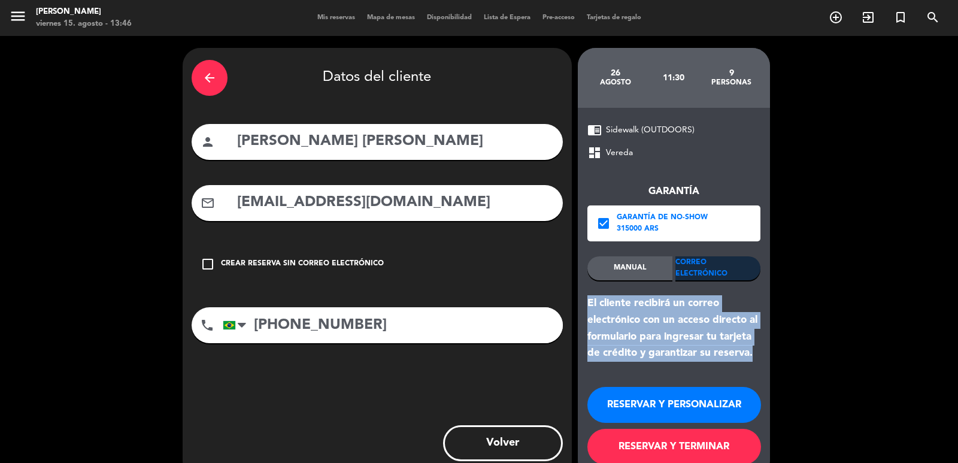
drag, startPoint x: 584, startPoint y: 299, endPoint x: 757, endPoint y: 356, distance: 181.8
click at [757, 356] on div "chrome_reader_mode Sidewalk (OUTDOORS) dashboard Vereda Garantía check_box Gara…" at bounding box center [674, 293] width 192 height 371
copy div "El cliente recibirá un correo electrónico con un acceso directo al formulario p…"
drag, startPoint x: 727, startPoint y: 404, endPoint x: 405, endPoint y: 29, distance: 494.3
click at [708, 385] on div "RESERVAR Y PERSONALIZAR RESERVAR Y TERMINAR" at bounding box center [673, 420] width 173 height 117
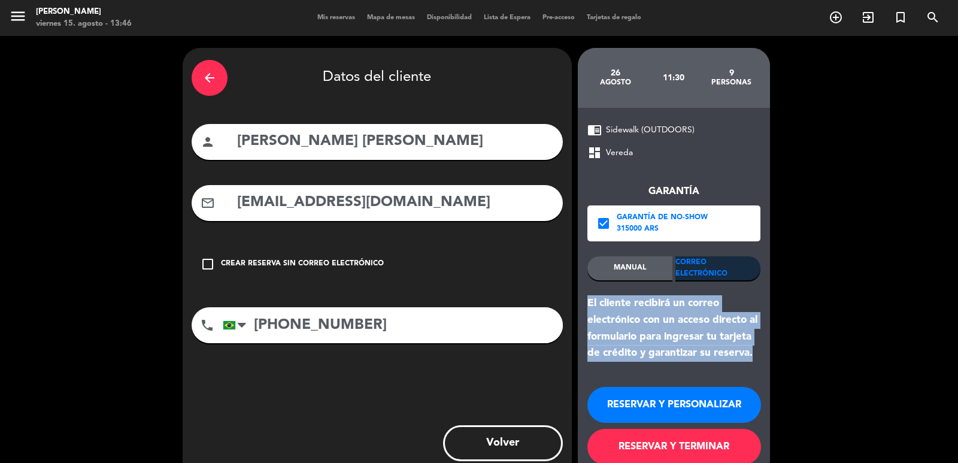
click at [671, 402] on button "RESERVAR Y PERSONALIZAR" at bounding box center [674, 405] width 174 height 36
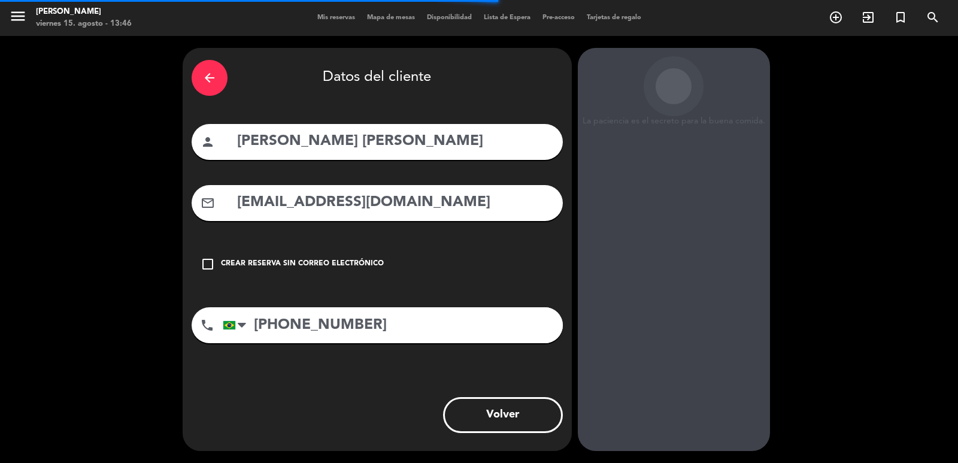
scroll to position [16, 0]
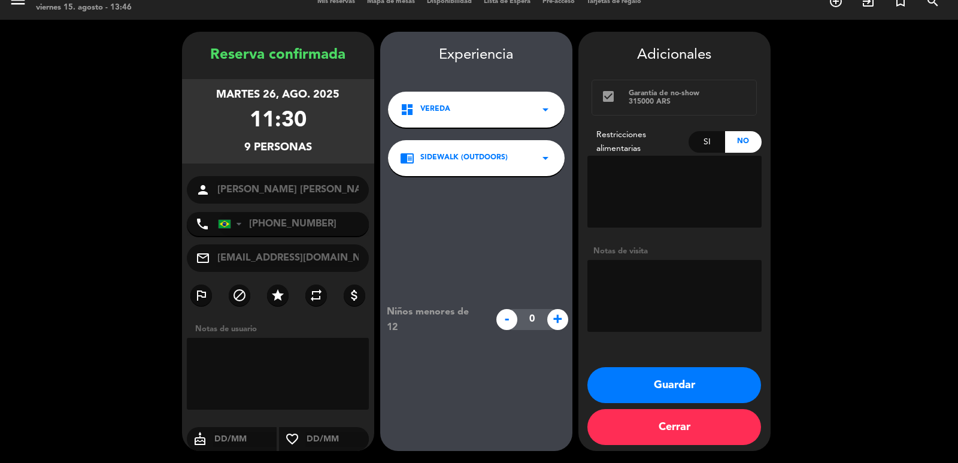
drag, startPoint x: 204, startPoint y: 83, endPoint x: 457, endPoint y: 226, distance: 290.1
click at [340, 153] on div "[DATE] 11:30 9 personas" at bounding box center [278, 121] width 192 height 84
copy div "[DATE] 11:30 9 personas"
drag, startPoint x: 663, startPoint y: 314, endPoint x: 695, endPoint y: 305, distance: 33.6
click at [665, 314] on textarea at bounding box center [674, 296] width 174 height 72
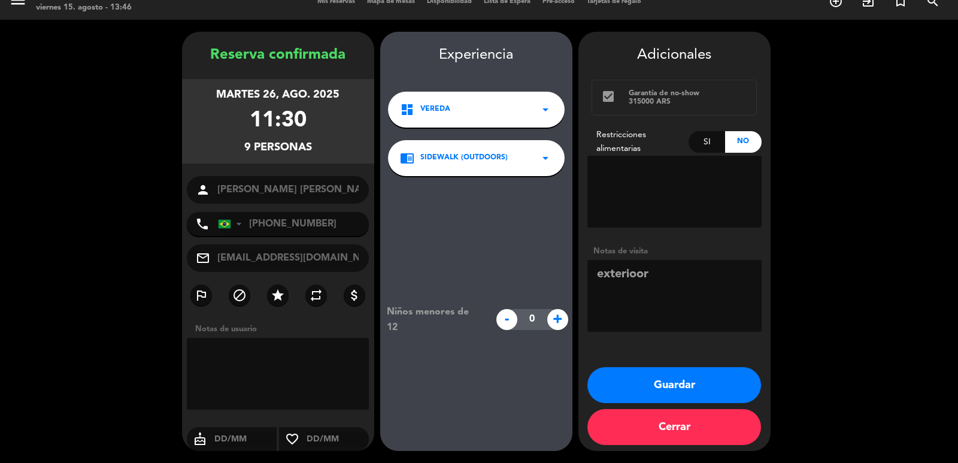
type textarea "exterioor"
click at [702, 387] on button "Guardar" at bounding box center [674, 385] width 174 height 36
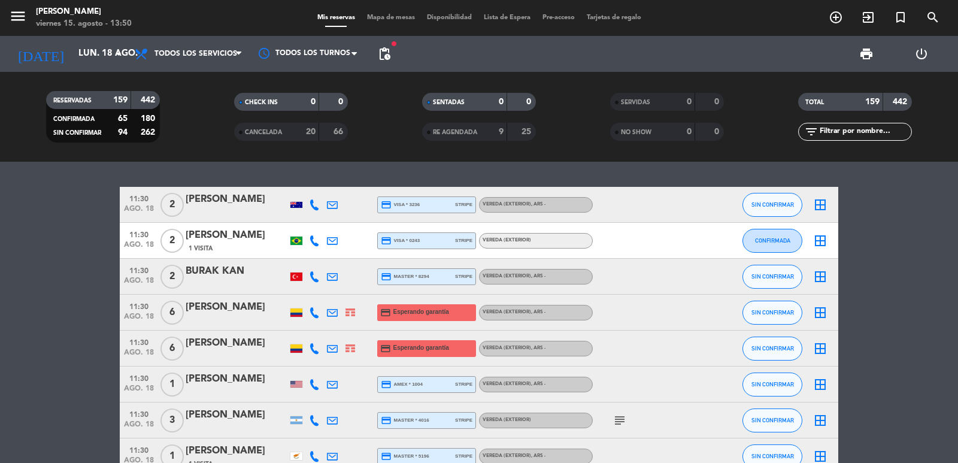
click at [838, 21] on icon "add_circle_outline" at bounding box center [836, 17] width 14 height 14
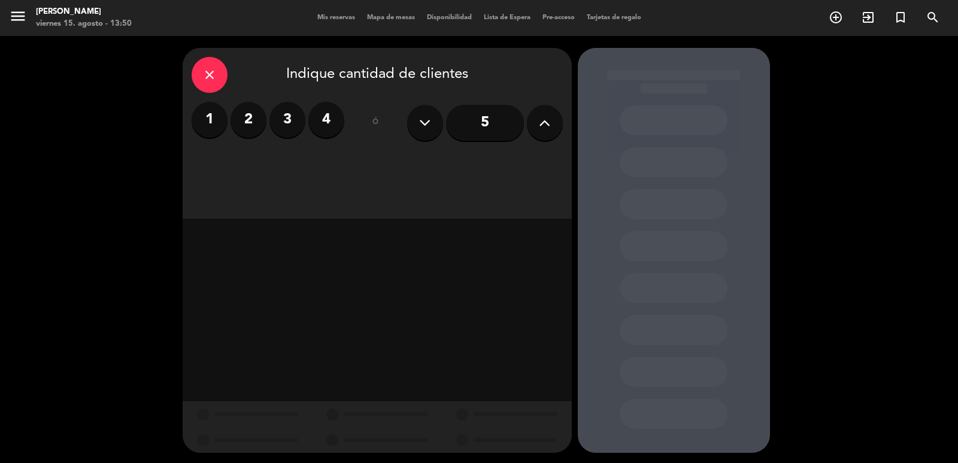
click at [291, 126] on label "3" at bounding box center [287, 120] width 36 height 36
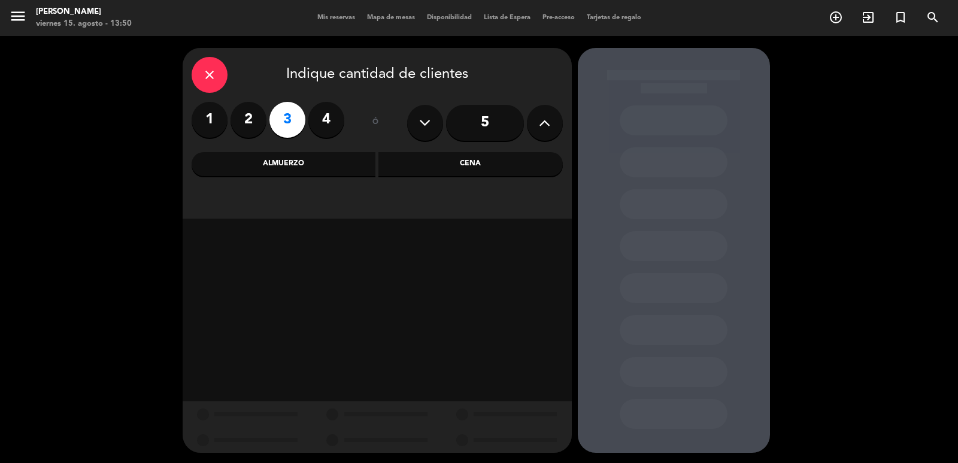
click at [283, 158] on div "Almuerzo" at bounding box center [284, 164] width 184 height 24
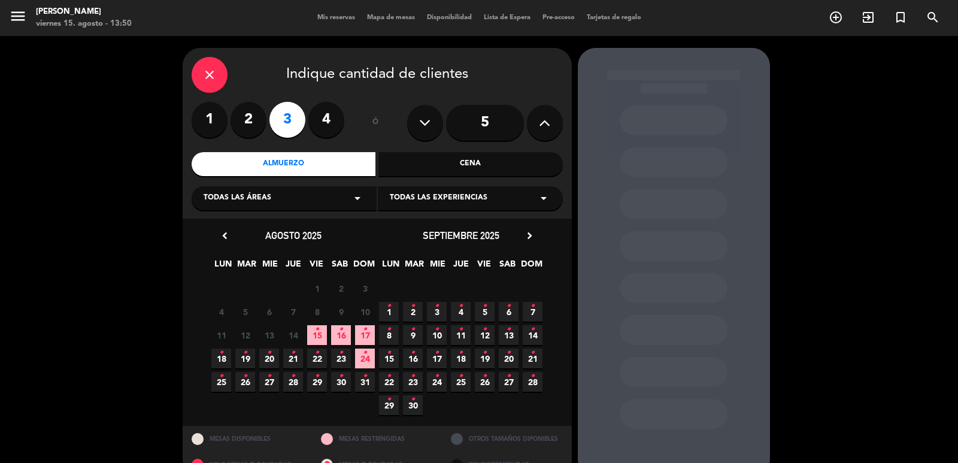
click at [331, 201] on div "Todas las áreas arrow_drop_down" at bounding box center [284, 198] width 185 height 24
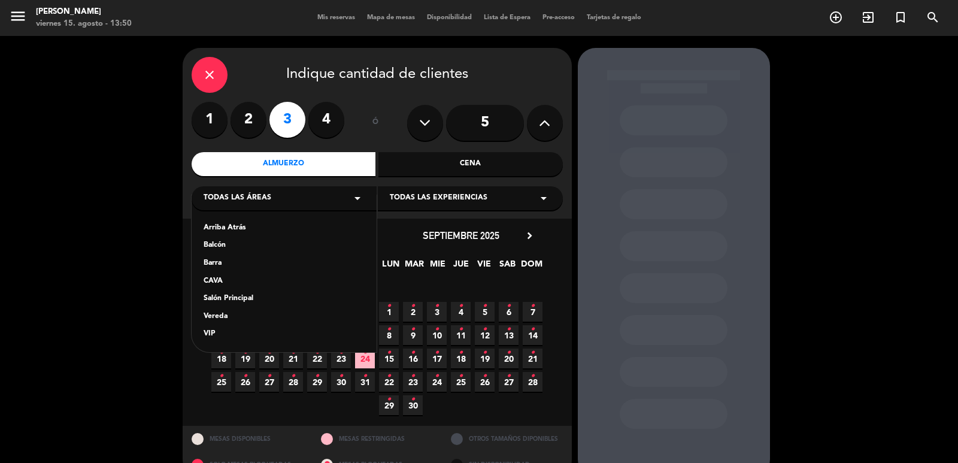
click at [247, 302] on div "Salón Principal" at bounding box center [284, 299] width 161 height 12
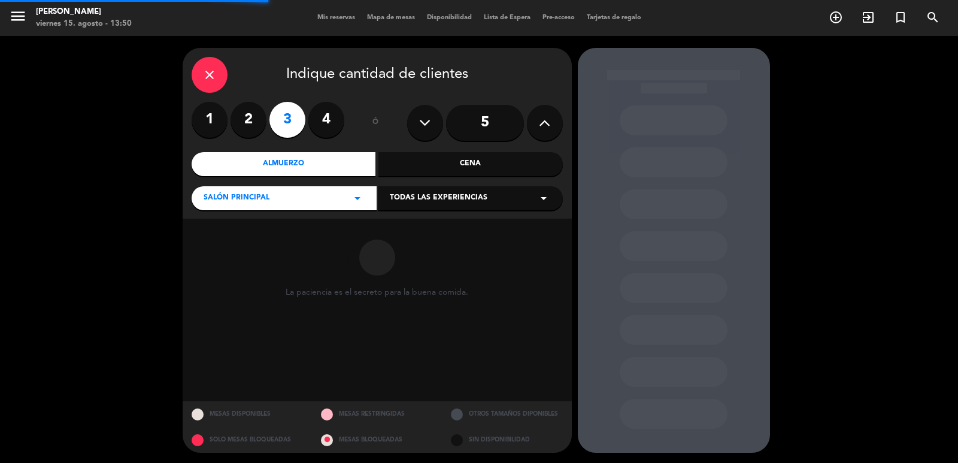
drag, startPoint x: 450, startPoint y: 189, endPoint x: 441, endPoint y: 199, distance: 13.5
click at [450, 190] on div "Todas las experiencias arrow_drop_down" at bounding box center [470, 198] width 185 height 24
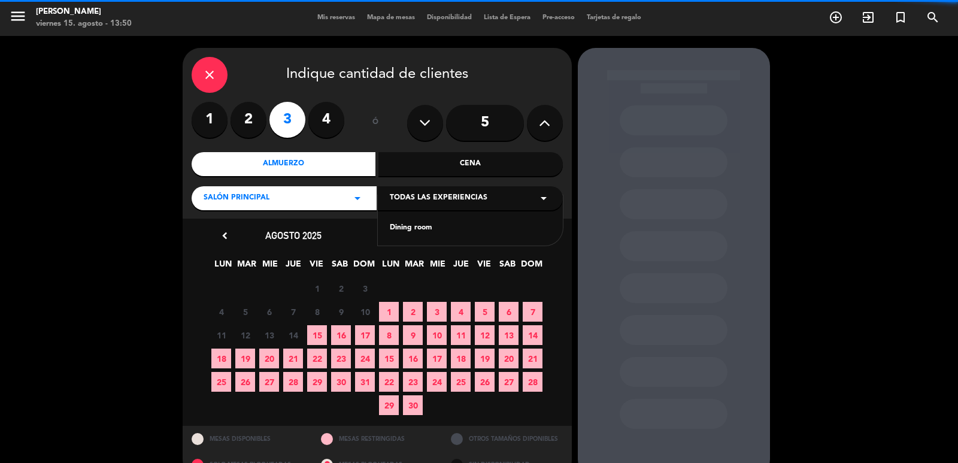
click at [407, 233] on div "Dining room" at bounding box center [470, 228] width 161 height 12
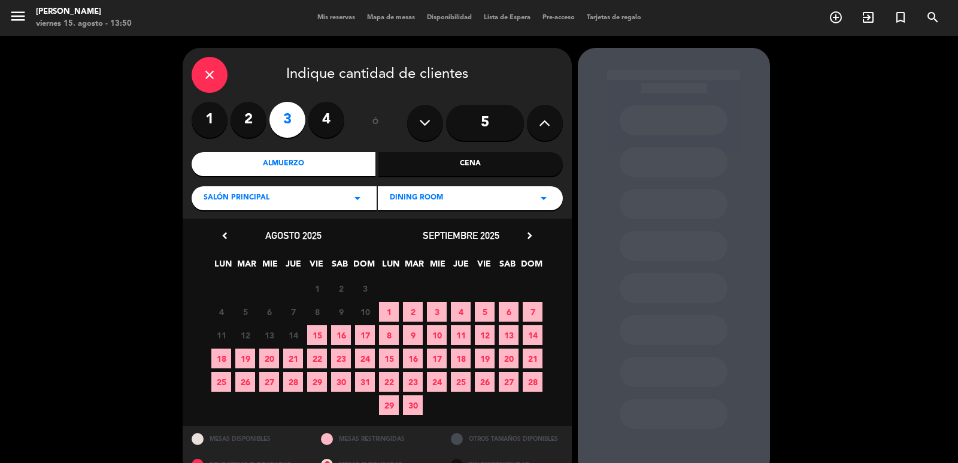
click at [228, 378] on span "25" at bounding box center [221, 382] width 20 height 20
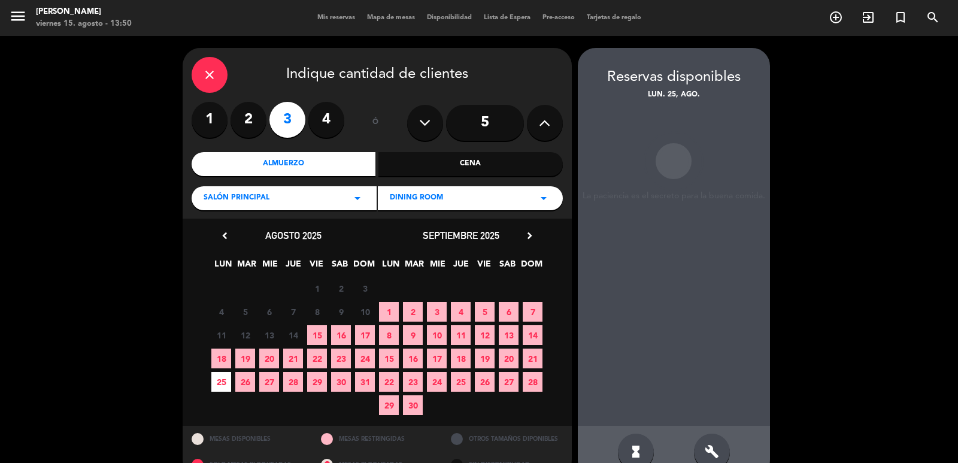
scroll to position [26, 0]
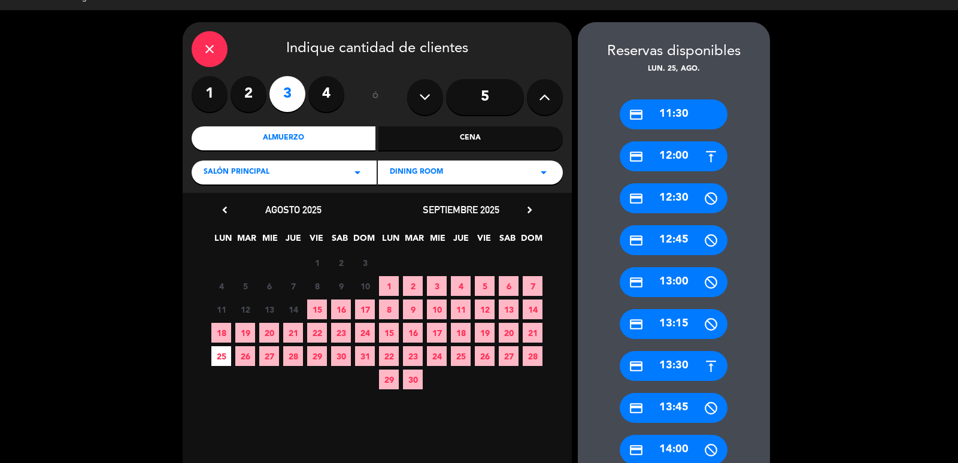
drag, startPoint x: 663, startPoint y: 151, endPoint x: 419, endPoint y: 95, distance: 250.7
click at [663, 151] on div "credit_card 12:00" at bounding box center [674, 156] width 108 height 30
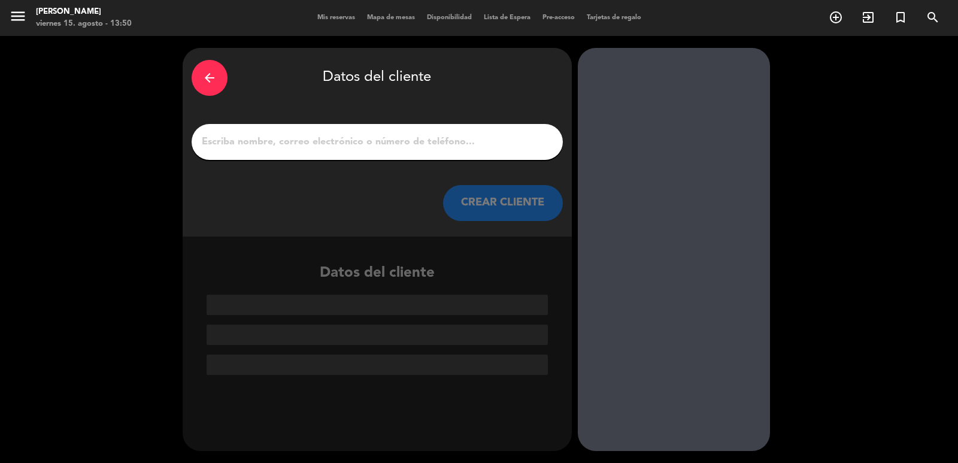
click at [402, 138] on input "1" at bounding box center [377, 142] width 353 height 17
paste input "[PERSON_NAME]"
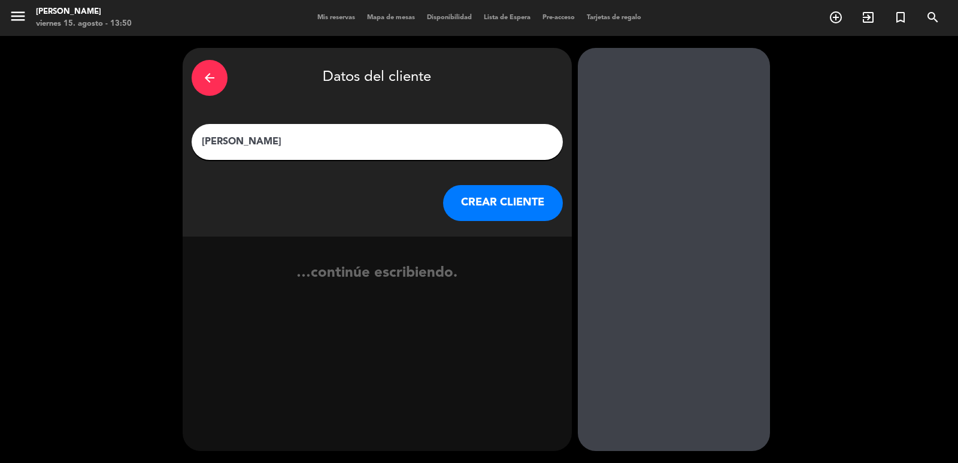
type input "[PERSON_NAME]"
click at [464, 184] on div "arrow_back Datos del cliente [PERSON_NAME] CREAR CLIENTE" at bounding box center [377, 142] width 389 height 189
click at [470, 198] on button "CREAR CLIENTE" at bounding box center [503, 203] width 120 height 36
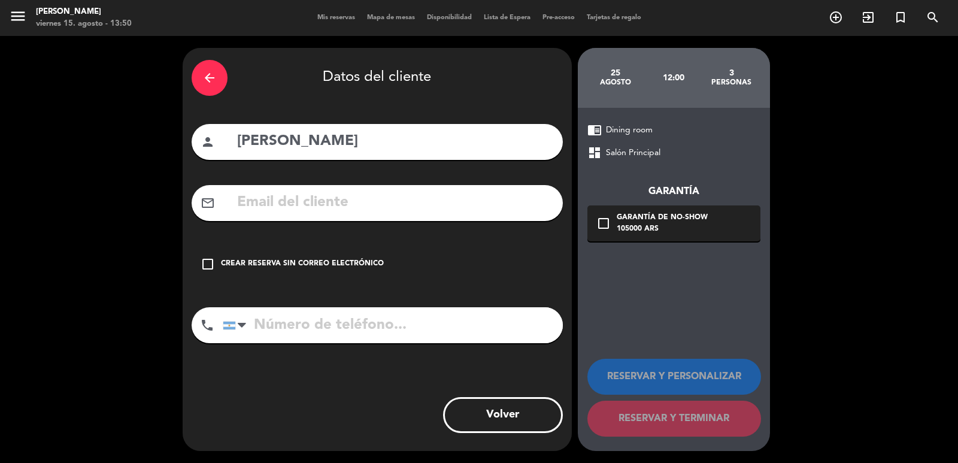
click at [341, 201] on input "text" at bounding box center [395, 202] width 318 height 25
paste input "[EMAIL_ADDRESS][DOMAIN_NAME]"
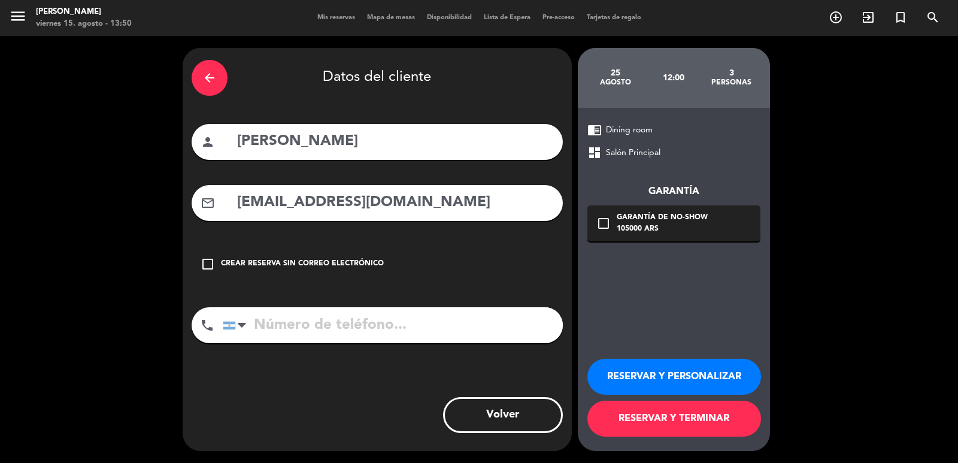
type input "[EMAIL_ADDRESS][DOMAIN_NAME]"
click at [378, 332] on input "tel" at bounding box center [393, 325] width 340 height 36
paste input "+55 54 99923.0511"
type input "+55 54 99923.0511"
drag, startPoint x: 696, startPoint y: 230, endPoint x: 702, endPoint y: 253, distance: 24.0
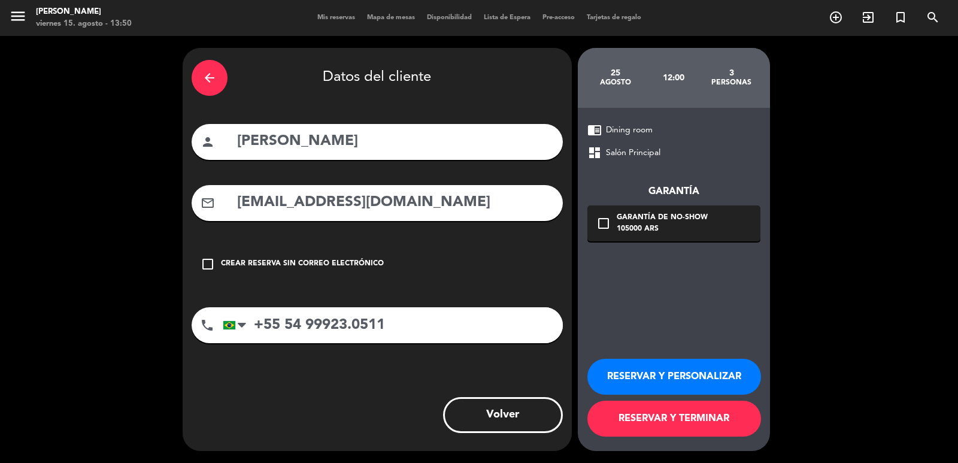
click at [696, 230] on div "105000 ARS" at bounding box center [662, 229] width 91 height 12
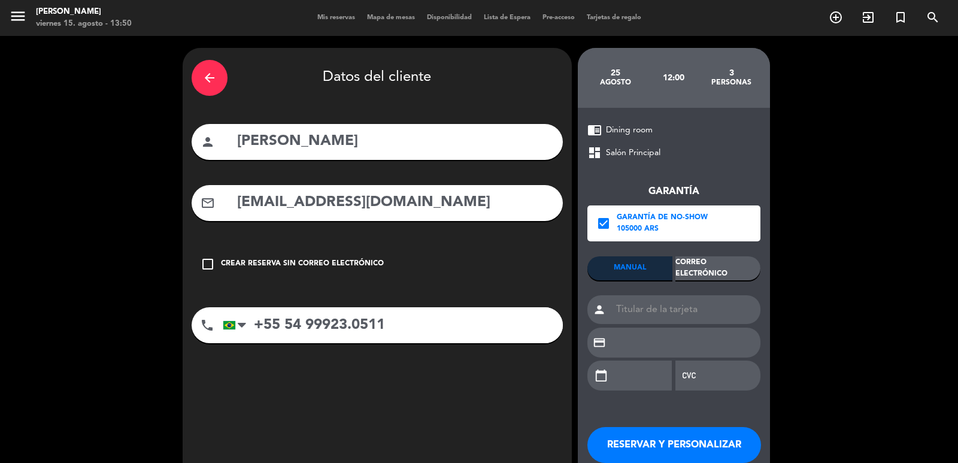
click at [702, 254] on div "Garantía check_box Garantía de no-show 105000 ARS MANUAL Correo Electrónico per…" at bounding box center [673, 281] width 173 height 242
click at [707, 265] on div "Correo Electrónico" at bounding box center [717, 268] width 85 height 24
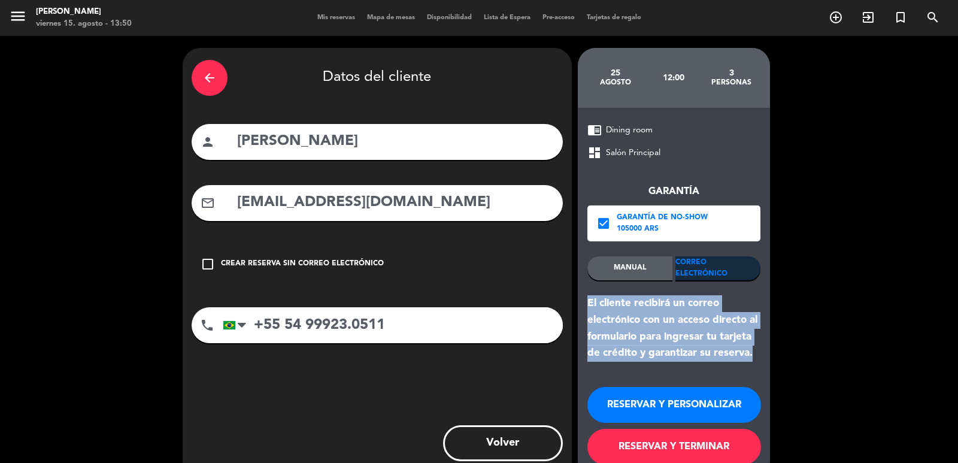
drag, startPoint x: 585, startPoint y: 305, endPoint x: 757, endPoint y: 356, distance: 179.8
click at [757, 351] on div "chrome_reader_mode Dining room dashboard Salón Principal Garantía check_box Gar…" at bounding box center [674, 293] width 192 height 371
copy div "El cliente recibirá un correo electrónico con un acceso directo al formulario p…"
drag, startPoint x: 715, startPoint y: 407, endPoint x: 653, endPoint y: 363, distance: 75.6
click at [705, 402] on button "RESERVAR Y PERSONALIZAR" at bounding box center [674, 405] width 174 height 36
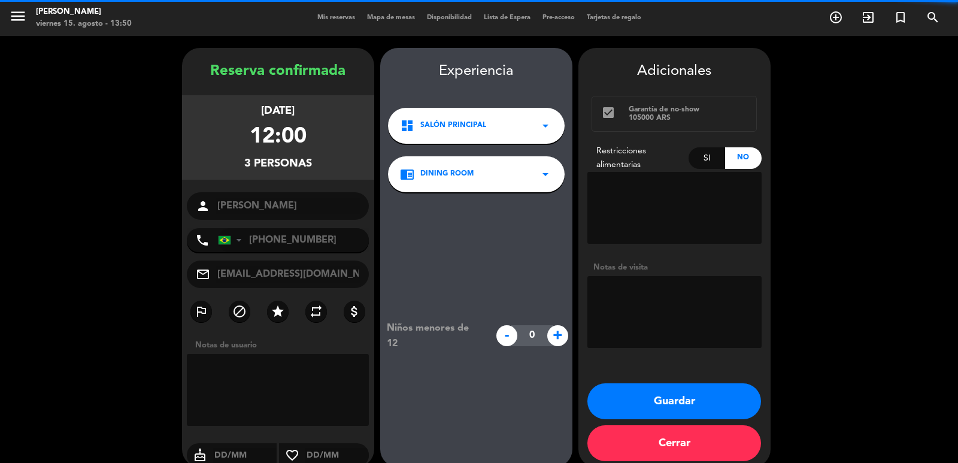
scroll to position [16, 0]
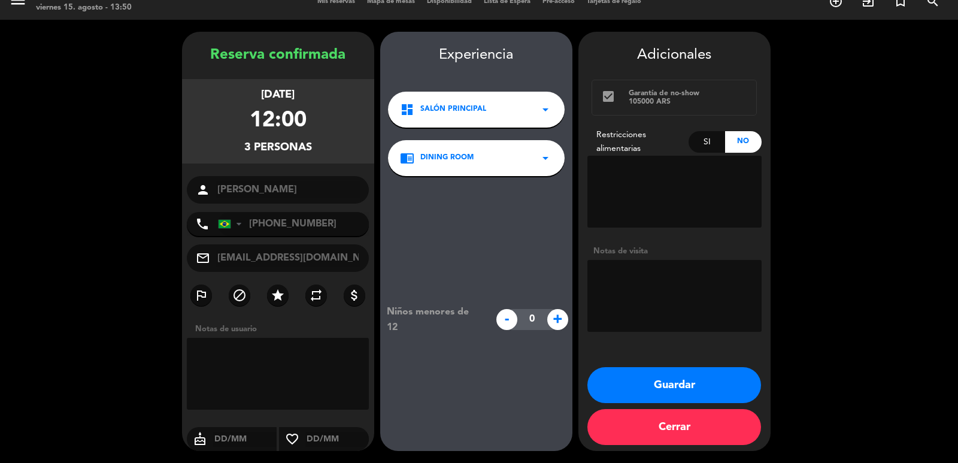
drag, startPoint x: 217, startPoint y: 86, endPoint x: 329, endPoint y: 146, distance: 127.8
click at [329, 146] on div "[DATE] 12:00 3 personas" at bounding box center [278, 121] width 192 height 84
copy div "[DATE] 12:00 3 personas"
drag, startPoint x: 665, startPoint y: 376, endPoint x: 519, endPoint y: 80, distance: 329.7
click at [665, 375] on button "Guardar" at bounding box center [674, 385] width 174 height 36
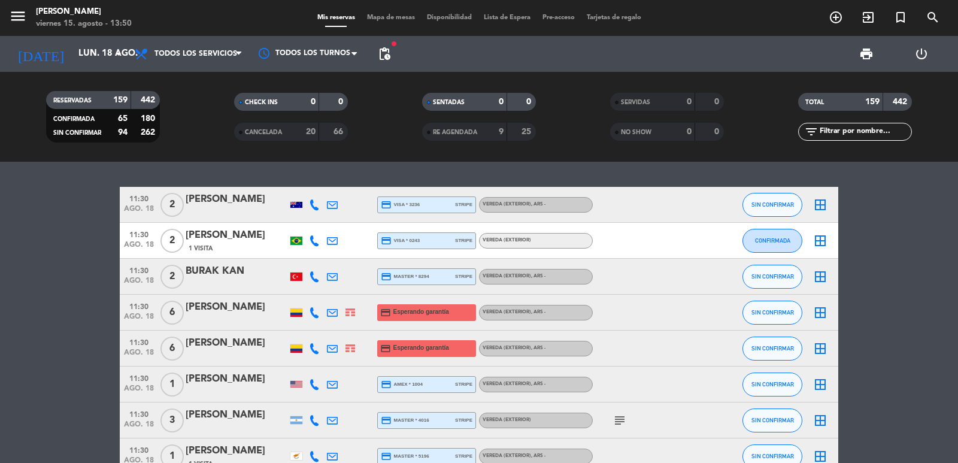
click at [657, 382] on div at bounding box center [647, 383] width 108 height 35
click at [72, 46] on input "lun. 18 ago." at bounding box center [130, 54] width 116 height 23
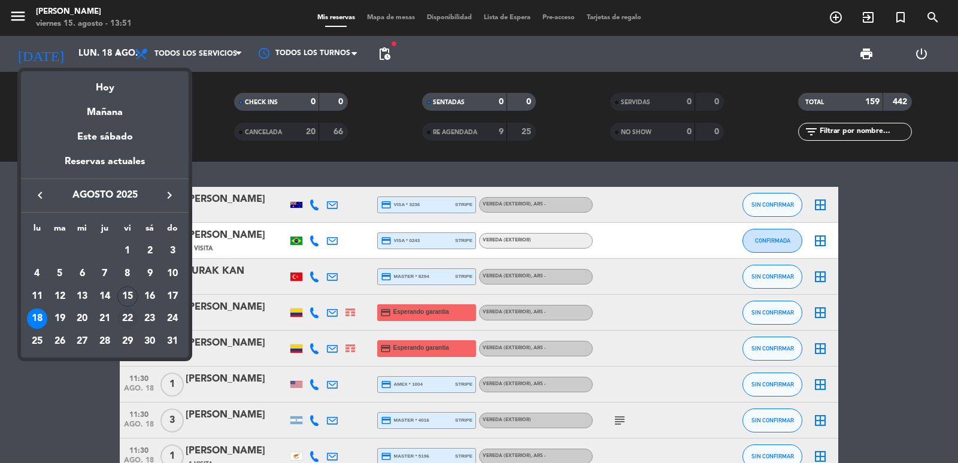
click at [135, 314] on div "22" at bounding box center [127, 318] width 20 height 20
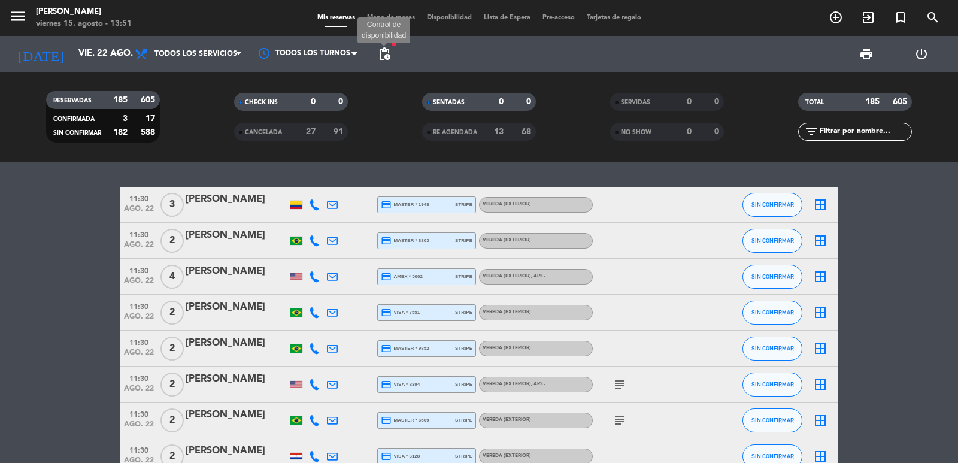
click at [384, 53] on span "pending_actions" at bounding box center [384, 54] width 14 height 14
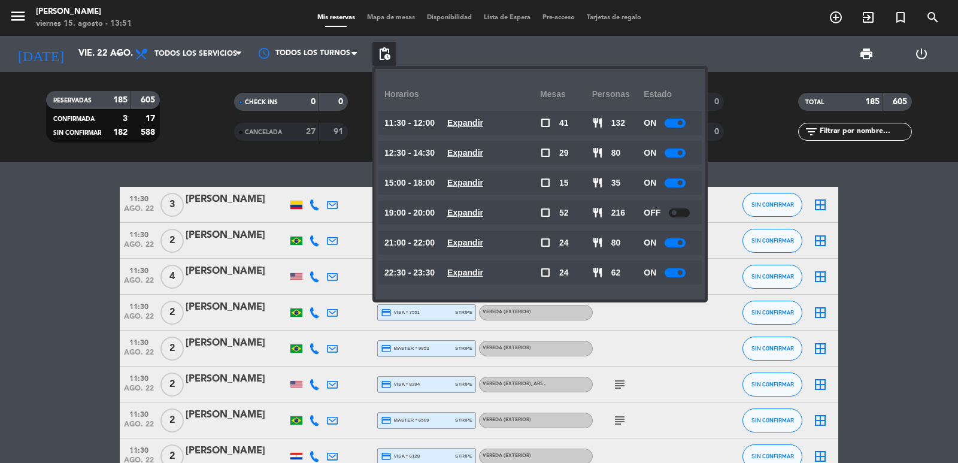
click at [489, 281] on div "22:30 - 23:30 Expandir" at bounding box center [462, 272] width 156 height 24
click at [488, 279] on div "22:30 - 23:30 Expandir" at bounding box center [462, 272] width 156 height 24
click at [483, 276] on u "Expandir" at bounding box center [465, 273] width 36 height 10
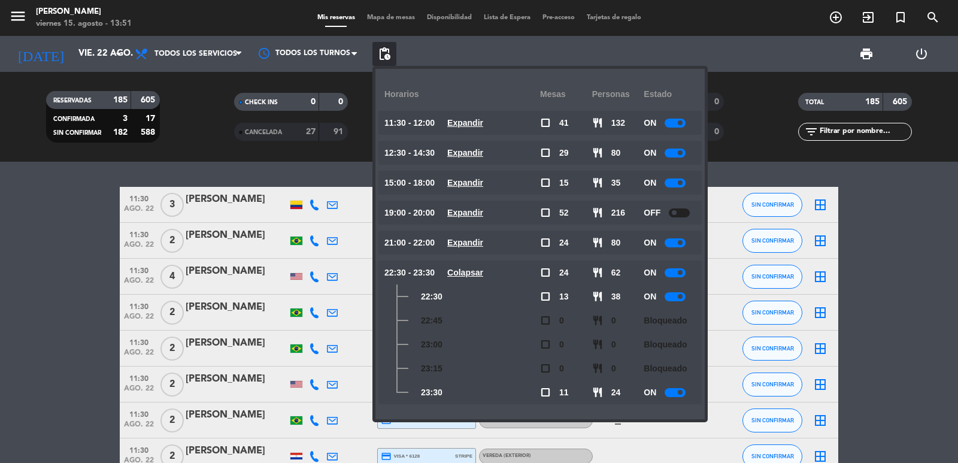
click at [483, 276] on u "Colapsar" at bounding box center [465, 273] width 36 height 10
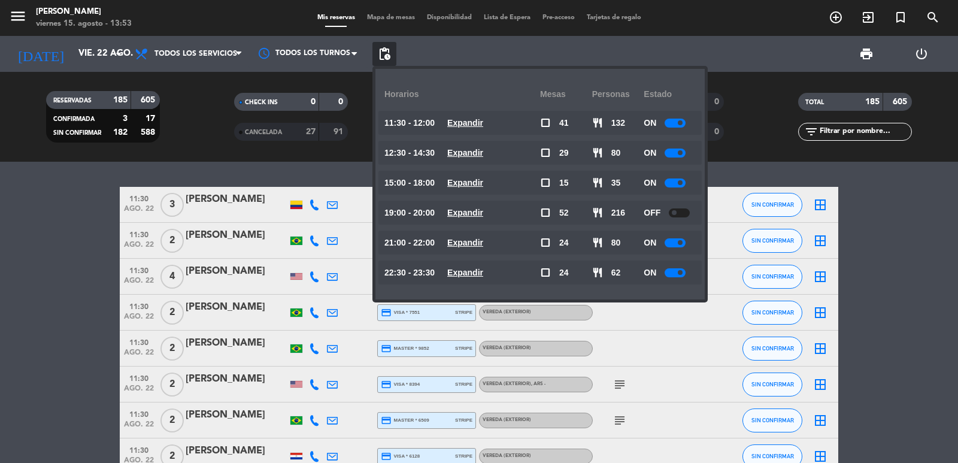
click at [680, 153] on span at bounding box center [680, 152] width 5 height 5
click at [72, 66] on div "[DATE] [DATE] arrow_drop_down" at bounding box center [69, 54] width 120 height 26
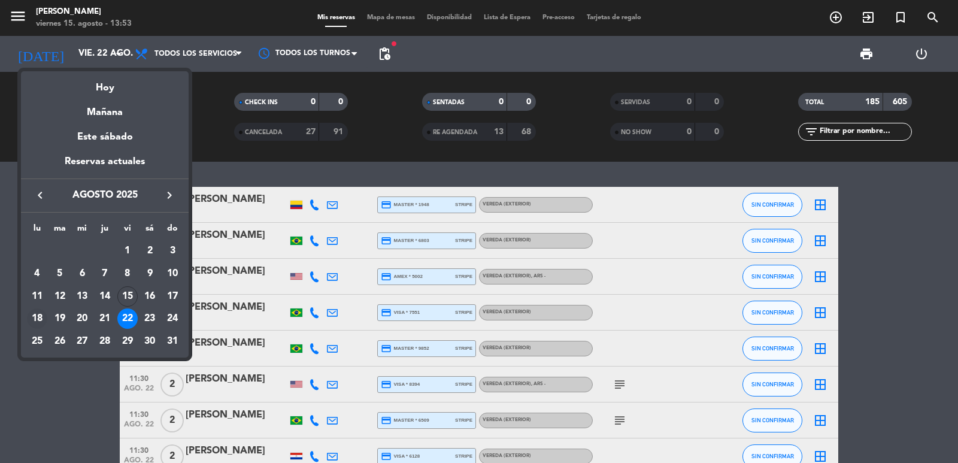
click at [37, 316] on div "18" at bounding box center [37, 318] width 20 height 20
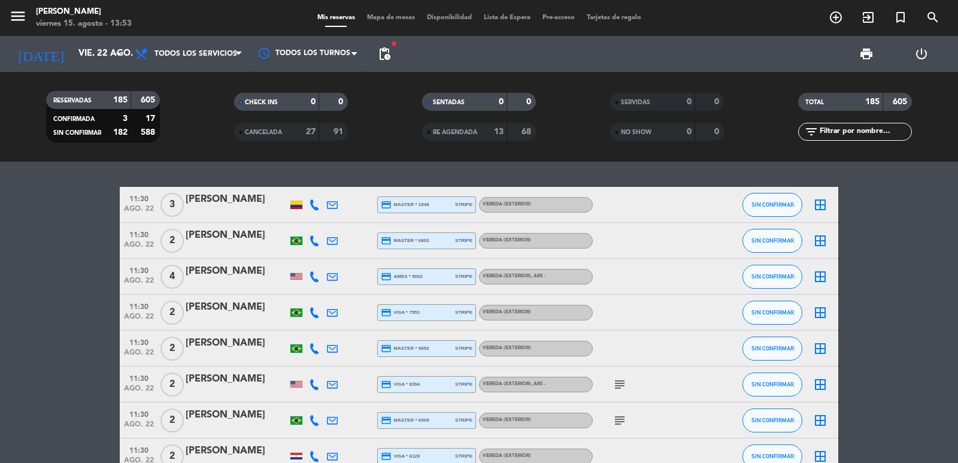
type input "lun. 18 ago."
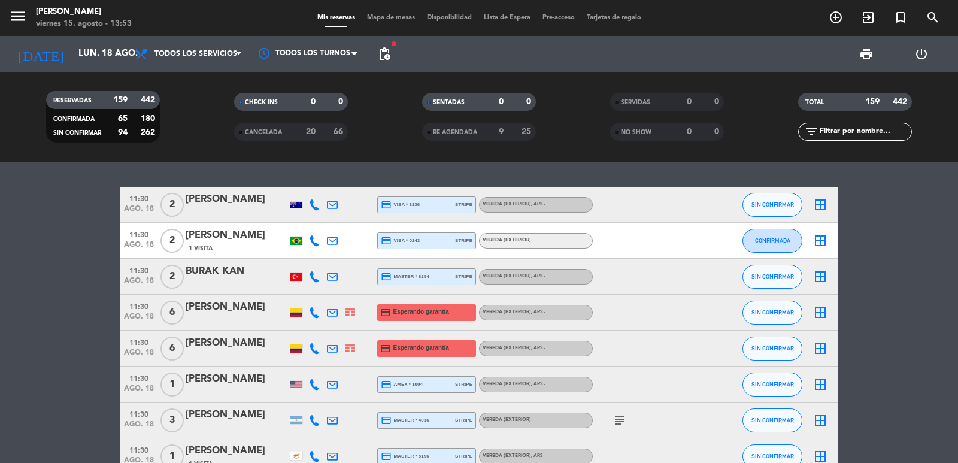
click at [859, 128] on input "text" at bounding box center [865, 131] width 93 height 13
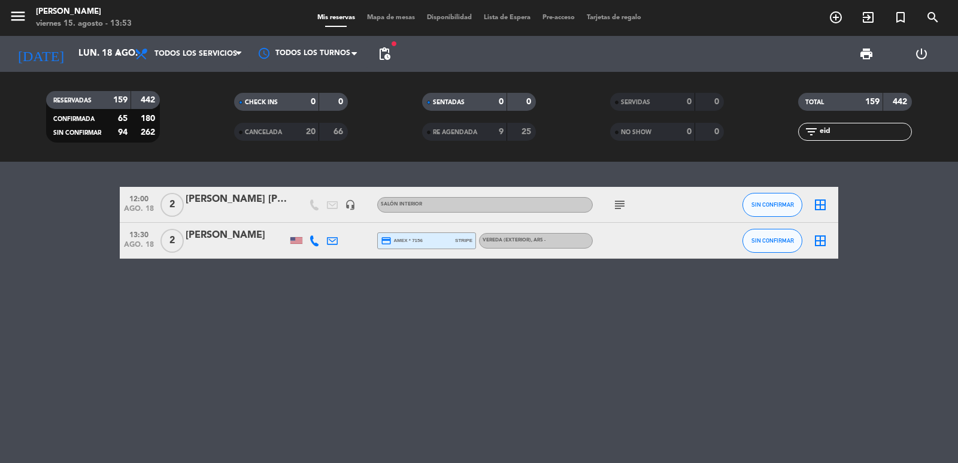
type input "eid"
click at [238, 233] on div "[PERSON_NAME]" at bounding box center [237, 236] width 102 height 16
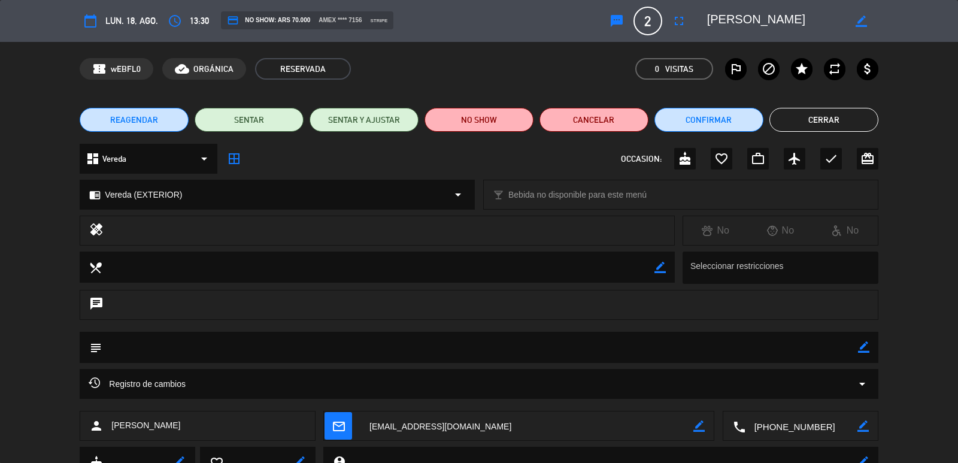
click at [174, 195] on span "Vereda (EXTERIOR)" at bounding box center [143, 195] width 77 height 14
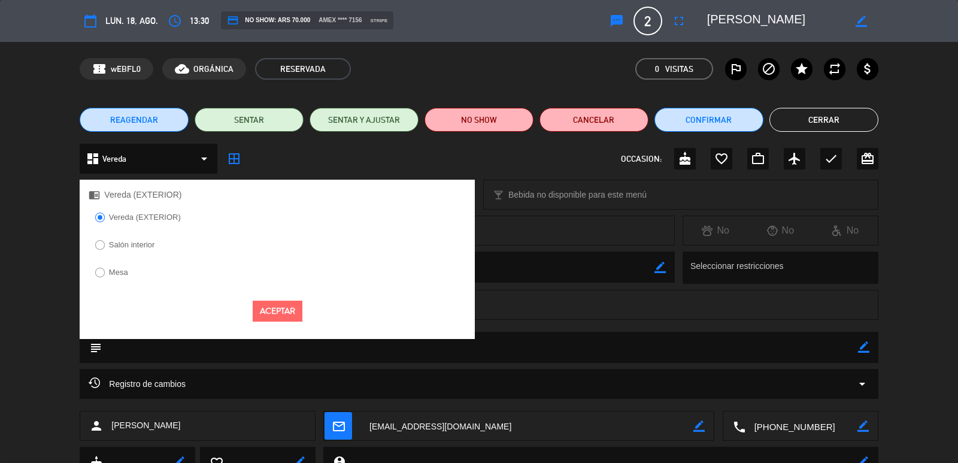
click at [168, 239] on div "Salón interior" at bounding box center [277, 248] width 395 height 23
click at [145, 250] on label "Salón interior" at bounding box center [125, 246] width 72 height 19
click at [286, 308] on button "Aceptar" at bounding box center [278, 311] width 50 height 21
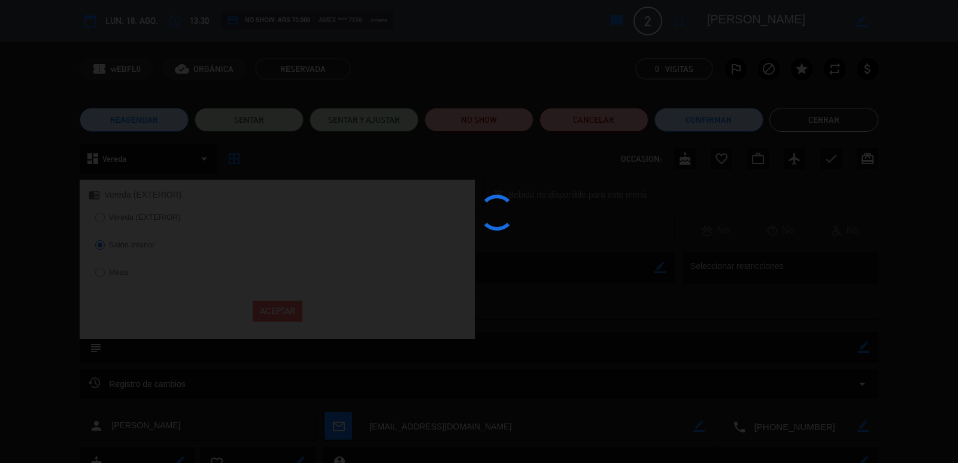
click at [686, 125] on div at bounding box center [479, 231] width 958 height 463
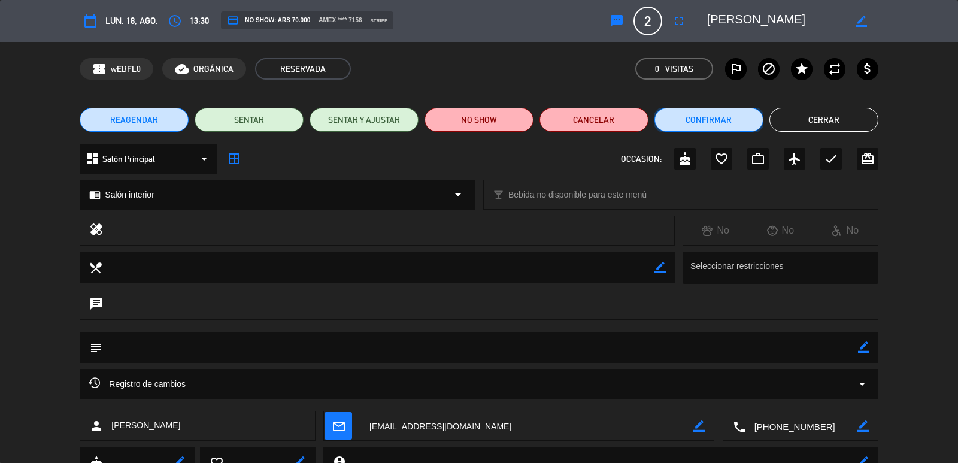
click at [692, 126] on button "Confirmar" at bounding box center [708, 120] width 109 height 24
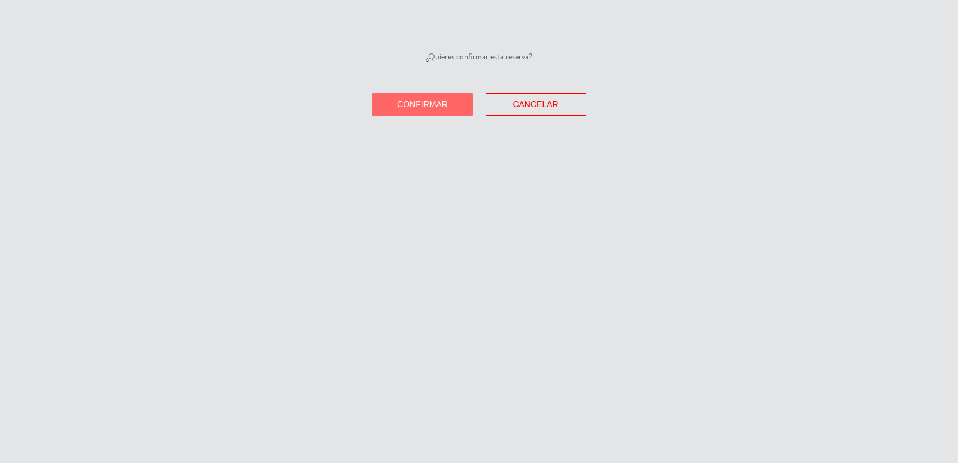
click at [443, 111] on button "Confirmar" at bounding box center [422, 104] width 101 height 22
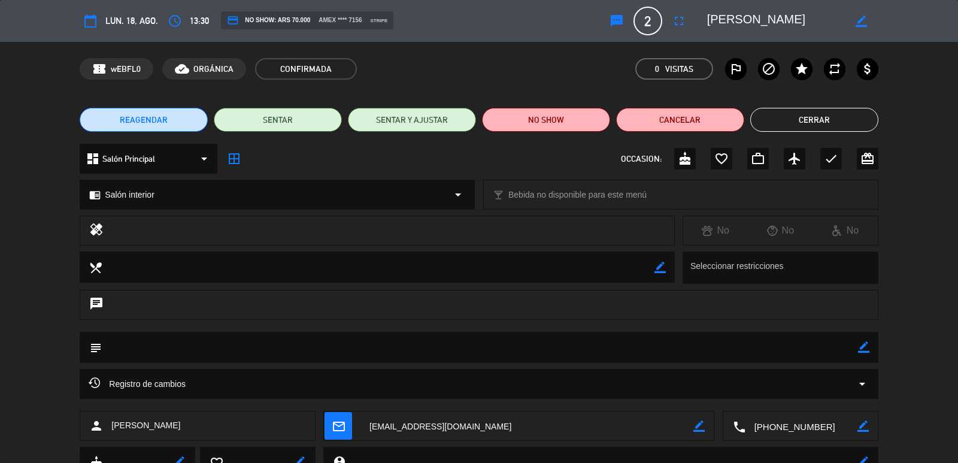
click at [790, 118] on button "Cerrar" at bounding box center [814, 120] width 128 height 24
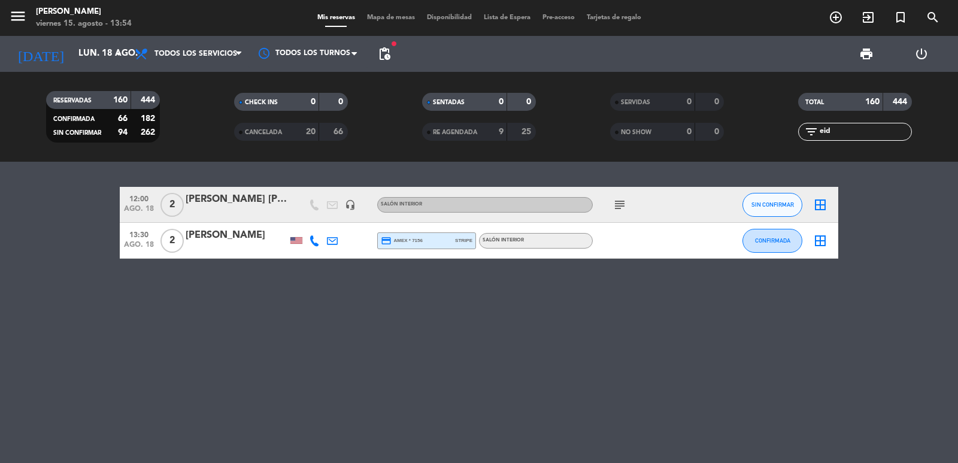
drag, startPoint x: 127, startPoint y: 232, endPoint x: 469, endPoint y: 304, distance: 349.4
drag, startPoint x: 269, startPoint y: 381, endPoint x: 165, endPoint y: 286, distance: 141.1
click at [270, 375] on div "12:00 [DATE] 2 [PERSON_NAME] [PERSON_NAME] headset_mic Salón interior subject S…" at bounding box center [479, 312] width 958 height 301
drag, startPoint x: 126, startPoint y: 232, endPoint x: 551, endPoint y: 257, distance: 426.5
click at [551, 257] on div "13:30 [DATE] 2 [PERSON_NAME] credit_card amex * 7156 stripe Salón interior CONF…" at bounding box center [479, 241] width 719 height 36
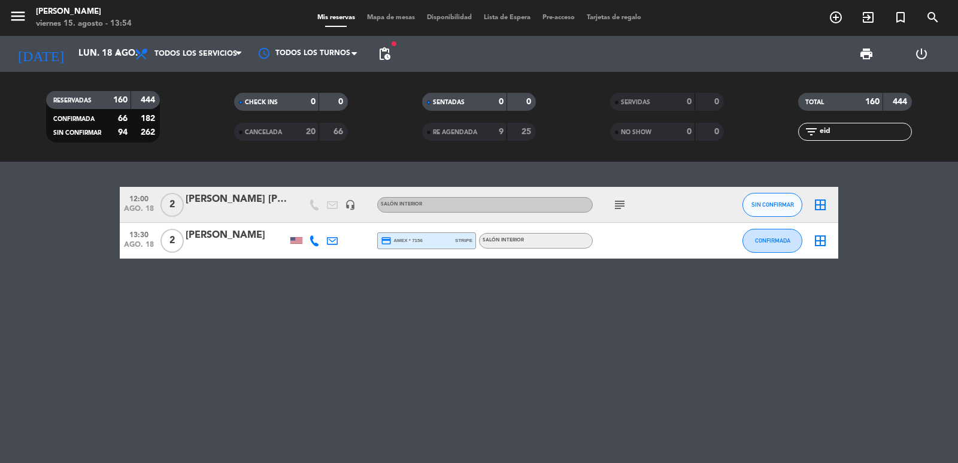
copy div "13:30 [DATE] 2 [PERSON_NAME] credit_card amex * 7156 stripe Salón interior"
click at [834, 13] on icon "add_circle_outline" at bounding box center [836, 17] width 14 height 14
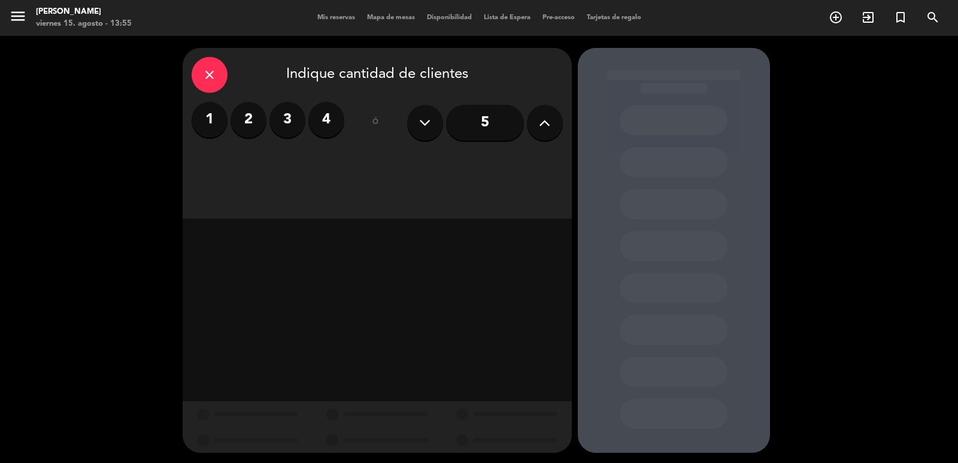
click at [507, 129] on input "5" at bounding box center [485, 123] width 78 height 36
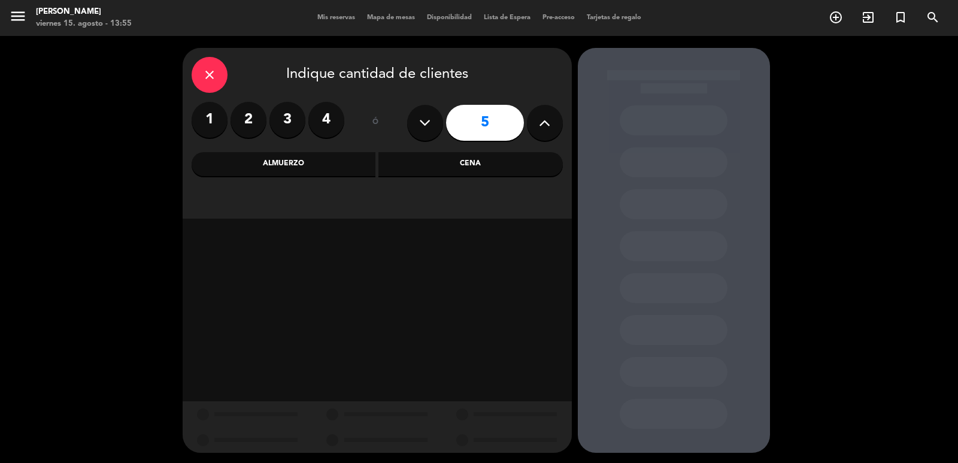
click at [319, 155] on div "Almuerzo" at bounding box center [284, 164] width 184 height 24
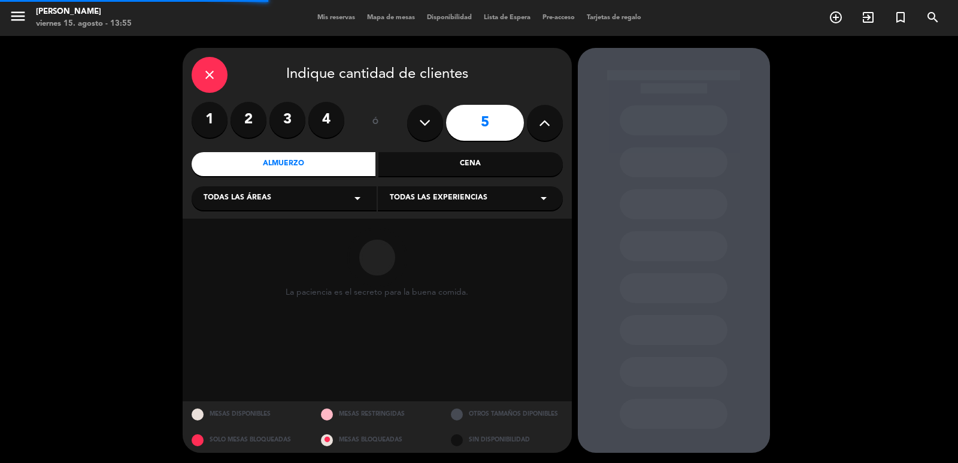
click at [283, 198] on div "Todas las áreas arrow_drop_down" at bounding box center [284, 198] width 185 height 24
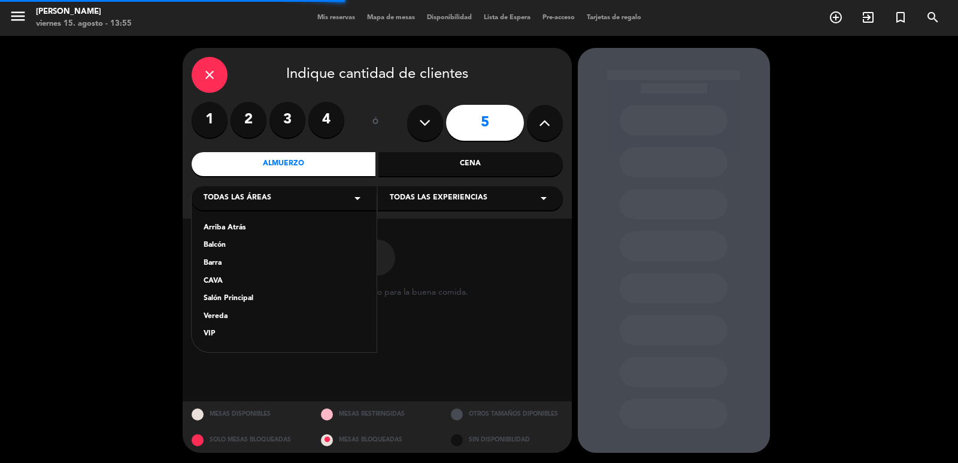
click at [235, 314] on div "Vereda" at bounding box center [284, 317] width 161 height 12
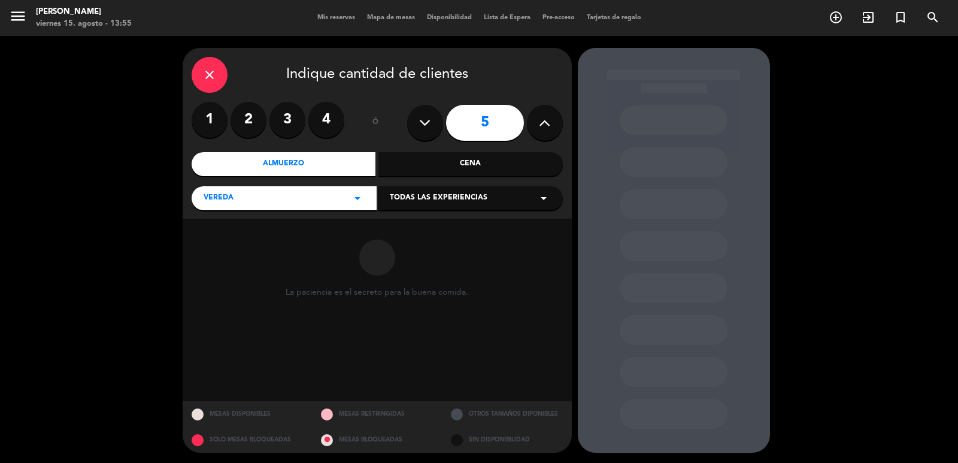
click at [498, 204] on div "Todas las experiencias arrow_drop_down" at bounding box center [470, 198] width 185 height 24
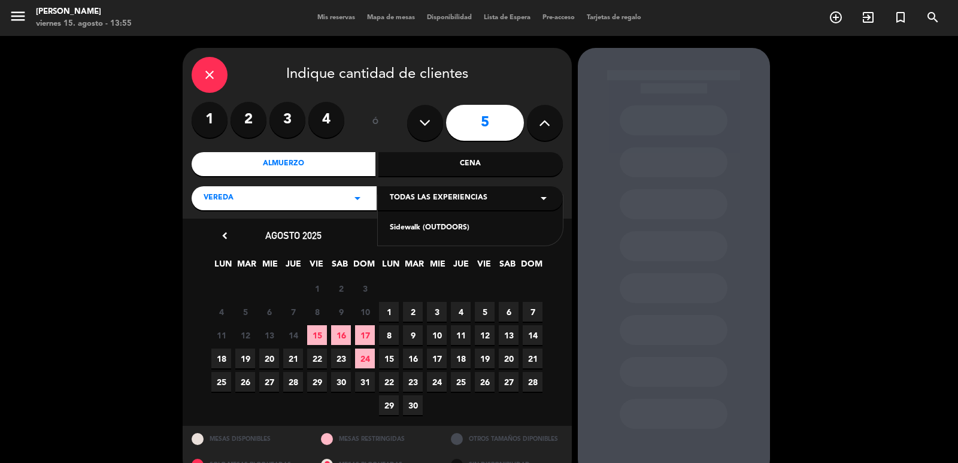
click at [429, 232] on div "Sidewalk (OUTDOORS)" at bounding box center [470, 228] width 161 height 12
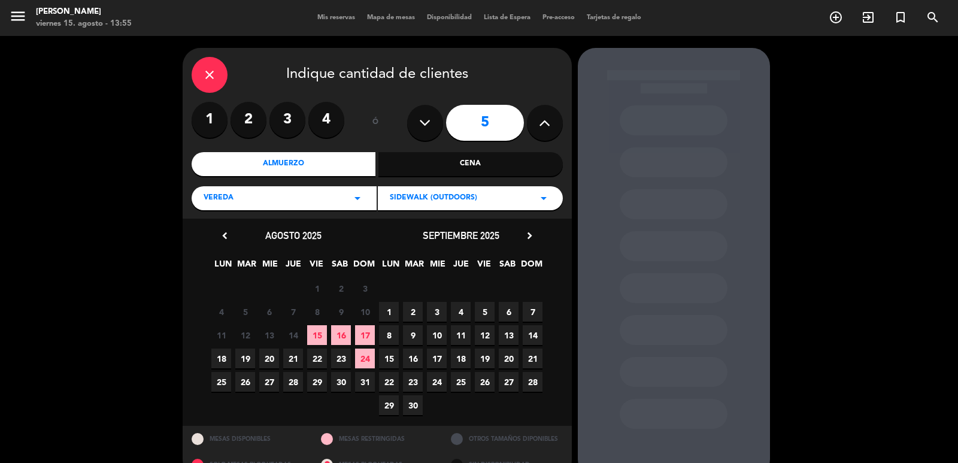
click at [269, 357] on span "20" at bounding box center [269, 358] width 20 height 20
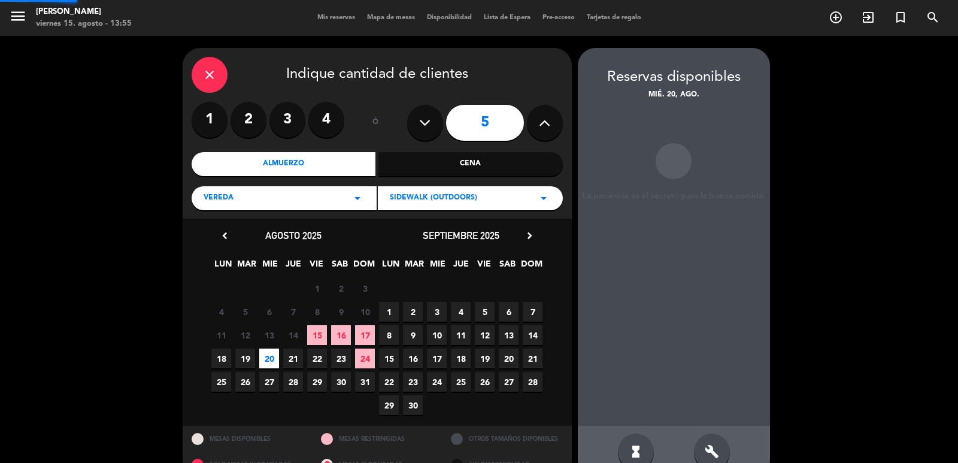
scroll to position [26, 0]
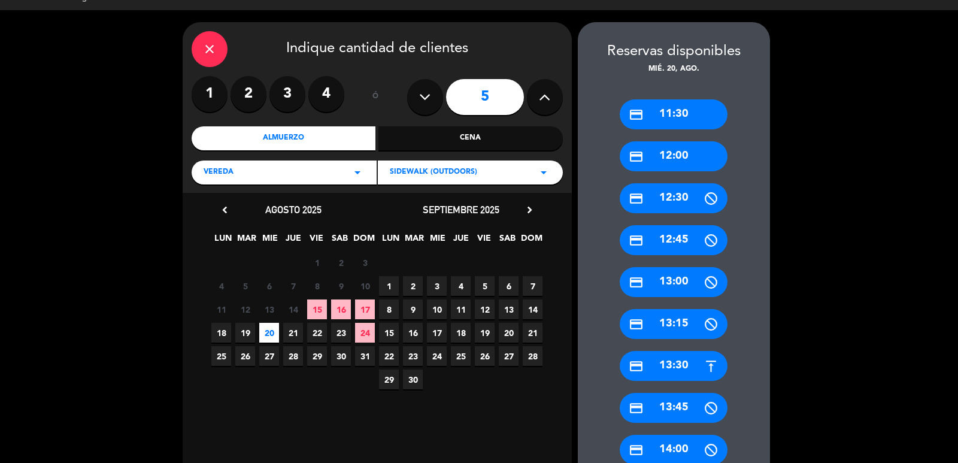
drag, startPoint x: 671, startPoint y: 150, endPoint x: 598, endPoint y: 143, distance: 72.8
click at [670, 150] on div "credit_card 12:00" at bounding box center [674, 156] width 108 height 30
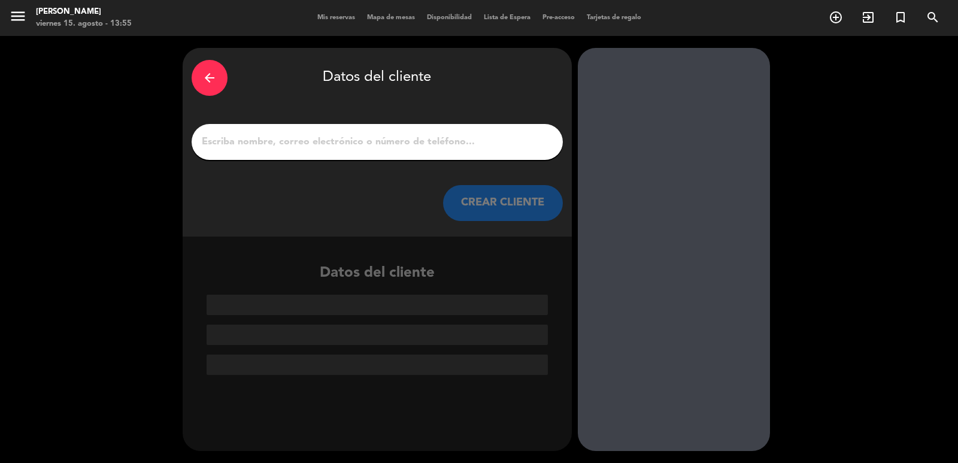
scroll to position [0, 0]
click at [524, 136] on input "1" at bounding box center [377, 142] width 353 height 17
click at [523, 144] on input "1" at bounding box center [377, 142] width 353 height 17
paste input "[PERSON_NAME]"
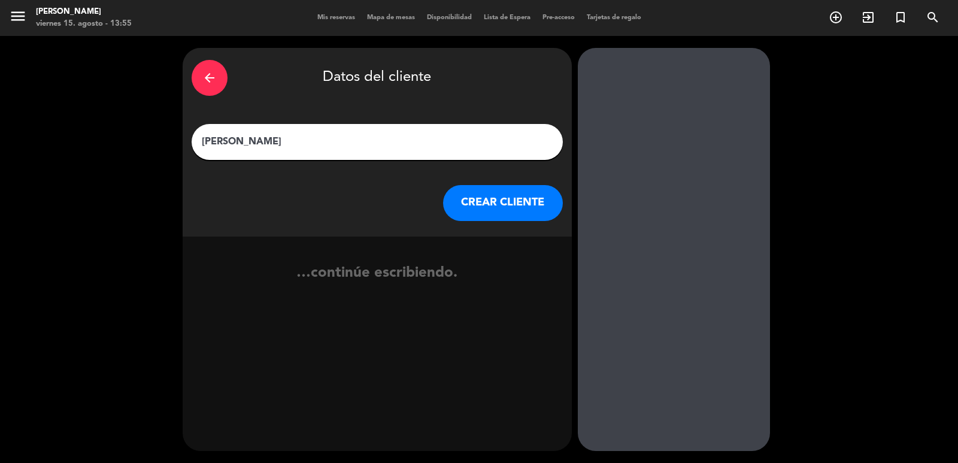
type input "[PERSON_NAME]"
click at [559, 213] on button "CREAR CLIENTE" at bounding box center [503, 203] width 120 height 36
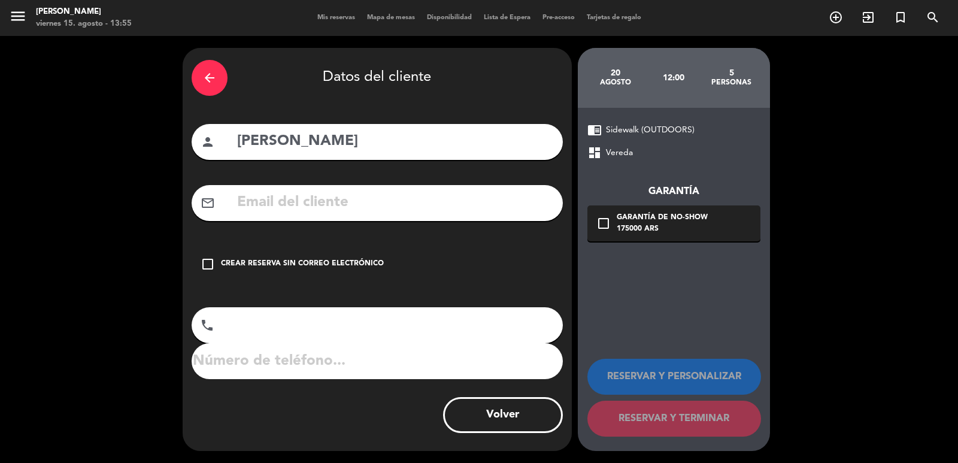
click at [535, 200] on input "text" at bounding box center [395, 202] width 318 height 25
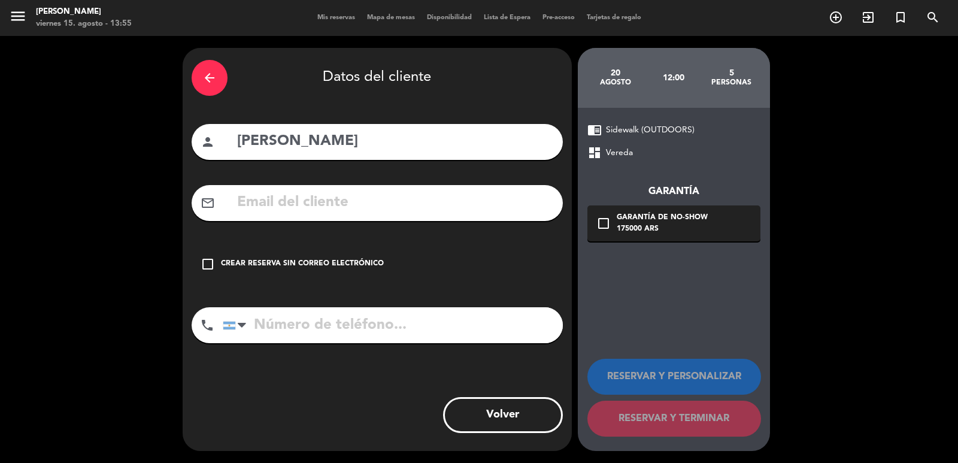
click at [398, 189] on div "mail_outline" at bounding box center [377, 203] width 371 height 36
click at [401, 203] on input "text" at bounding box center [395, 202] width 318 height 25
paste input "[EMAIL_ADDRESS][DOMAIN_NAME]"
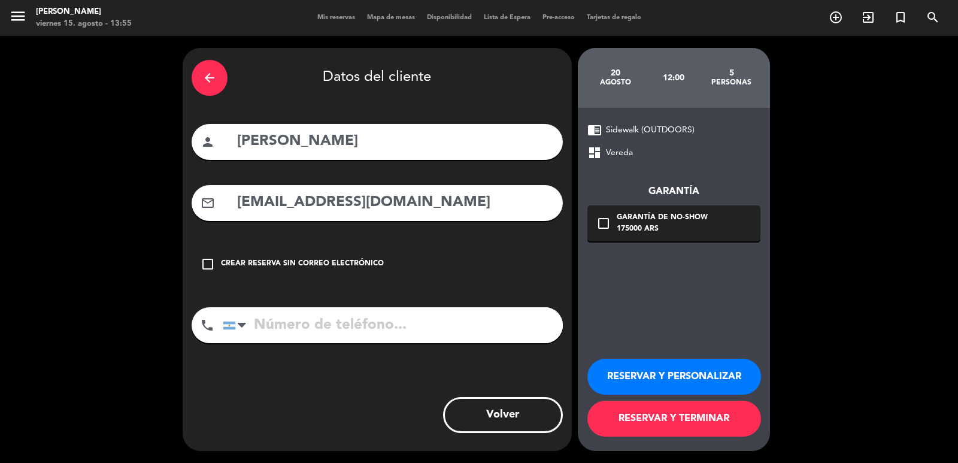
type input "[EMAIL_ADDRESS][DOMAIN_NAME]"
click at [511, 324] on input "tel" at bounding box center [393, 325] width 340 height 36
paste input "[PHONE_NUMBER]"
type input "[PHONE_NUMBER]"
click at [677, 231] on div "175000 ARS" at bounding box center [662, 229] width 91 height 12
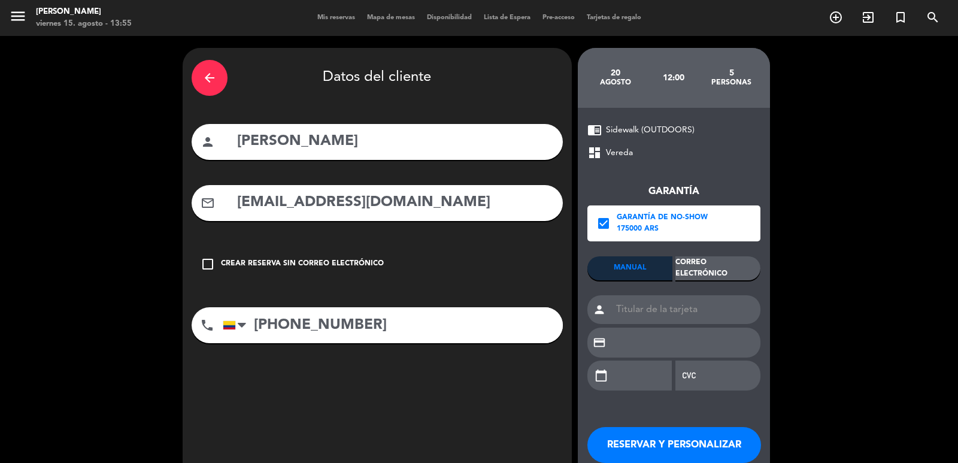
click at [699, 266] on div "Correo Electrónico" at bounding box center [717, 268] width 85 height 24
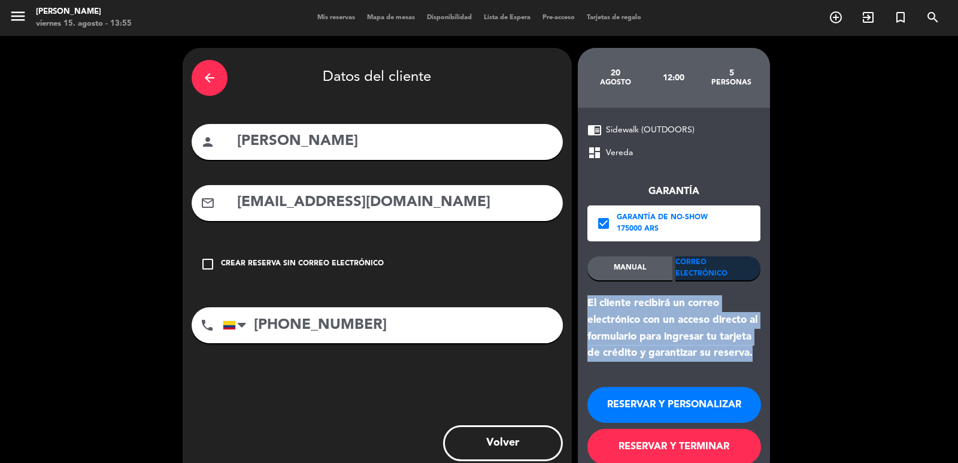
drag, startPoint x: 585, startPoint y: 299, endPoint x: 760, endPoint y: 357, distance: 184.8
click at [760, 357] on div "chrome_reader_mode Sidewalk (OUTDOORS) dashboard Vereda Garantía check_box Gara…" at bounding box center [674, 293] width 192 height 371
click at [672, 396] on button "RESERVAR Y PERSONALIZAR" at bounding box center [674, 405] width 174 height 36
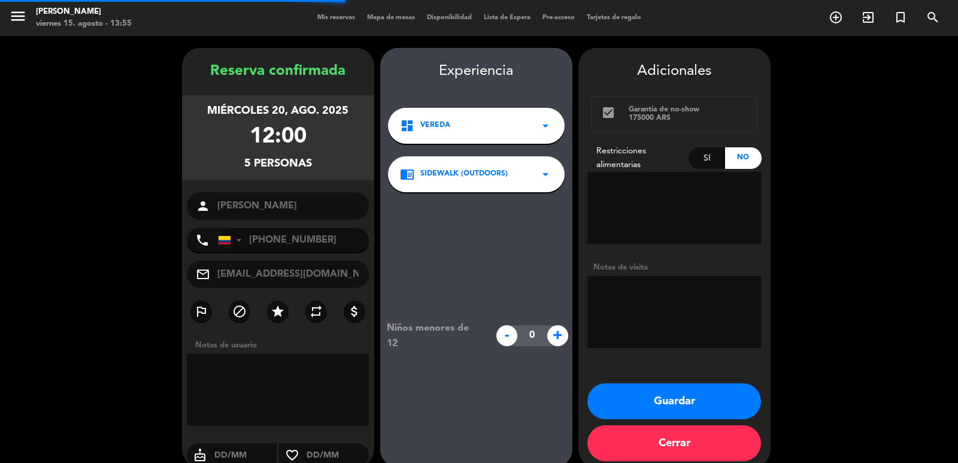
scroll to position [16, 0]
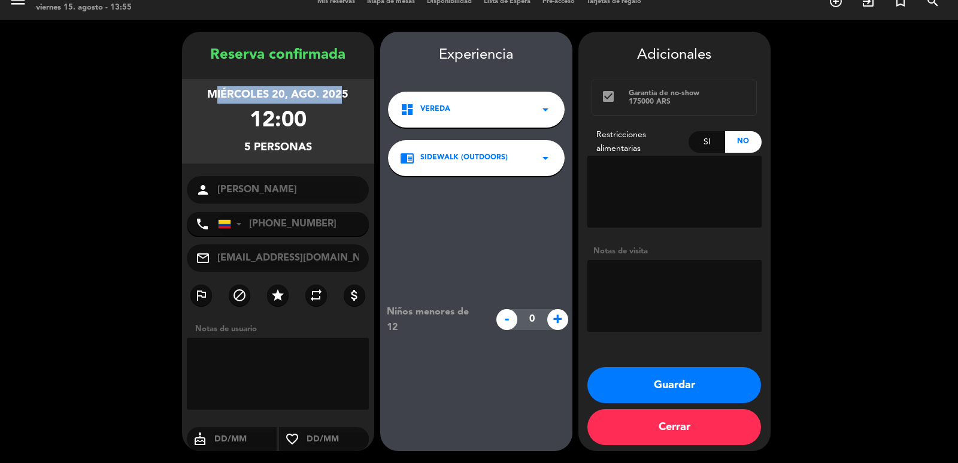
drag, startPoint x: 198, startPoint y: 83, endPoint x: 367, endPoint y: 165, distance: 187.7
click at [340, 131] on div "[DATE] 12:00 5 personas" at bounding box center [278, 121] width 192 height 84
drag, startPoint x: 208, startPoint y: 104, endPoint x: 204, endPoint y: 96, distance: 8.8
click at [210, 103] on div "[DATE] 12:00 5 personas" at bounding box center [278, 121] width 192 height 84
click at [216, 114] on div "[DATE] 12:00 5 personas" at bounding box center [278, 121] width 192 height 84
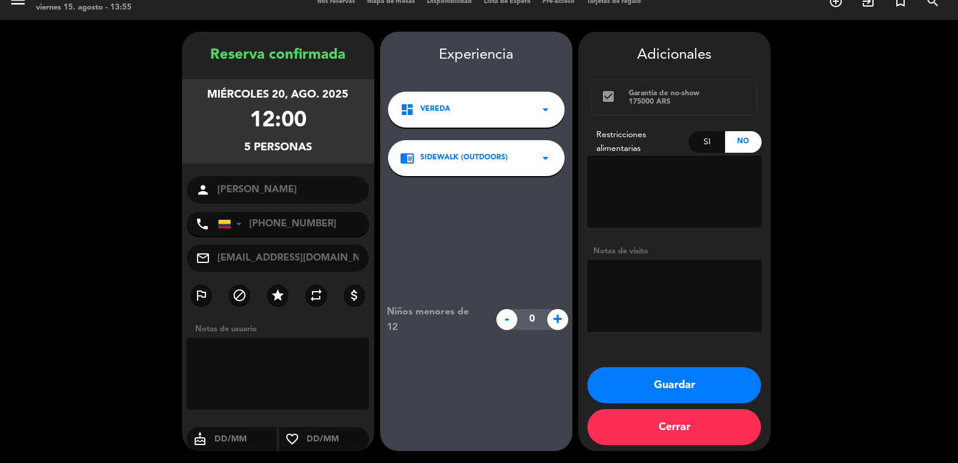
click at [246, 130] on div "[DATE] 12:00 5 personas" at bounding box center [278, 121] width 192 height 84
drag, startPoint x: 199, startPoint y: 90, endPoint x: 326, endPoint y: 146, distance: 138.9
click at [326, 146] on div "[DATE] 12:00 5 personas" at bounding box center [278, 121] width 192 height 84
drag, startPoint x: 685, startPoint y: 304, endPoint x: 776, endPoint y: 310, distance: 91.2
click at [695, 303] on textarea at bounding box center [674, 296] width 174 height 72
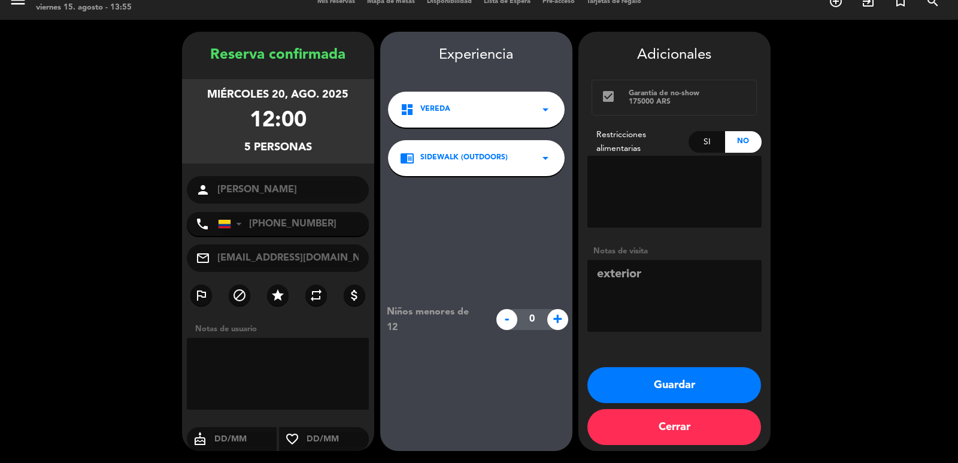
type textarea "exterior"
drag, startPoint x: 629, startPoint y: 390, endPoint x: 461, endPoint y: 110, distance: 326.9
click at [631, 390] on button "Guardar" at bounding box center [674, 385] width 174 height 36
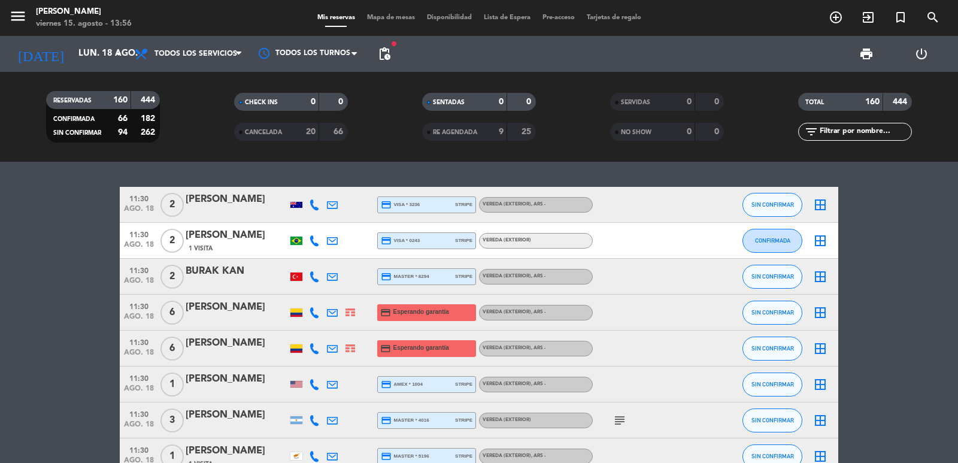
click at [725, 382] on div at bounding box center [717, 383] width 32 height 35
click at [837, 19] on icon "add_circle_outline" at bounding box center [836, 17] width 14 height 14
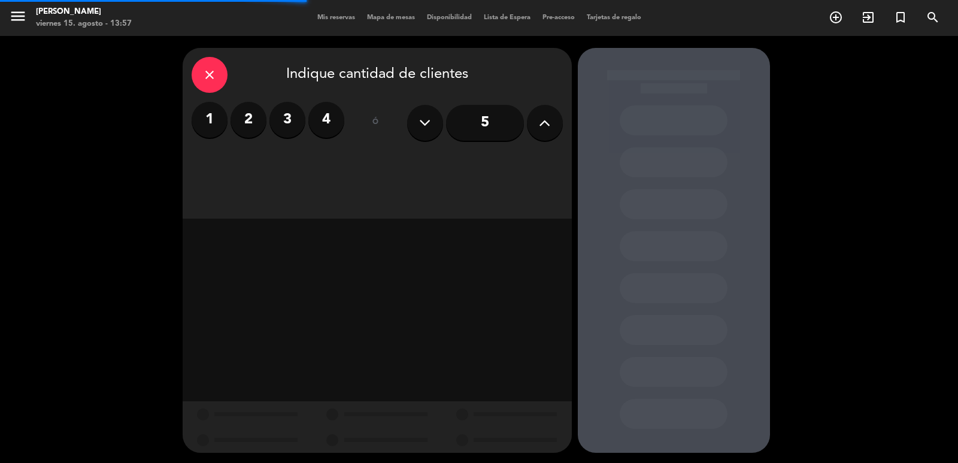
click at [250, 122] on label "2" at bounding box center [249, 120] width 36 height 36
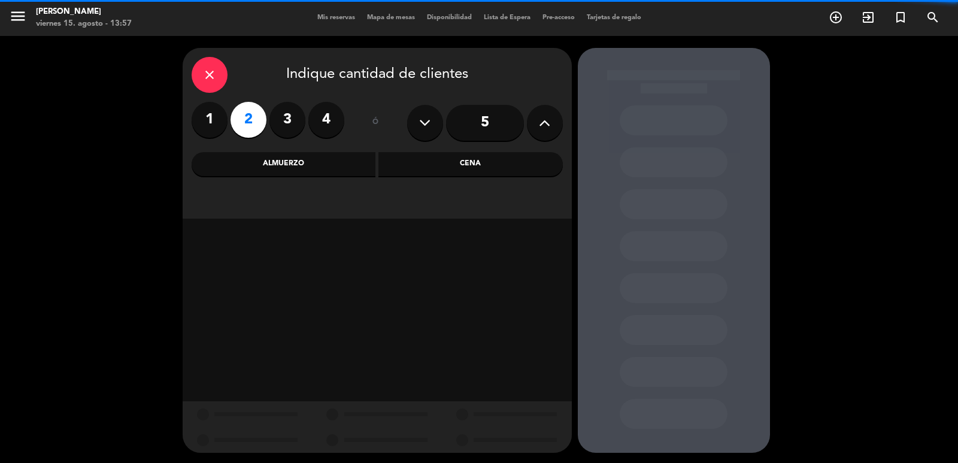
click at [410, 180] on div "close Indique cantidad de clientes 1 2 3 4 ó 5 Almuerzo Cena" at bounding box center [377, 133] width 389 height 171
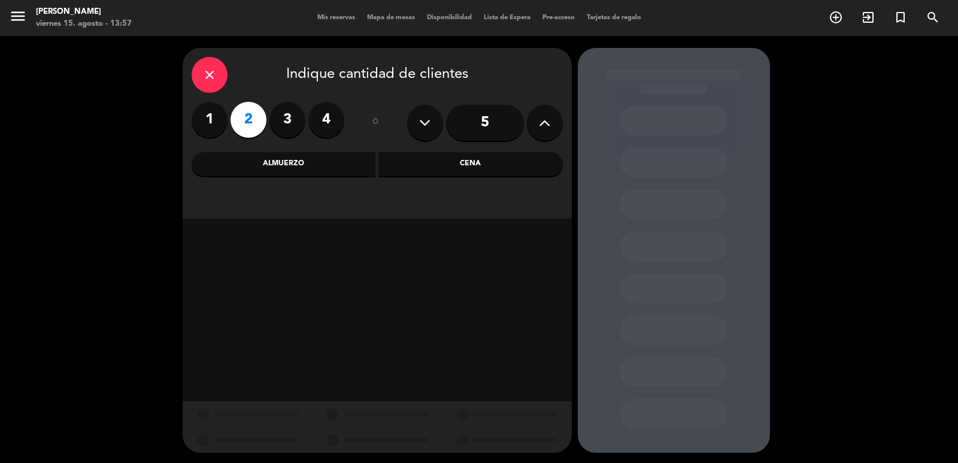
click at [401, 160] on div "Cena" at bounding box center [470, 164] width 184 height 24
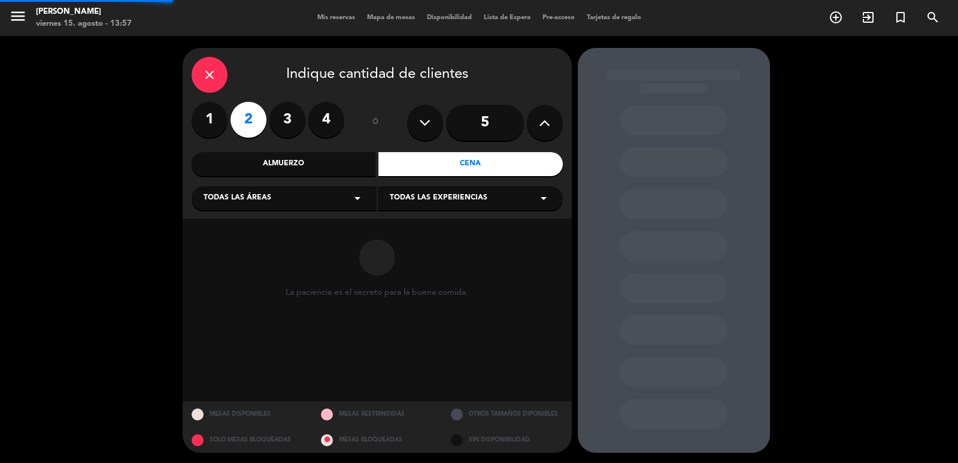
click at [330, 195] on div "Todas las áreas arrow_drop_down" at bounding box center [284, 198] width 185 height 24
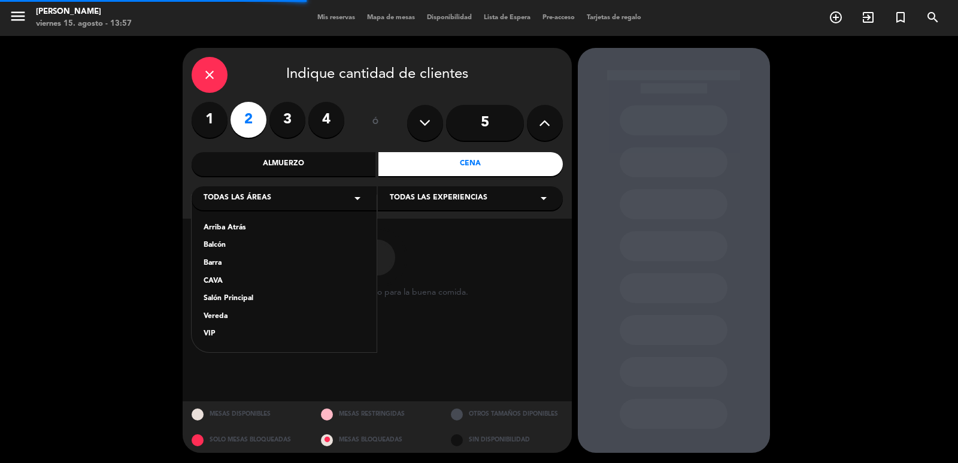
click at [263, 295] on div "Salón Principal" at bounding box center [284, 299] width 161 height 12
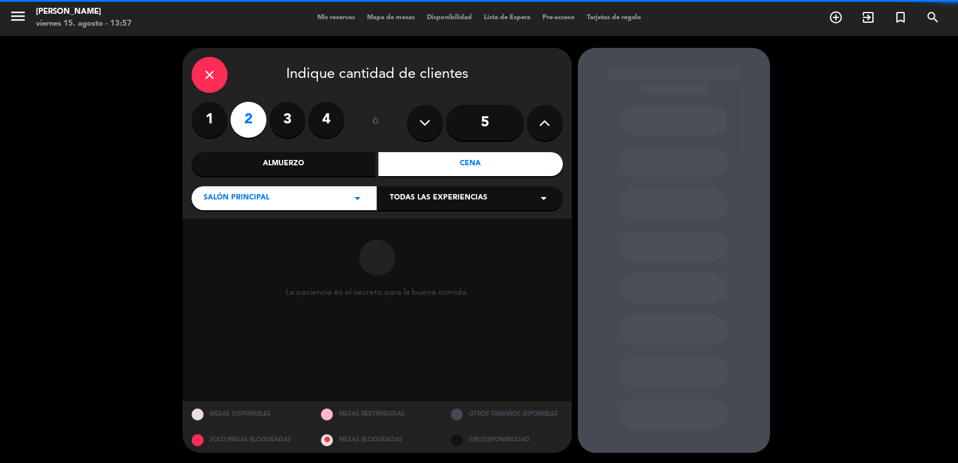
drag, startPoint x: 457, startPoint y: 175, endPoint x: 459, endPoint y: 193, distance: 17.5
click at [458, 175] on div "Cena" at bounding box center [470, 164] width 184 height 24
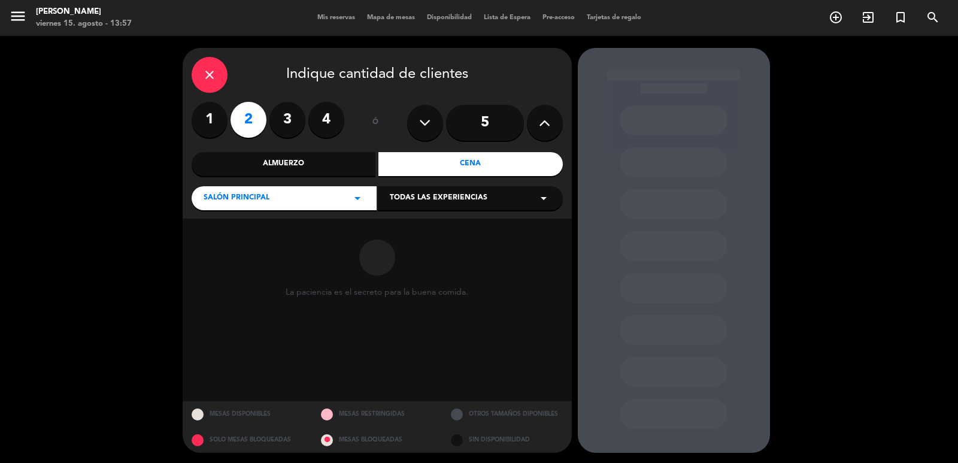
click at [460, 202] on span "Todas las experiencias" at bounding box center [439, 198] width 98 height 12
click at [439, 226] on div "Dining room" at bounding box center [470, 228] width 161 height 12
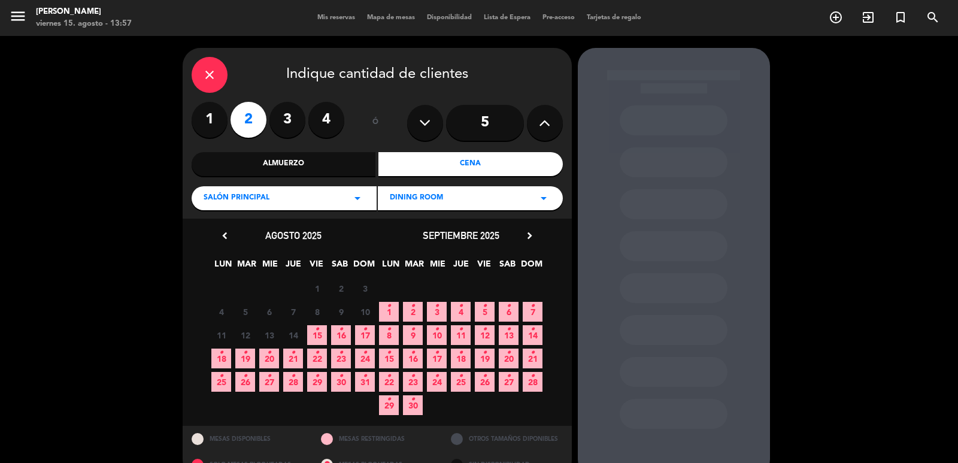
drag, startPoint x: 304, startPoint y: 335, endPoint x: 313, endPoint y: 335, distance: 9.6
click at [309, 335] on div "11 12 13 14 15 • 16 • 17 •" at bounding box center [294, 334] width 168 height 23
click at [313, 335] on span "15 •" at bounding box center [317, 335] width 20 height 20
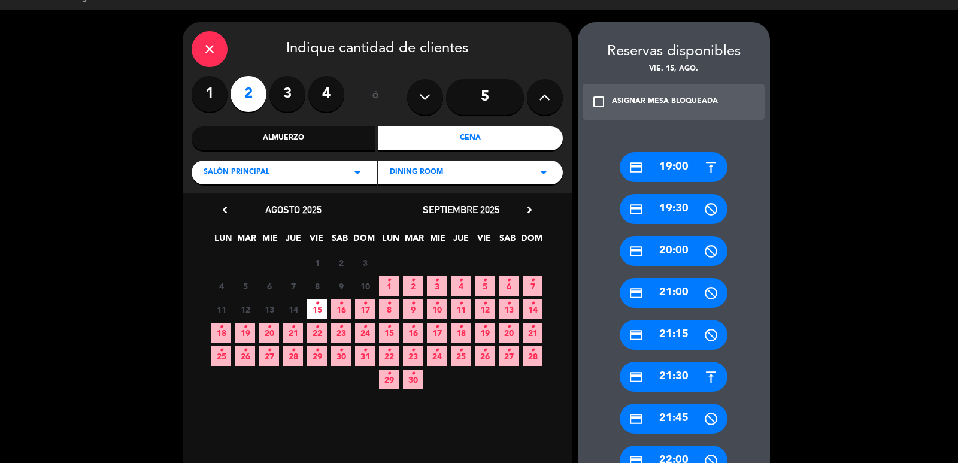
scroll to position [323, 0]
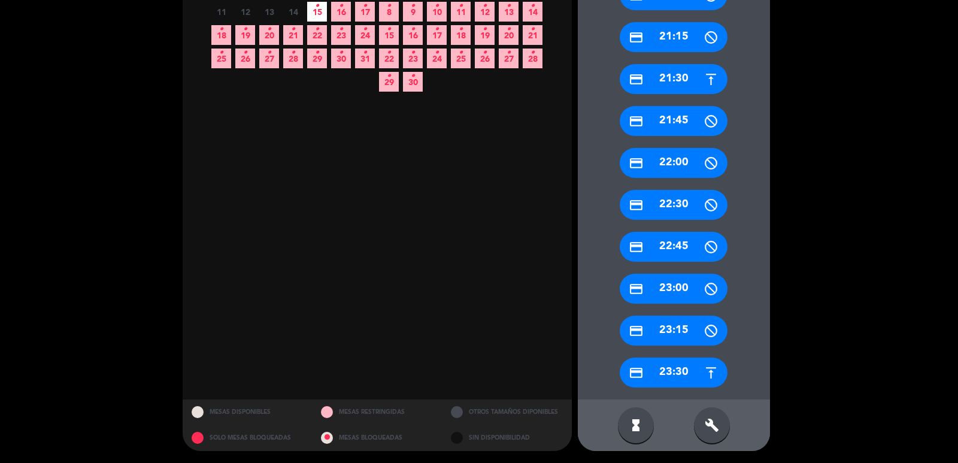
click at [676, 379] on div "credit_card 23:30" at bounding box center [674, 372] width 108 height 30
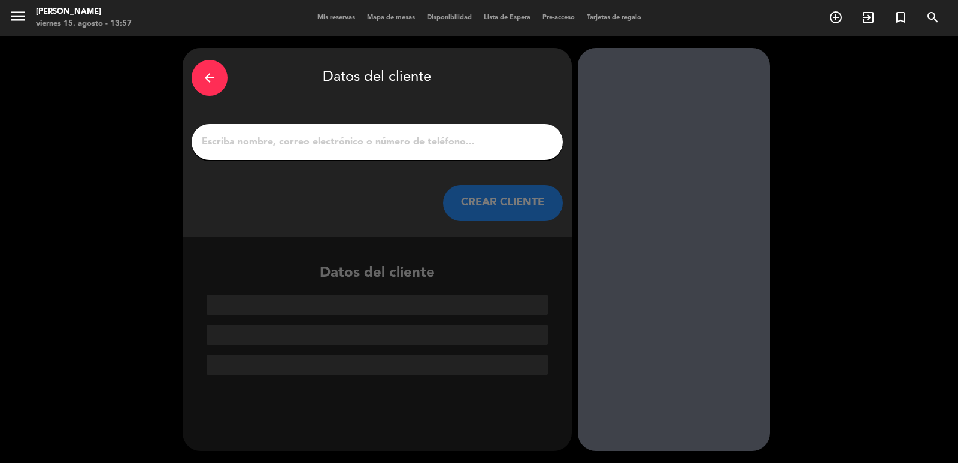
click at [438, 139] on input "1" at bounding box center [377, 142] width 353 height 17
paste input "[PERSON_NAME]"
type input "[PERSON_NAME]"
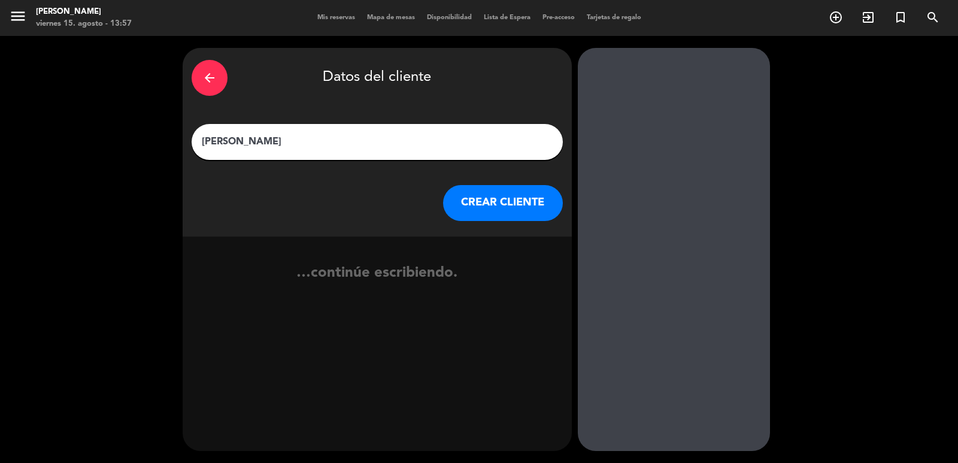
drag, startPoint x: 480, startPoint y: 184, endPoint x: 478, endPoint y: 197, distance: 13.2
click at [480, 184] on div "arrow_back Datos del cliente [PERSON_NAME] CREAR CLIENTE" at bounding box center [377, 142] width 389 height 189
click at [478, 197] on button "CREAR CLIENTE" at bounding box center [503, 203] width 120 height 36
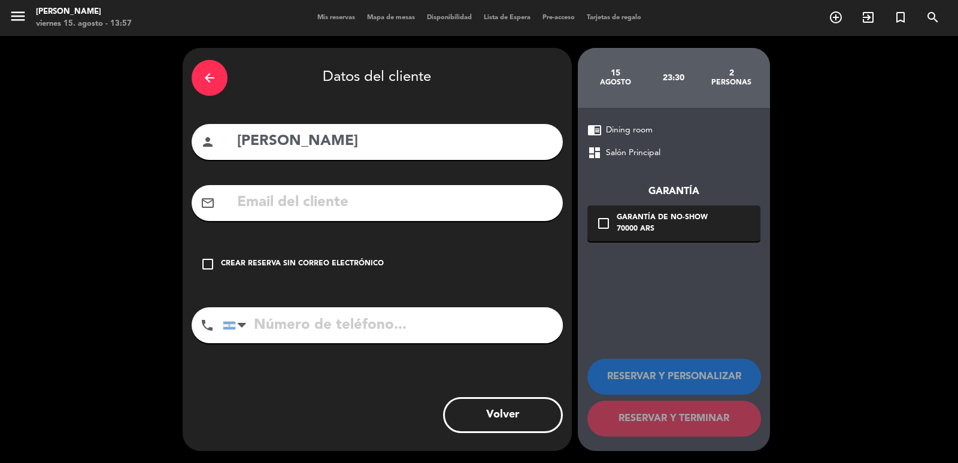
click at [420, 214] on input "text" at bounding box center [395, 202] width 318 height 25
paste input "[EMAIL_ADDRESS][DOMAIN_NAME]"
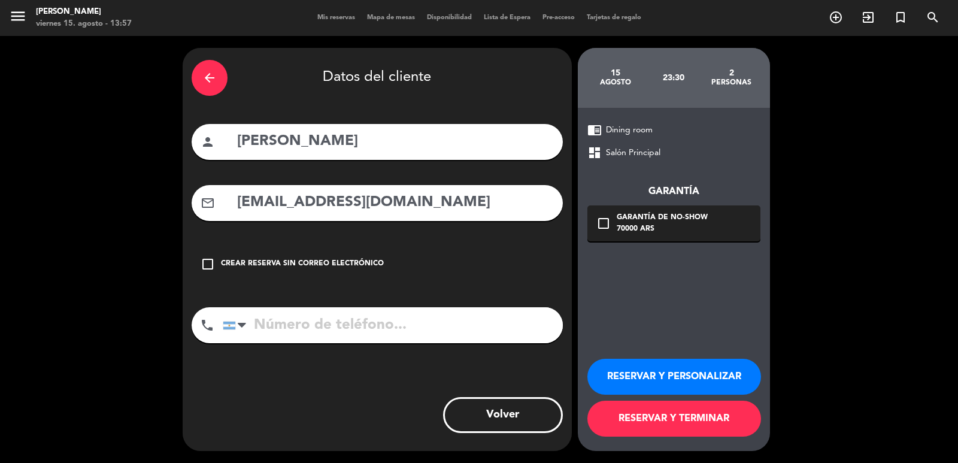
type input "[EMAIL_ADDRESS][DOMAIN_NAME]"
click at [412, 342] on input "tel" at bounding box center [393, 325] width 340 height 36
paste input "[PHONE_NUMBER]"
type input "[PHONE_NUMBER]"
click at [661, 238] on div "check_box_outline_blank Garantía de no-show 70000 ARS" at bounding box center [673, 223] width 173 height 36
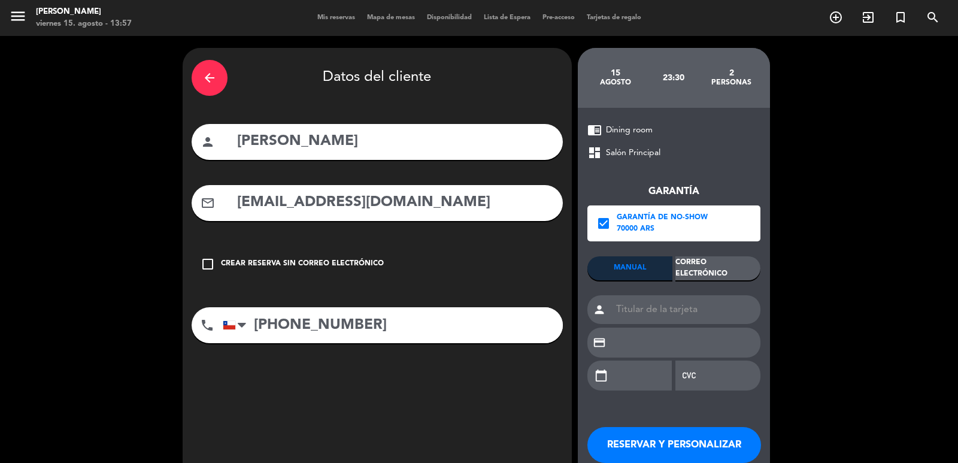
click at [700, 272] on div "Correo Electrónico" at bounding box center [717, 268] width 85 height 24
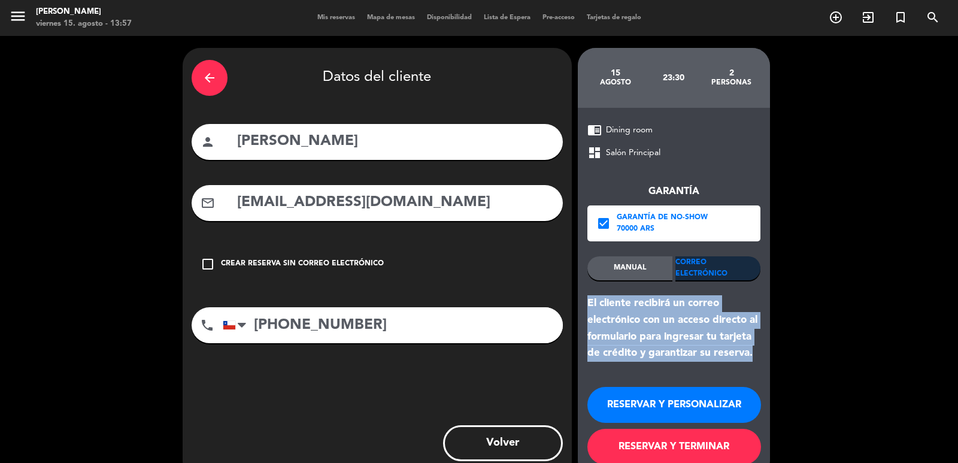
drag, startPoint x: 579, startPoint y: 306, endPoint x: 758, endPoint y: 357, distance: 186.3
click at [758, 357] on div "chrome_reader_mode Dining room dashboard Salón Principal Garantía check_box Gar…" at bounding box center [674, 293] width 192 height 371
drag, startPoint x: 742, startPoint y: 411, endPoint x: 572, endPoint y: 229, distance: 248.7
click at [741, 411] on button "RESERVAR Y PERSONALIZAR" at bounding box center [674, 405] width 174 height 36
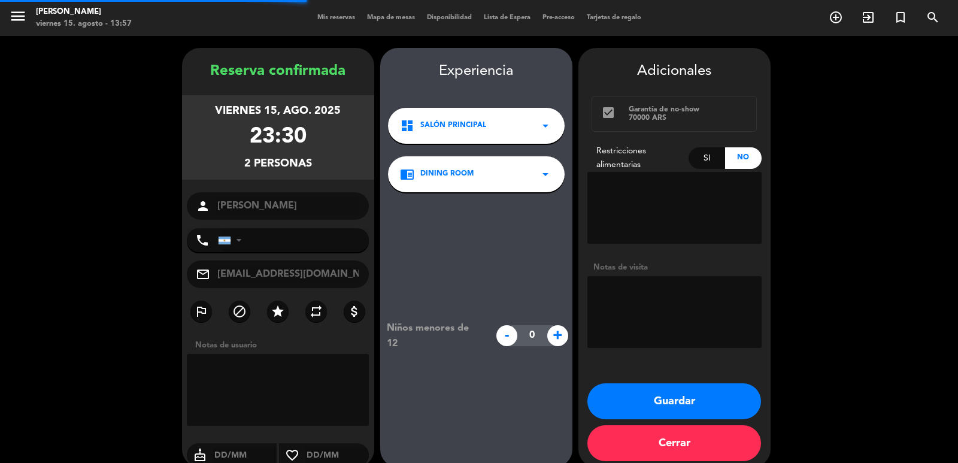
type input "[PHONE_NUMBER]"
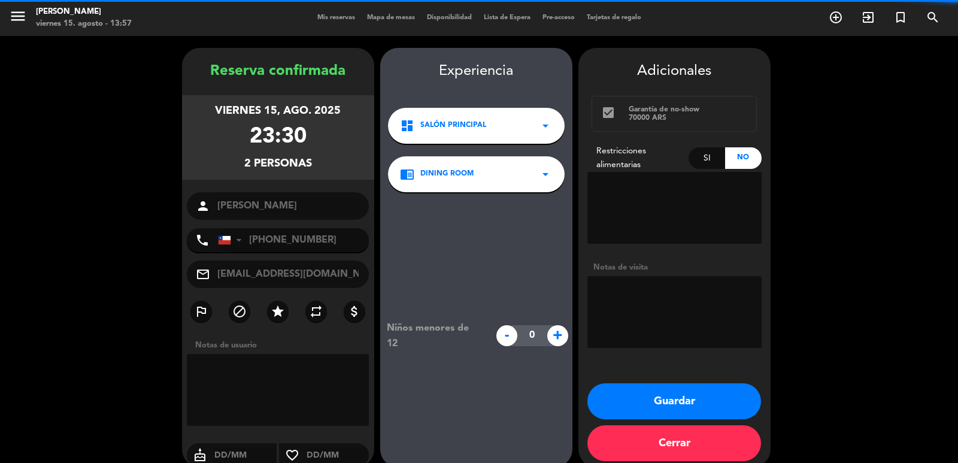
scroll to position [16, 0]
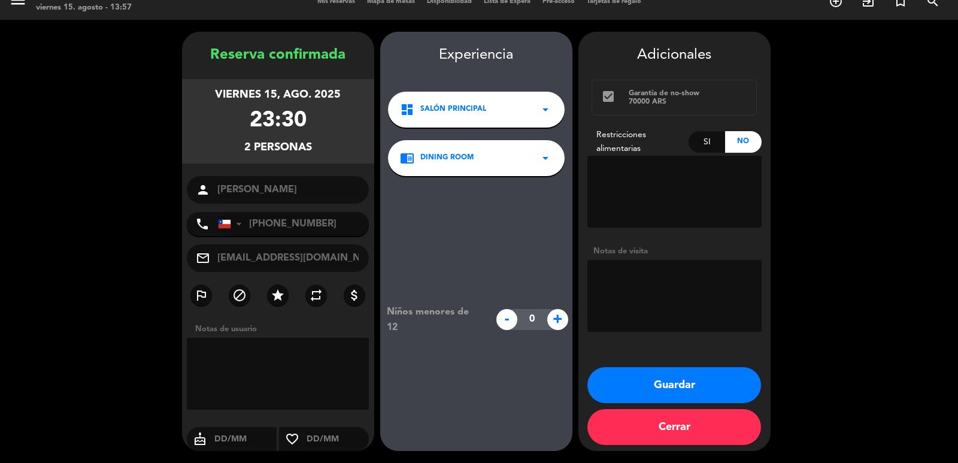
drag, startPoint x: 199, startPoint y: 89, endPoint x: 331, endPoint y: 159, distance: 149.7
click at [331, 159] on div "[DATE] 23:30 2 personas" at bounding box center [278, 121] width 192 height 84
drag, startPoint x: 607, startPoint y: 393, endPoint x: 586, endPoint y: 340, distance: 56.9
click at [607, 392] on button "Guardar" at bounding box center [674, 385] width 174 height 36
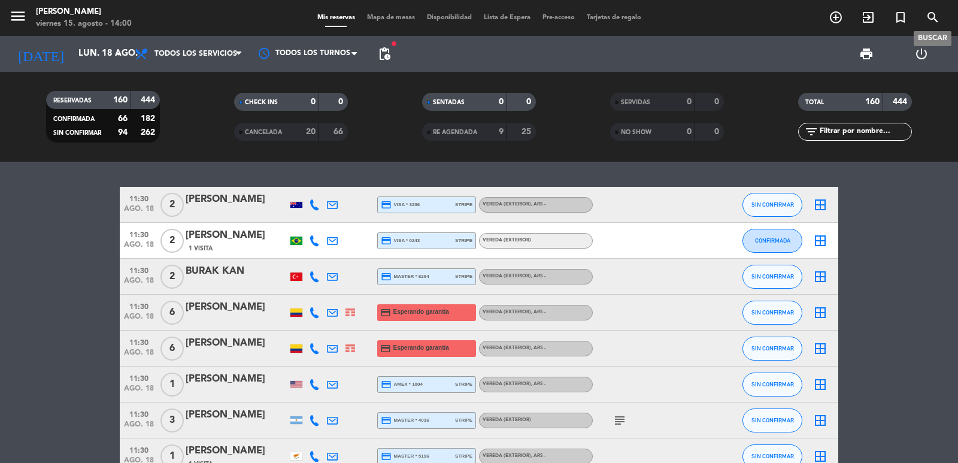
click at [929, 20] on icon "search" at bounding box center [933, 17] width 14 height 14
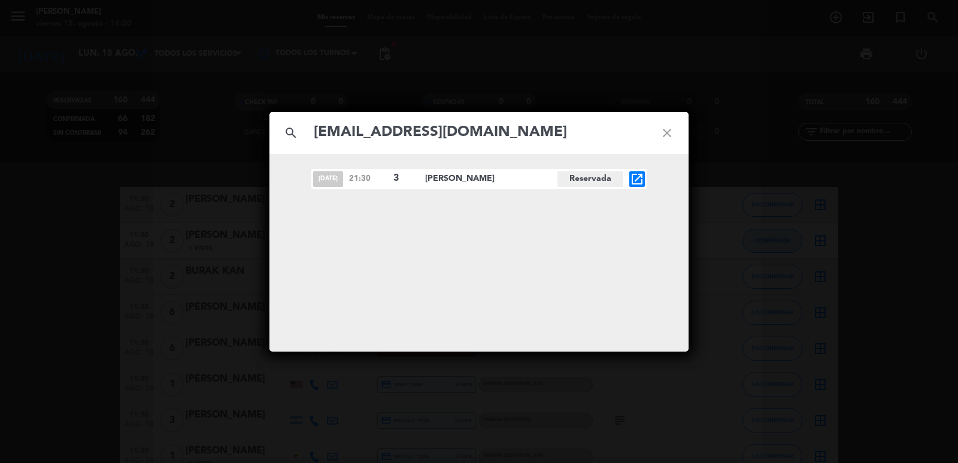
type input "[EMAIL_ADDRESS][DOMAIN_NAME]"
click at [641, 183] on icon "open_in_new" at bounding box center [637, 179] width 14 height 14
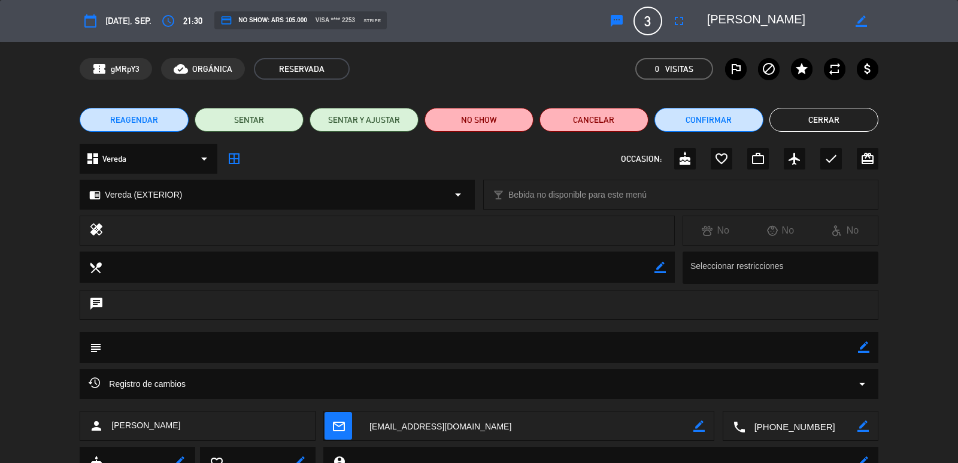
click at [183, 190] on div "chrome_reader_mode Vereda (EXTERIOR) arrow_drop_down" at bounding box center [277, 194] width 394 height 29
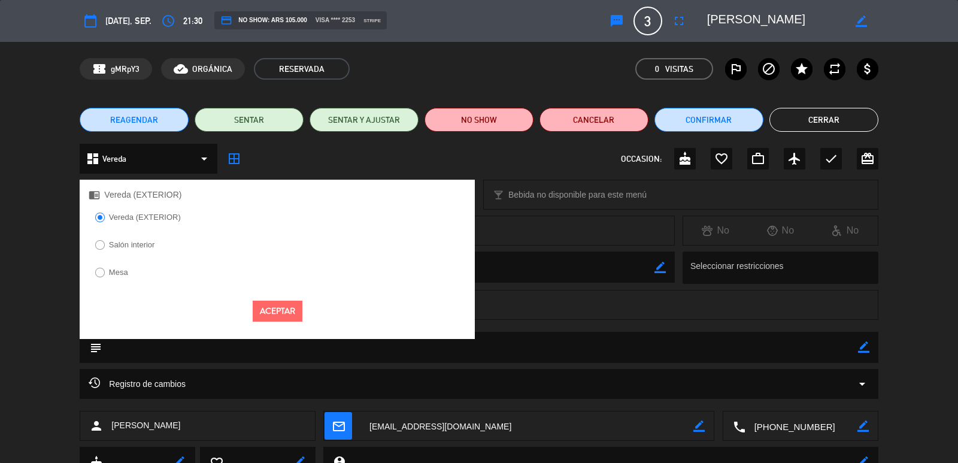
click at [145, 247] on label "Salón interior" at bounding box center [132, 245] width 46 height 8
click at [277, 302] on button "Aceptar" at bounding box center [278, 311] width 50 height 21
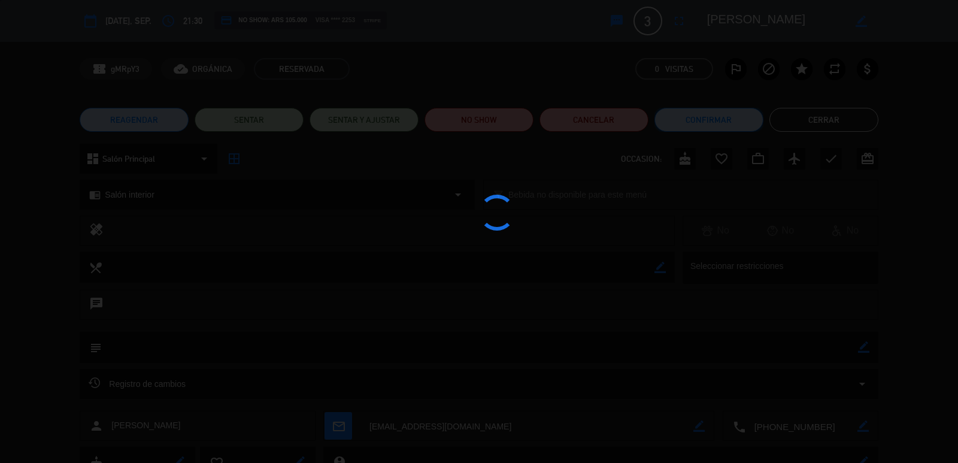
click at [759, 120] on button "Confirmar" at bounding box center [708, 120] width 109 height 24
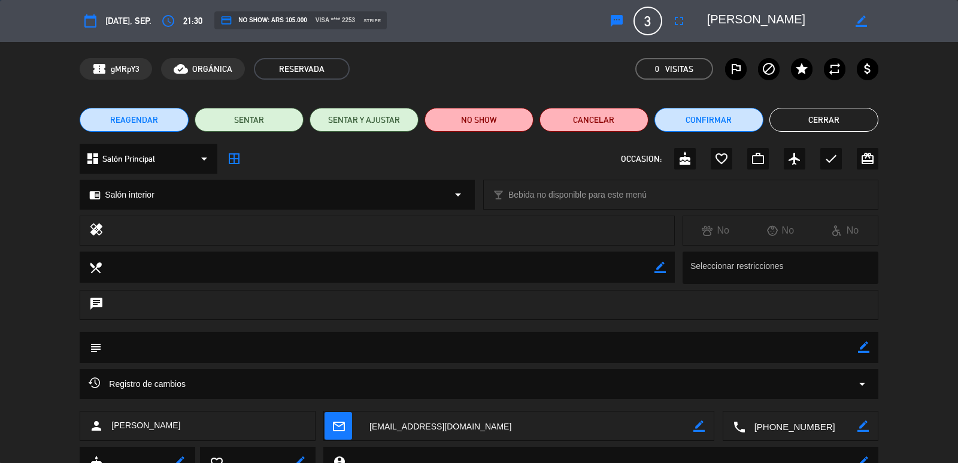
click at [748, 122] on div "¿Quieres confirmar esta reserva? Confirmar Cancelar" at bounding box center [479, 231] width 958 height 463
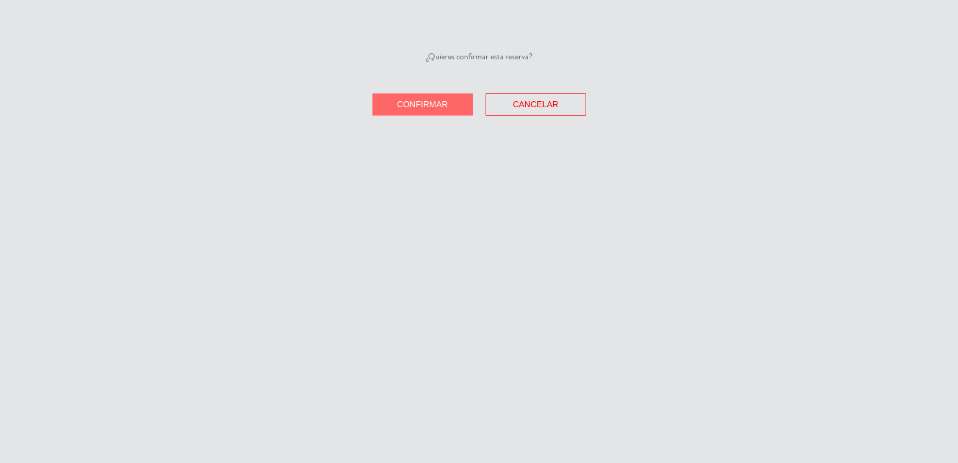
click at [420, 93] on button "Confirmar" at bounding box center [422, 104] width 101 height 22
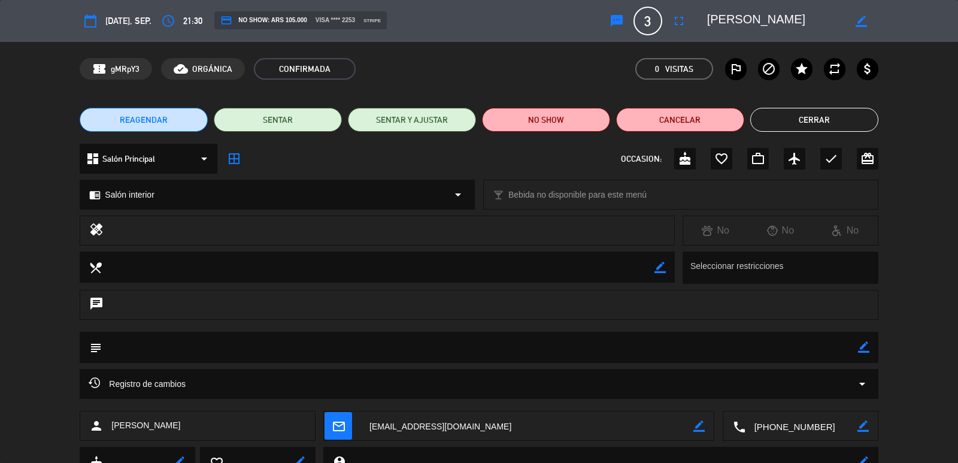
click at [845, 127] on button "Cerrar" at bounding box center [814, 120] width 128 height 24
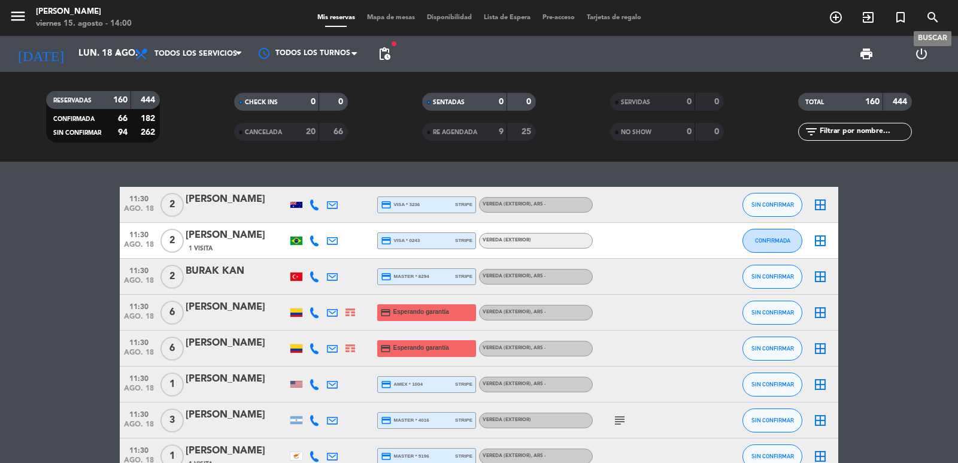
click at [932, 13] on icon "search" at bounding box center [933, 17] width 14 height 14
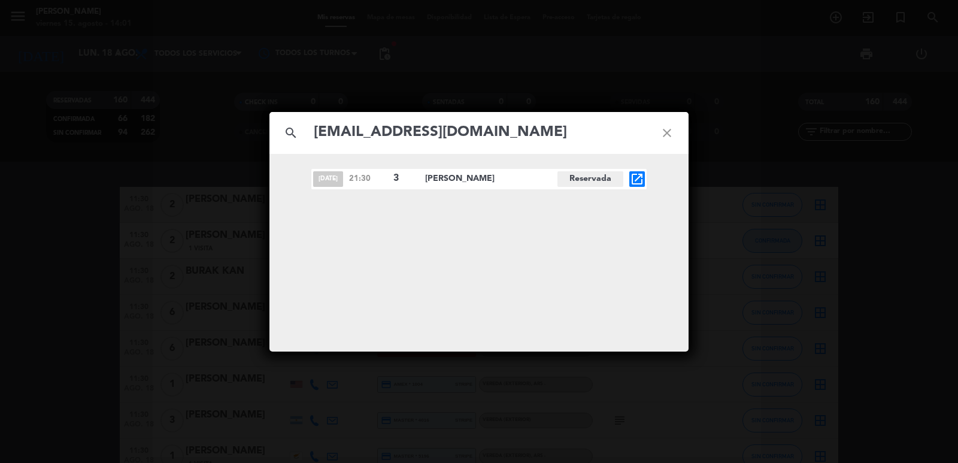
type input "[EMAIL_ADDRESS][DOMAIN_NAME]"
drag, startPoint x: 316, startPoint y: 177, endPoint x: 523, endPoint y: 86, distance: 226.5
click at [621, 187] on div "[DATE] 21:30 3 [PERSON_NAME] Reservada open_in_new" at bounding box center [478, 179] width 335 height 20
click at [868, 109] on div "search [EMAIL_ADDRESS][DOMAIN_NAME] close [DATE] 21:30 3 [PERSON_NAME] Reservad…" at bounding box center [479, 231] width 958 height 463
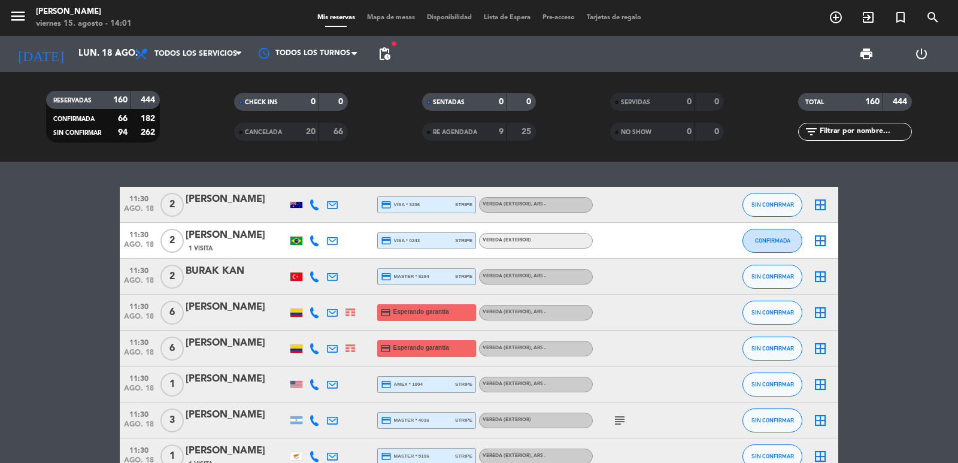
click at [933, 22] on div "search [EMAIL_ADDRESS][DOMAIN_NAME] close [DATE] 21:30 3 [PERSON_NAME] Reservad…" at bounding box center [479, 231] width 958 height 463
click at [932, 24] on icon "search" at bounding box center [933, 17] width 14 height 14
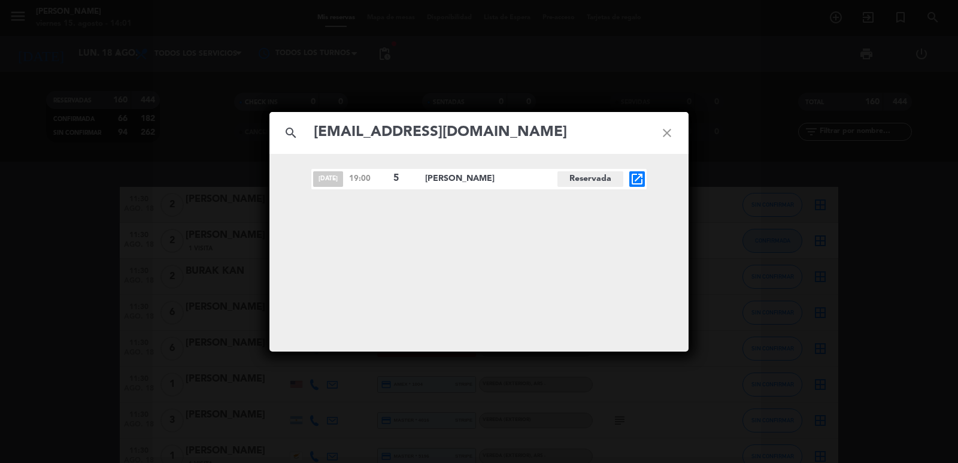
type input "[EMAIL_ADDRESS][DOMAIN_NAME]"
click at [637, 177] on icon "open_in_new" at bounding box center [637, 179] width 14 height 14
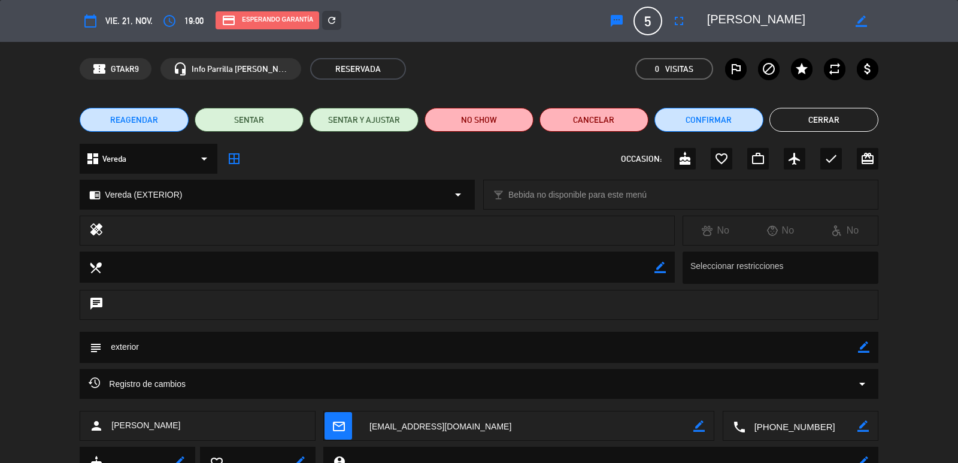
click at [137, 117] on span "REAGENDAR" at bounding box center [134, 120] width 48 height 13
click at [135, 124] on div "REAGENDAR 19:00 PM nov., 21 5 [PERSON_NAME] Después de reagendar esta reserva, …" at bounding box center [479, 231] width 958 height 463
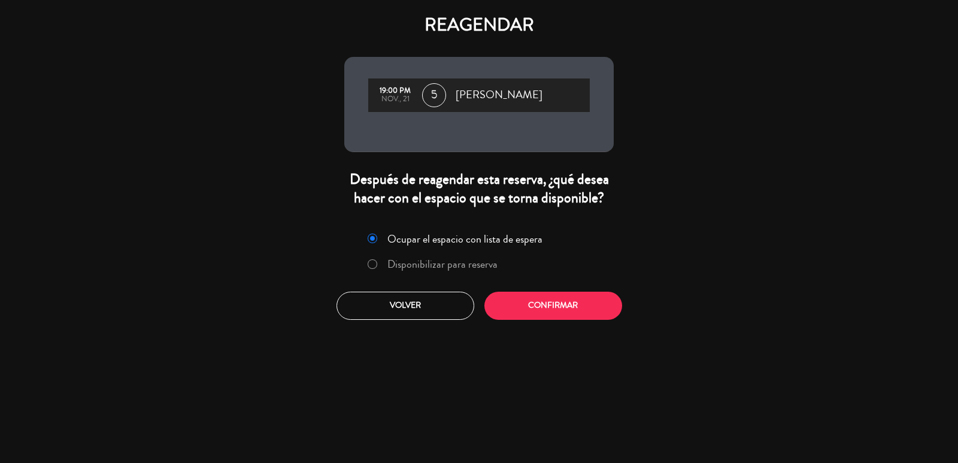
click at [592, 316] on button "Confirmar" at bounding box center [553, 306] width 138 height 28
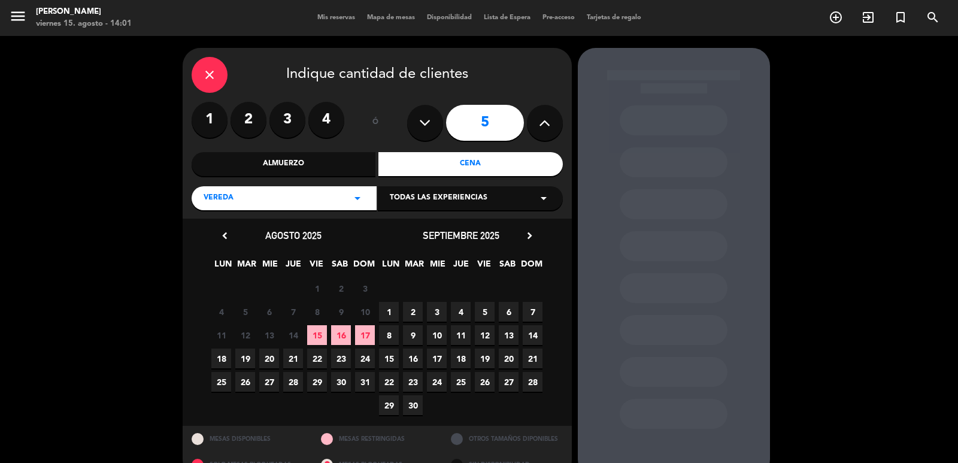
click at [407, 205] on div "Todas las experiencias arrow_drop_down" at bounding box center [470, 198] width 185 height 24
click at [413, 224] on div "Sidewalk (OUTDOORS)" at bounding box center [470, 228] width 161 height 12
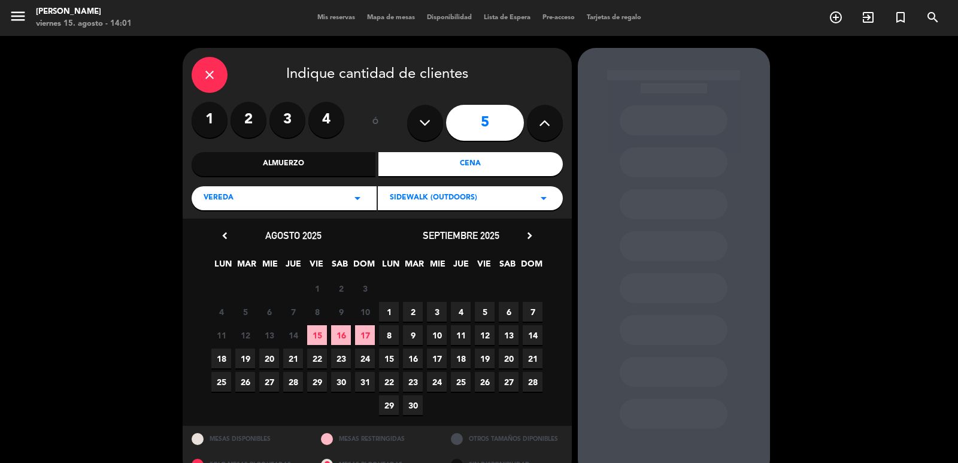
click at [534, 230] on icon "chevron_right" at bounding box center [529, 235] width 13 height 13
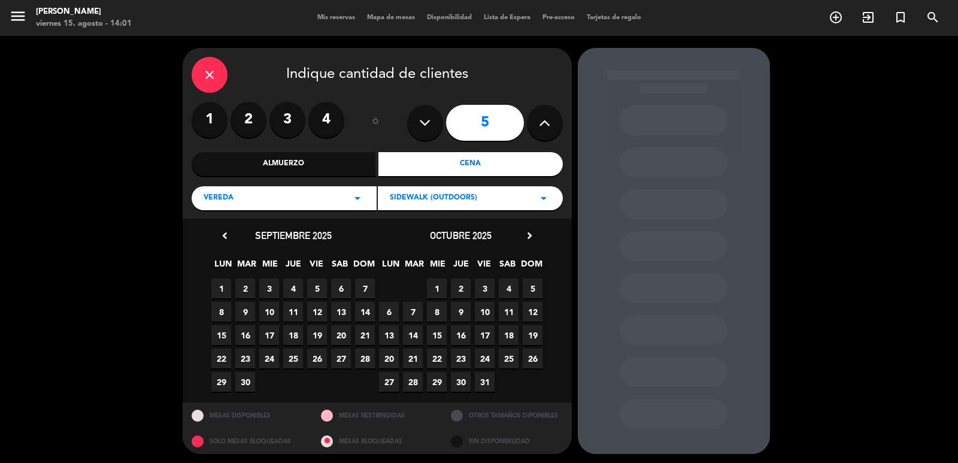
click at [533, 234] on icon "chevron_right" at bounding box center [529, 235] width 13 height 13
click at [526, 236] on icon "chevron_right" at bounding box center [529, 235] width 13 height 13
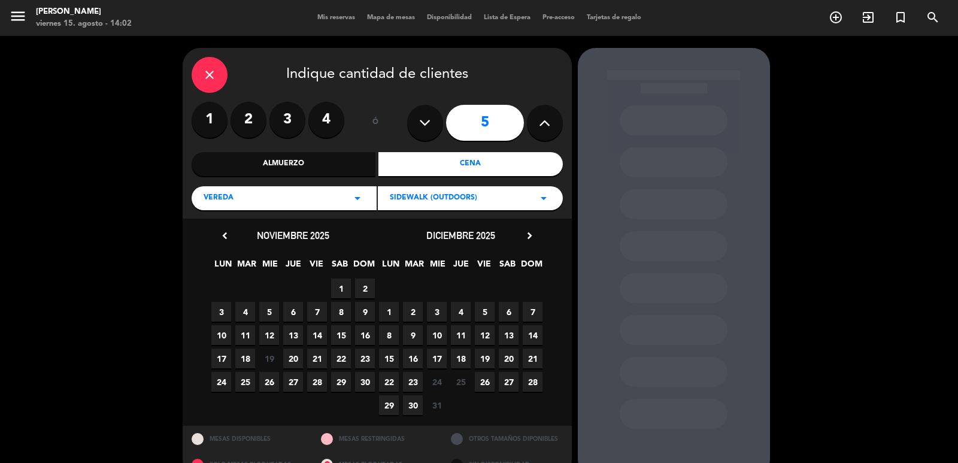
click at [531, 356] on span "21" at bounding box center [533, 358] width 20 height 20
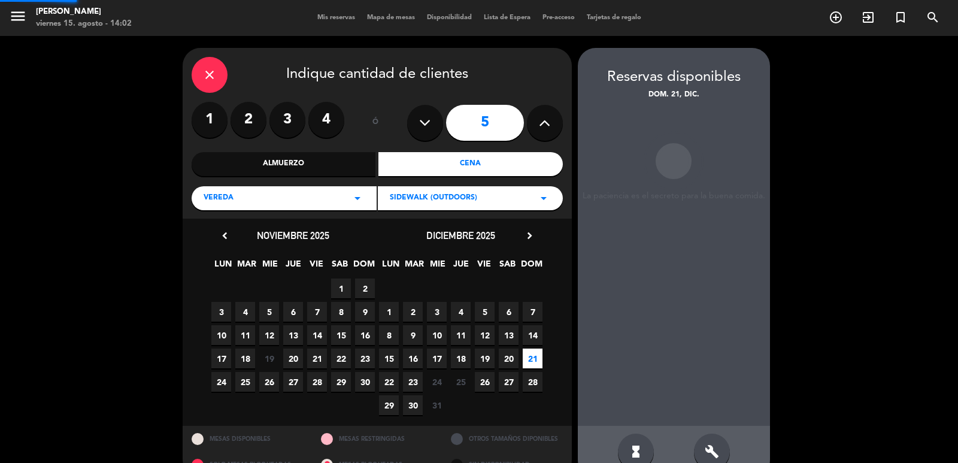
scroll to position [26, 0]
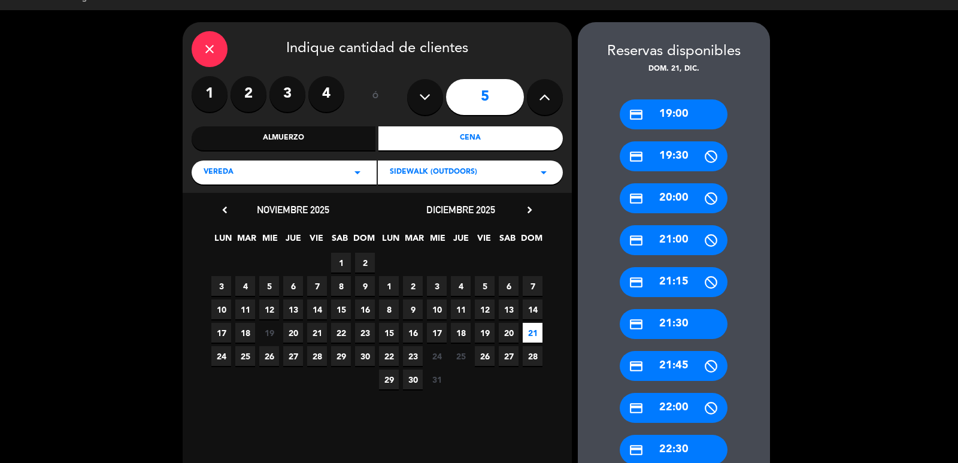
click at [689, 118] on div "credit_card 19:00" at bounding box center [674, 114] width 108 height 30
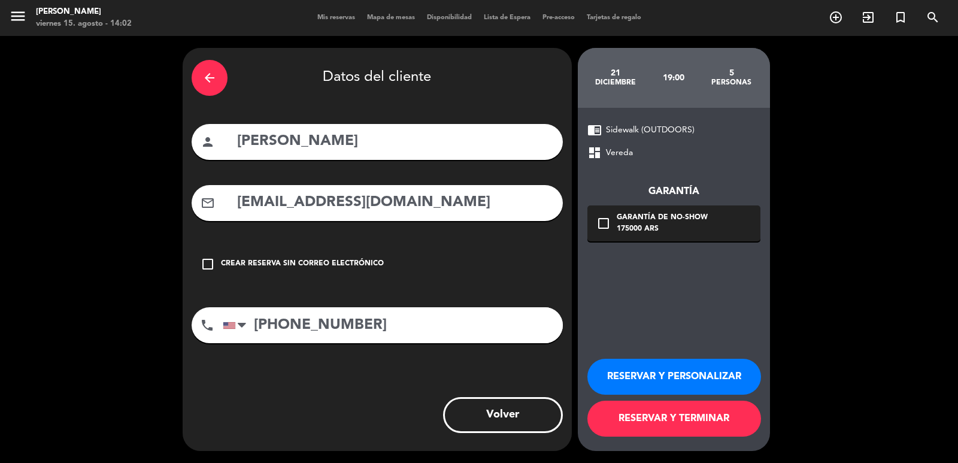
click at [730, 239] on div "check_box_outline_blank Garantía de no-show 175000 ARS" at bounding box center [673, 223] width 173 height 36
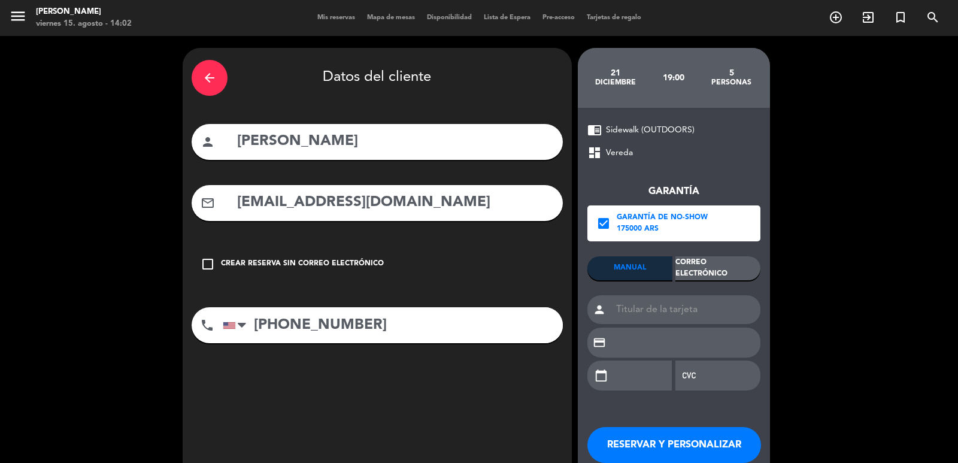
click at [703, 266] on div "Correo Electrónico" at bounding box center [717, 268] width 85 height 24
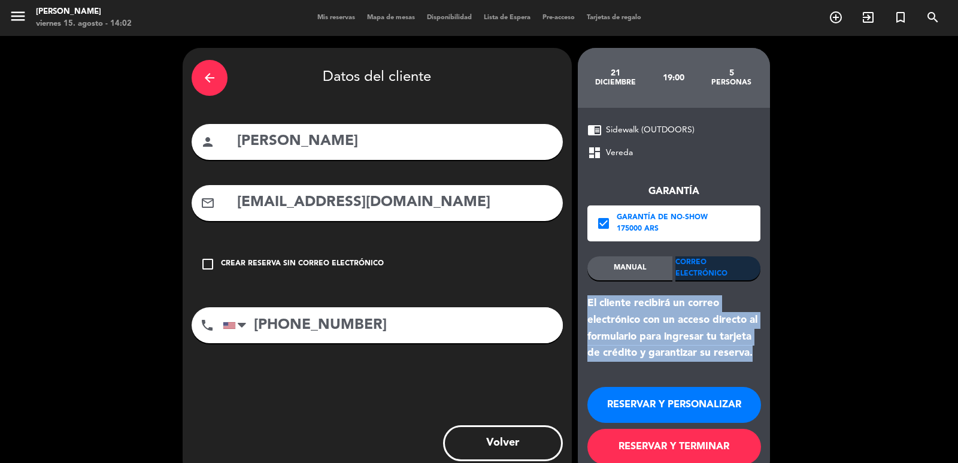
drag, startPoint x: 583, startPoint y: 301, endPoint x: 756, endPoint y: 353, distance: 180.9
click at [756, 353] on div "chrome_reader_mode Sidewalk (OUTDOORS) dashboard Vereda Garantía check_box Gara…" at bounding box center [674, 293] width 192 height 371
drag, startPoint x: 729, startPoint y: 393, endPoint x: 598, endPoint y: 201, distance: 232.3
click at [726, 389] on button "RESERVAR Y PERSONALIZAR" at bounding box center [674, 405] width 174 height 36
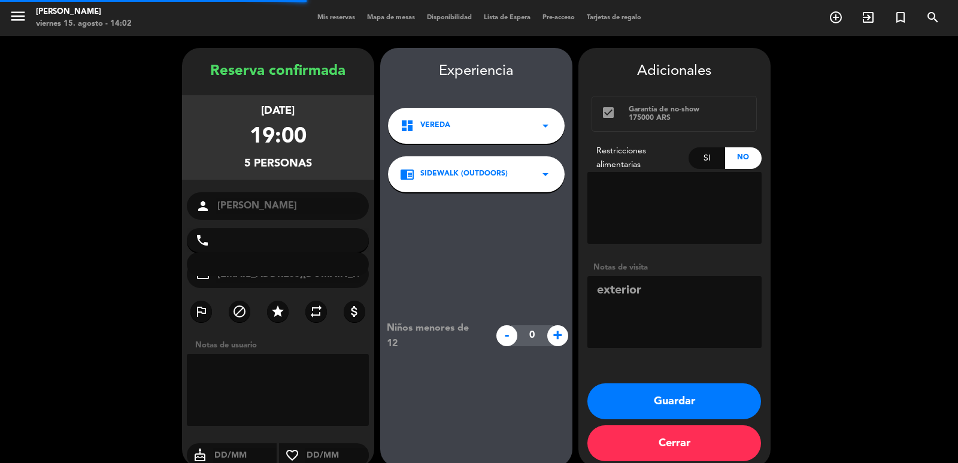
type input "[PHONE_NUMBER]"
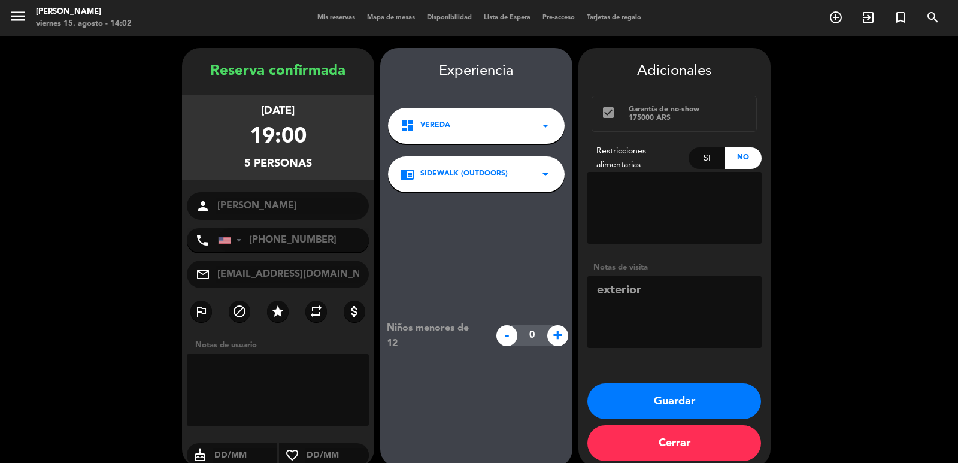
scroll to position [16, 0]
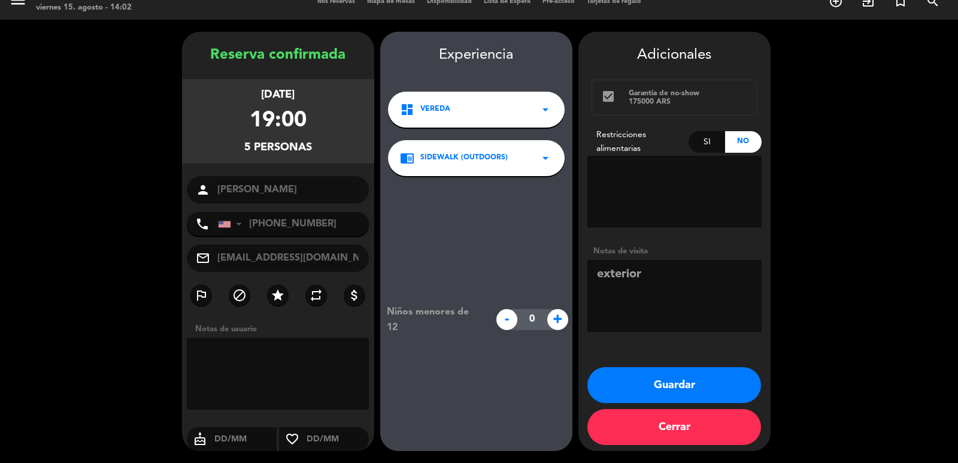
drag, startPoint x: 217, startPoint y: 96, endPoint x: 322, endPoint y: 142, distance: 114.2
click at [322, 142] on div "[DATE] 19:00 5 personas" at bounding box center [278, 121] width 192 height 84
drag, startPoint x: 689, startPoint y: 380, endPoint x: 680, endPoint y: 366, distance: 16.9
click at [687, 379] on button "Guardar" at bounding box center [674, 385] width 174 height 36
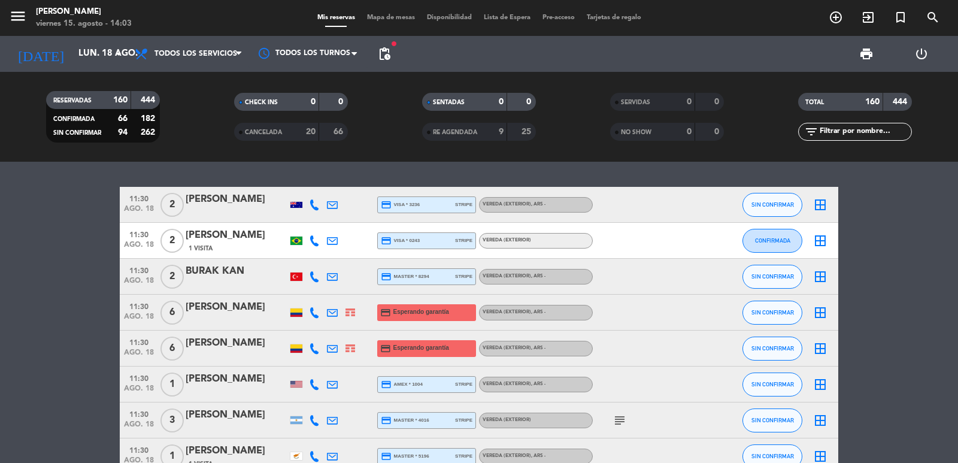
click at [925, 17] on span "search" at bounding box center [933, 17] width 32 height 20
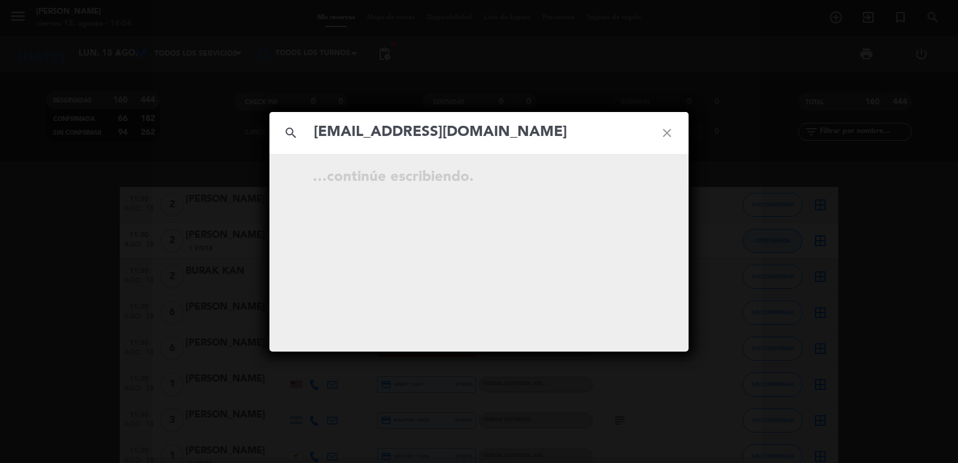
type input "[EMAIL_ADDRESS][DOMAIN_NAME]"
click at [639, 181] on icon "open_in_new" at bounding box center [637, 179] width 14 height 14
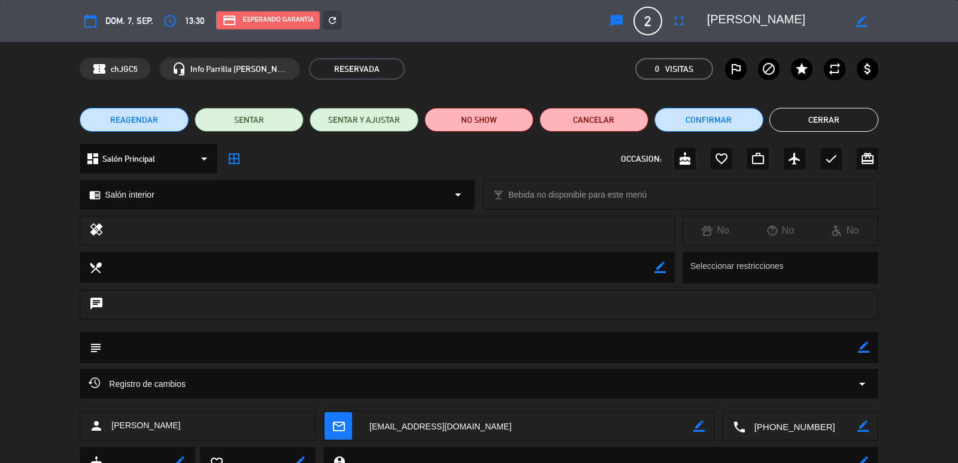
click at [840, 38] on div "calendar_today dom. 7, sep. access_time 13:30 credit_card Esperando garantía re…" at bounding box center [479, 21] width 958 height 42
click at [843, 116] on button "Cerrar" at bounding box center [823, 120] width 109 height 24
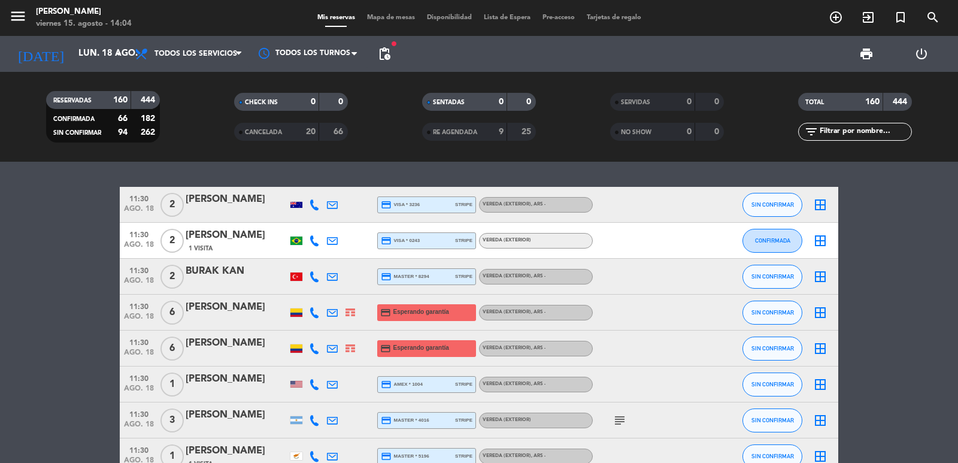
click at [840, 16] on icon "add_circle_outline" at bounding box center [836, 17] width 14 height 14
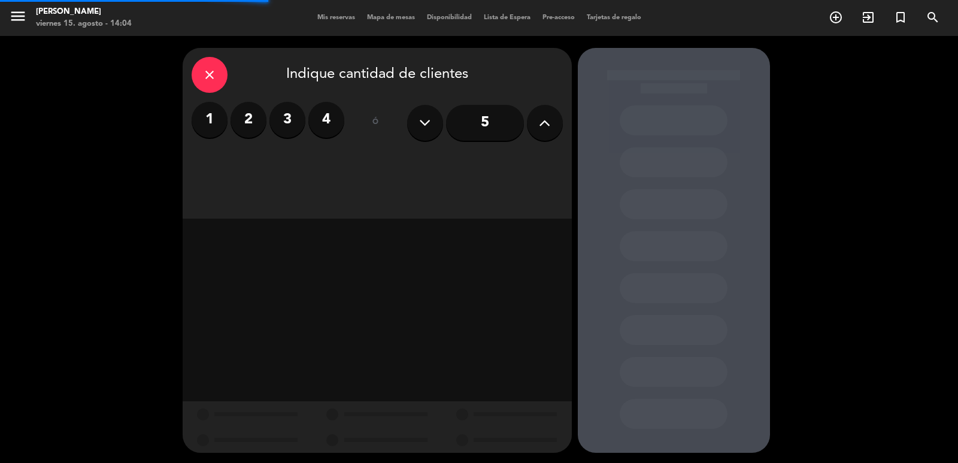
click at [250, 124] on label "2" at bounding box center [249, 120] width 36 height 36
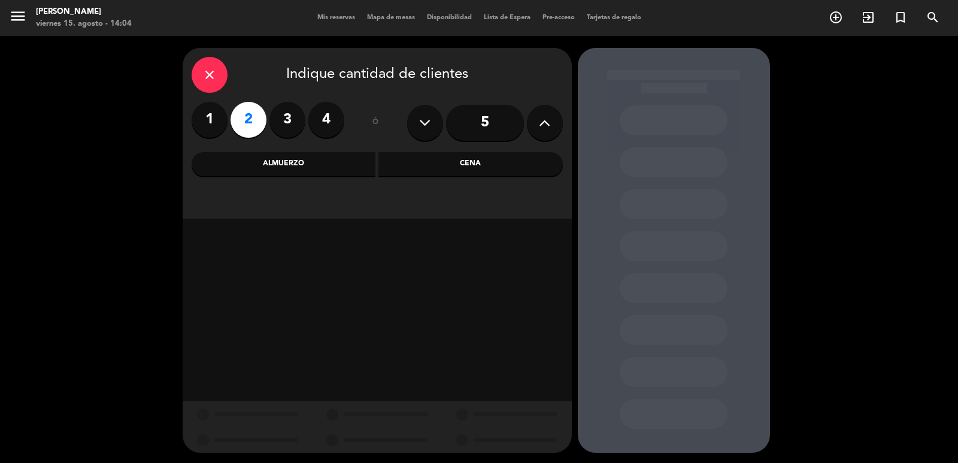
click at [280, 155] on div "Almuerzo" at bounding box center [284, 164] width 184 height 24
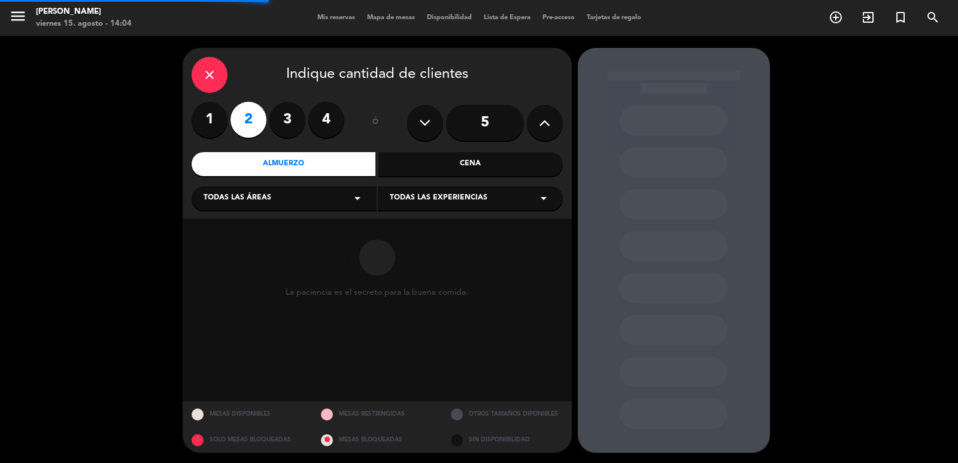
click at [254, 216] on div "close Indique cantidad de clientes 1 2 3 4 ó 5 Almuerzo Cena Todas las áreas ar…" at bounding box center [377, 133] width 389 height 171
click at [261, 206] on div "Todas las áreas arrow_drop_down" at bounding box center [284, 198] width 185 height 24
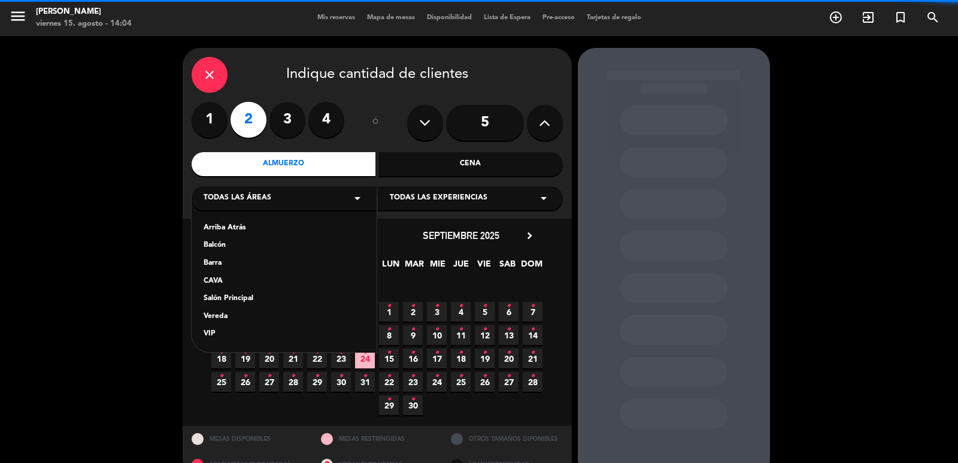
click at [252, 297] on div "Salón Principal" at bounding box center [284, 299] width 161 height 12
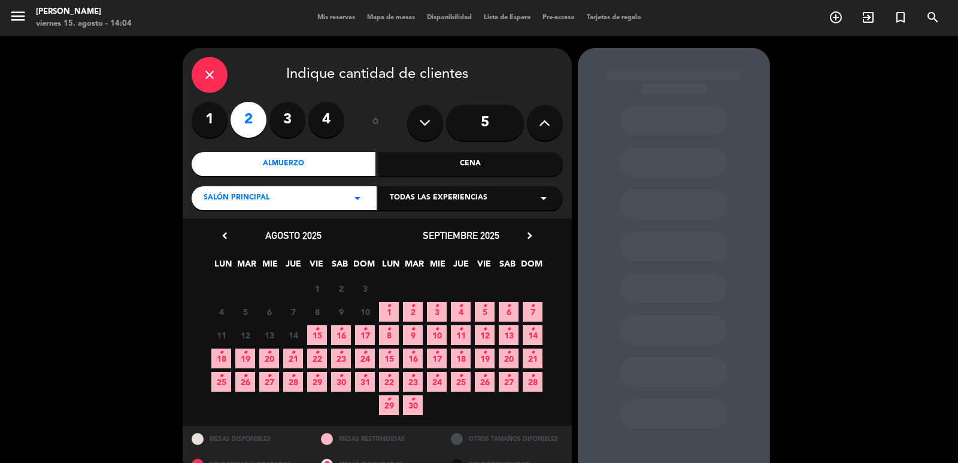
click at [454, 194] on span "Todas las experiencias" at bounding box center [439, 198] width 98 height 12
click at [407, 228] on div "Dining room" at bounding box center [470, 228] width 161 height 12
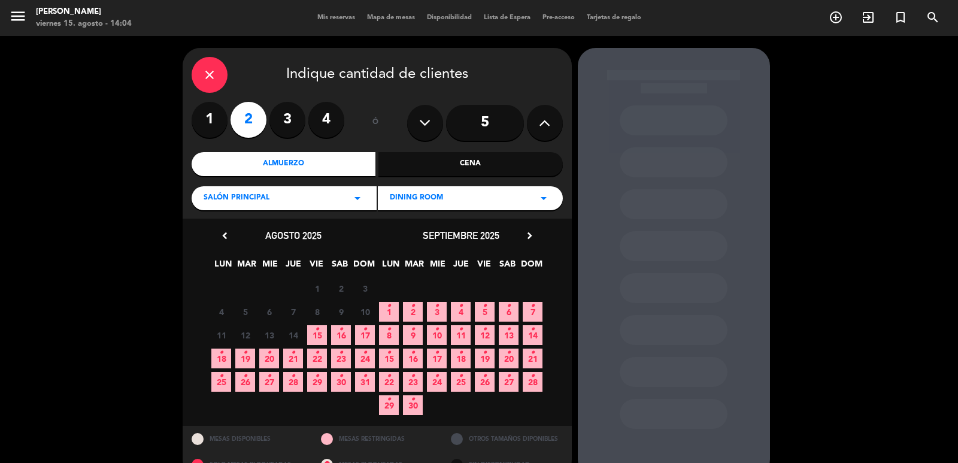
click at [317, 359] on icon "•" at bounding box center [317, 352] width 4 height 19
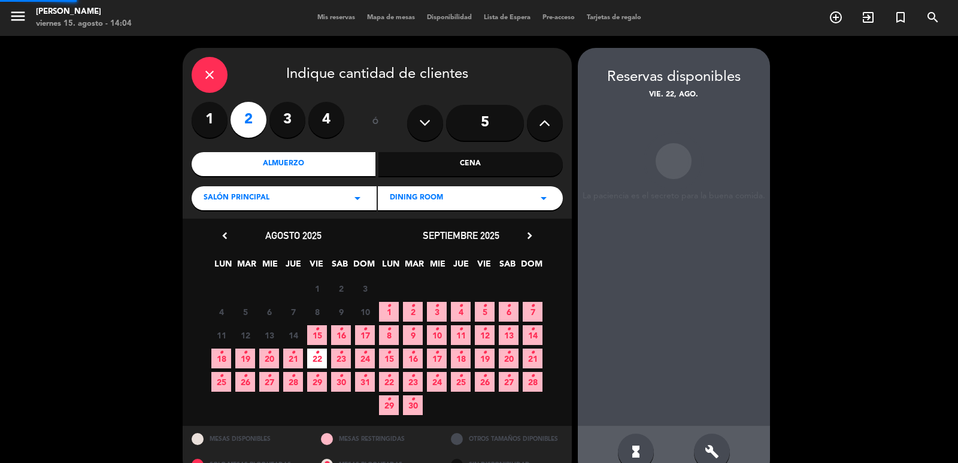
scroll to position [26, 0]
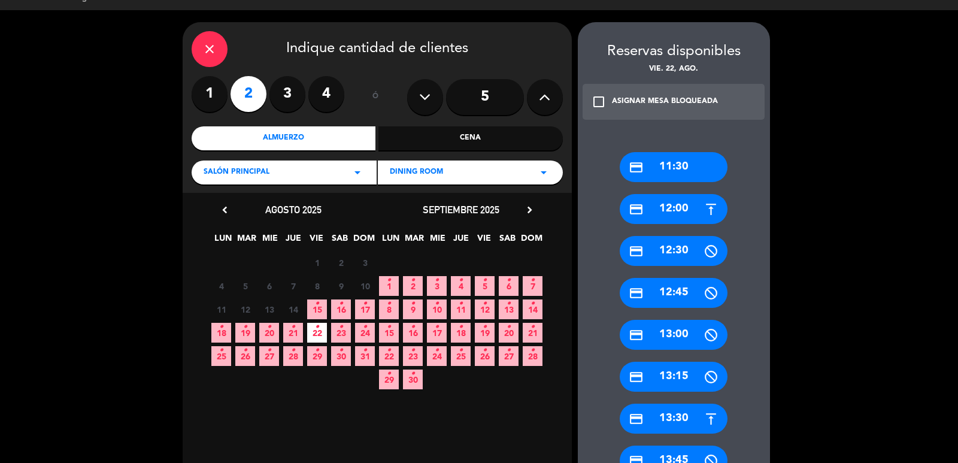
click at [668, 417] on div "credit_card 13:30" at bounding box center [674, 419] width 108 height 30
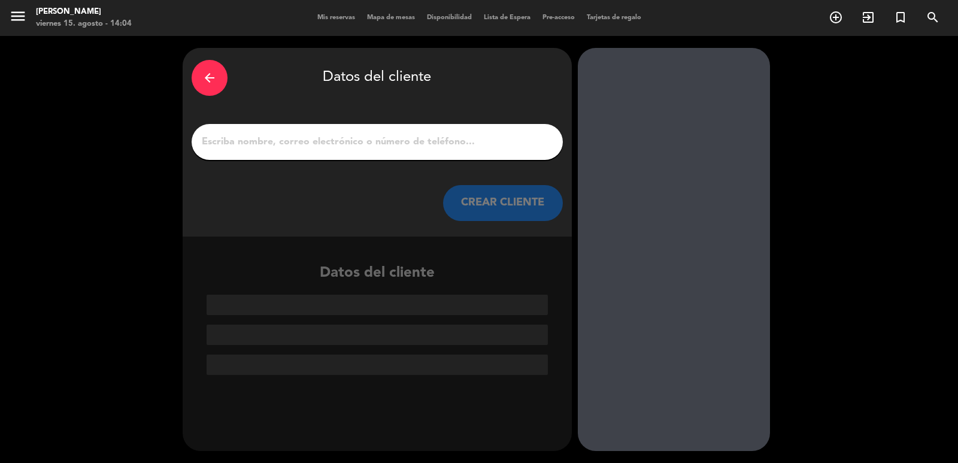
scroll to position [0, 0]
click at [429, 144] on input "1" at bounding box center [377, 142] width 353 height 17
paste input "[PERSON_NAME]"
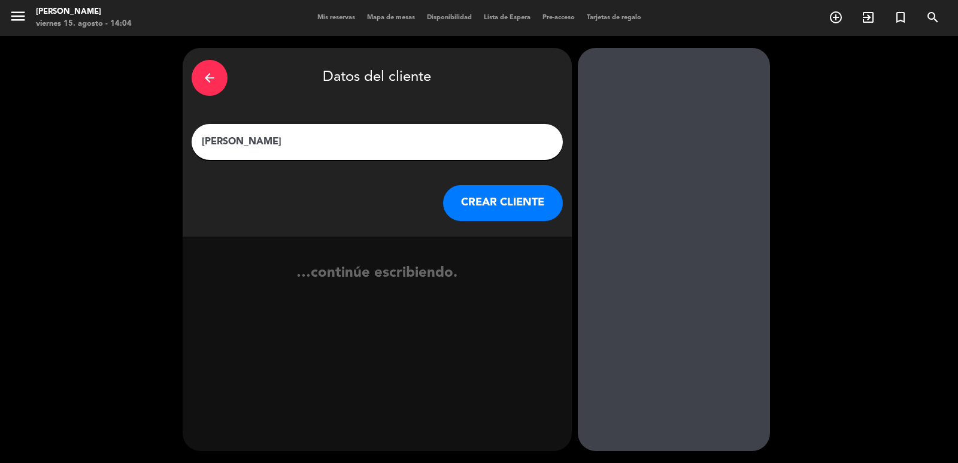
type input "[PERSON_NAME]"
click at [474, 199] on button "CREAR CLIENTE" at bounding box center [503, 203] width 120 height 36
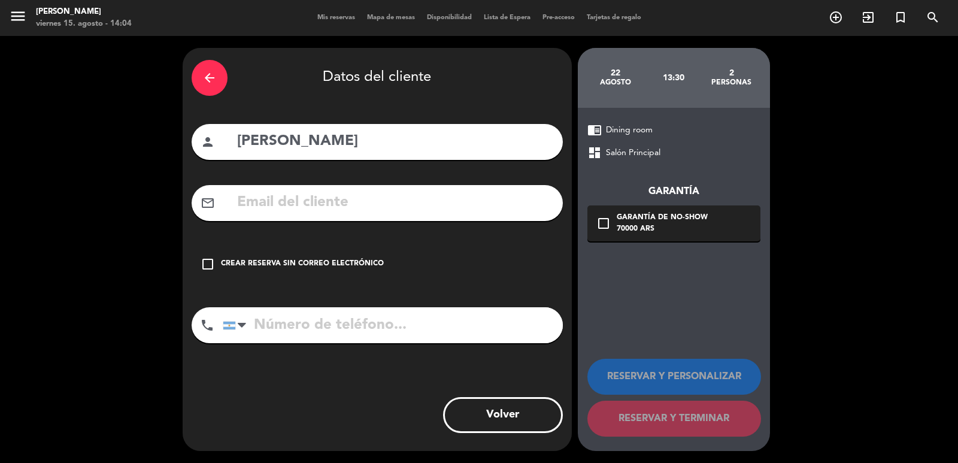
drag, startPoint x: 423, startPoint y: 220, endPoint x: 414, endPoint y: 201, distance: 22.0
click at [423, 220] on div "mail_outline" at bounding box center [377, 203] width 371 height 36
drag, startPoint x: 413, startPoint y: 198, endPoint x: 408, endPoint y: 207, distance: 11.0
click at [414, 198] on input "text" at bounding box center [395, 202] width 318 height 25
paste input "[EMAIL_ADDRESS][DOMAIN_NAME]"
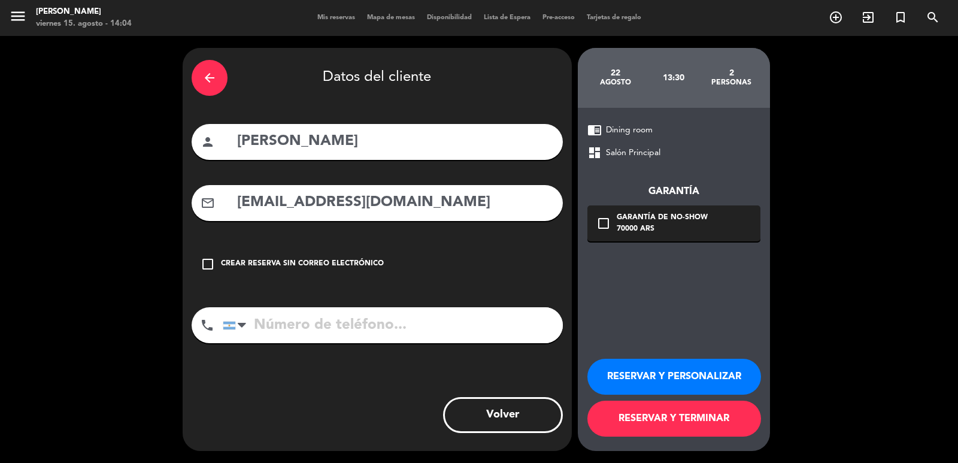
type input "[EMAIL_ADDRESS][DOMAIN_NAME]"
click at [466, 330] on input "tel" at bounding box center [393, 325] width 340 height 36
paste input "[PHONE_NUMBER]"
type input "[PHONE_NUMBER]"
click at [660, 228] on div "70000 ARS" at bounding box center [662, 229] width 91 height 12
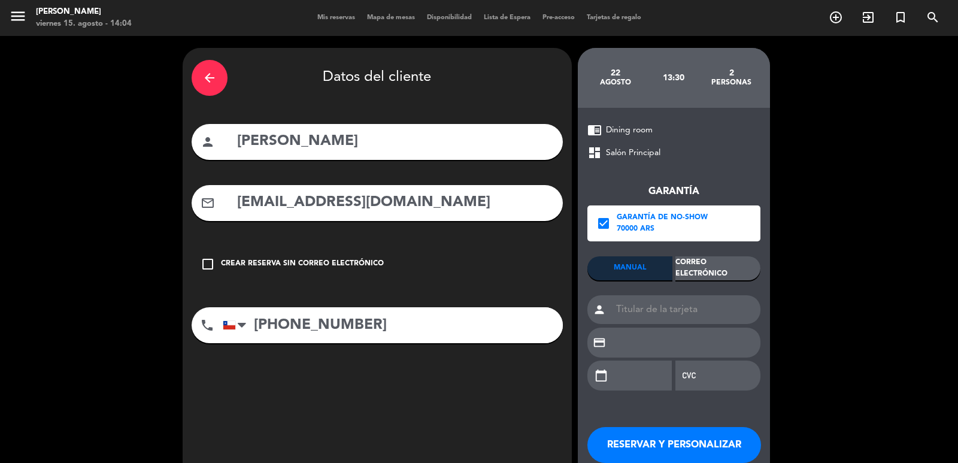
click at [741, 265] on div "Correo Electrónico" at bounding box center [717, 268] width 85 height 24
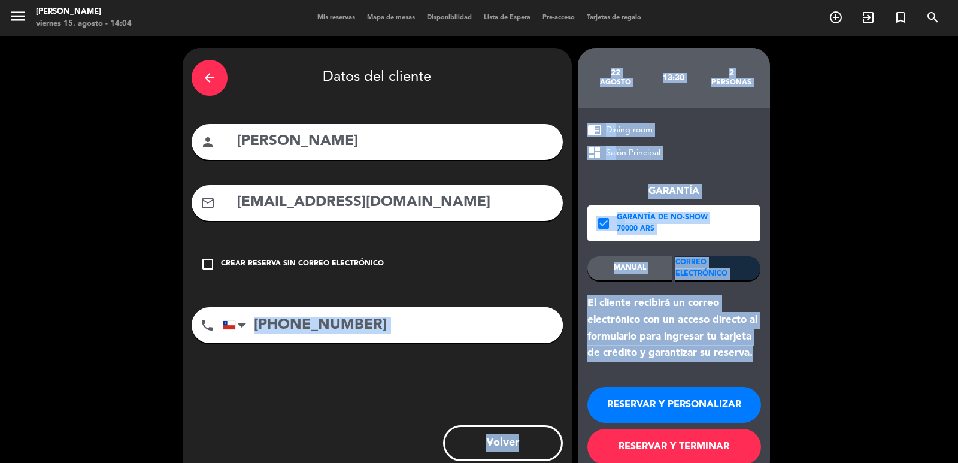
drag, startPoint x: 754, startPoint y: 354, endPoint x: 565, endPoint y: 296, distance: 197.4
click at [565, 296] on div "arrow_back Datos del cliente person [PERSON_NAME] mail_outline [EMAIL_ADDRESS][…" at bounding box center [479, 263] width 958 height 455
drag, startPoint x: 586, startPoint y: 306, endPoint x: 592, endPoint y: 310, distance: 7.5
click at [587, 305] on div "chrome_reader_mode Dining room dashboard Salón Principal Garantía check_box Gar…" at bounding box center [674, 293] width 192 height 371
click at [596, 307] on div "El cliente recibirá un correo electrónico con un acceso directo al formulario p…" at bounding box center [673, 328] width 173 height 66
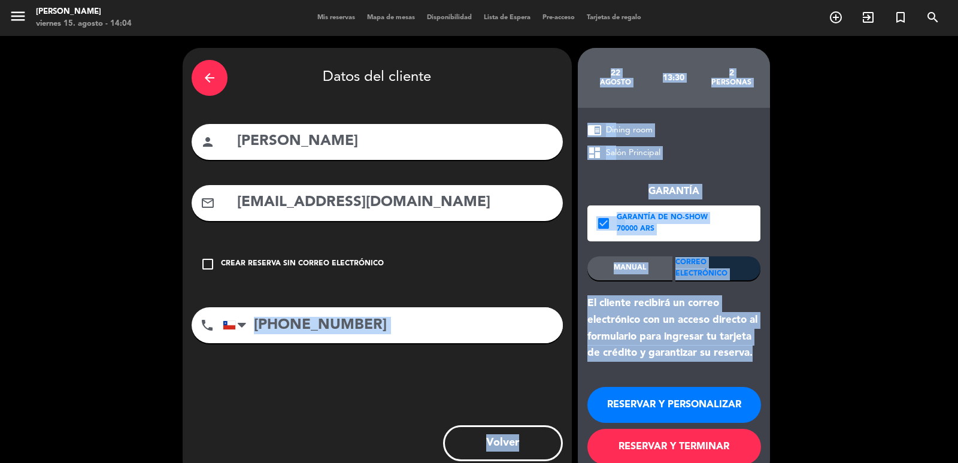
click at [596, 307] on div "El cliente recibirá un correo electrónico con un acceso directo al formulario p…" at bounding box center [673, 328] width 173 height 66
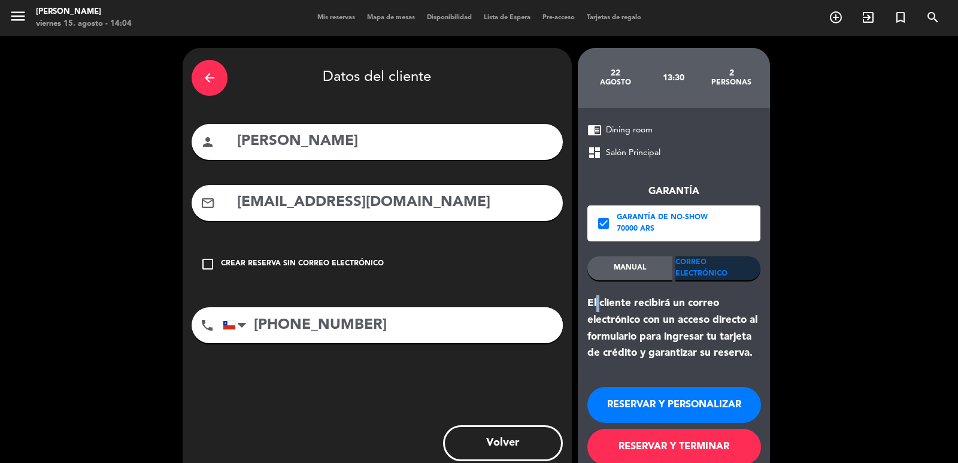
click at [596, 307] on div "El cliente recibirá un correo electrónico con un acceso directo al formulario p…" at bounding box center [673, 328] width 173 height 66
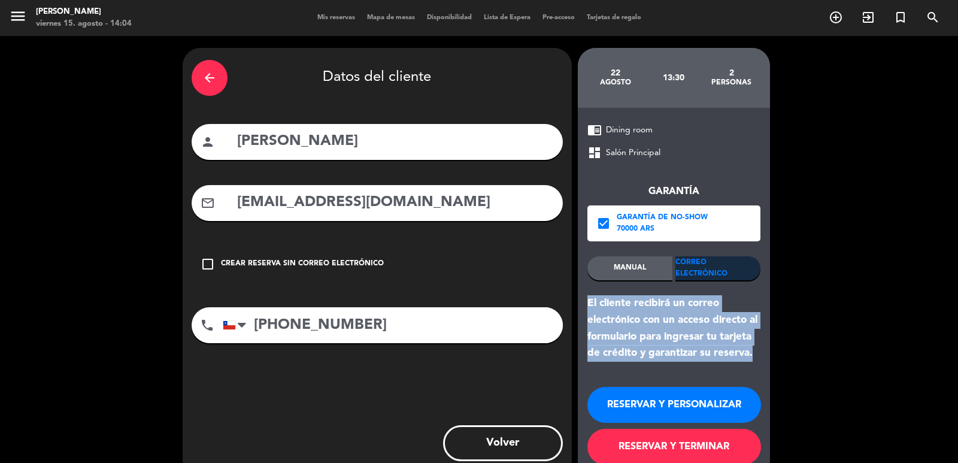
drag, startPoint x: 587, startPoint y: 299, endPoint x: 762, endPoint y: 350, distance: 181.9
click at [762, 349] on div "chrome_reader_mode Dining room dashboard Salón Principal Garantía check_box Gar…" at bounding box center [674, 293] width 192 height 371
drag, startPoint x: 722, startPoint y: 391, endPoint x: 487, endPoint y: 71, distance: 397.5
click at [722, 391] on button "RESERVAR Y PERSONALIZAR" at bounding box center [674, 405] width 174 height 36
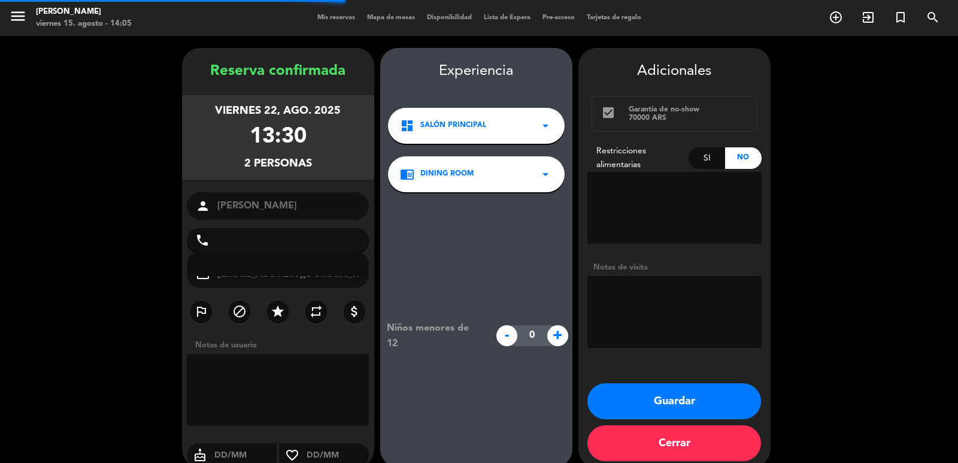
type input "[PHONE_NUMBER]"
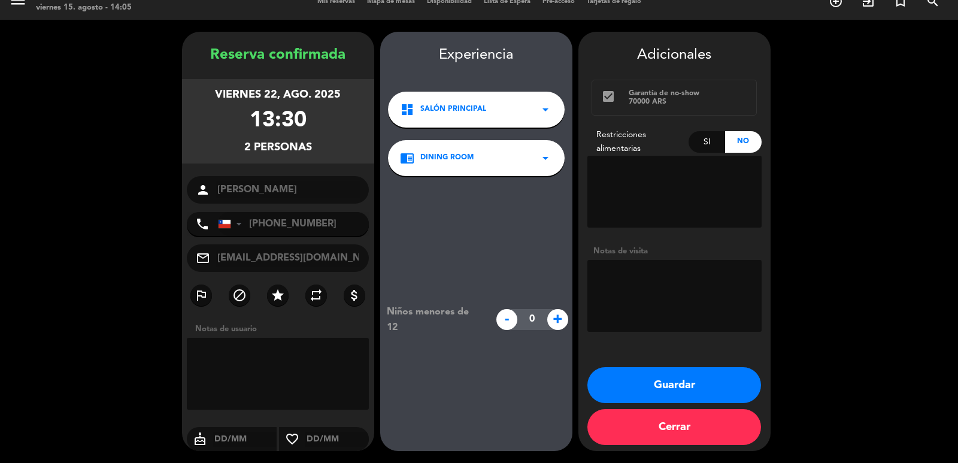
drag, startPoint x: 206, startPoint y: 96, endPoint x: 374, endPoint y: 188, distance: 191.6
click at [322, 152] on div "[DATE] 13:30 2 personas" at bounding box center [278, 121] width 192 height 84
drag, startPoint x: 656, startPoint y: 374, endPoint x: 498, endPoint y: 158, distance: 267.0
click at [651, 370] on button "Guardar" at bounding box center [674, 385] width 174 height 36
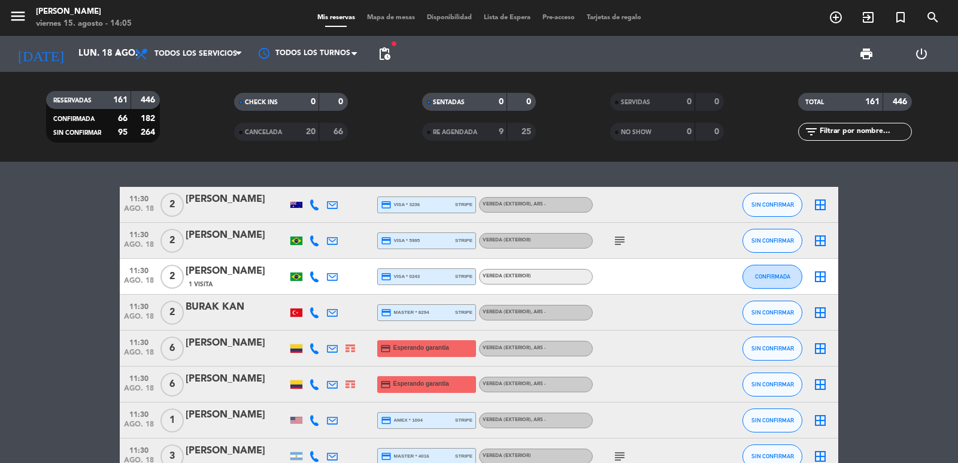
click at [91, 57] on input "lun. 18 ago." at bounding box center [130, 54] width 116 height 23
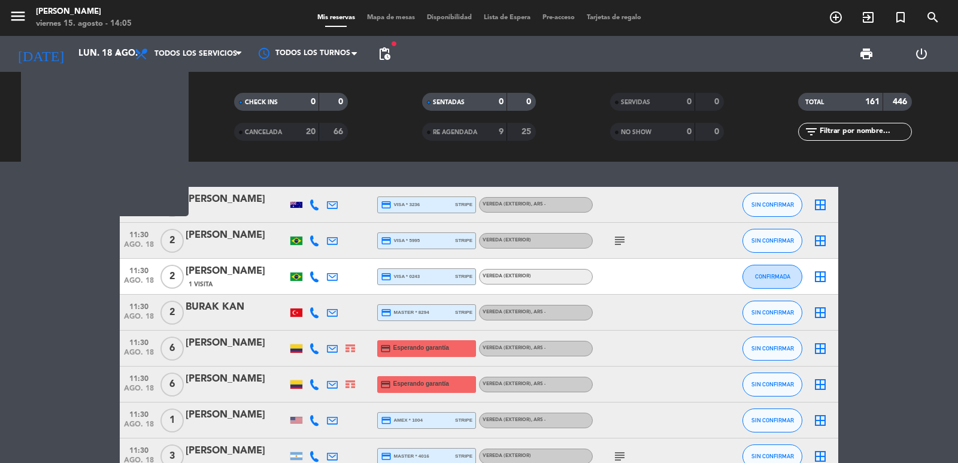
type input "vie. 22 ago."
